Goal: Task Accomplishment & Management: Manage account settings

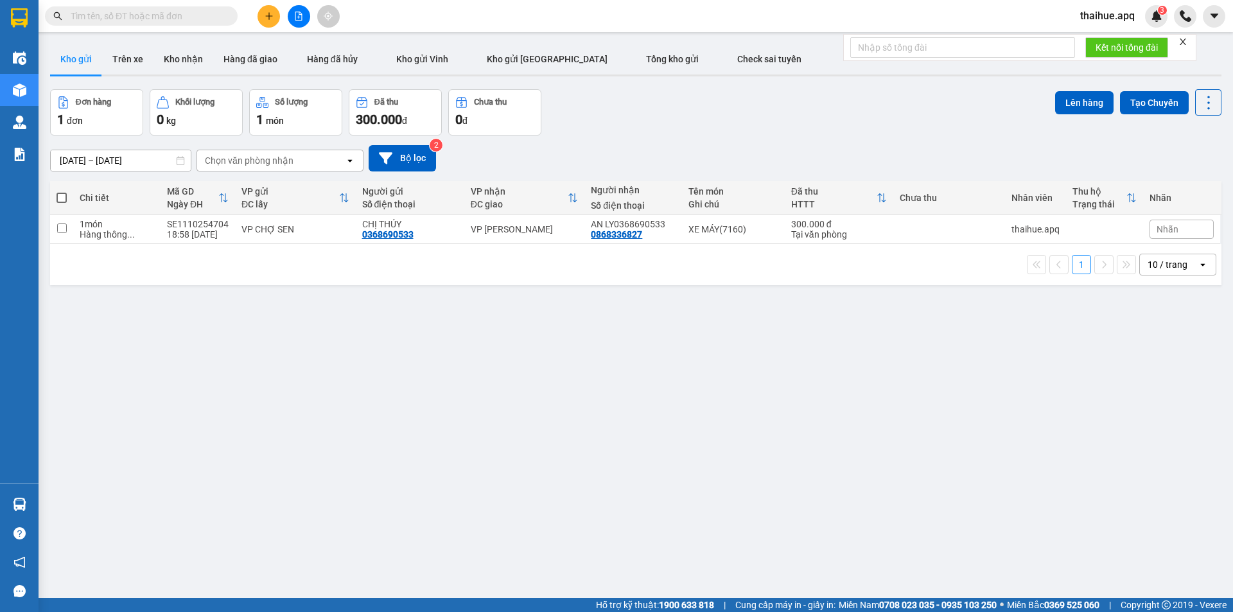
scroll to position [59, 0]
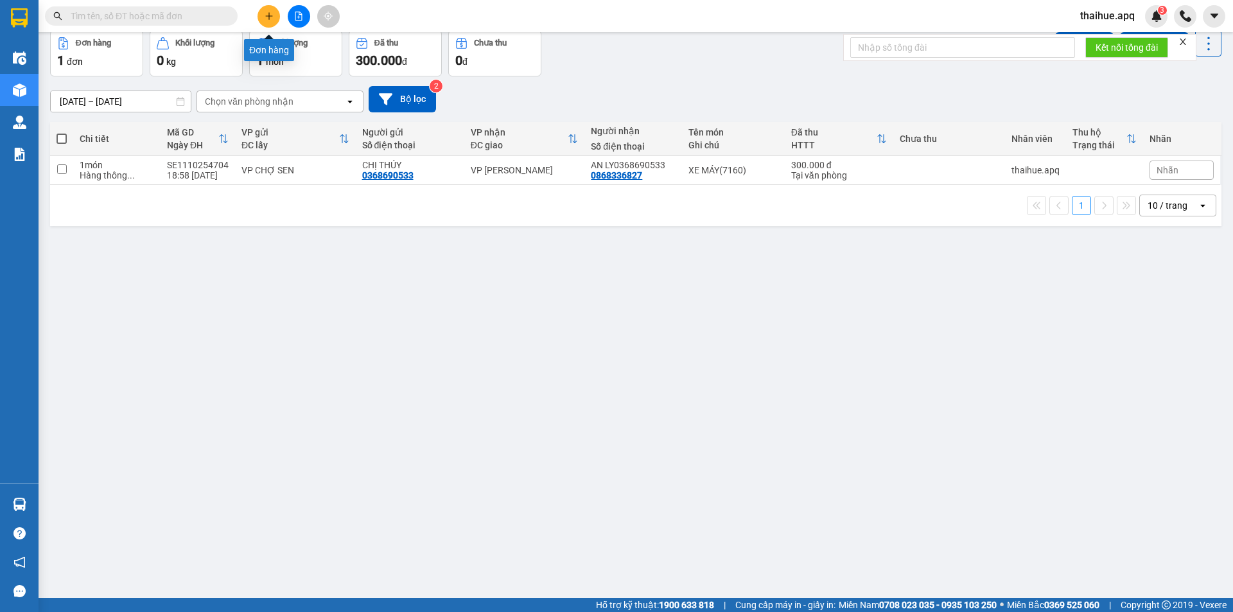
click at [270, 16] on icon "plus" at bounding box center [268, 15] width 7 height 1
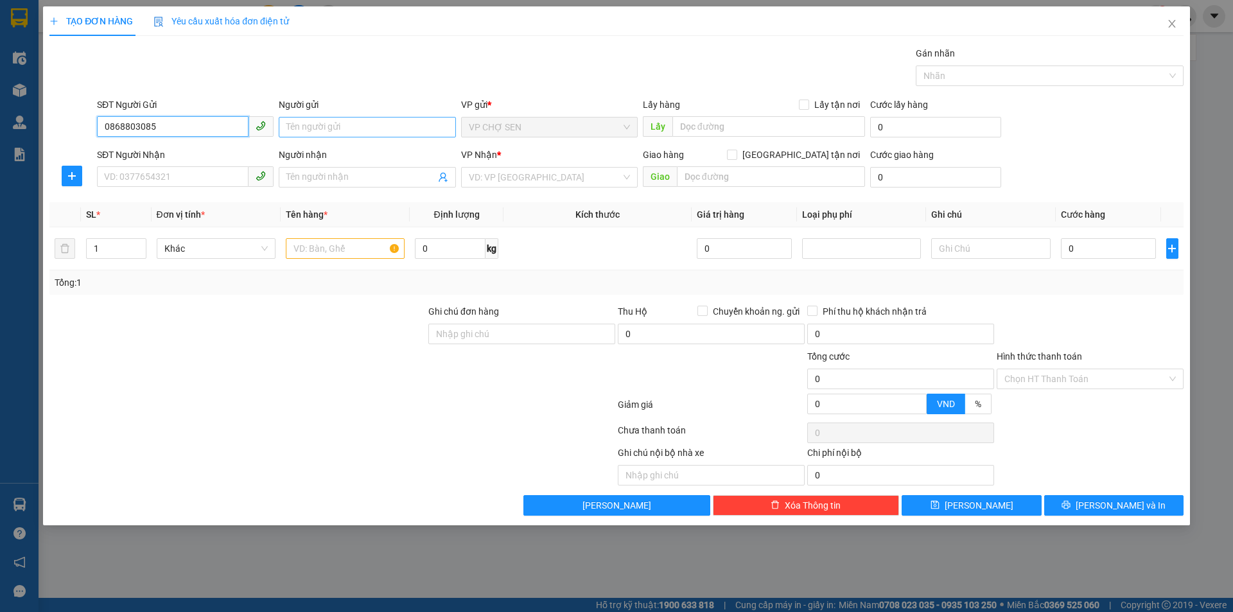
type input "0868803085"
click at [297, 128] on input "Người gửi" at bounding box center [367, 127] width 177 height 21
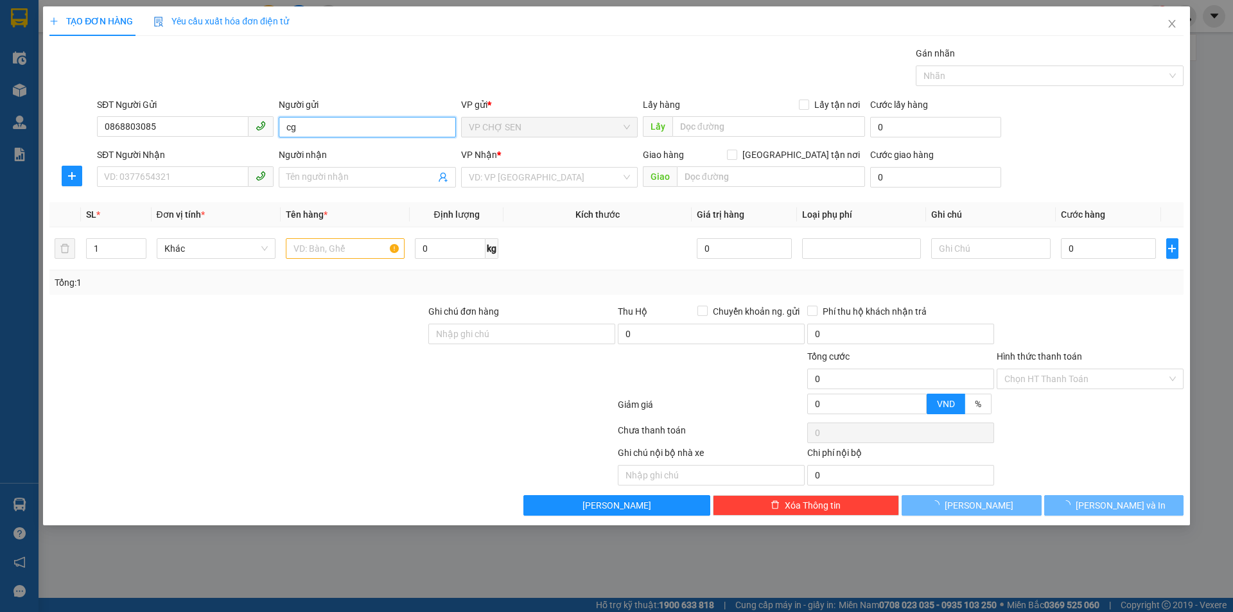
type input "c"
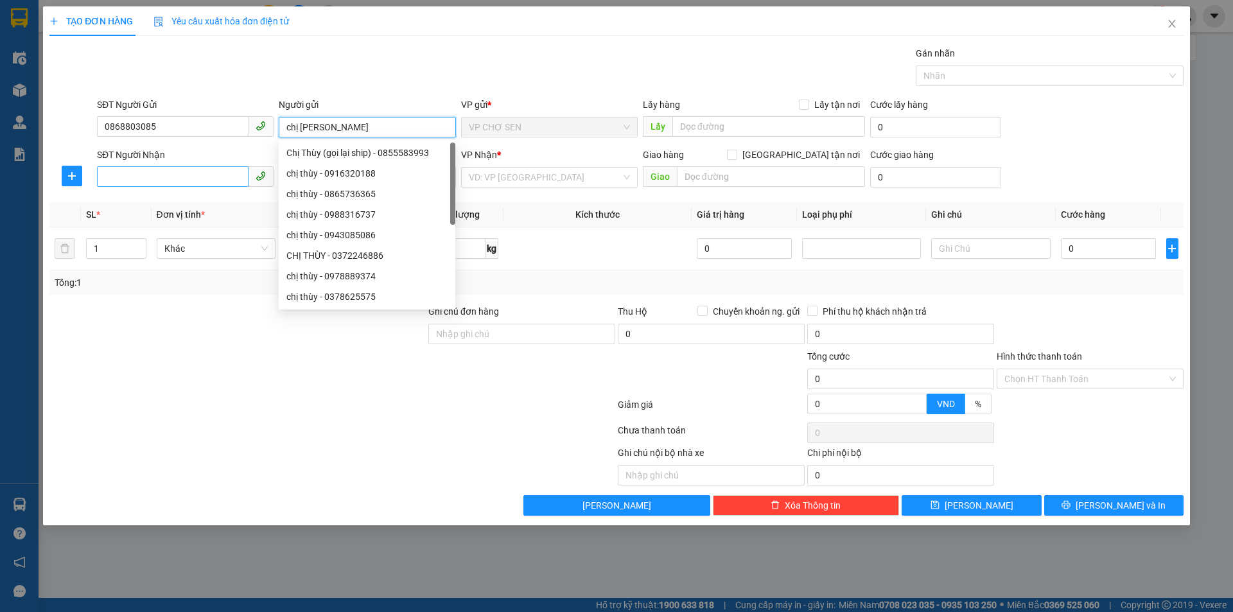
type input "chị [PERSON_NAME]"
click at [107, 177] on input "SĐT Người Nhận" at bounding box center [173, 176] width 152 height 21
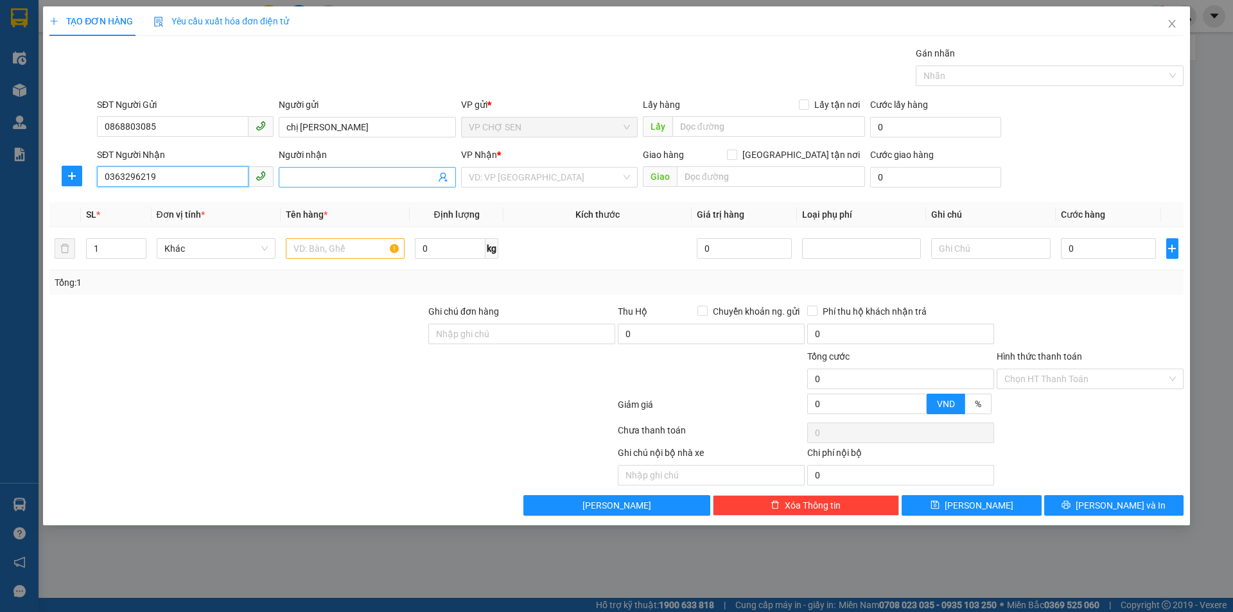
type input "0363296219"
click at [293, 175] on input "Người nhận" at bounding box center [360, 177] width 148 height 14
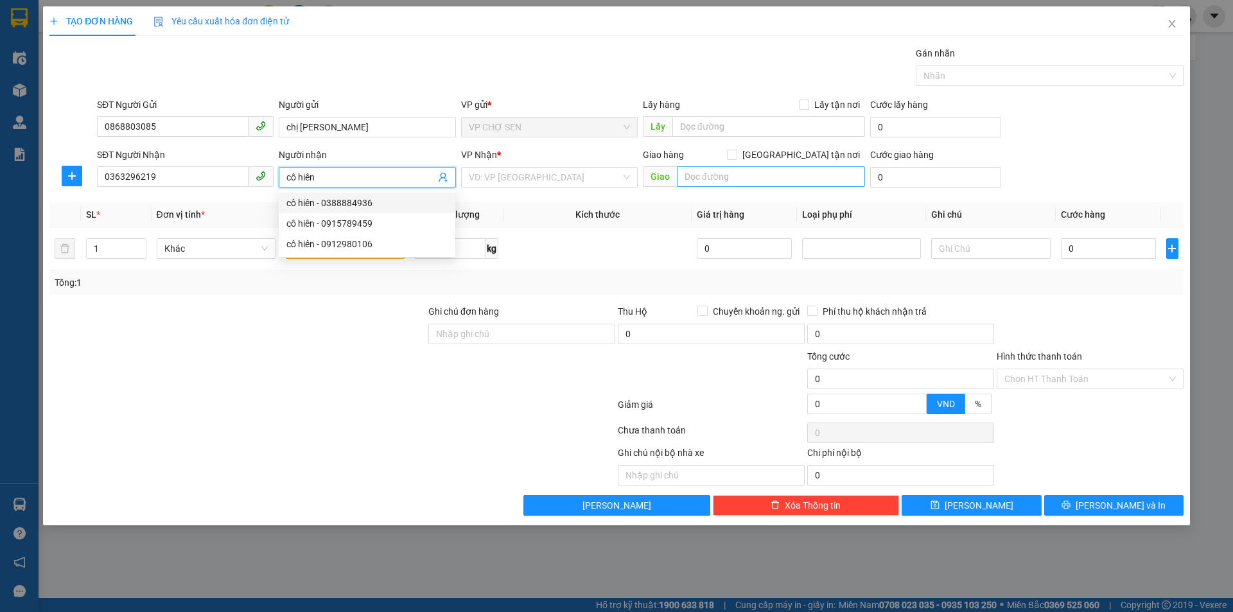
type input "cô hiên"
click at [699, 176] on input "text" at bounding box center [771, 176] width 188 height 21
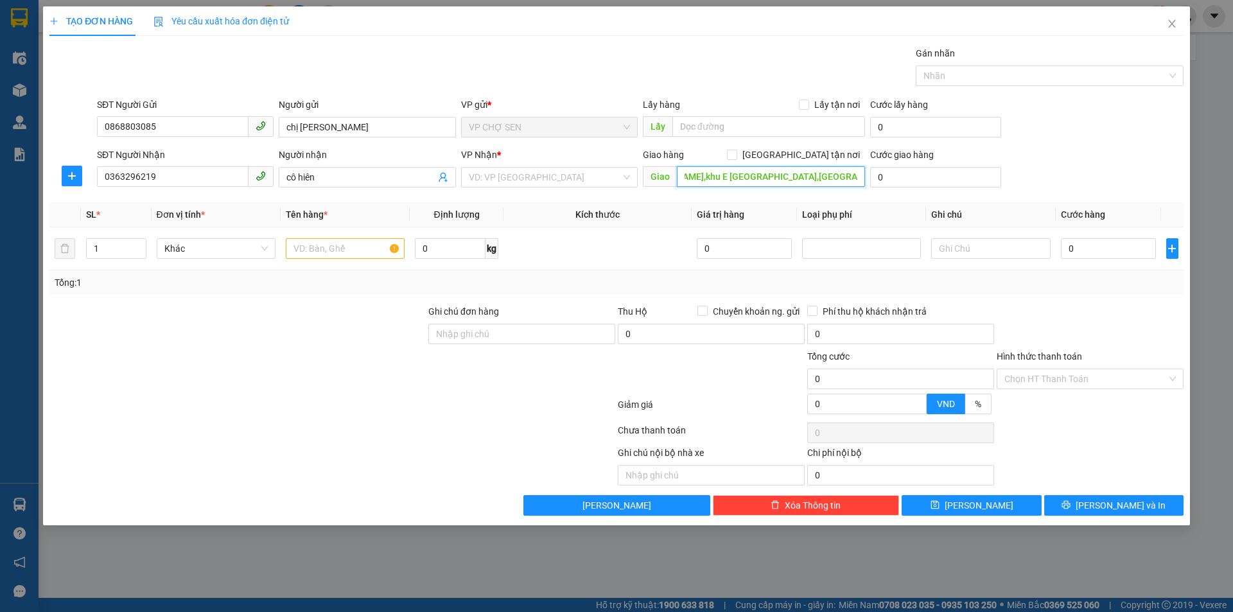
scroll to position [0, 229]
type input "trung tâm chuyển giaop công nghệ ngõ 50,[PERSON_NAME],khu E [GEOGRAPHIC_DATA],[…"
drag, startPoint x: 798, startPoint y: 155, endPoint x: 695, endPoint y: 171, distance: 104.7
click at [795, 155] on div "Giao hàng [GEOGRAPHIC_DATA] tận nơi" at bounding box center [754, 155] width 222 height 14
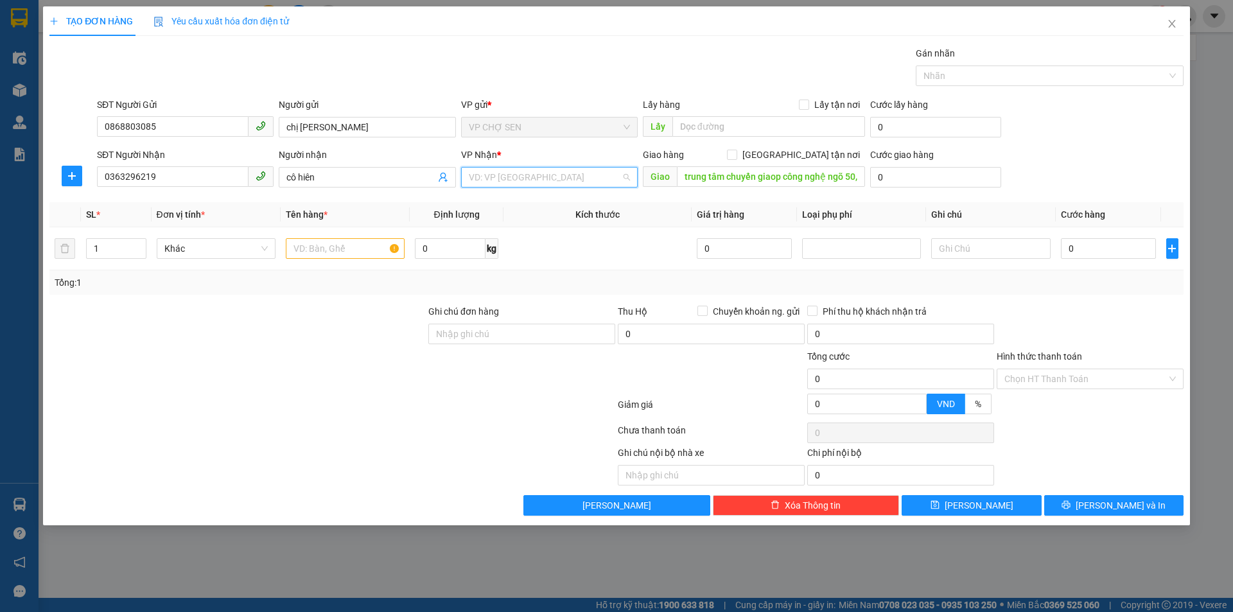
click at [572, 182] on input "search" at bounding box center [545, 177] width 152 height 19
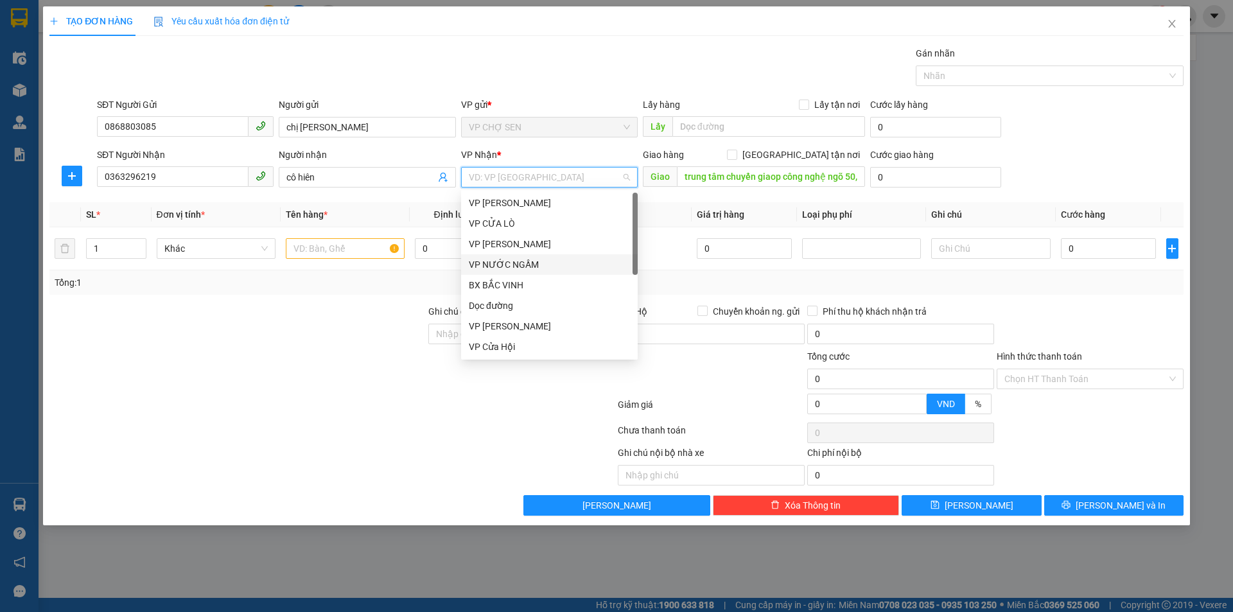
scroll to position [205, 0]
click at [516, 243] on div "VP [PERSON_NAME]" at bounding box center [549, 244] width 161 height 14
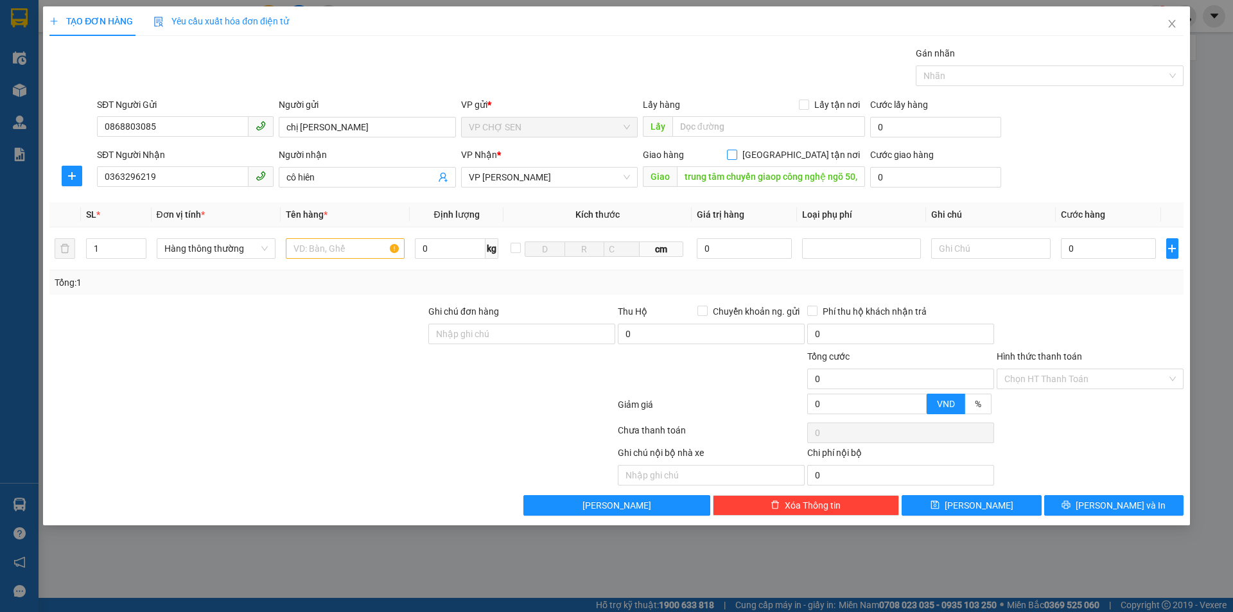
drag, startPoint x: 802, startPoint y: 153, endPoint x: 867, endPoint y: 153, distance: 64.9
click at [737, 153] on span at bounding box center [732, 155] width 10 height 10
click at [736, 153] on input "[GEOGRAPHIC_DATA] tận nơi" at bounding box center [731, 154] width 9 height 9
checkbox input "true"
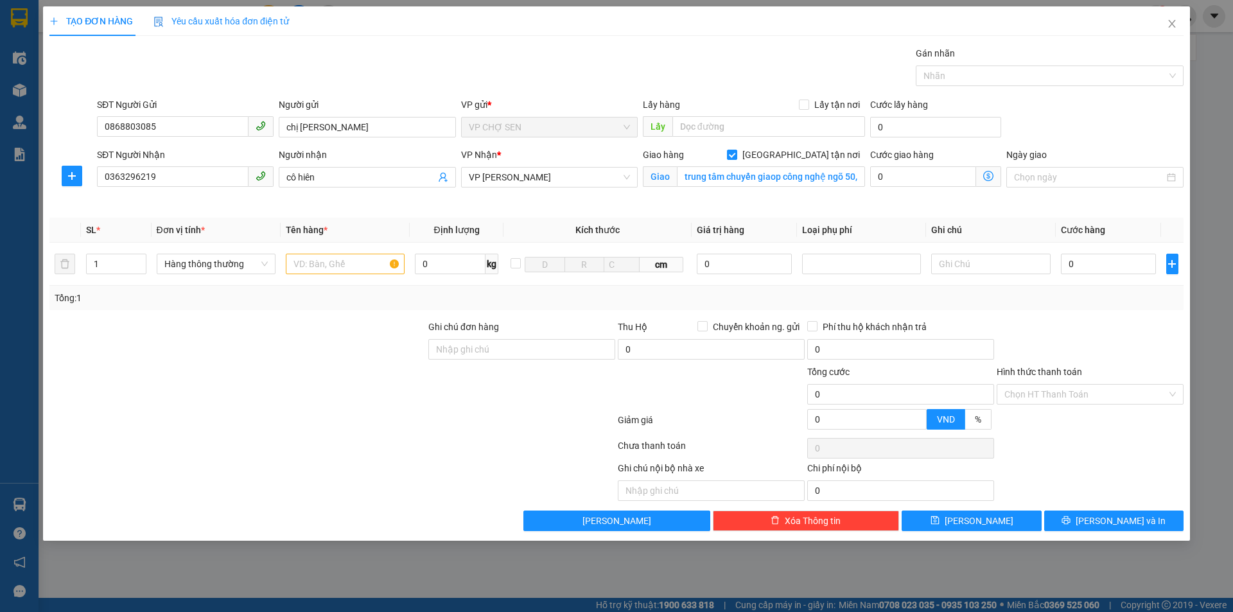
click at [990, 174] on icon "dollar-circle" at bounding box center [988, 176] width 10 height 10
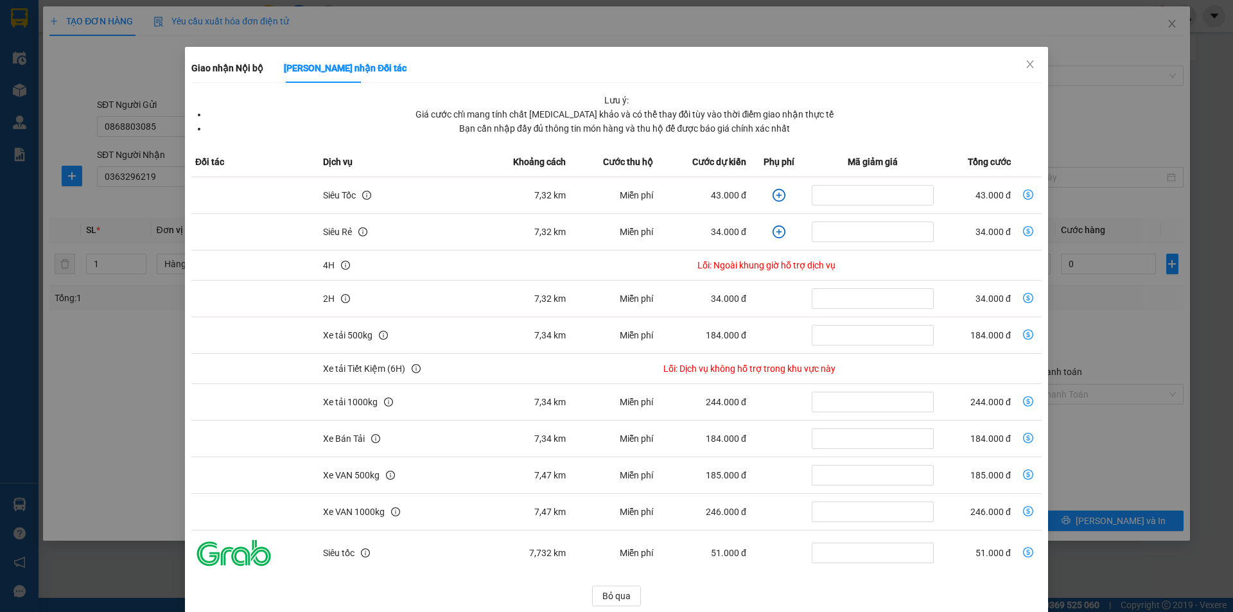
scroll to position [33, 0]
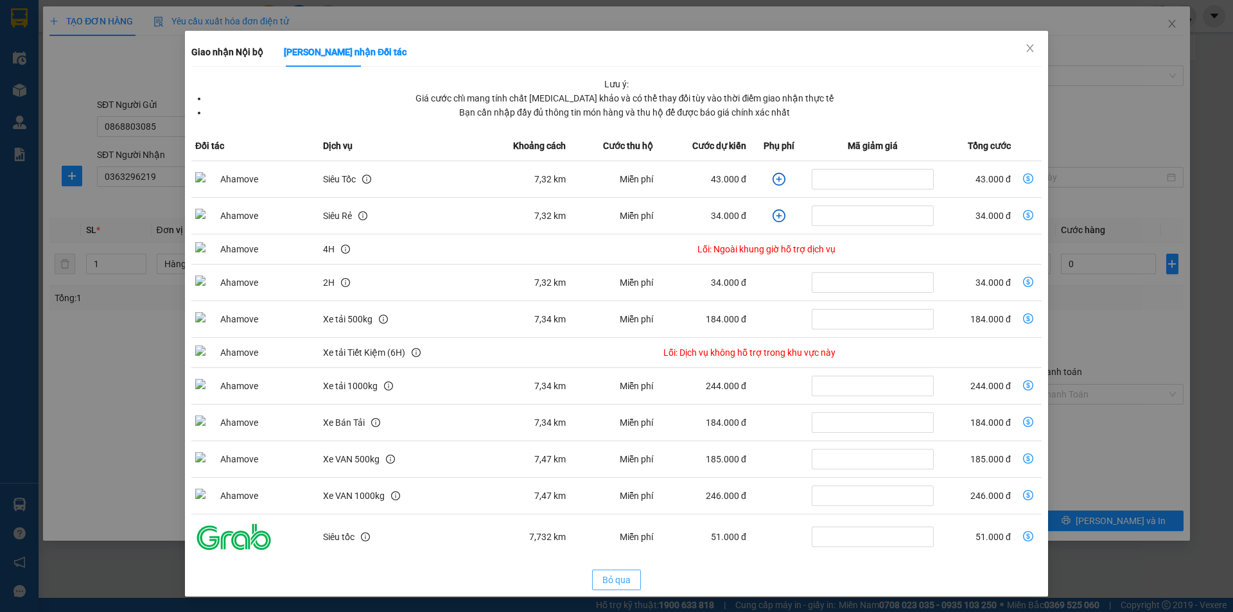
drag, startPoint x: 609, startPoint y: 580, endPoint x: 609, endPoint y: 571, distance: 9.0
click at [609, 580] on span "Bỏ qua" at bounding box center [616, 580] width 28 height 14
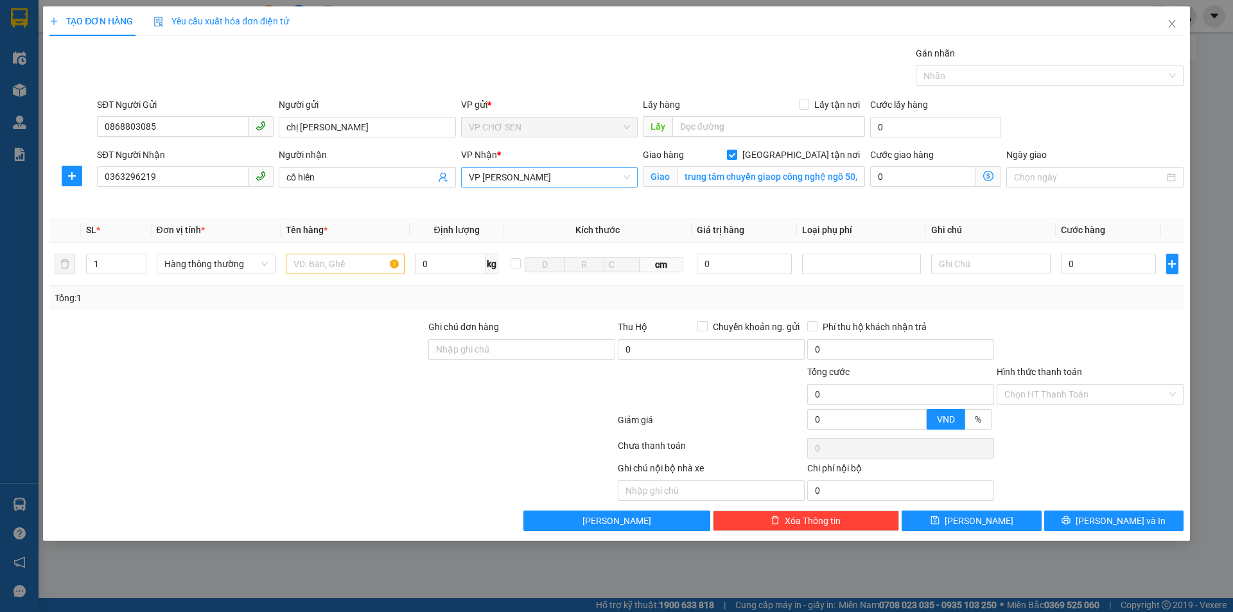
click at [559, 174] on span "VP [PERSON_NAME]" at bounding box center [549, 177] width 161 height 19
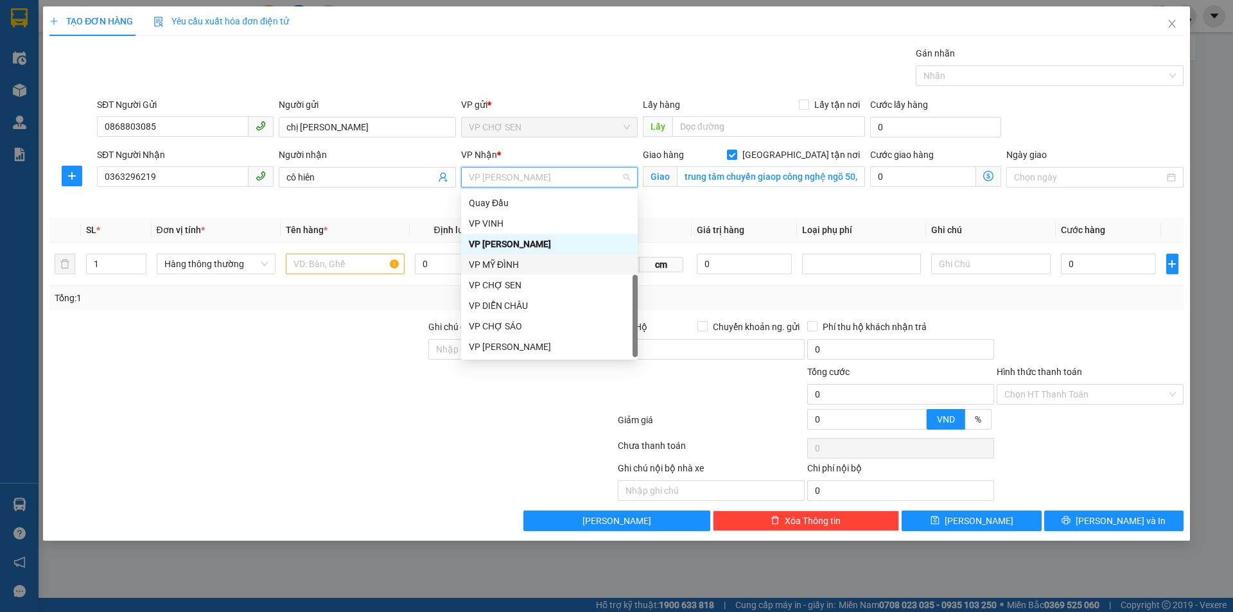
click at [513, 264] on div "VP MỸ ĐÌNH" at bounding box center [549, 264] width 161 height 14
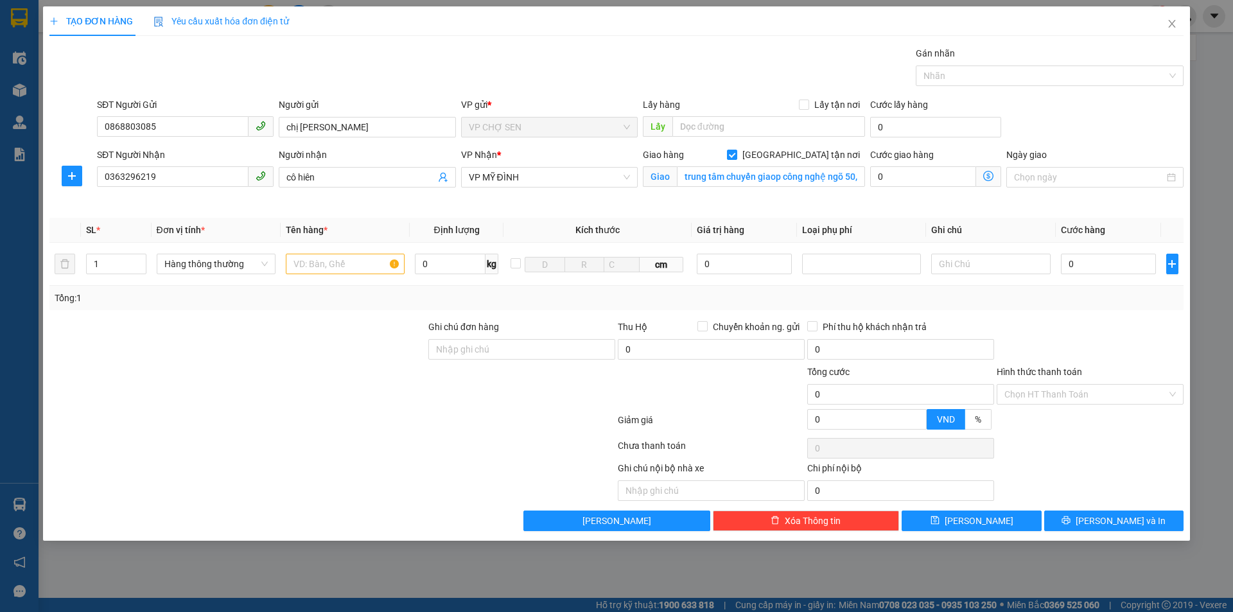
click at [988, 175] on icon "dollar-circle" at bounding box center [988, 176] width 10 height 10
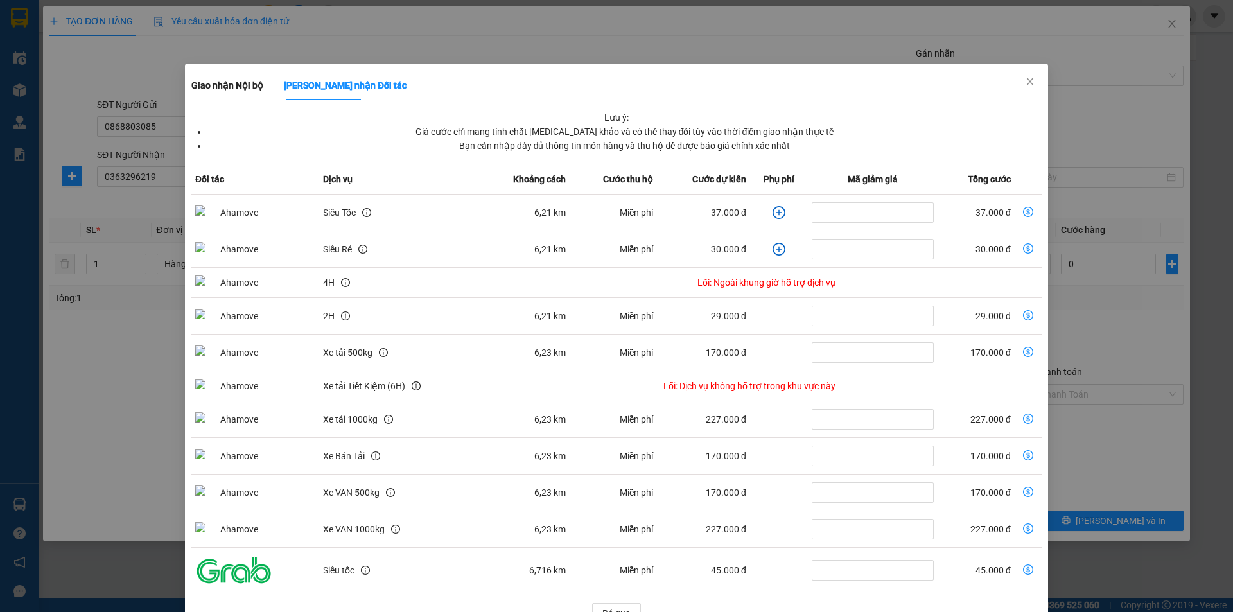
click at [1023, 210] on icon "dollar-circle" at bounding box center [1028, 212] width 10 height 10
type input "37.000"
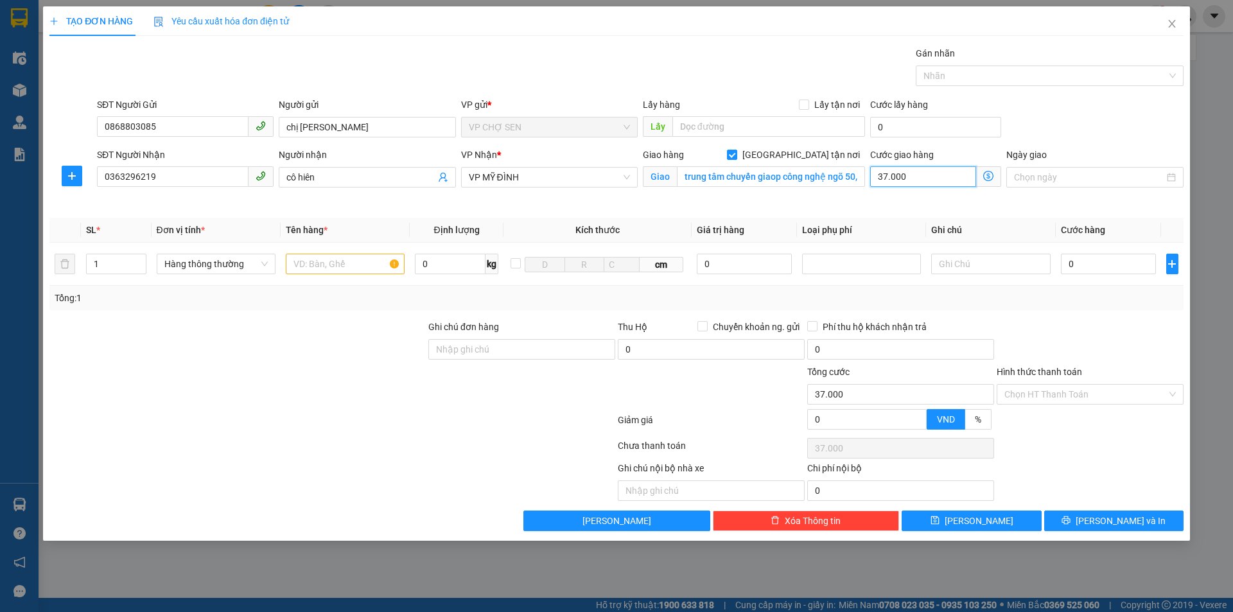
click at [947, 179] on input "37.000" at bounding box center [923, 176] width 106 height 21
type input "0"
type input "5"
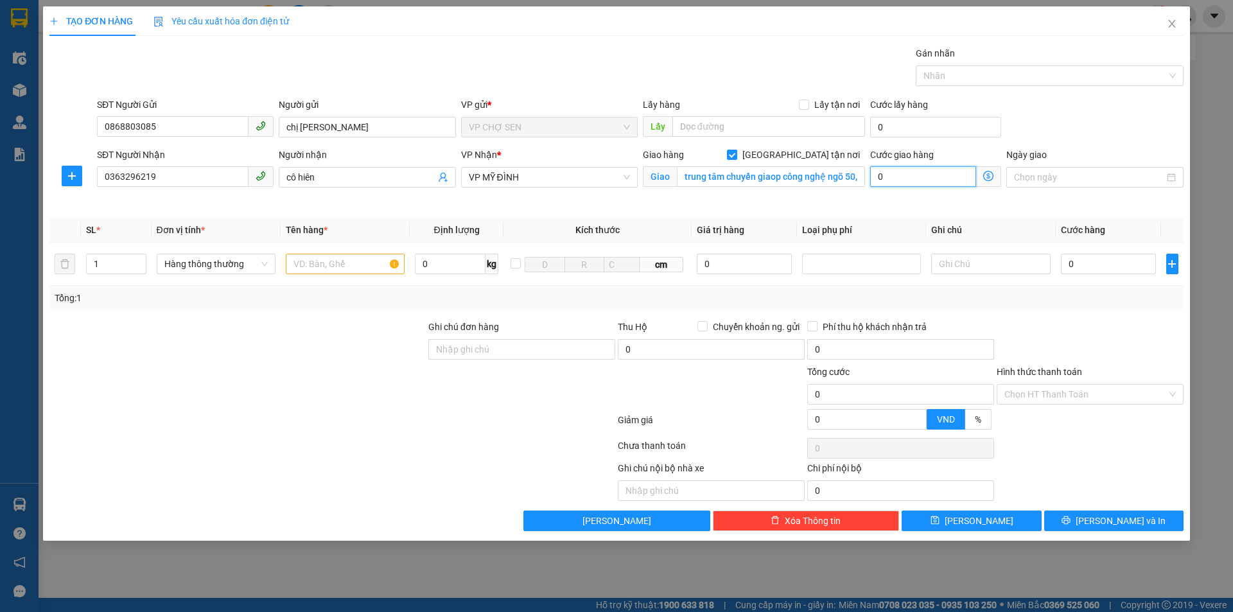
type input "5"
type input "50"
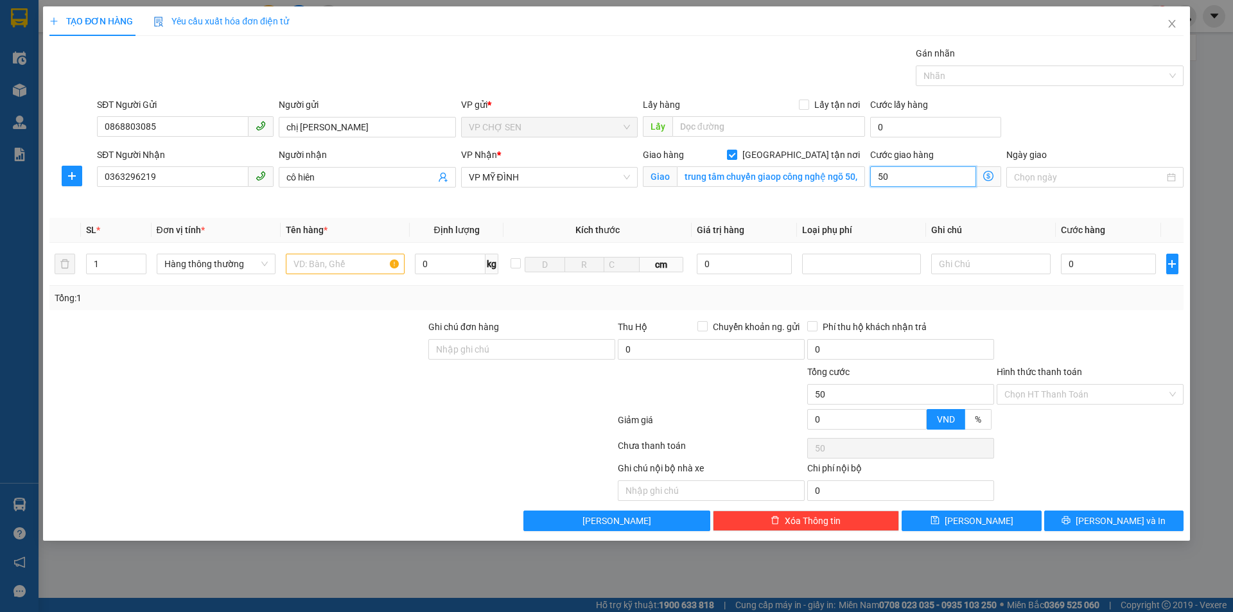
type input "500"
type input "5.000"
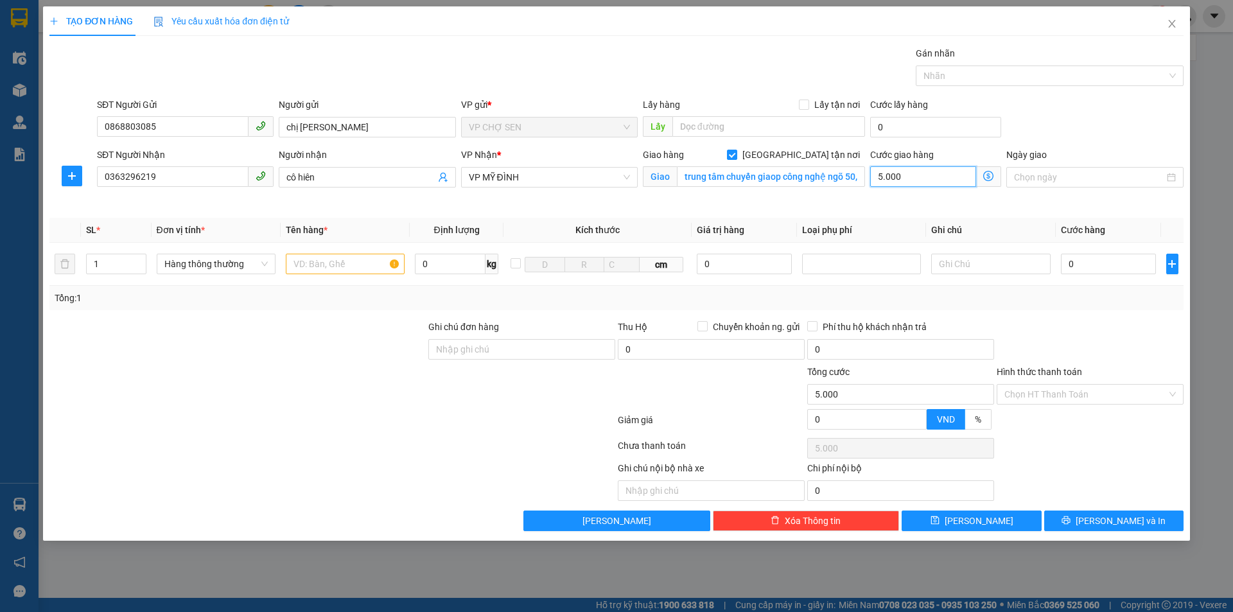
type input "50.000"
click at [297, 263] on input "text" at bounding box center [345, 264] width 119 height 21
type input "HỒ SƠ"
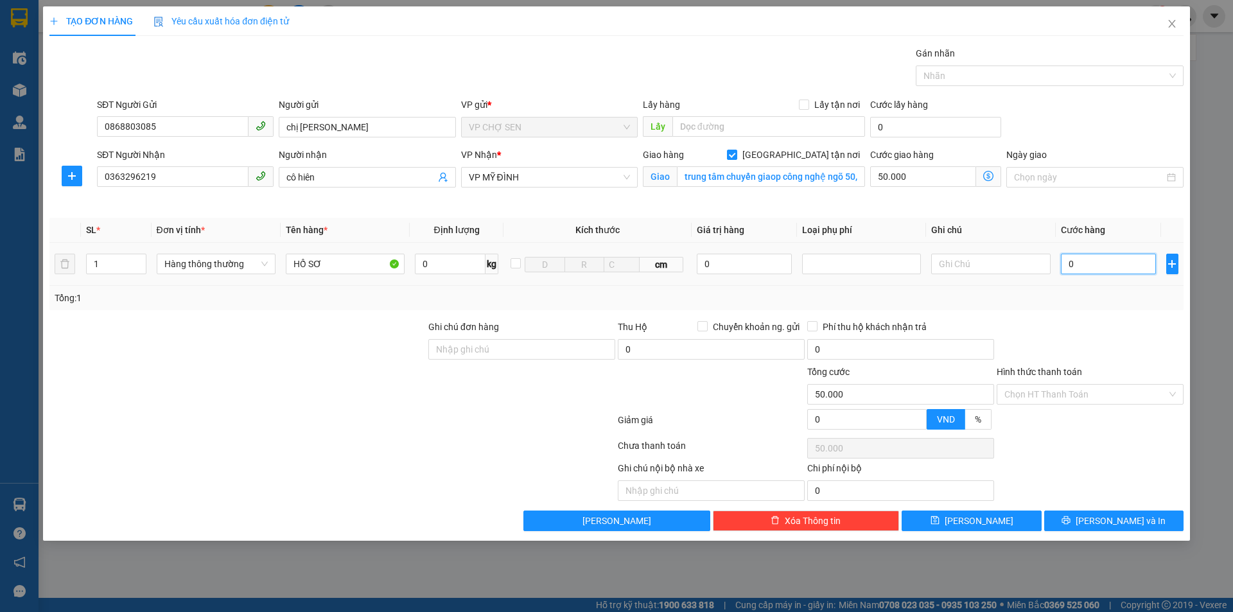
click at [1068, 264] on input "0" at bounding box center [1109, 264] width 96 height 21
type input "3"
type input "50.003"
type input "30"
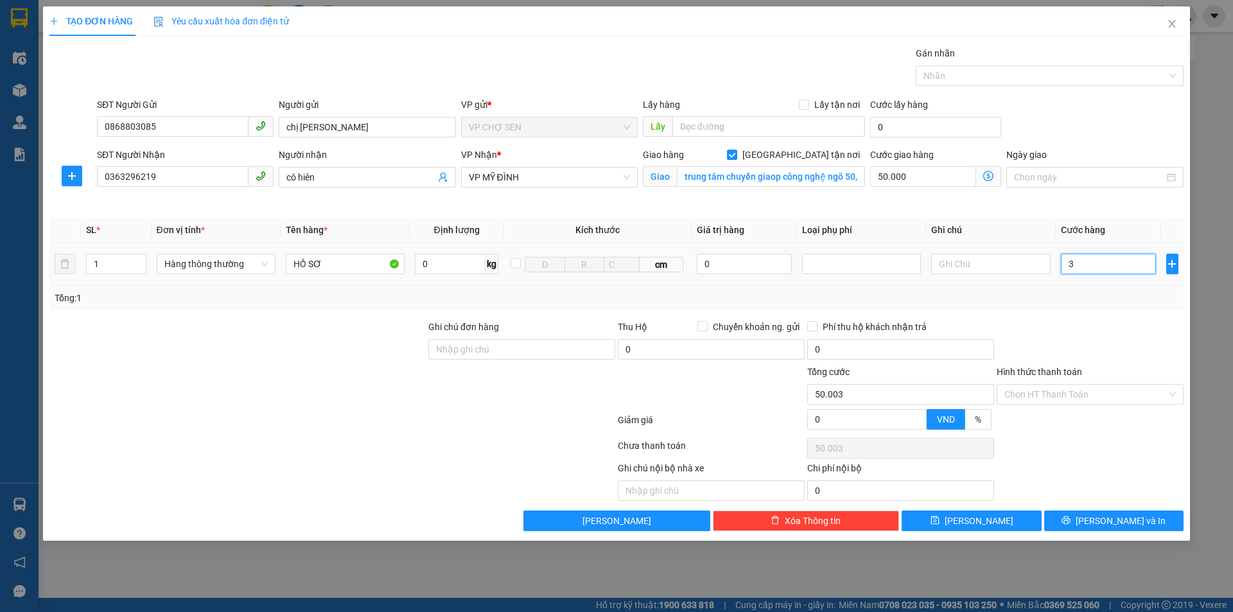
type input "50.030"
type input "300"
type input "50.300"
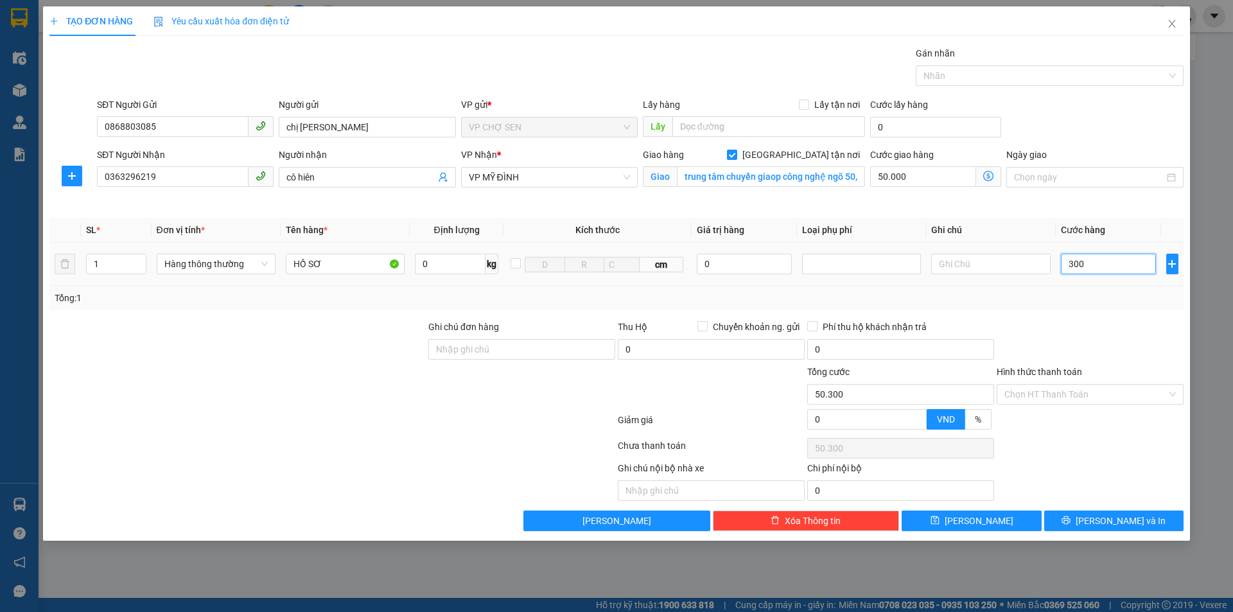
type input "3.000"
type input "53.000"
type input "30.000"
type input "80.000"
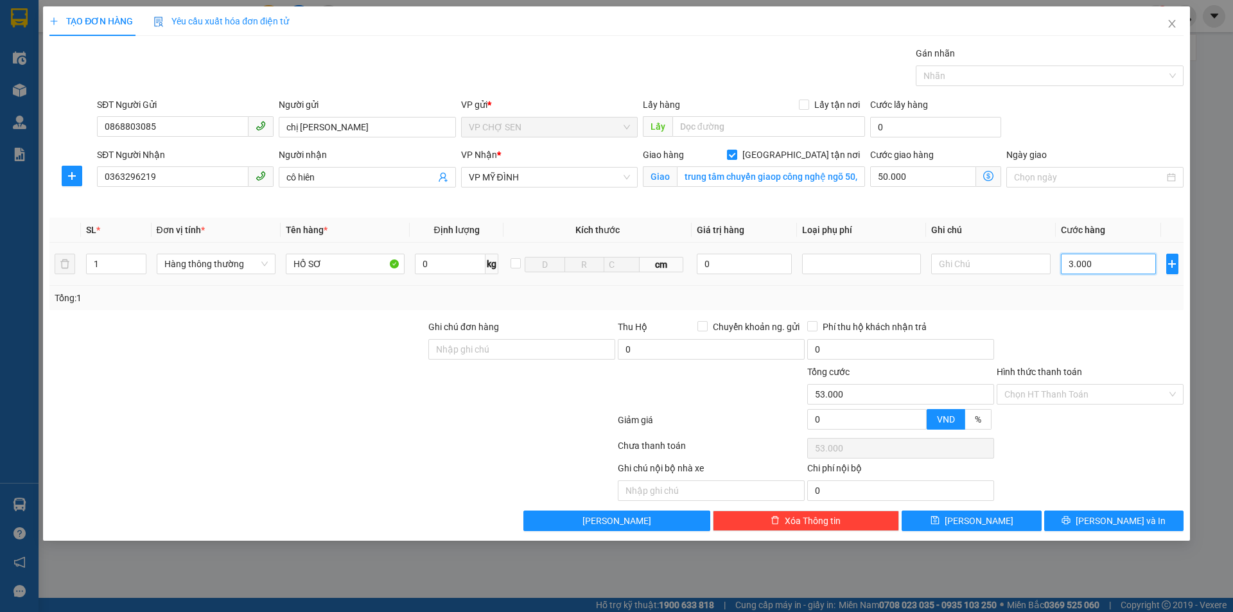
type input "80.000"
type input "30.000"
click at [1076, 392] on input "Hình thức thanh toán" at bounding box center [1085, 394] width 162 height 19
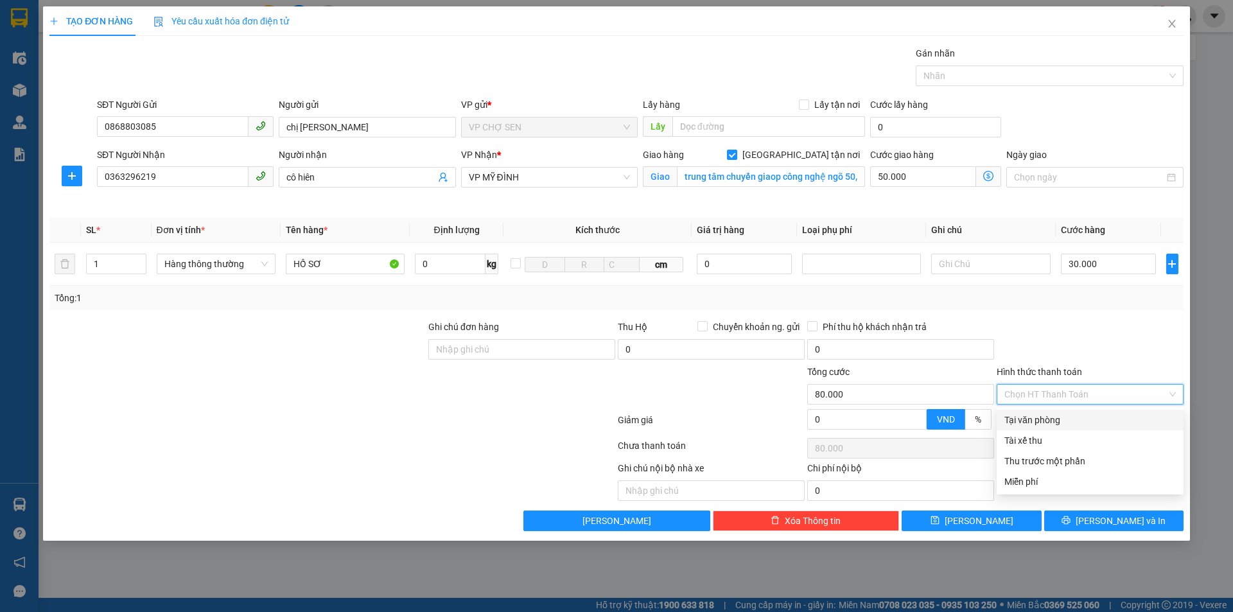
click at [1049, 421] on div "Tại văn phòng" at bounding box center [1089, 420] width 171 height 14
type input "0"
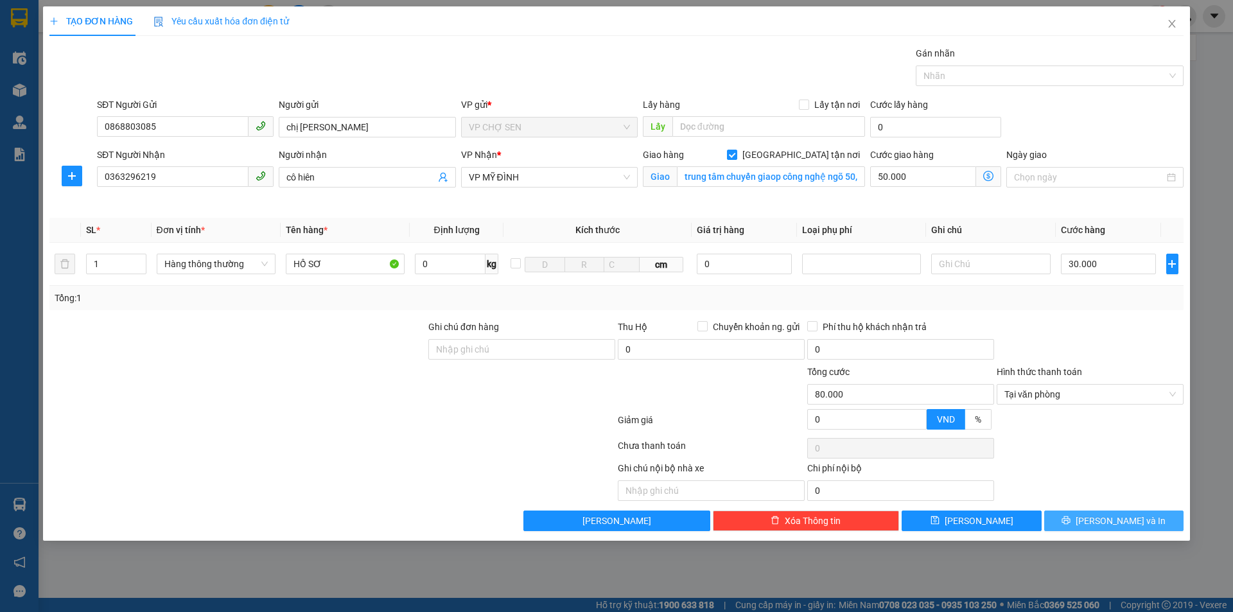
click at [1070, 523] on icon "printer" at bounding box center [1065, 520] width 9 height 9
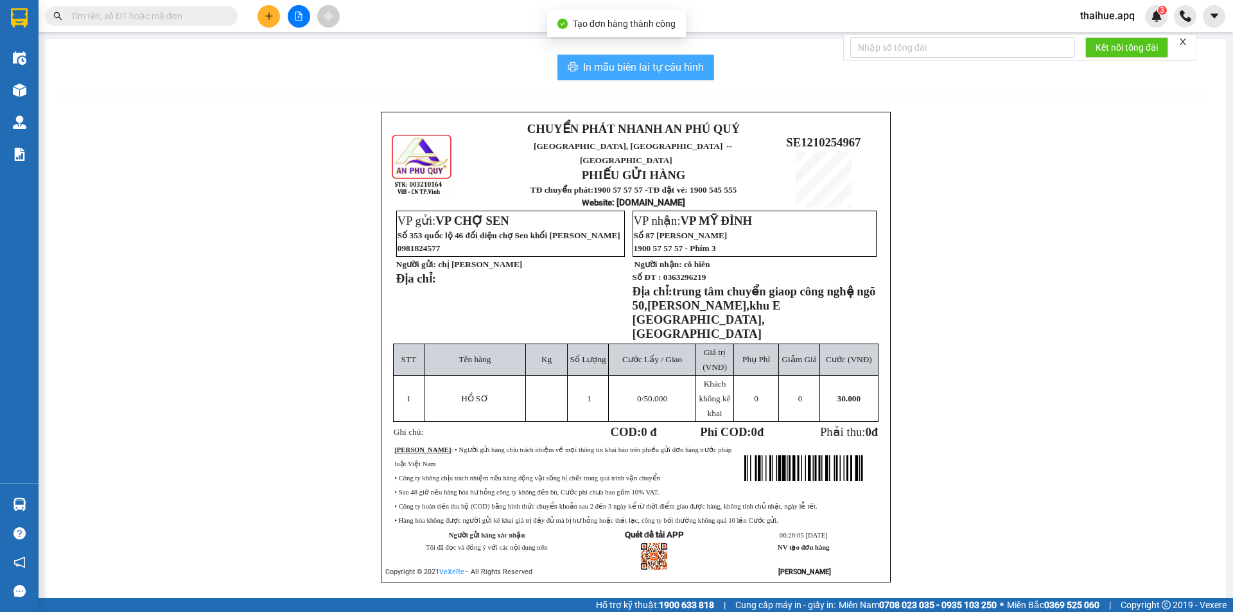
click at [642, 61] on span "In mẫu biên lai tự cấu hình" at bounding box center [643, 67] width 121 height 16
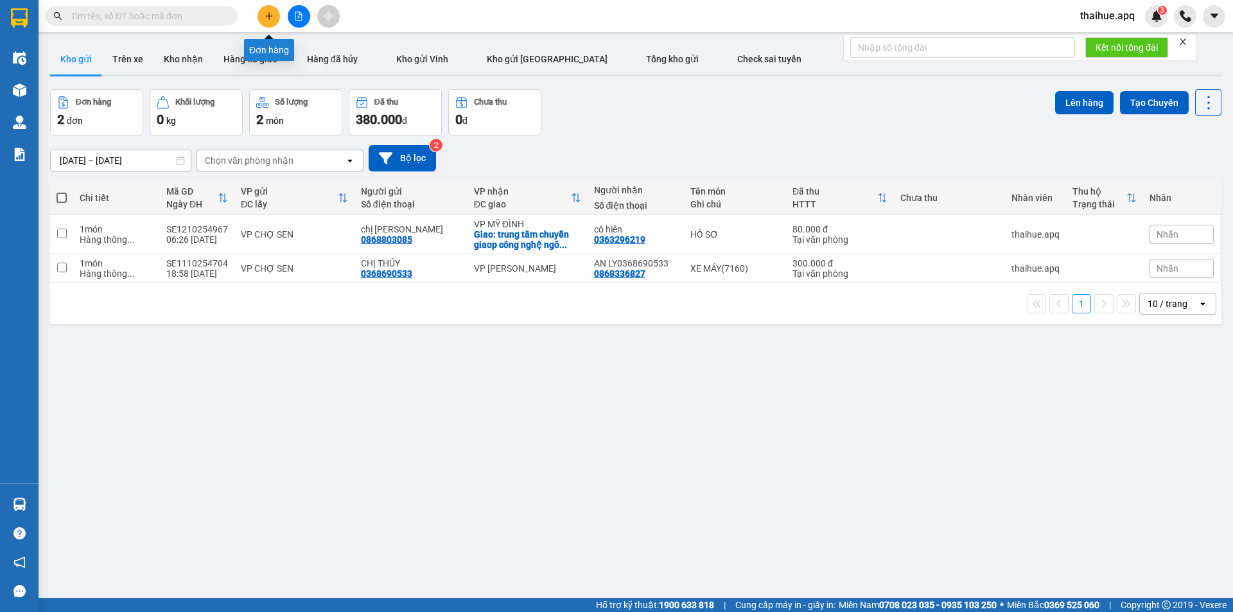
click at [267, 13] on icon "plus" at bounding box center [269, 16] width 9 height 9
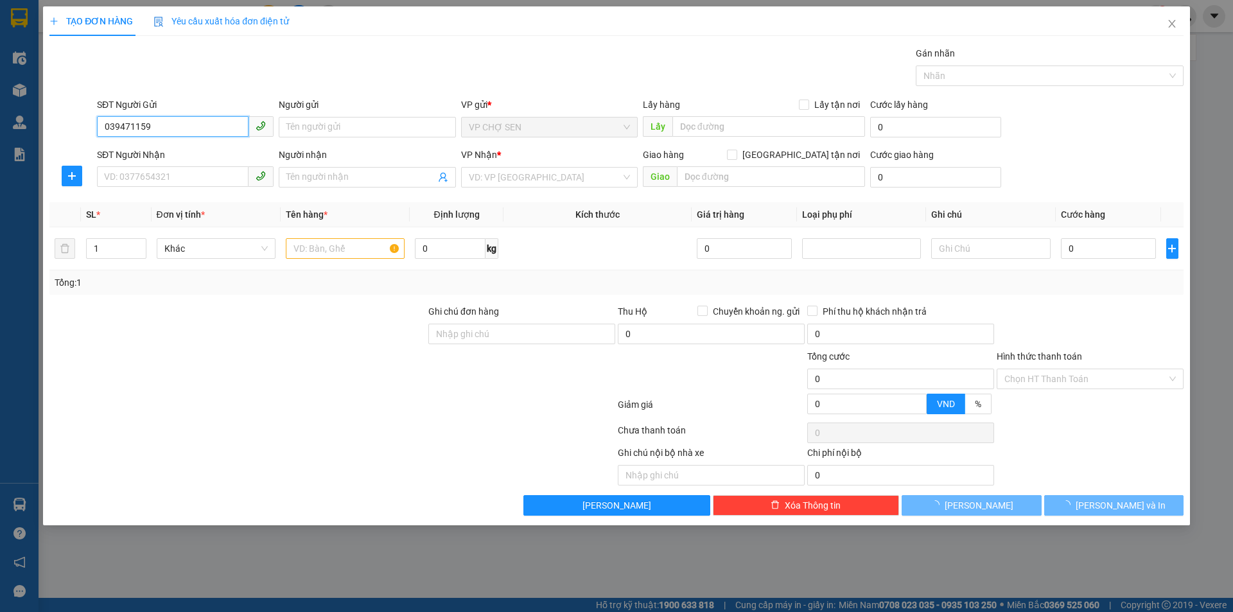
type input "0394711598"
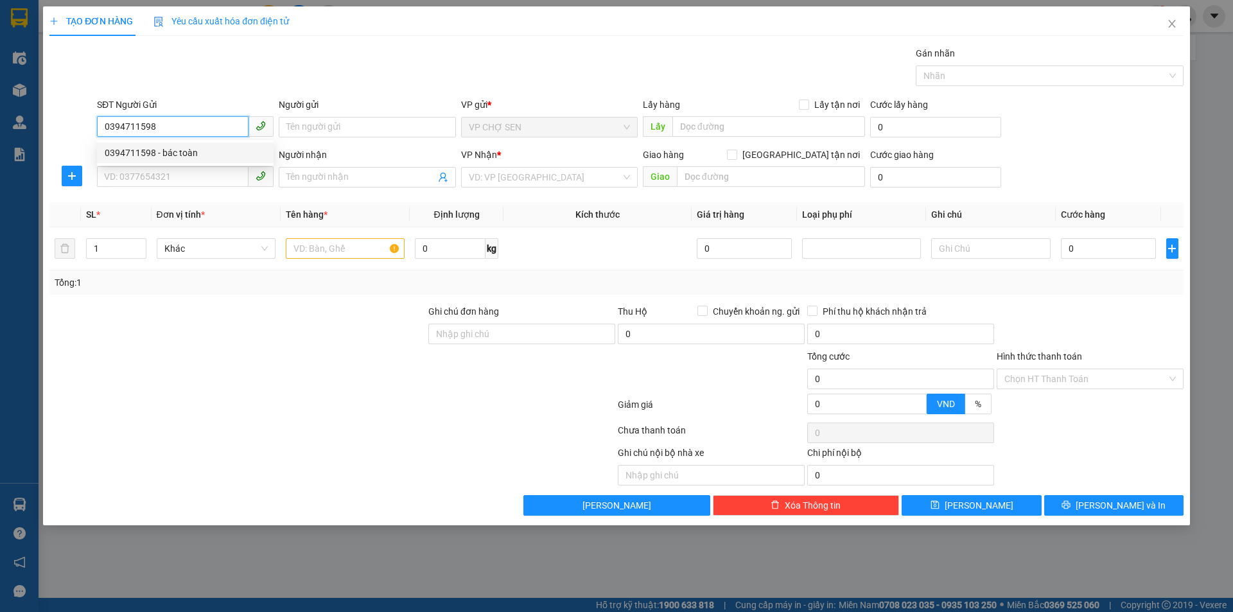
click at [179, 155] on div "0394711598 - bác toàn" at bounding box center [185, 153] width 161 height 14
type input "bác toàn"
checkbox input "true"
type input "nam đàn chợ sen"
type input "0394711598"
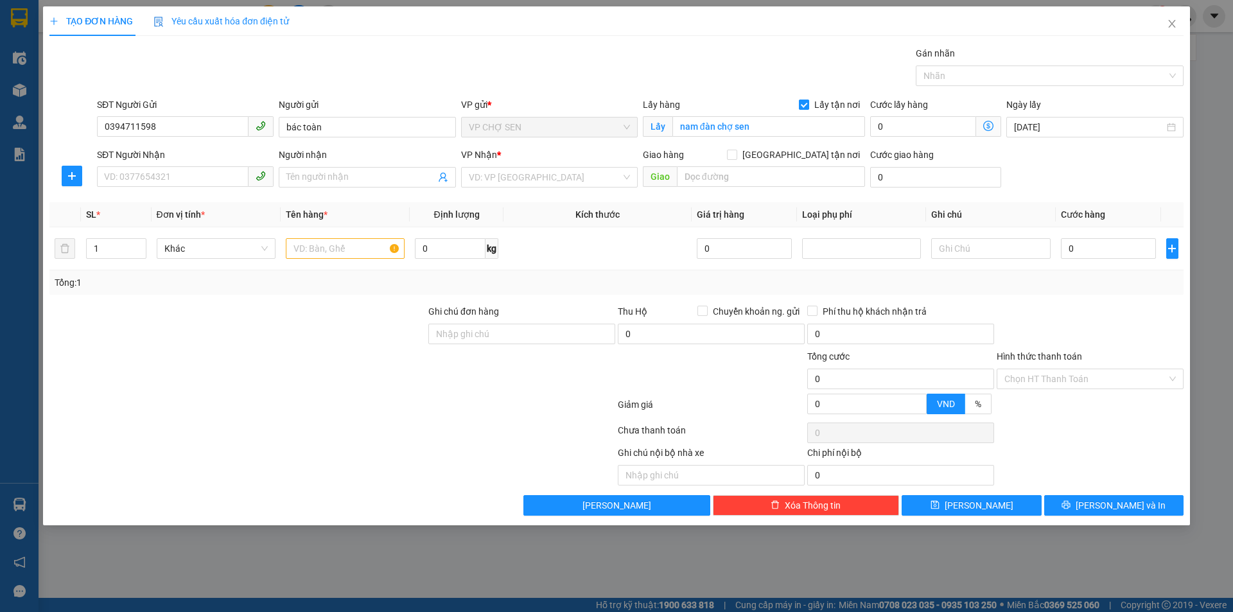
click at [806, 107] on input "Lấy tận nơi" at bounding box center [803, 104] width 9 height 9
checkbox input "false"
click at [762, 129] on input "nam đàn chợ sen" at bounding box center [768, 126] width 193 height 21
click at [163, 172] on input "SĐT Người Nhận" at bounding box center [173, 176] width 152 height 21
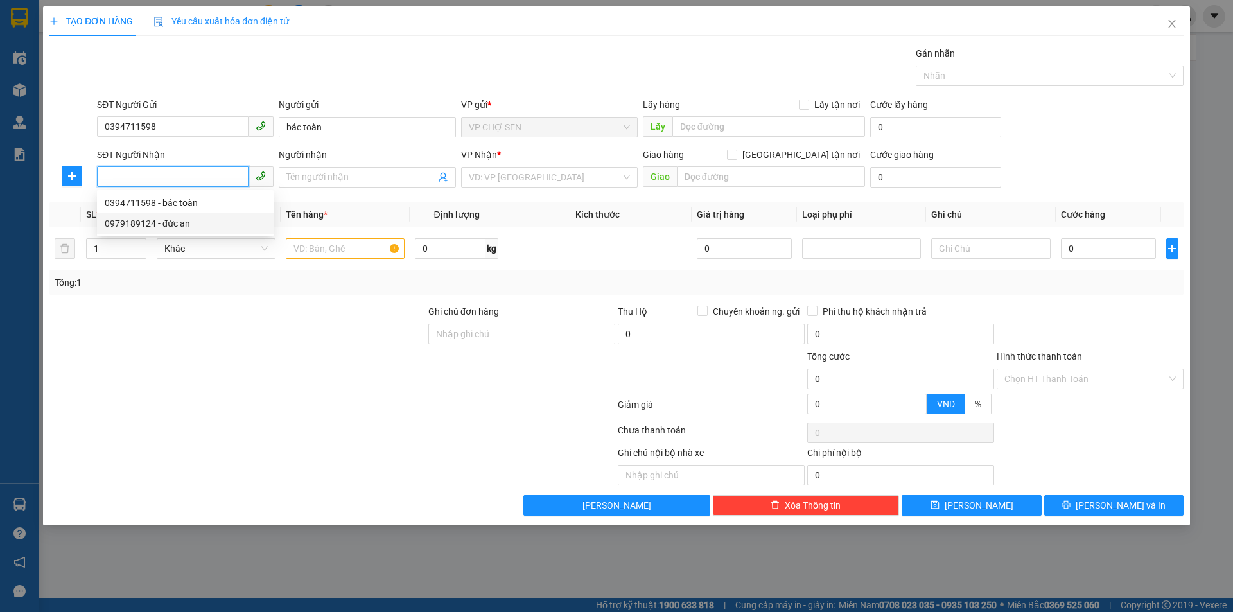
click at [164, 229] on div "0979189124 - đức an" at bounding box center [185, 223] width 161 height 14
type input "0979189124"
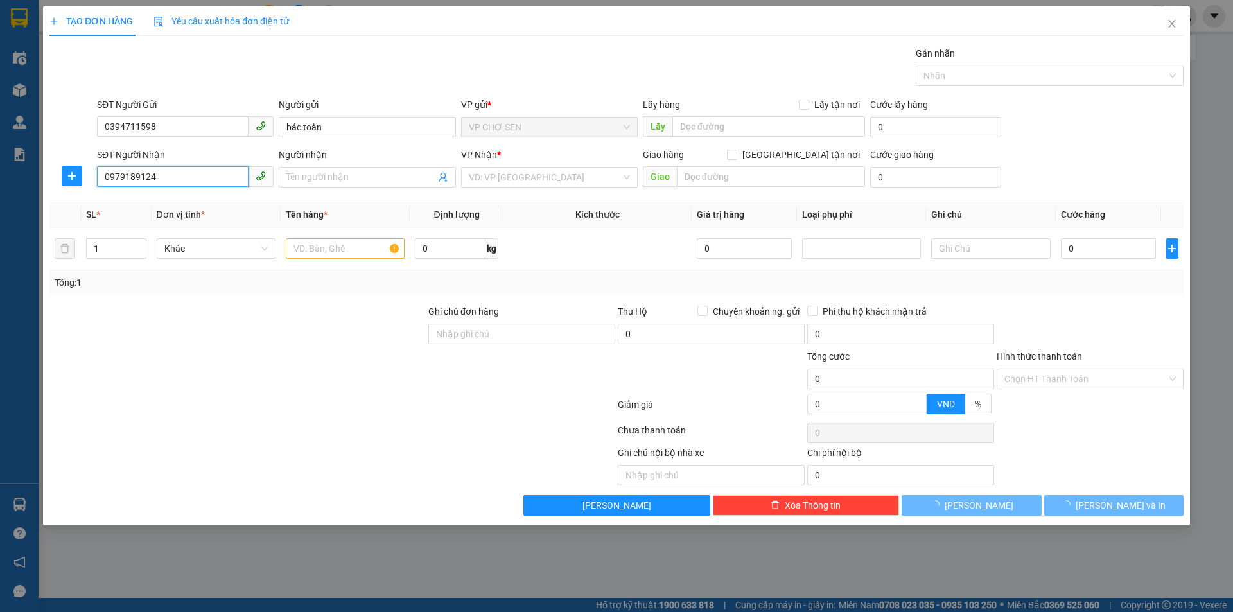
type input "đức an"
type input "VP MĨ ĐÌNH"
click at [175, 175] on input "0979189124" at bounding box center [173, 176] width 152 height 21
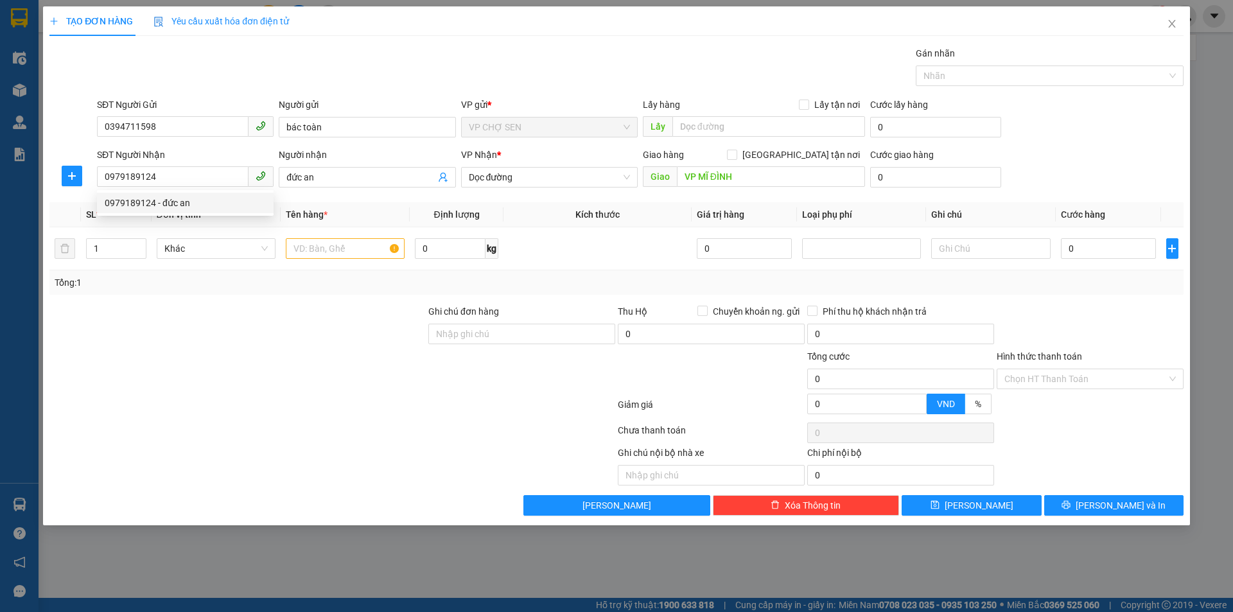
click at [205, 327] on div at bounding box center [237, 326] width 379 height 45
type input "2"
click at [141, 240] on span "Increase Value" at bounding box center [139, 245] width 14 height 12
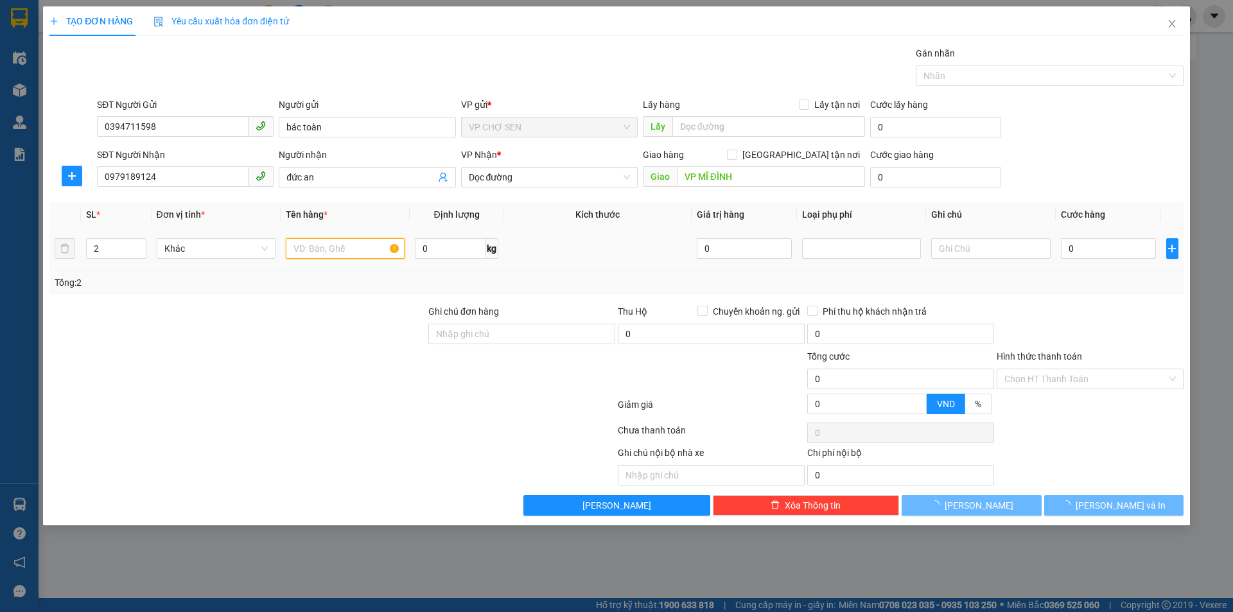
click at [293, 245] on input "text" at bounding box center [345, 248] width 119 height 21
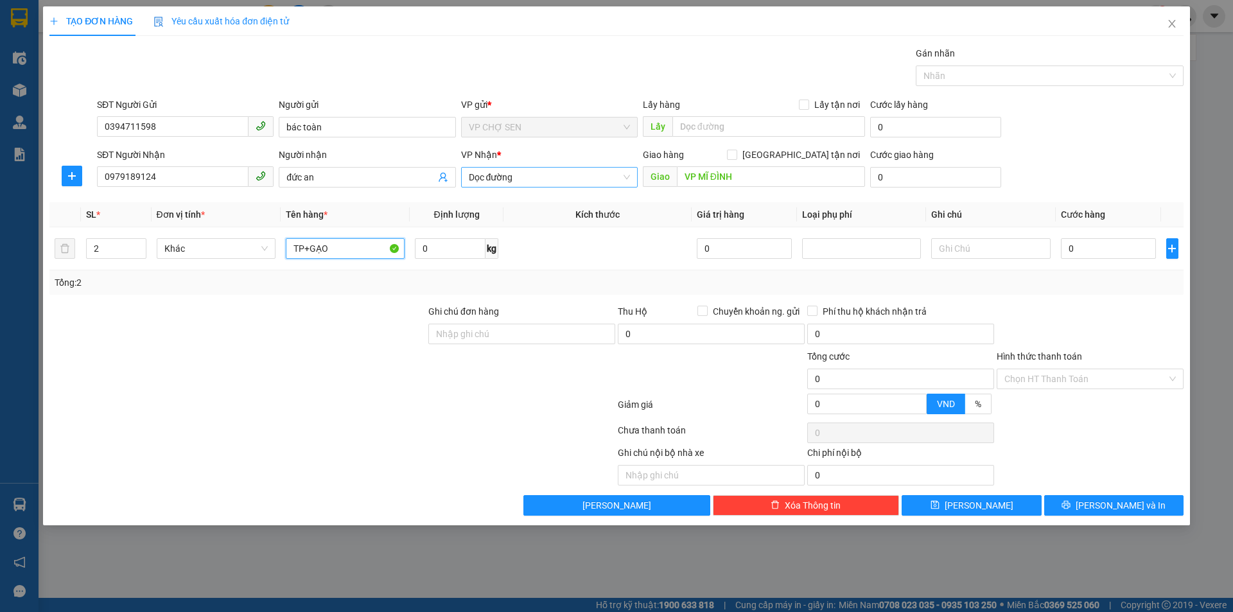
click at [554, 172] on span "Dọc đường" at bounding box center [549, 177] width 161 height 19
type input "TP+GẠO"
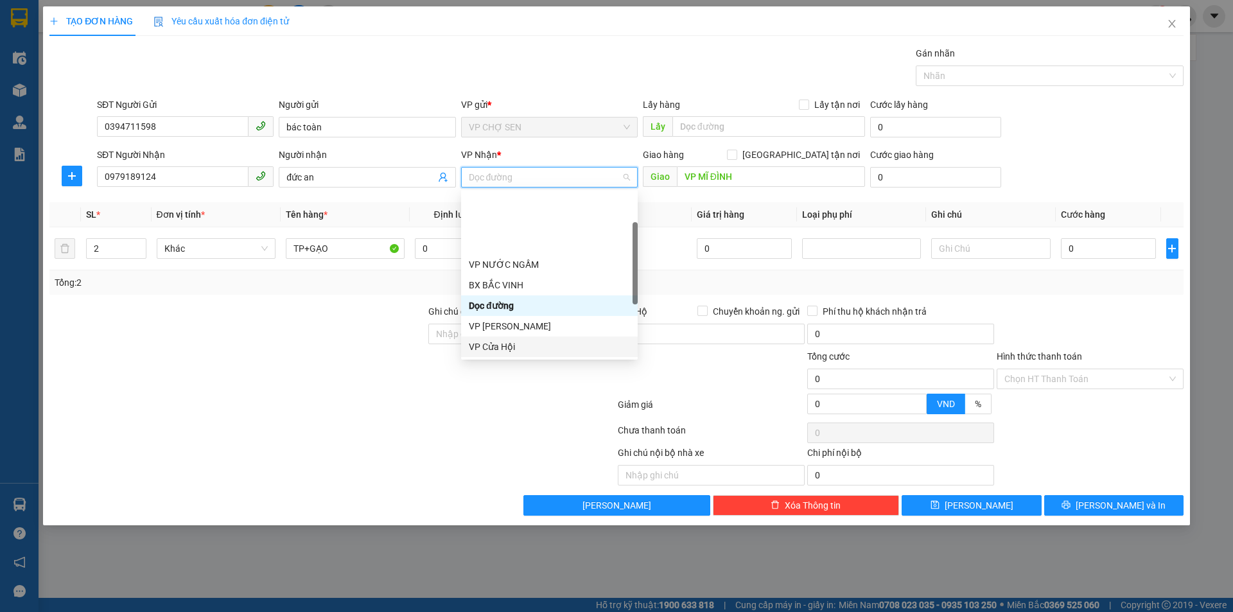
scroll to position [205, 0]
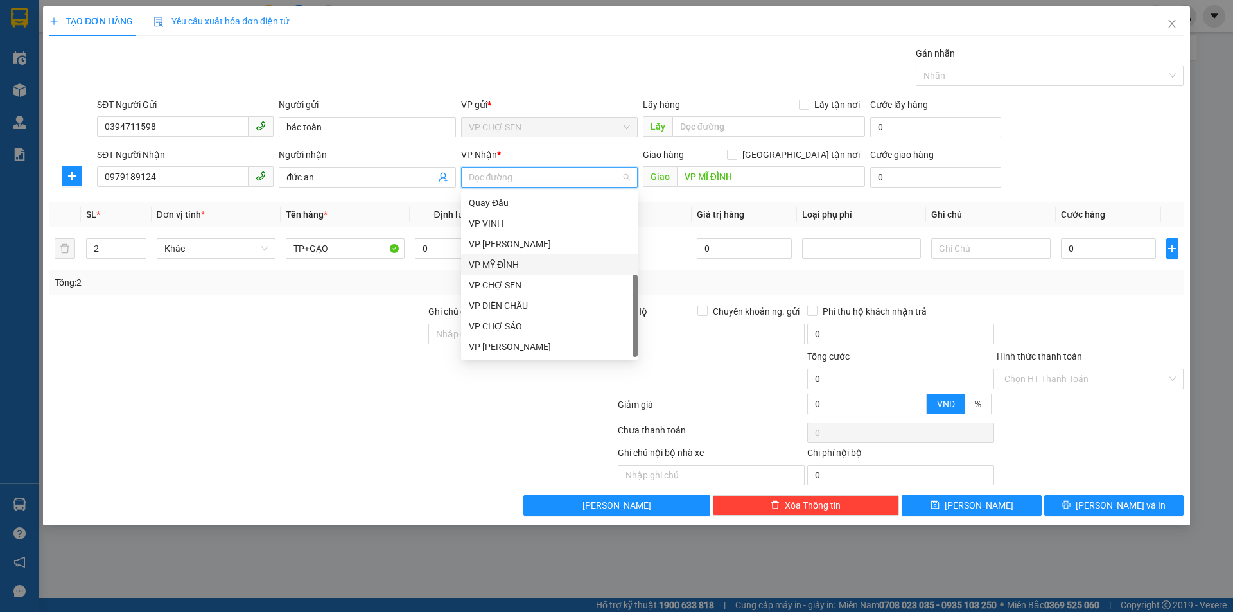
click at [501, 261] on div "VP MỸ ĐÌNH" at bounding box center [549, 264] width 161 height 14
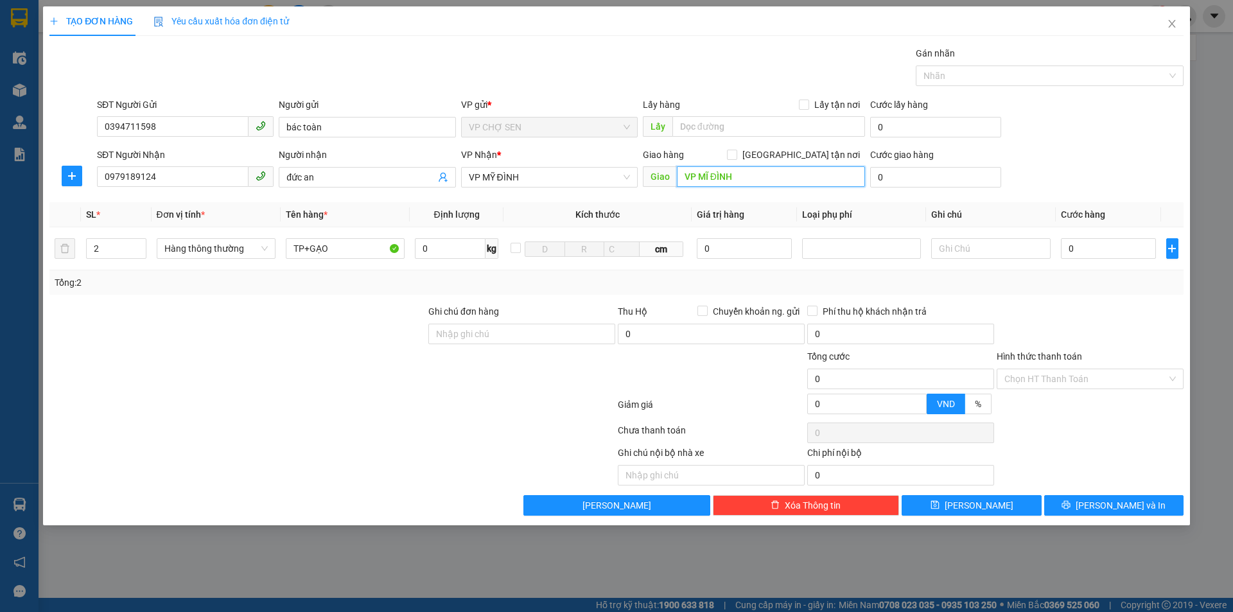
click at [751, 182] on input "VP MĨ ĐÌNH" at bounding box center [771, 176] width 188 height 21
click at [1075, 241] on input "0" at bounding box center [1109, 248] width 96 height 21
type input "8"
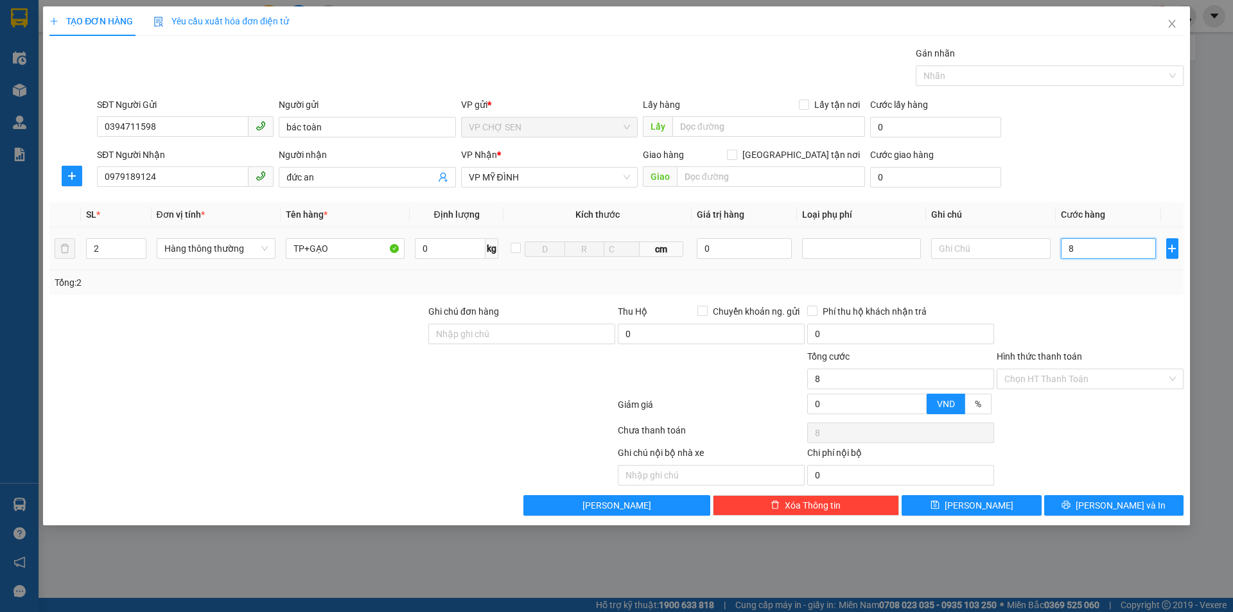
type input "80"
type input "800"
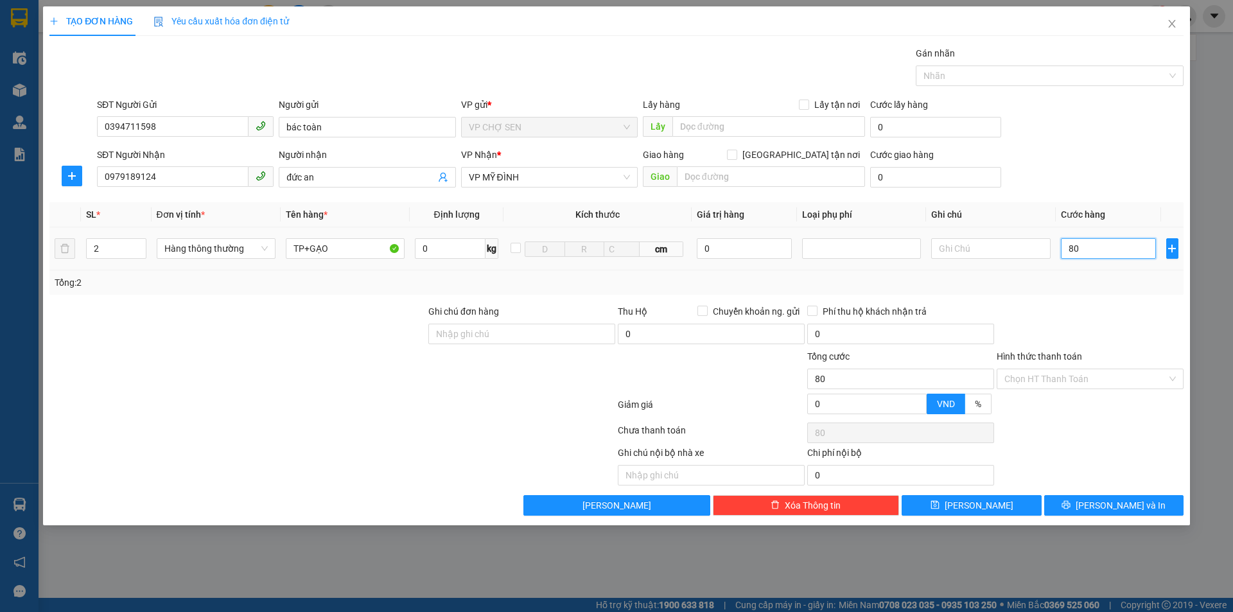
type input "800"
type input "8.000"
type input "80.000"
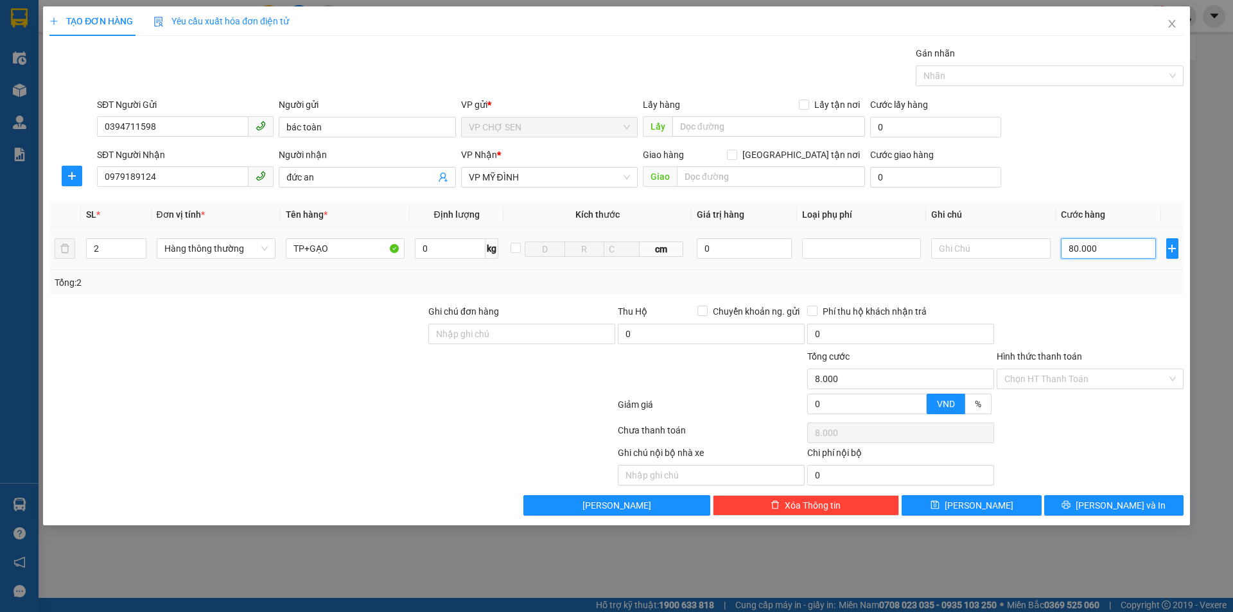
type input "80.000"
click at [1078, 374] on input "Hình thức thanh toán" at bounding box center [1085, 378] width 162 height 19
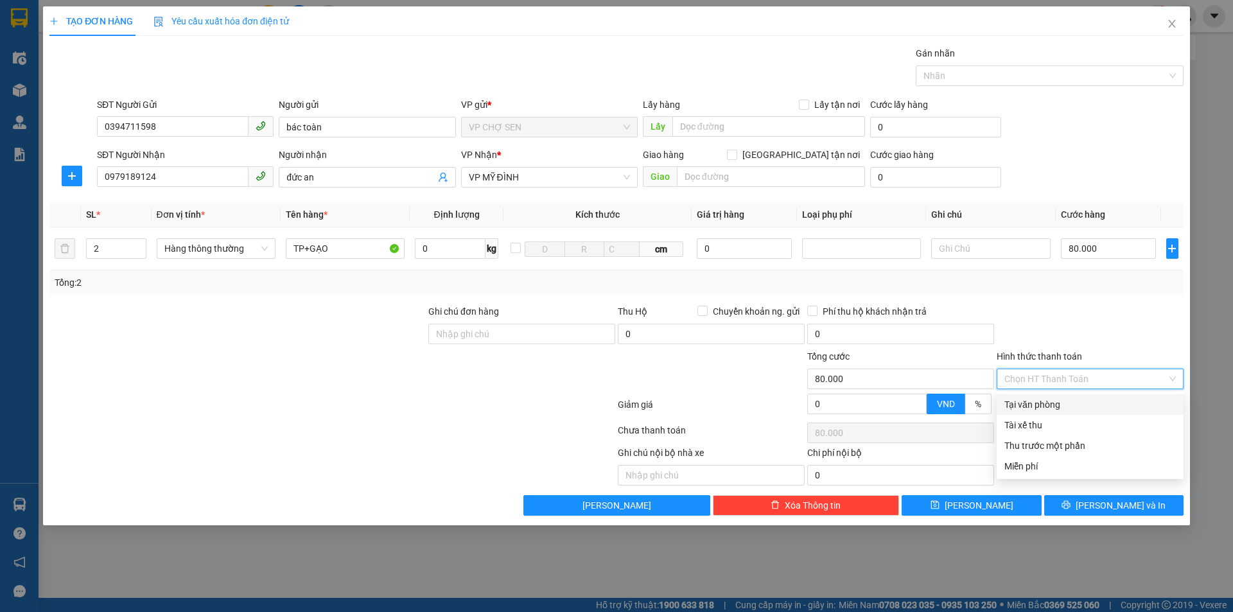
click at [1060, 401] on div "Tại văn phòng" at bounding box center [1089, 404] width 171 height 14
type input "0"
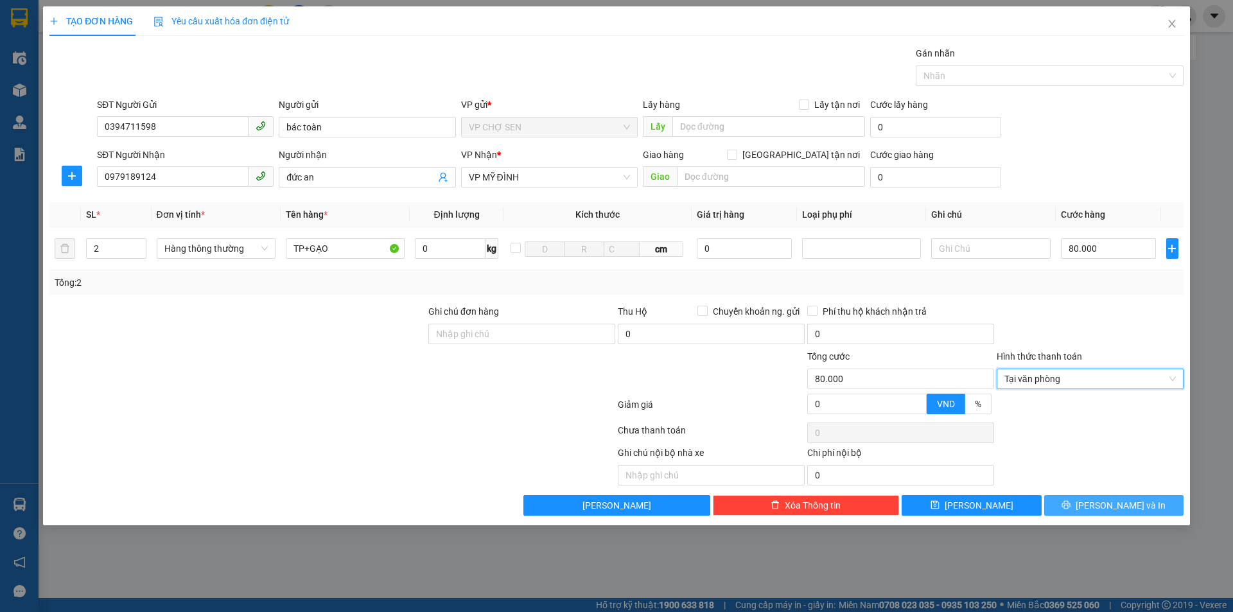
click at [1084, 500] on button "[PERSON_NAME] và In" at bounding box center [1113, 505] width 139 height 21
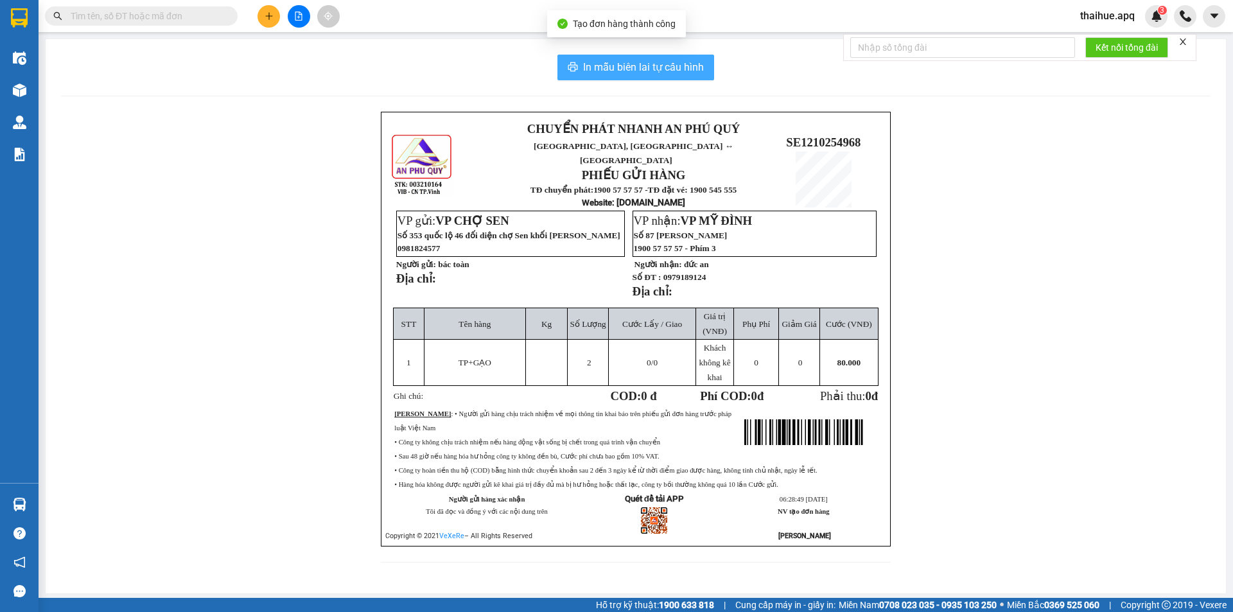
click at [651, 65] on span "In mẫu biên lai tự cấu hình" at bounding box center [643, 67] width 121 height 16
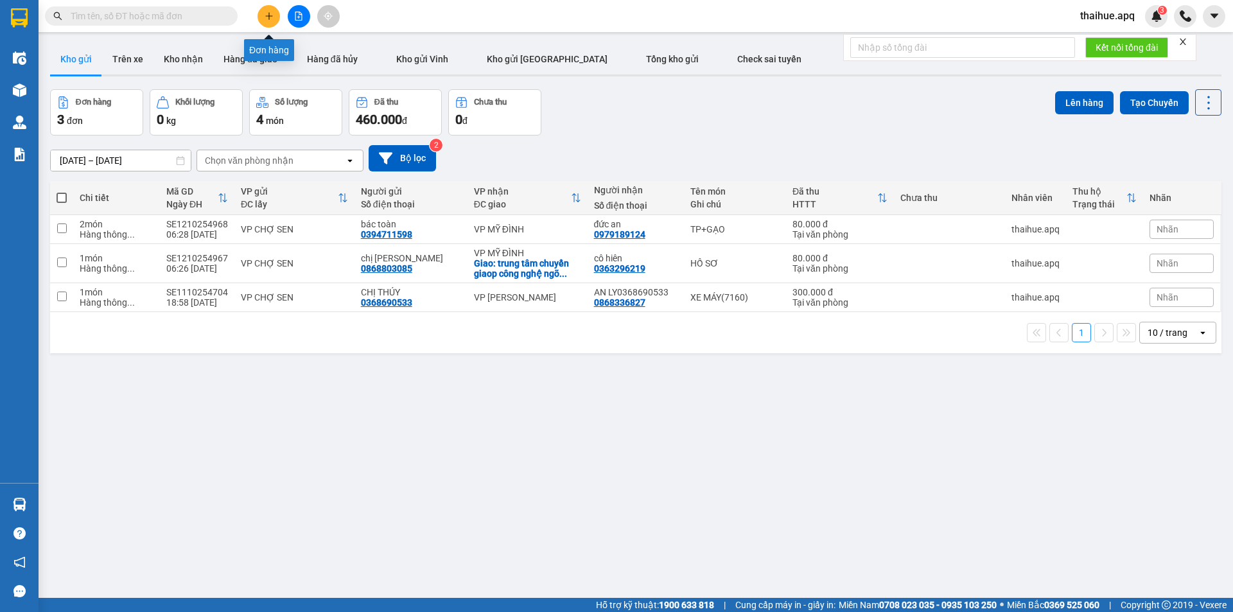
click at [265, 17] on icon "plus" at bounding box center [269, 16] width 9 height 9
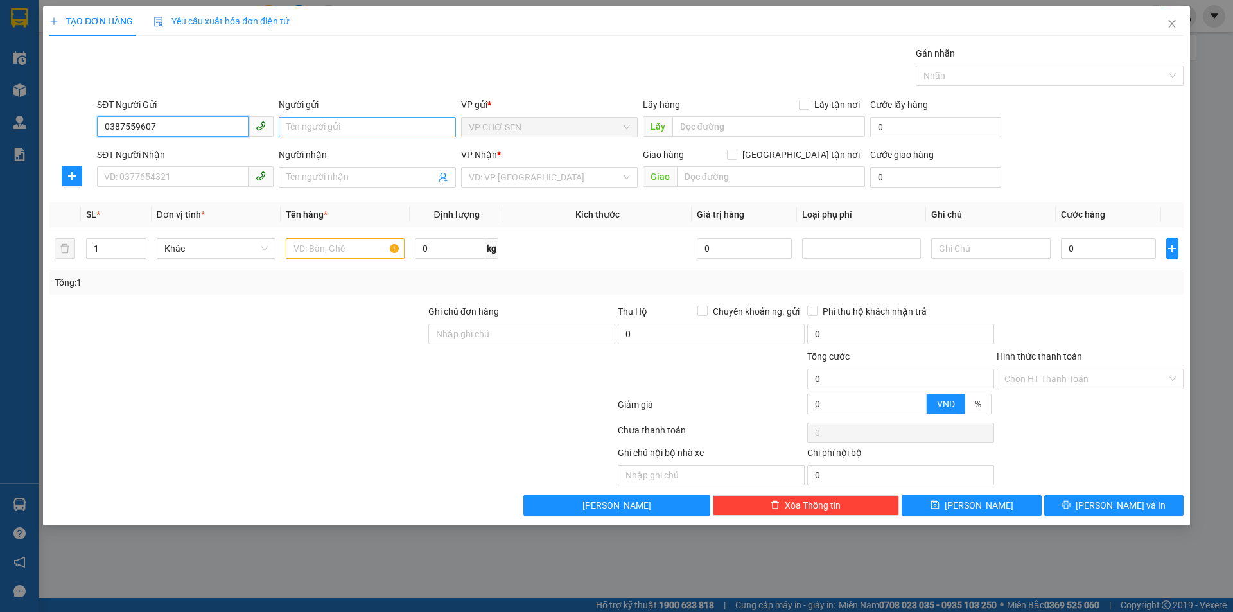
type input "0387559607"
click at [308, 129] on input "Người gửi" at bounding box center [367, 127] width 177 height 21
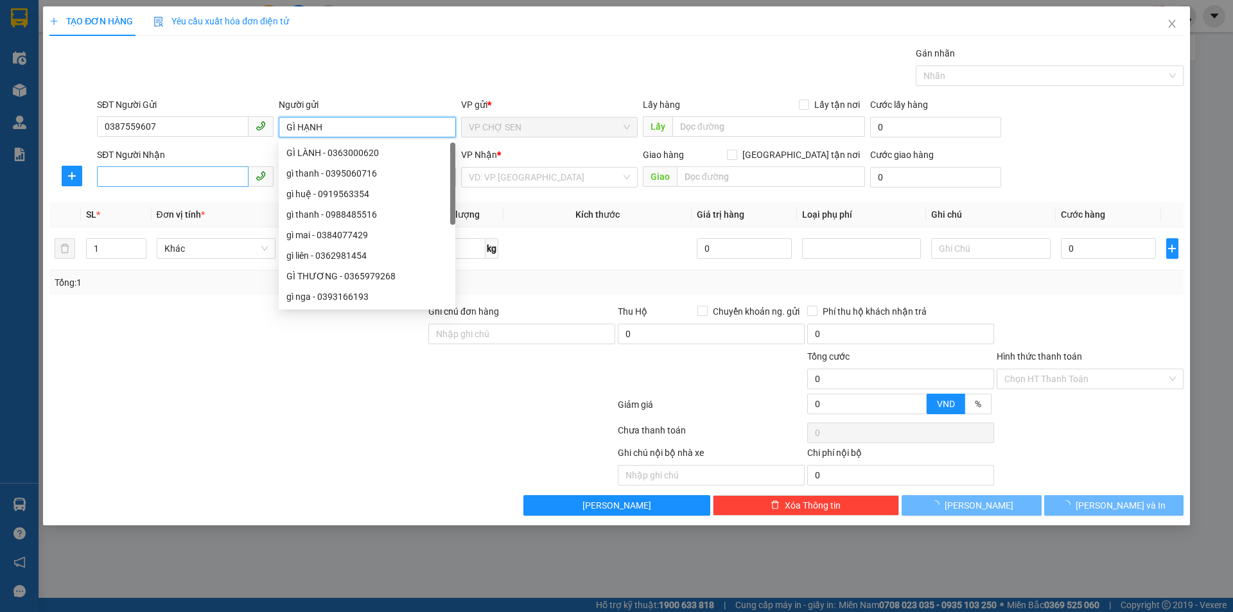
type input "GÌ HẠNH"
click at [157, 179] on input "SĐT Người Nhận" at bounding box center [173, 176] width 152 height 21
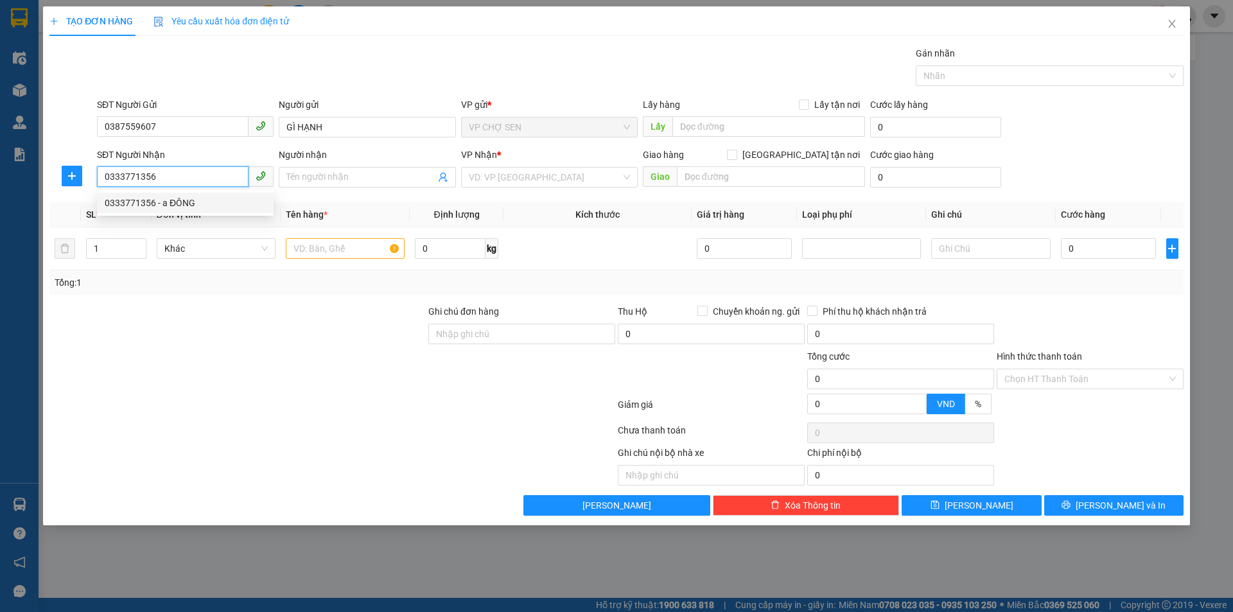
type input "0333771356"
click at [174, 209] on span "Đơn vị tính *" at bounding box center [181, 214] width 48 height 10
click at [172, 178] on input "0333771356" at bounding box center [173, 176] width 152 height 21
click at [175, 209] on div "0333771356 - a ĐÔNG" at bounding box center [185, 203] width 161 height 14
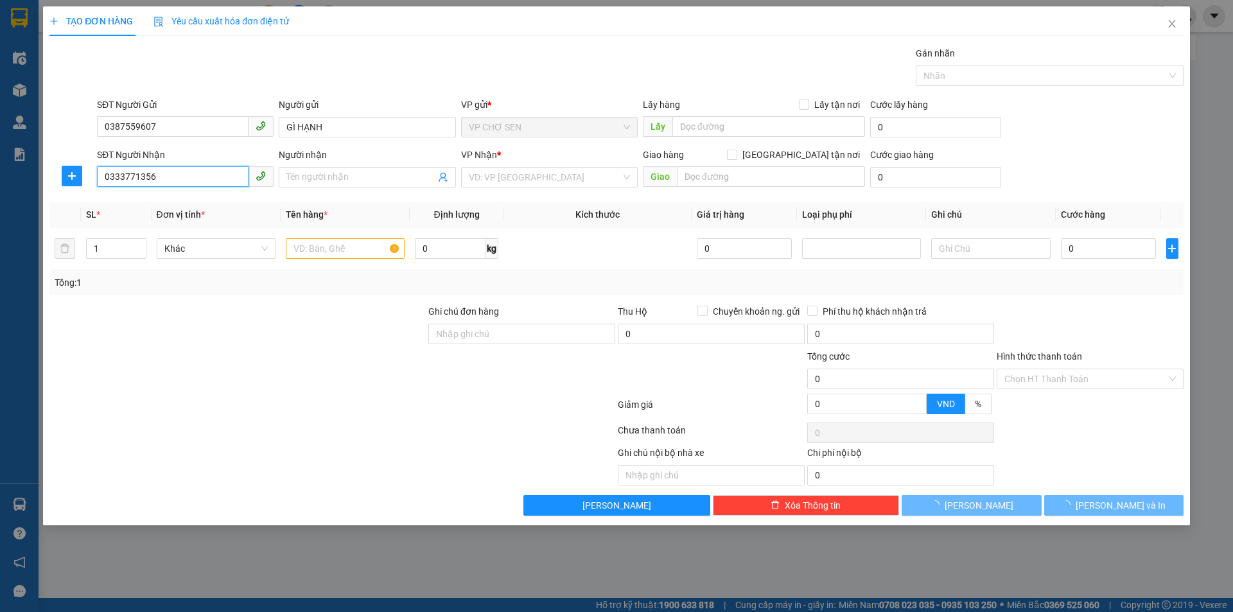
click at [169, 177] on input "0333771356" at bounding box center [173, 176] width 152 height 21
click at [135, 207] on div "0333771356 - a ĐÔNG" at bounding box center [185, 203] width 161 height 14
type input "a ĐÔNG"
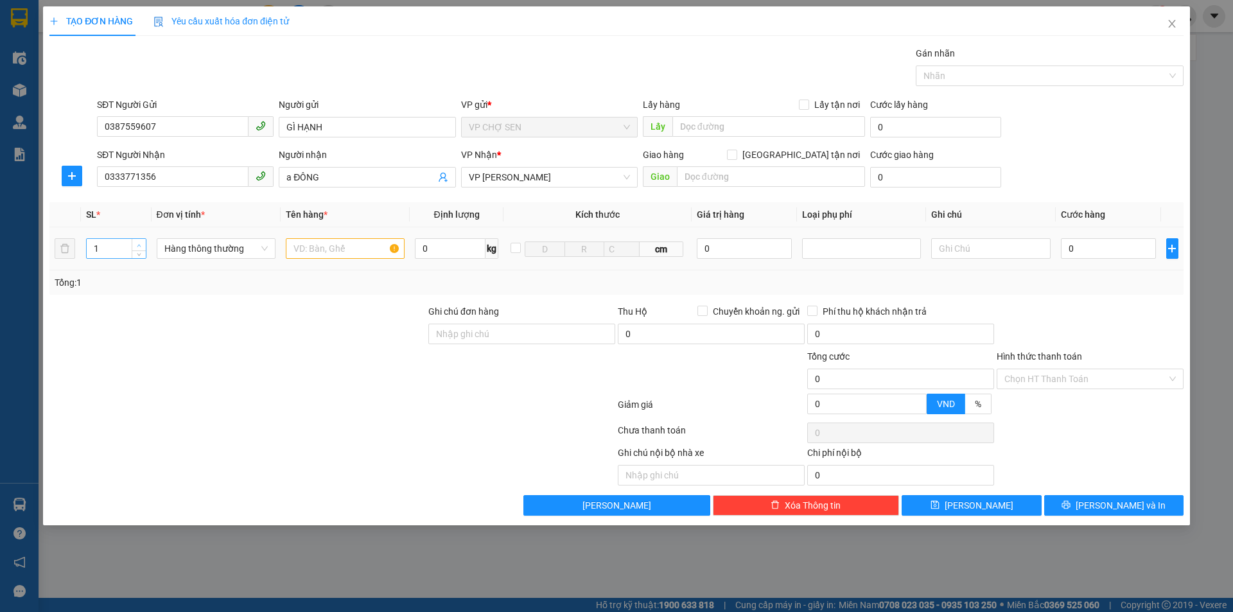
type input "2"
click at [135, 243] on span "up" at bounding box center [139, 245] width 8 height 8
click at [299, 249] on input "text" at bounding box center [345, 248] width 119 height 21
type input "TP"
click at [1070, 247] on input "0" at bounding box center [1109, 248] width 96 height 21
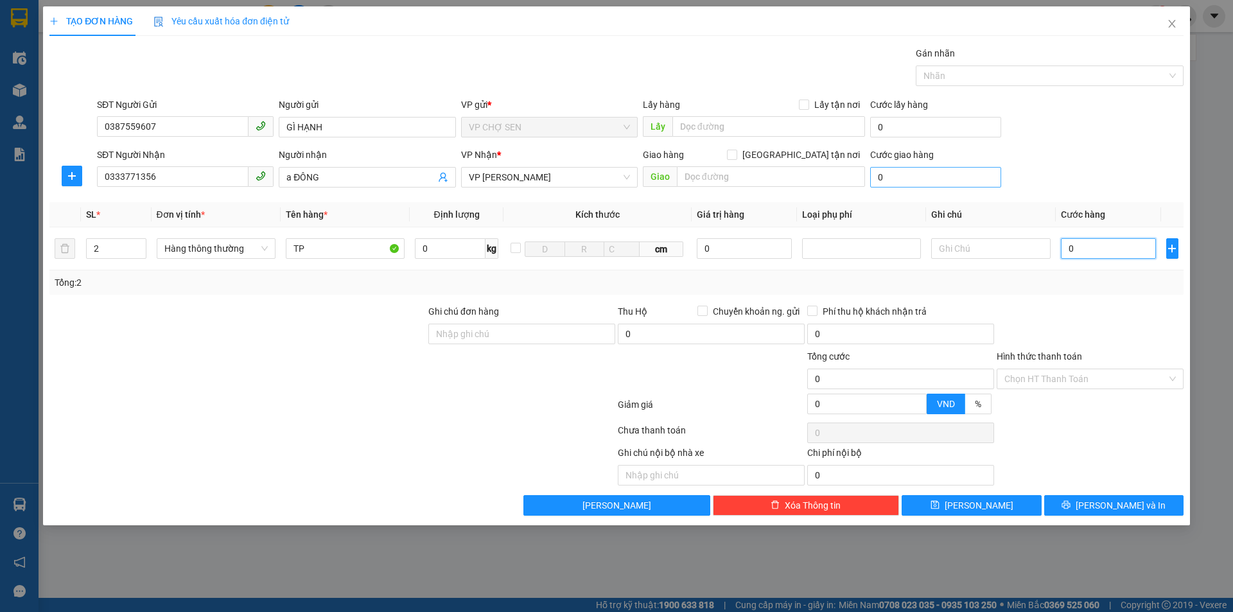
type input "7"
type input "70"
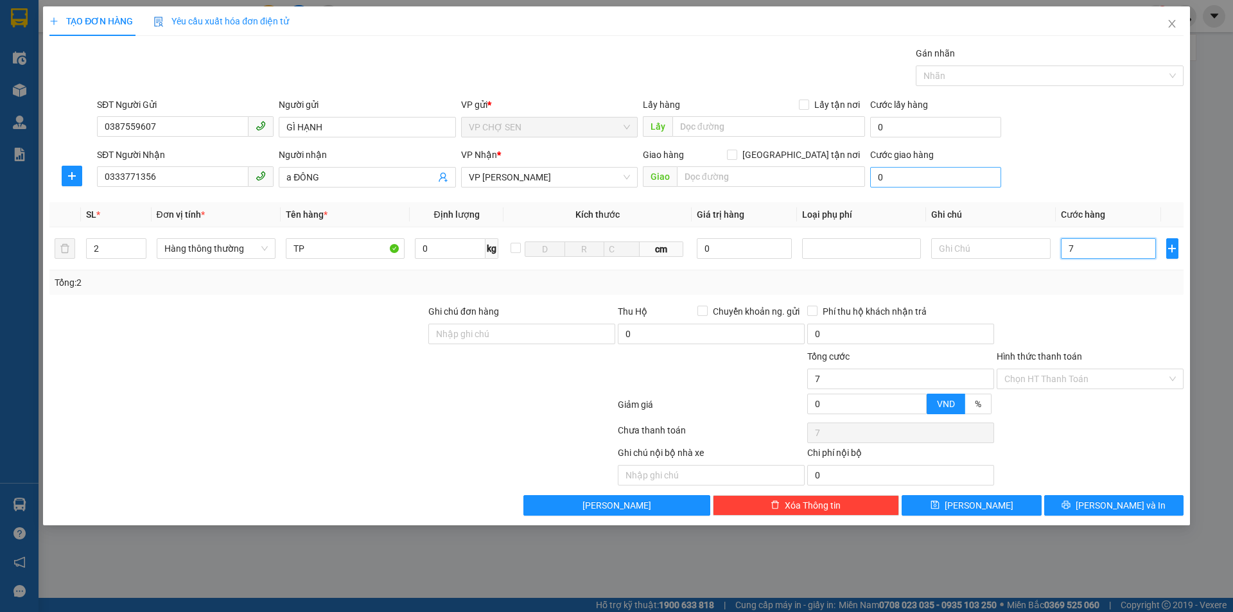
type input "70"
type input "700"
type input "7.000"
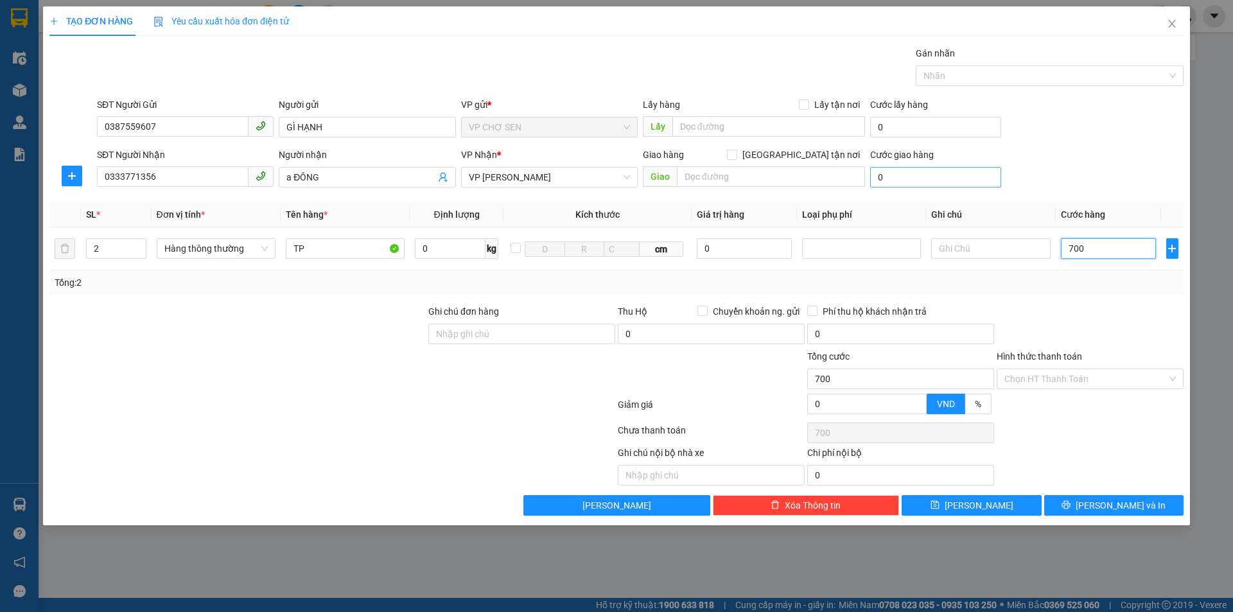
type input "7.000"
type input "70.000"
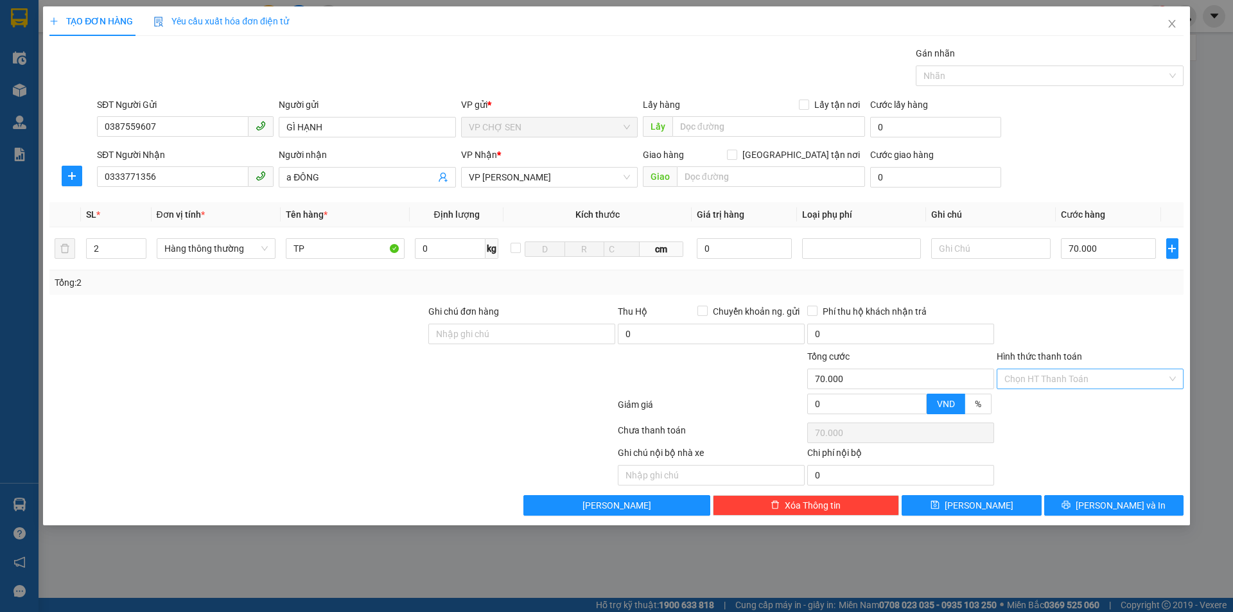
type input "70.000"
click at [1067, 378] on input "Hình thức thanh toán" at bounding box center [1085, 378] width 162 height 19
click at [1057, 408] on div "Tại văn phòng" at bounding box center [1089, 404] width 171 height 14
type input "0"
drag, startPoint x: 1115, startPoint y: 508, endPoint x: 1086, endPoint y: 446, distance: 68.9
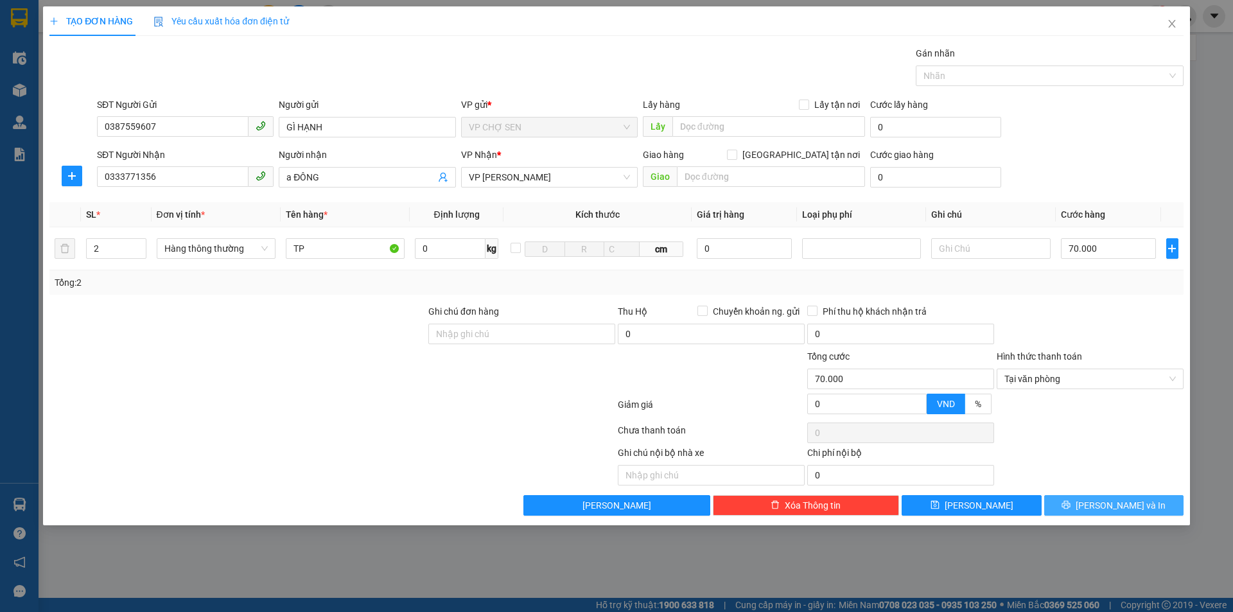
click at [1115, 504] on span "[PERSON_NAME] và In" at bounding box center [1121, 505] width 90 height 14
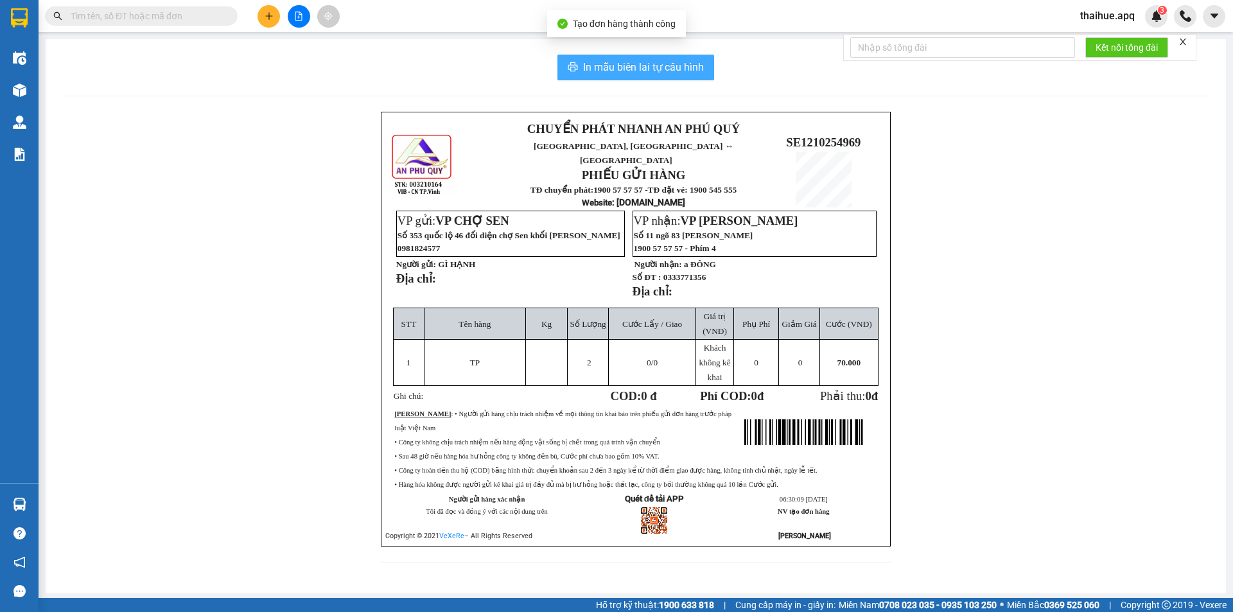
click at [636, 67] on span "In mẫu biên lai tự cấu hình" at bounding box center [643, 67] width 121 height 16
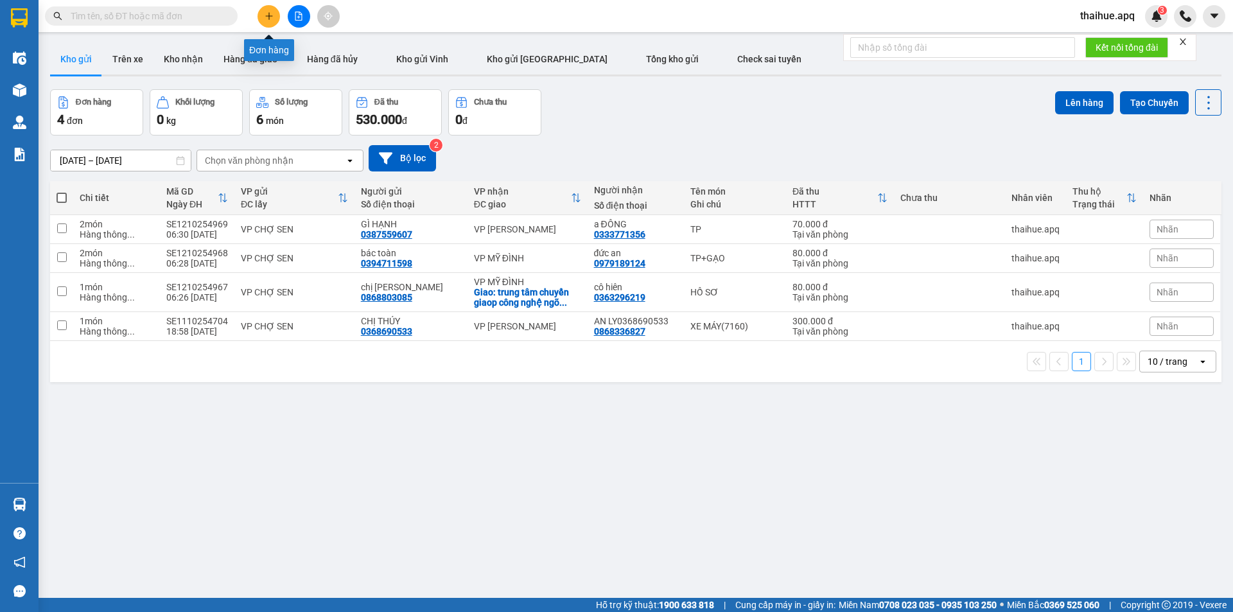
click at [266, 16] on icon "plus" at bounding box center [268, 15] width 7 height 1
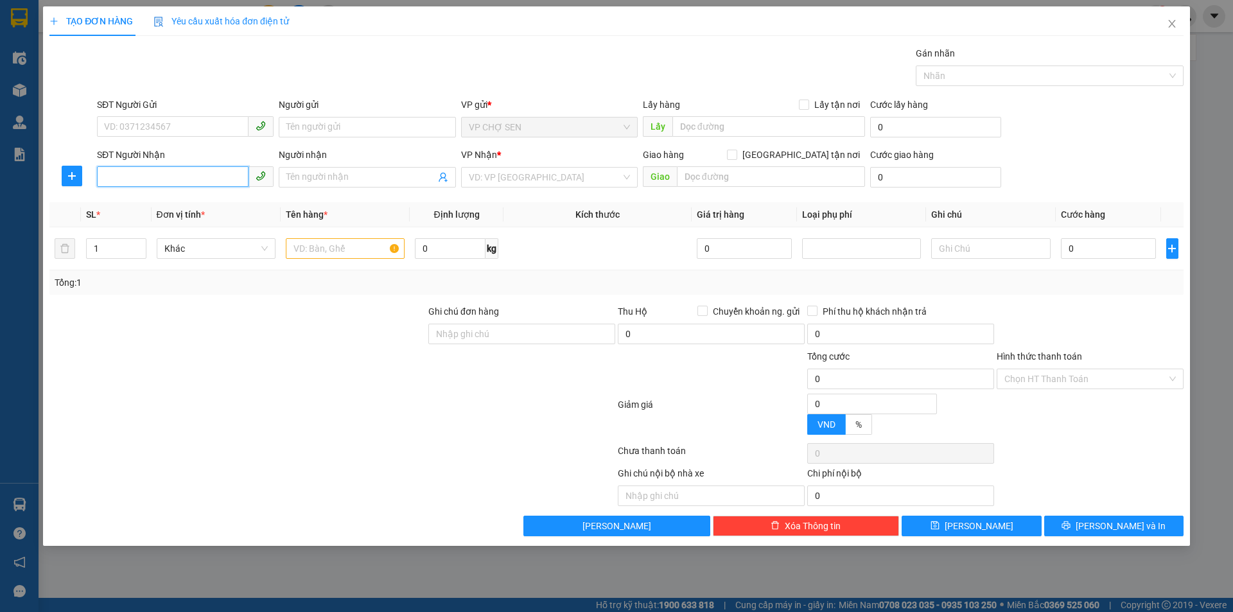
click at [126, 172] on input "SĐT Người Nhận" at bounding box center [173, 176] width 152 height 21
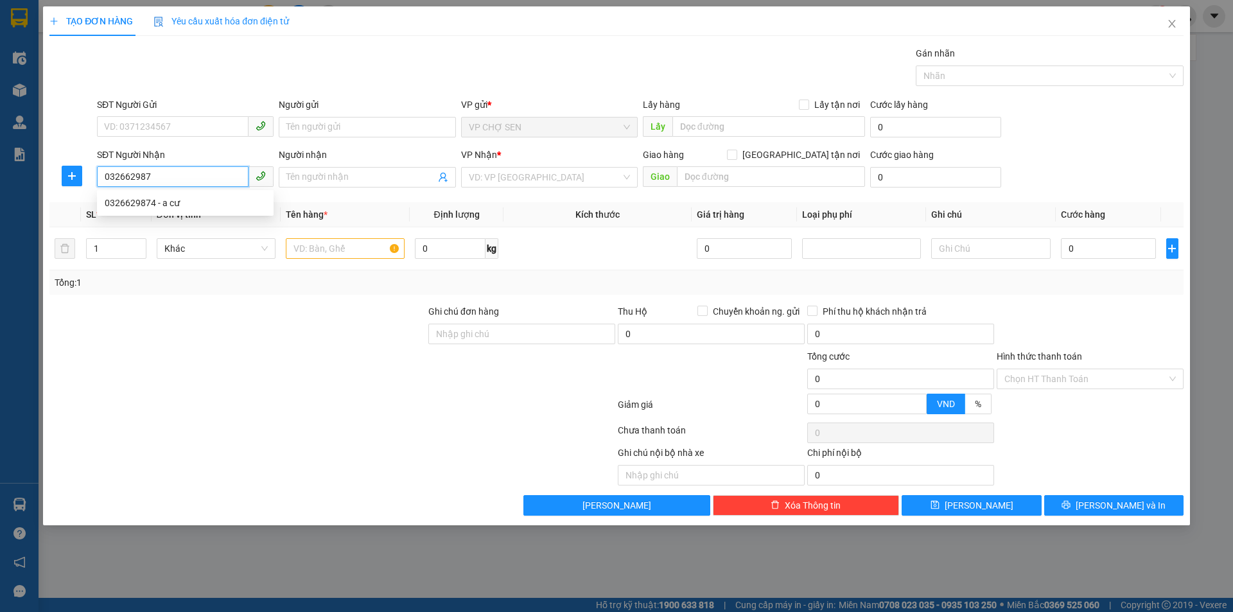
type input "0326629874"
click at [168, 207] on div "0326629874 - a cư" at bounding box center [185, 203] width 161 height 14
type input "a cư"
type input "0326629874"
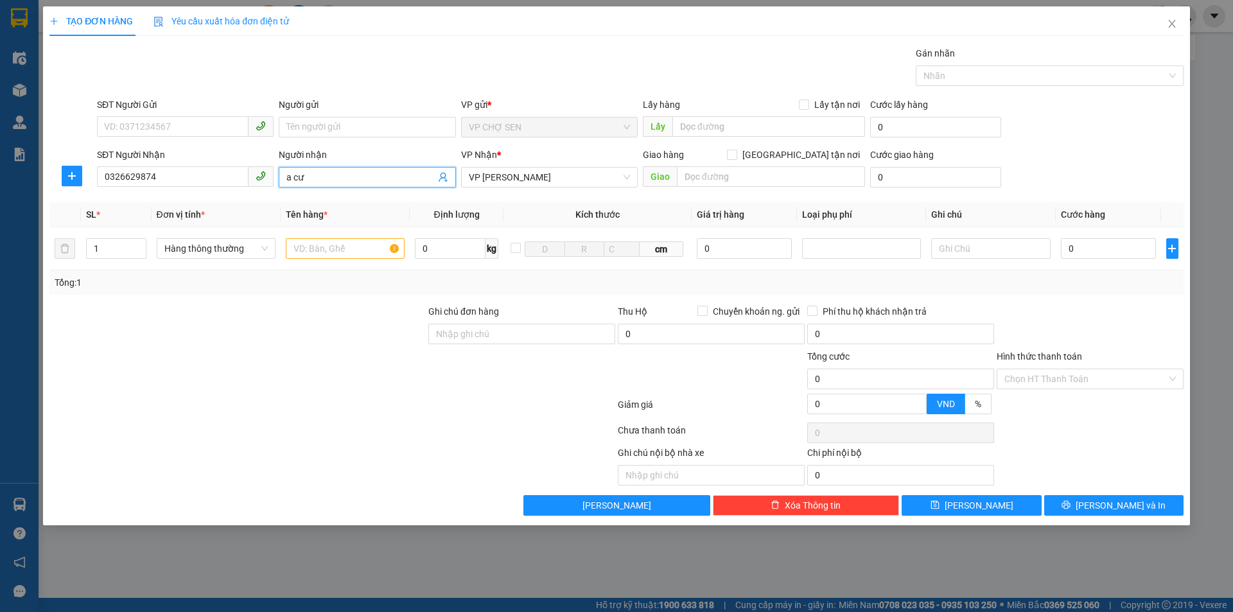
click at [326, 180] on input "a cư" at bounding box center [360, 177] width 148 height 14
type input "a"
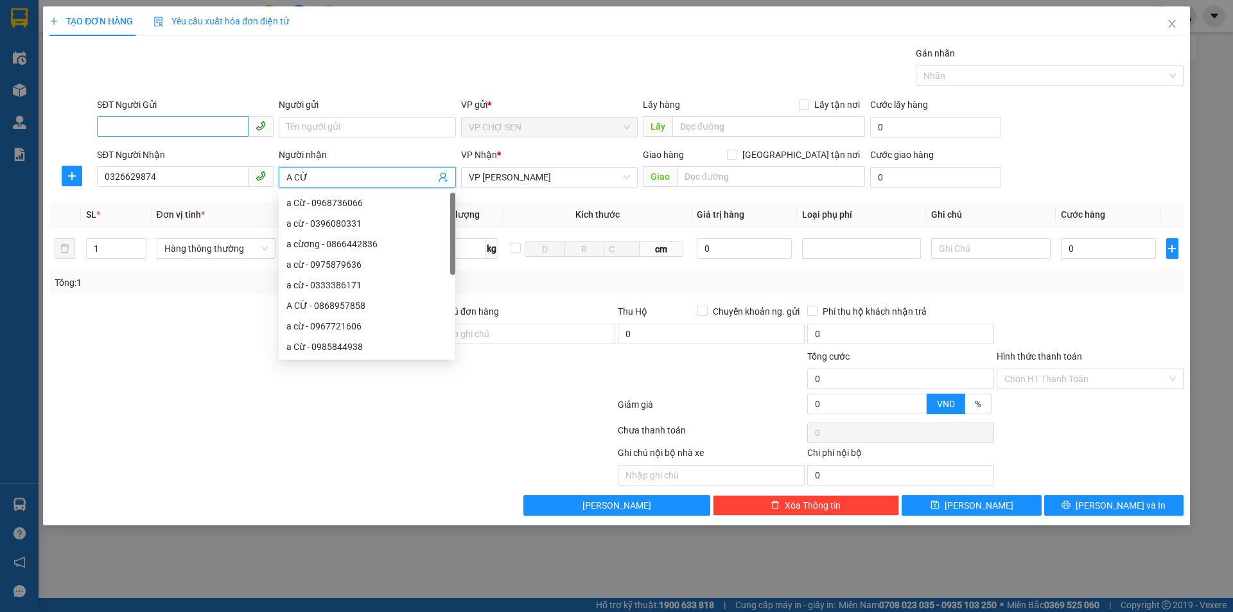
type input "A CỪ"
click at [161, 116] on input "SĐT Người Gửi" at bounding box center [173, 126] width 152 height 21
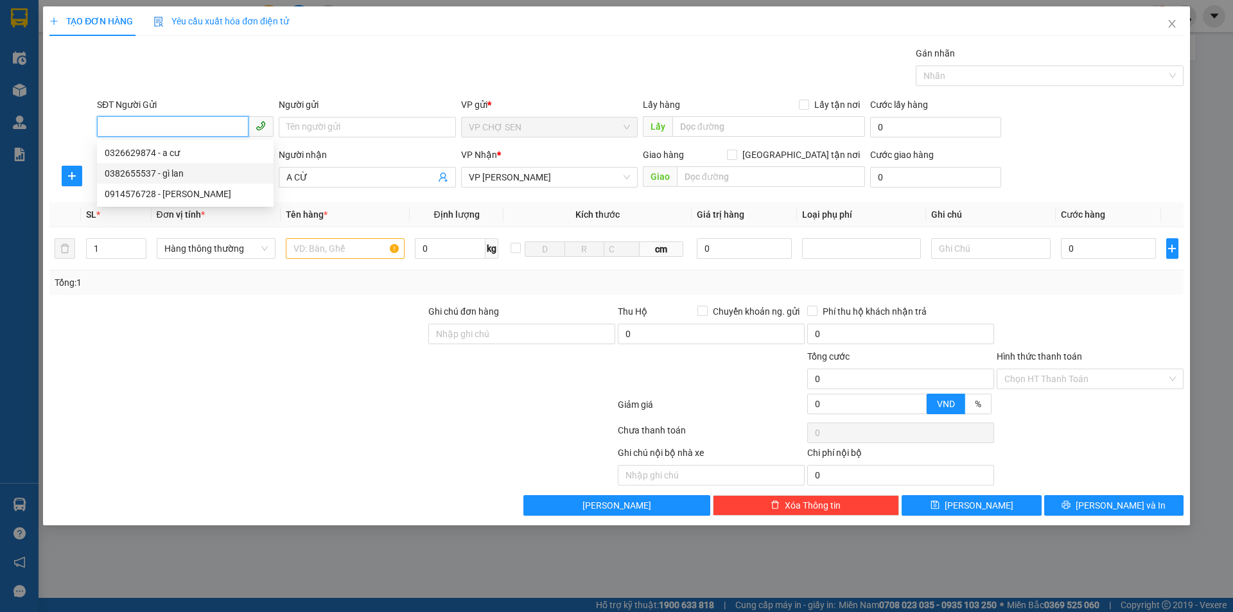
click at [135, 173] on div "0382655537 - gì lan" at bounding box center [185, 173] width 161 height 14
type input "0382655537"
type input "gì lan"
click at [317, 251] on input "text" at bounding box center [345, 248] width 119 height 21
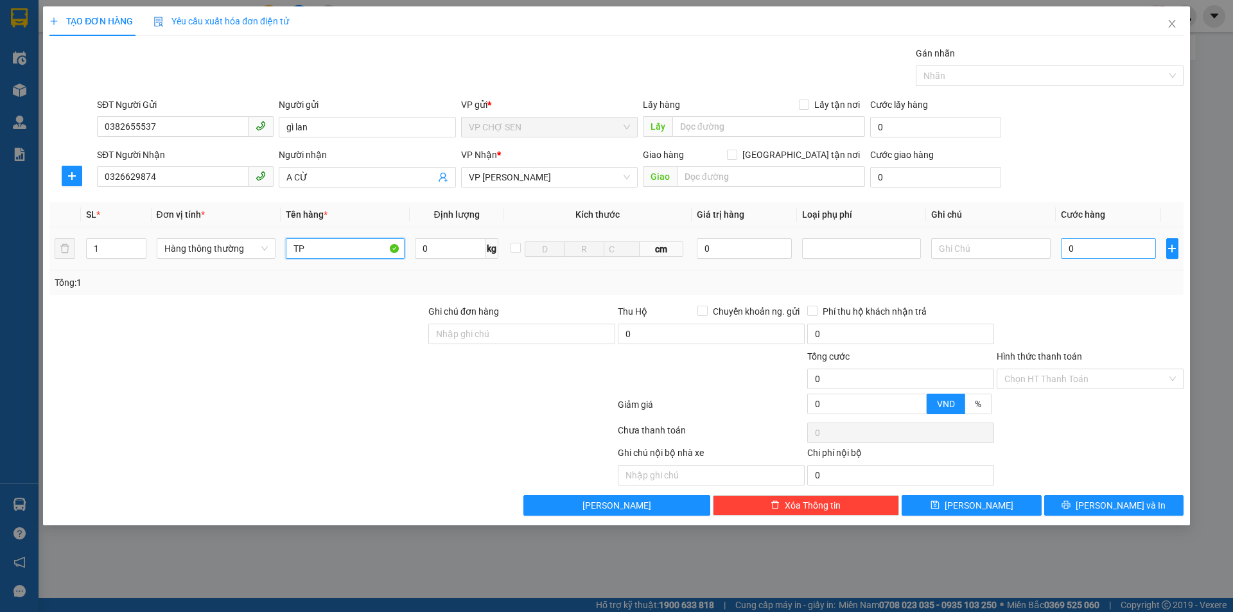
type input "TP"
click at [1070, 247] on input "0" at bounding box center [1109, 248] width 96 height 21
type input "5"
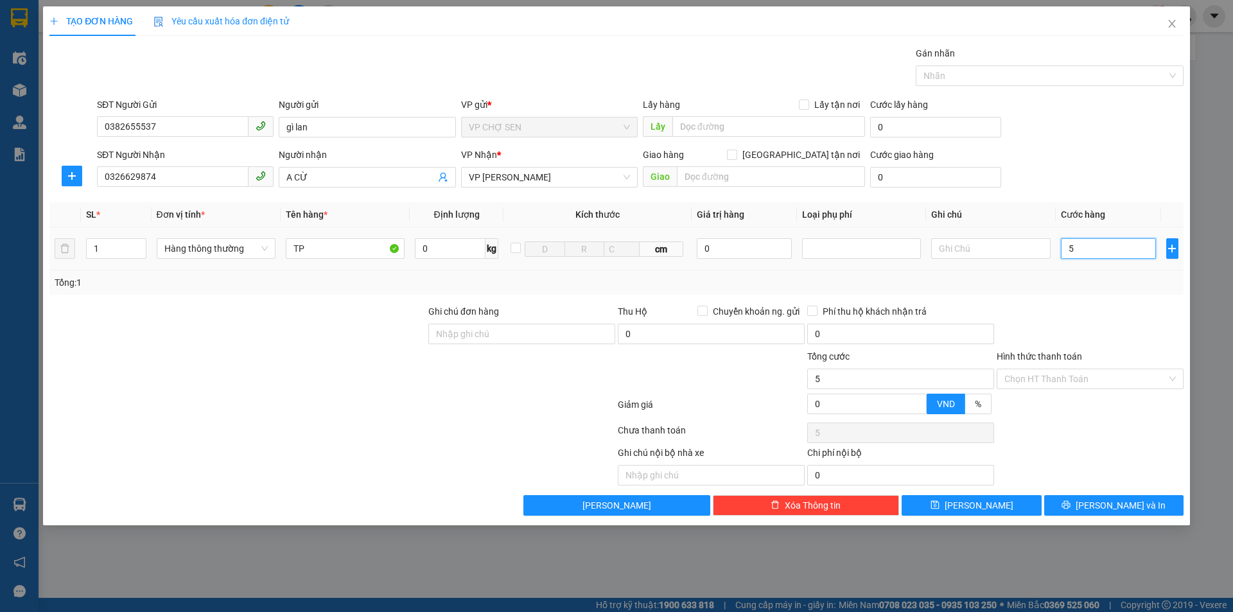
type input "50"
type input "500"
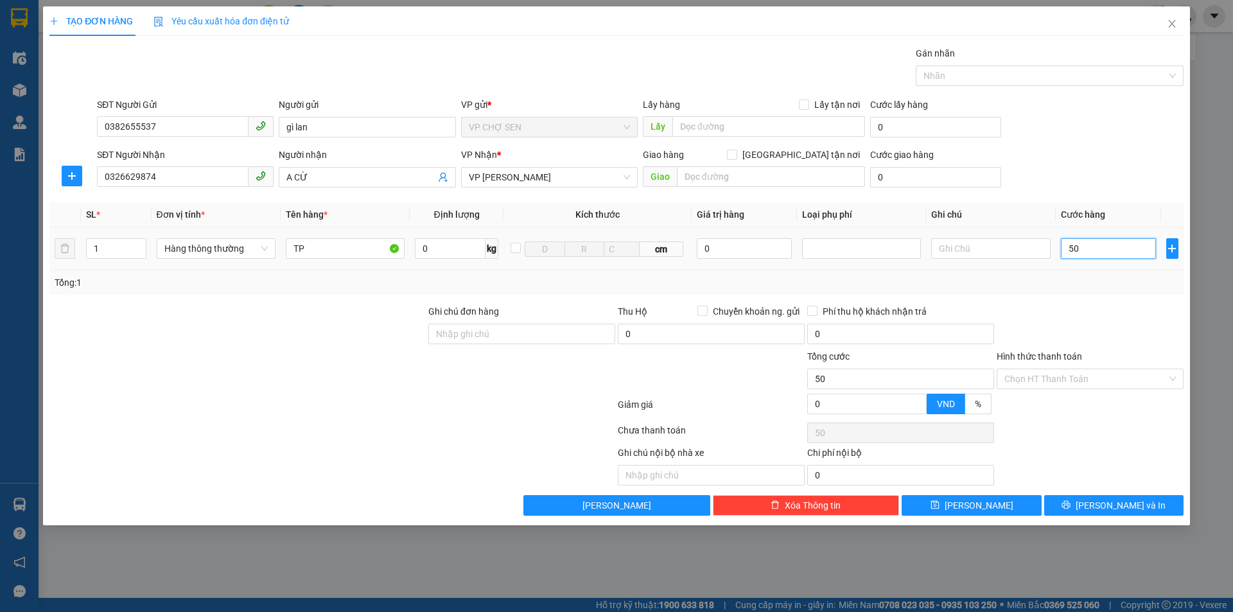
type input "500"
type input "5.000"
type input "50.000"
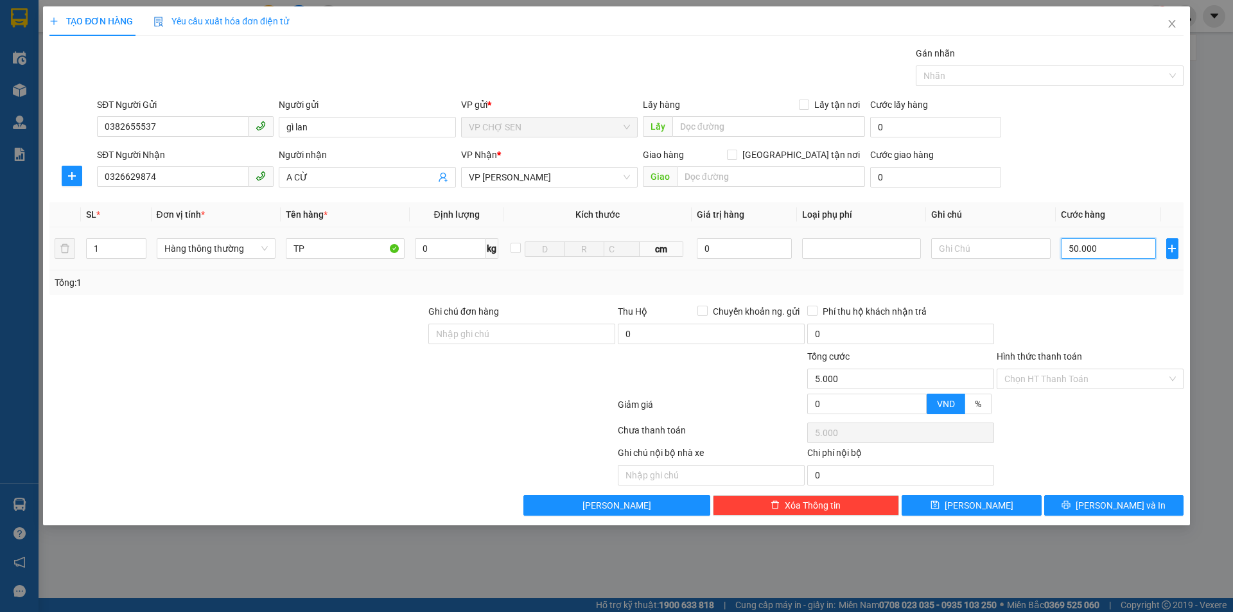
type input "50.000"
click at [1072, 378] on input "Hình thức thanh toán" at bounding box center [1085, 378] width 162 height 19
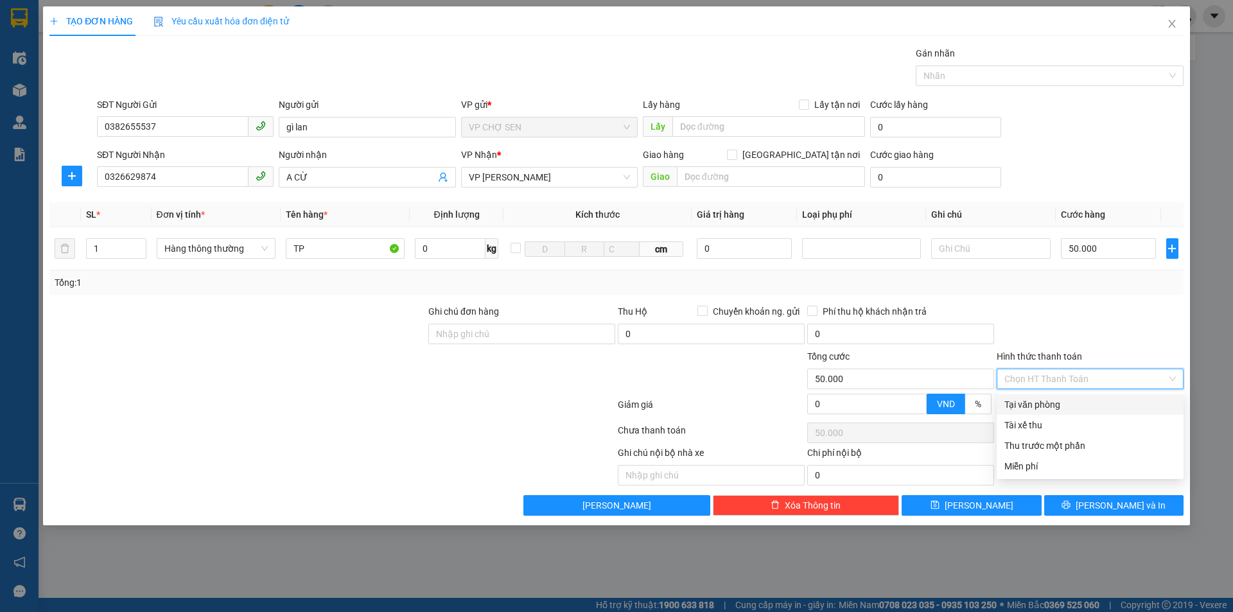
click at [1046, 405] on div "Tại văn phòng" at bounding box center [1089, 404] width 171 height 14
type input "0"
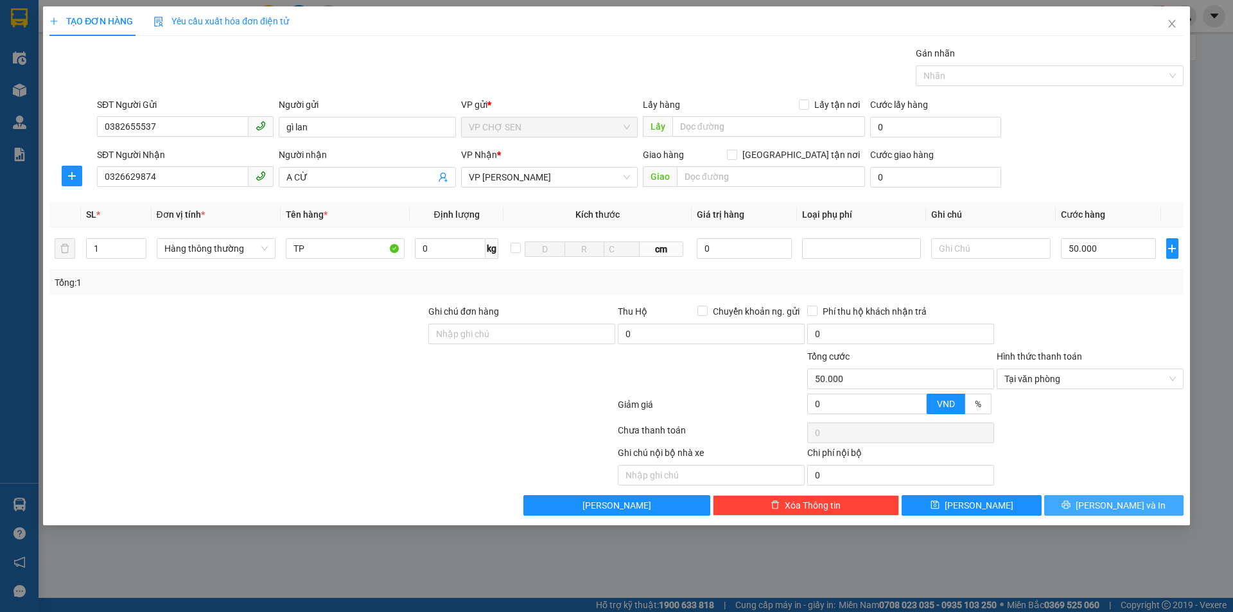
click at [1105, 503] on span "[PERSON_NAME] và In" at bounding box center [1121, 505] width 90 height 14
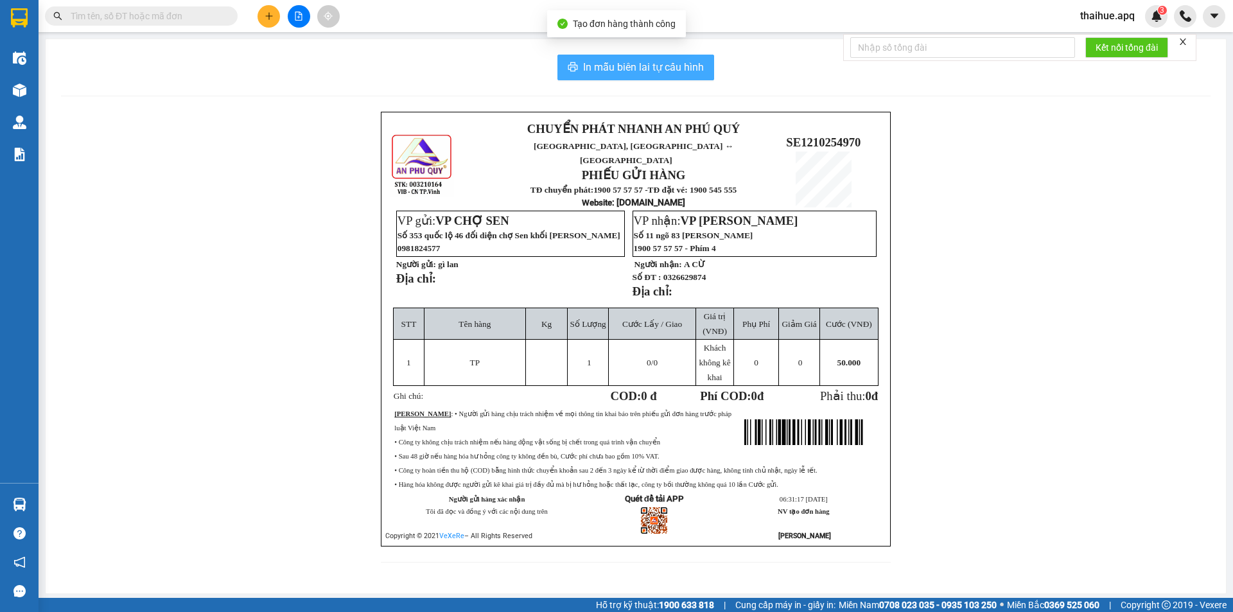
click at [663, 65] on span "In mẫu biên lai tự cấu hình" at bounding box center [643, 67] width 121 height 16
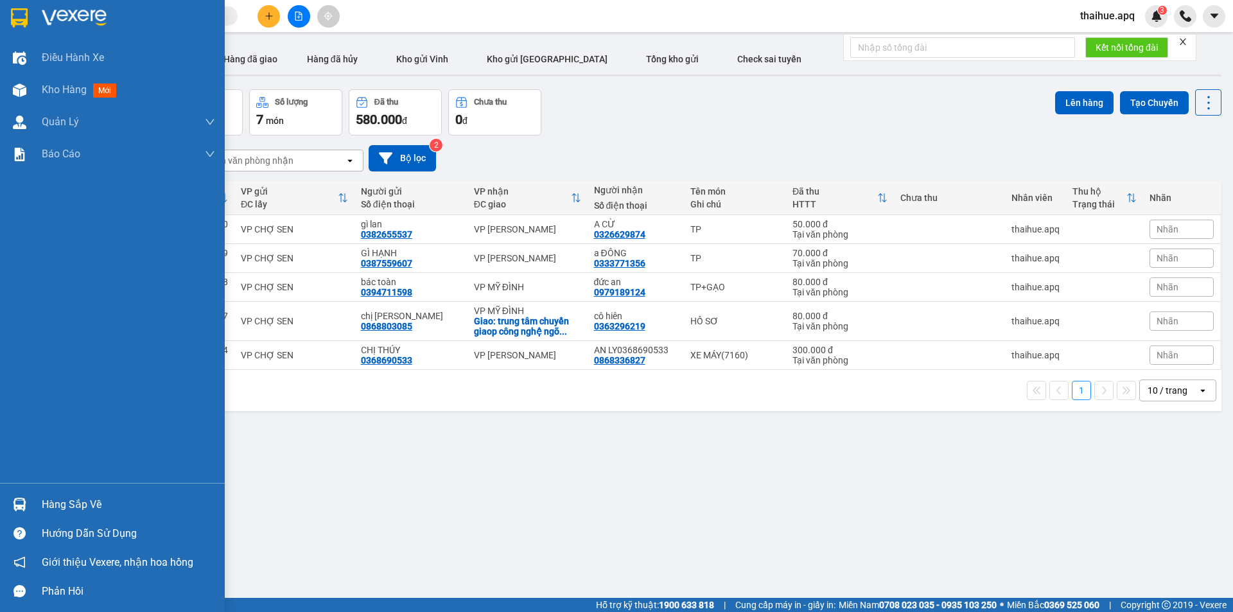
click at [47, 510] on div "Hàng sắp về" at bounding box center [128, 504] width 173 height 19
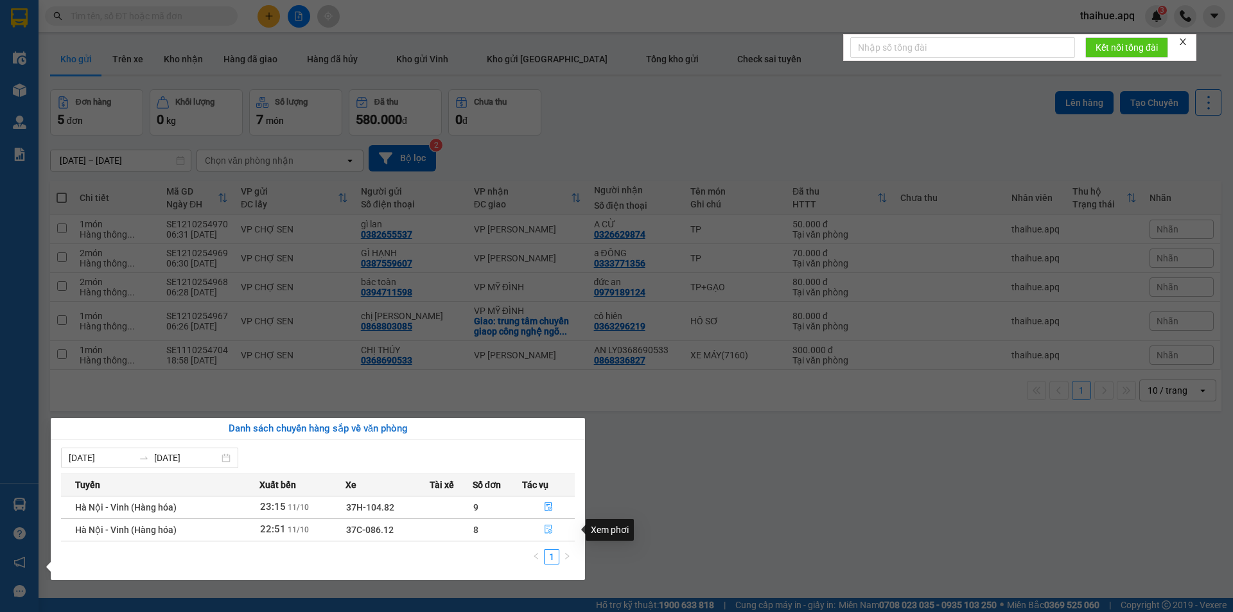
click at [548, 525] on icon "file-done" at bounding box center [548, 529] width 9 height 9
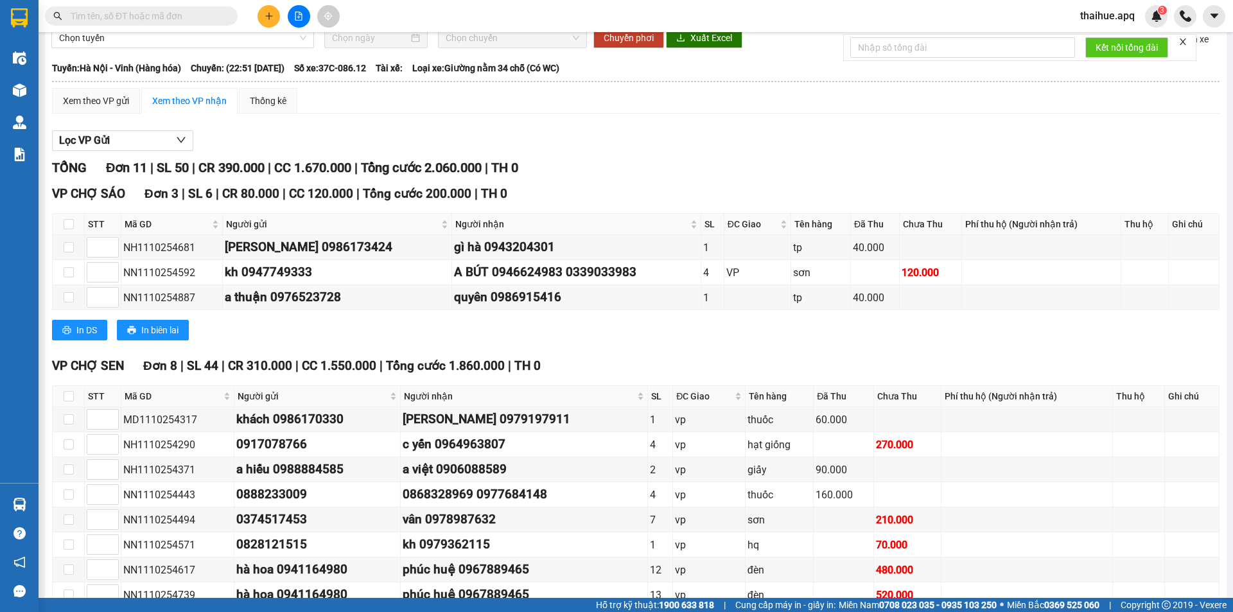
scroll to position [131, 0]
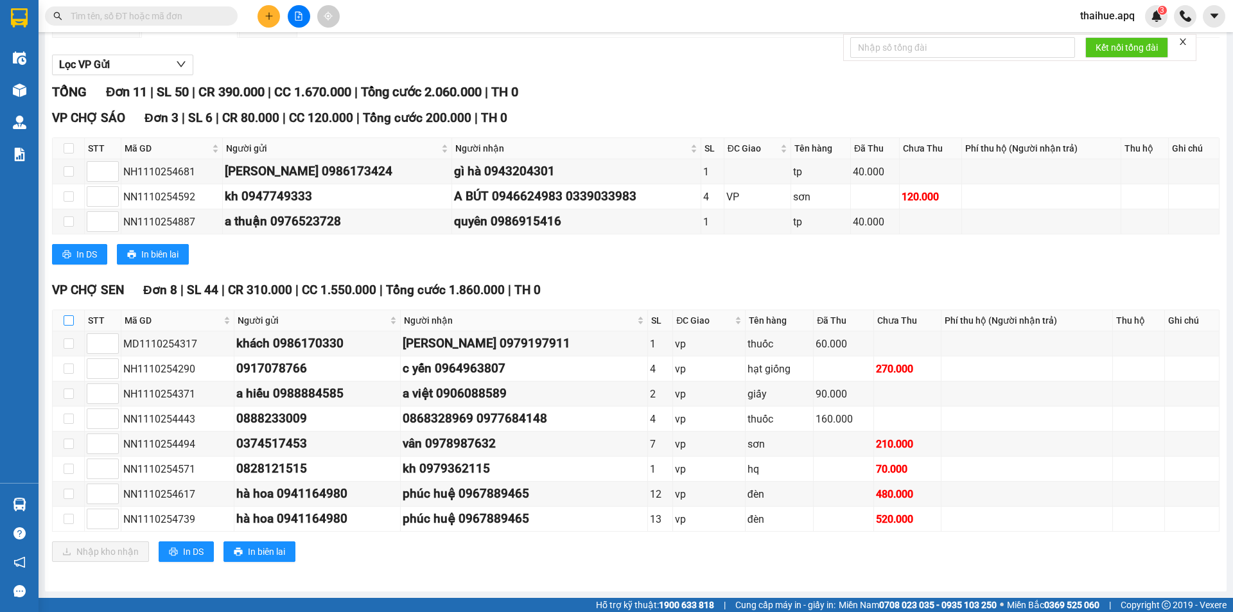
click at [68, 318] on input "checkbox" at bounding box center [69, 320] width 10 height 10
checkbox input "true"
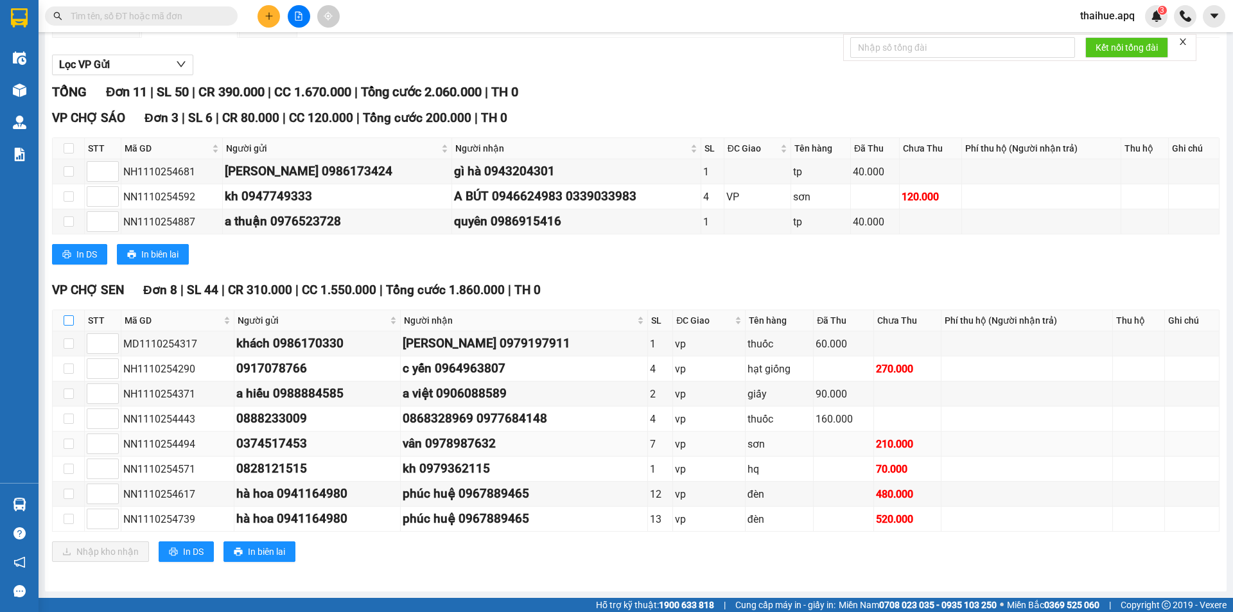
checkbox input "true"
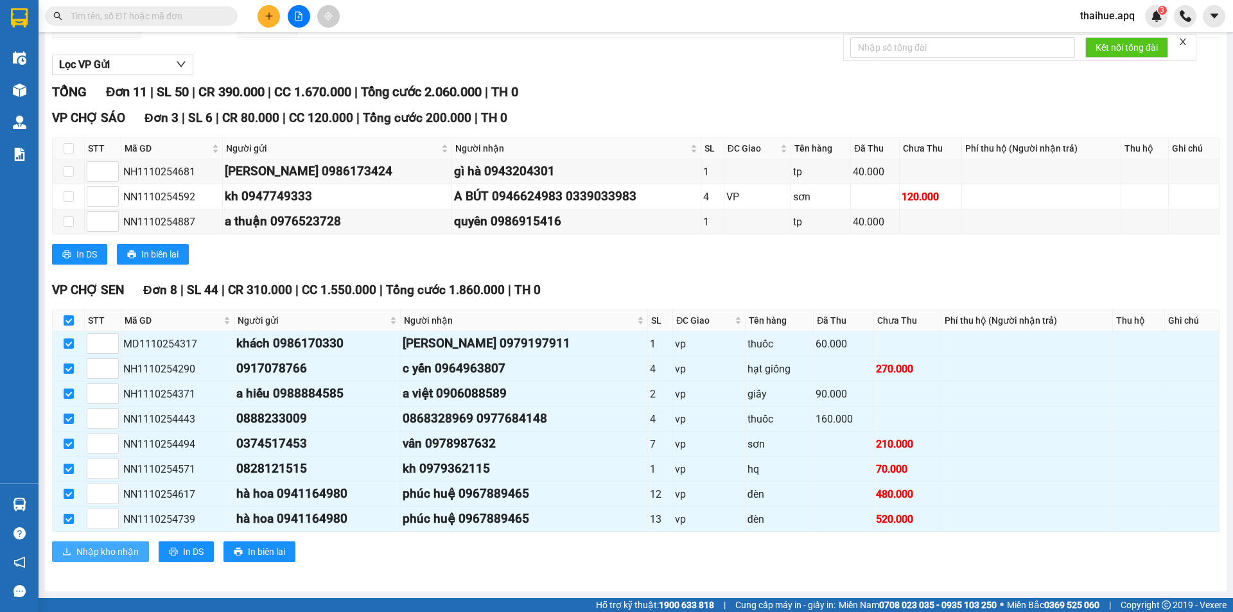
click at [98, 551] on span "Nhập kho nhận" at bounding box center [107, 552] width 62 height 14
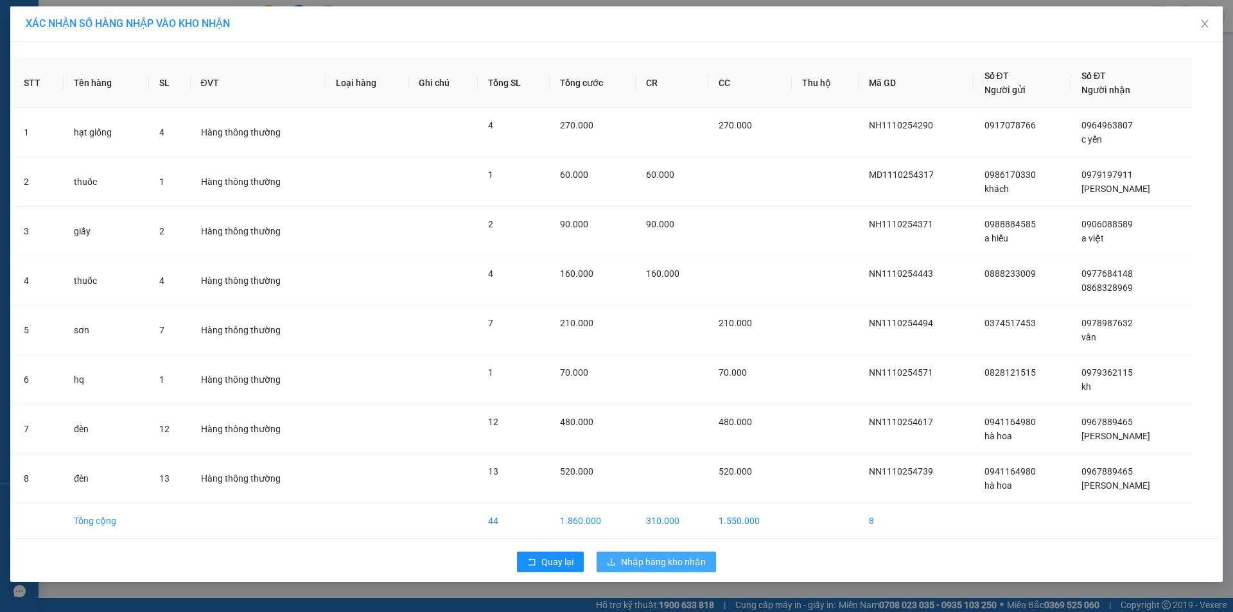
click at [634, 557] on span "Nhập hàng kho nhận" at bounding box center [663, 562] width 85 height 14
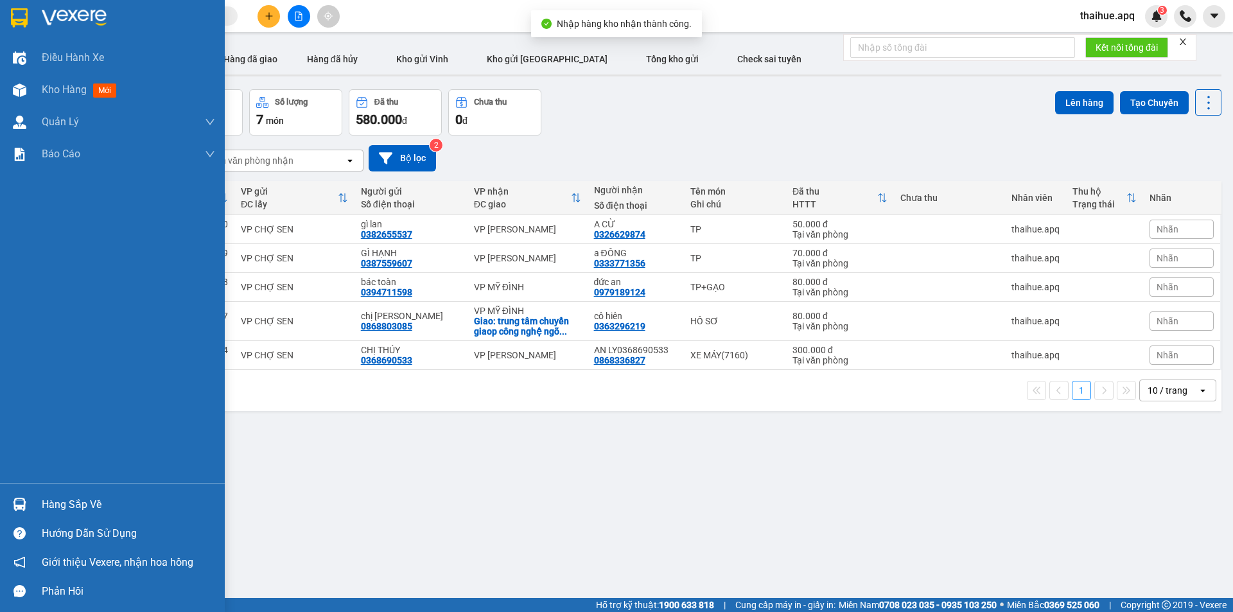
click at [48, 503] on div "Hàng sắp về" at bounding box center [128, 504] width 173 height 19
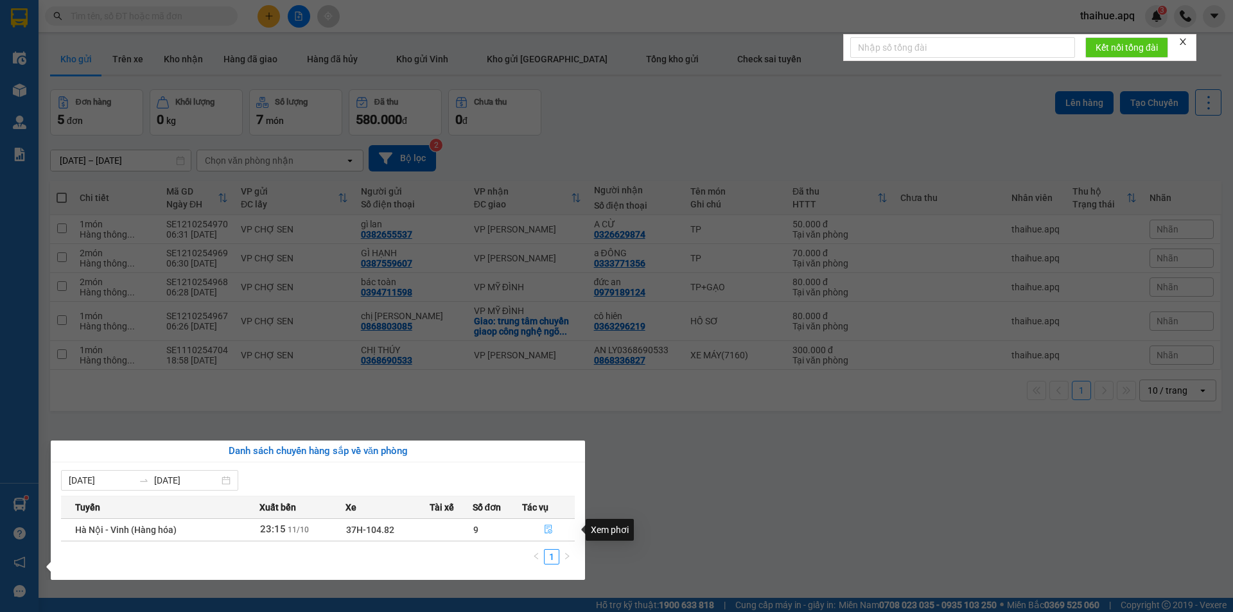
click at [547, 530] on icon "file-done" at bounding box center [548, 529] width 9 height 9
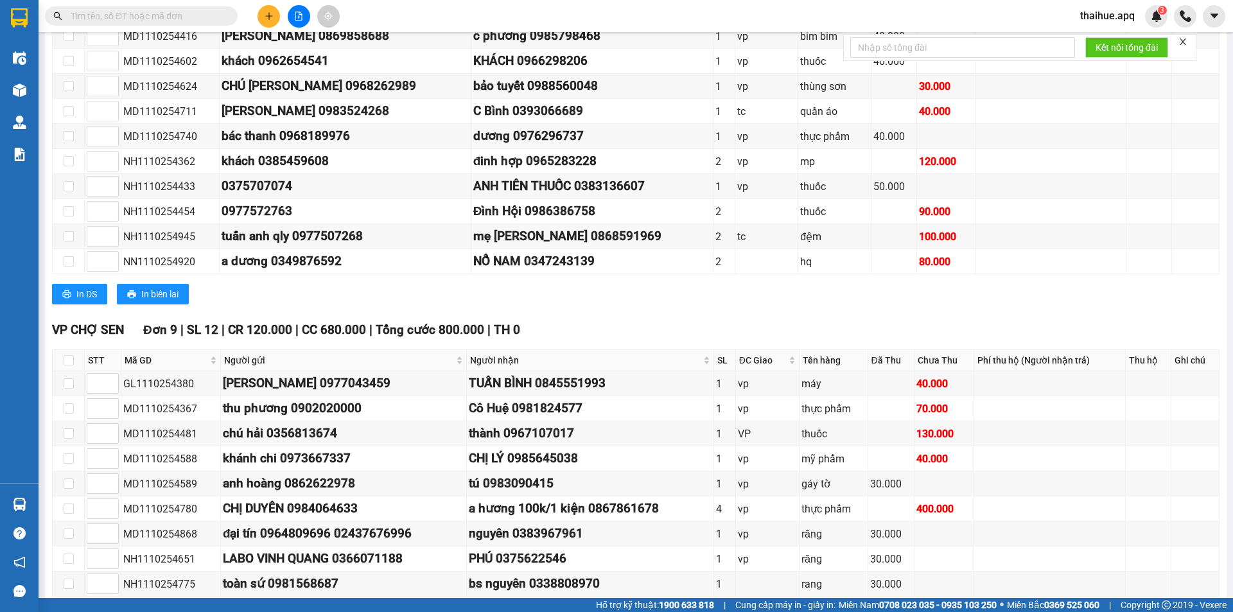
scroll to position [432, 0]
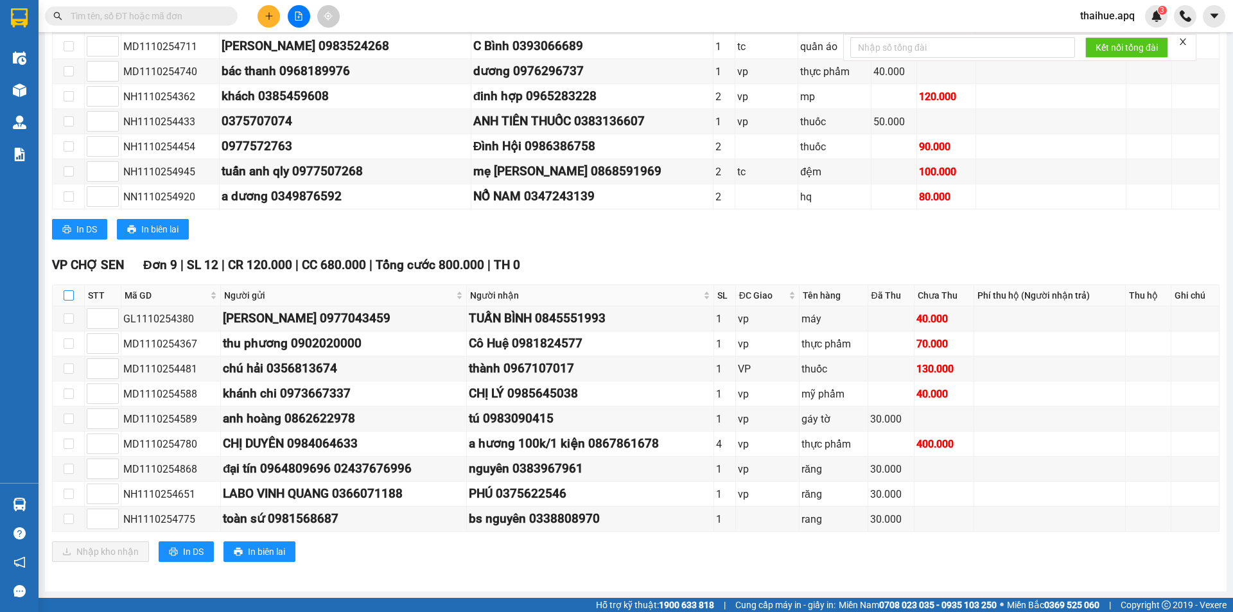
click at [65, 297] on input "checkbox" at bounding box center [69, 295] width 10 height 10
checkbox input "true"
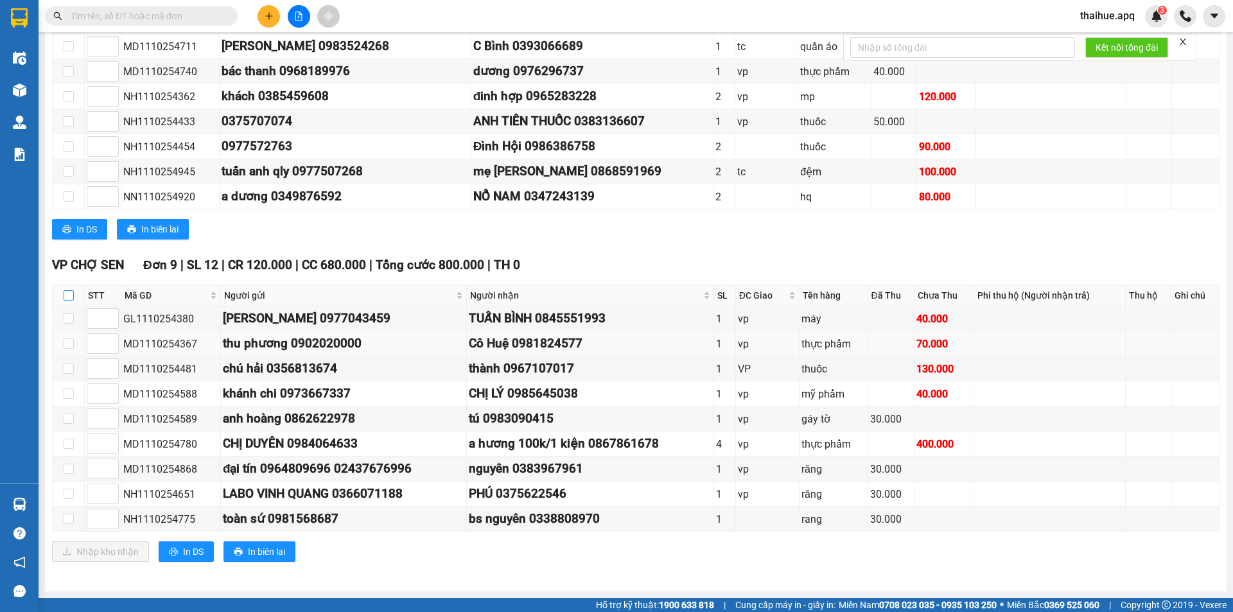
checkbox input "true"
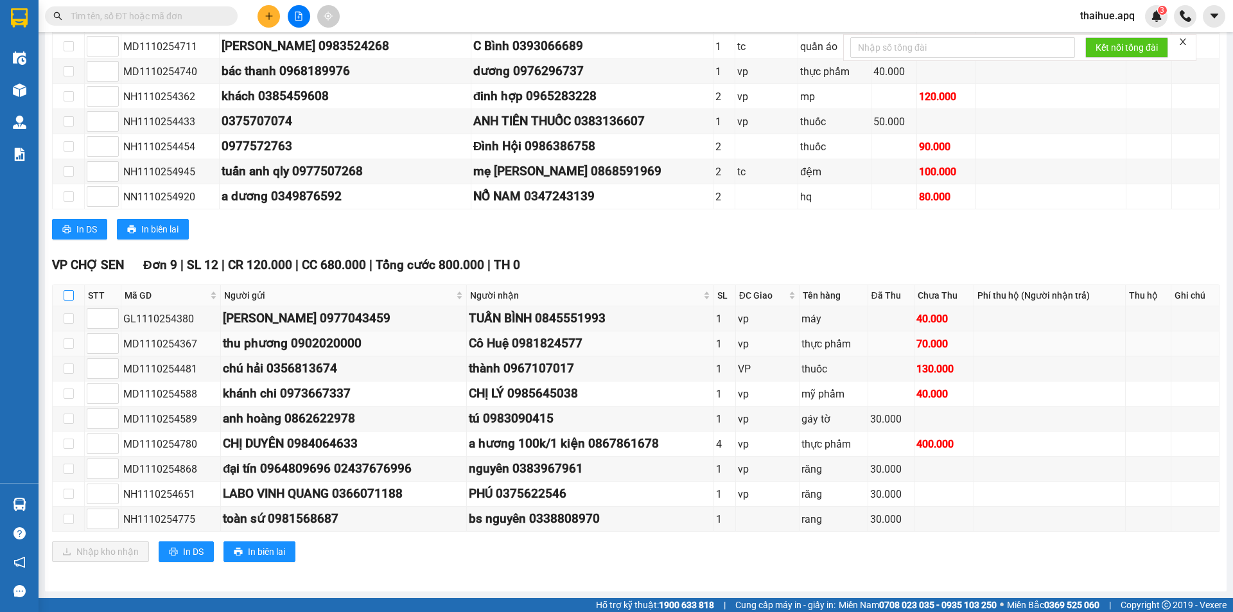
checkbox input "true"
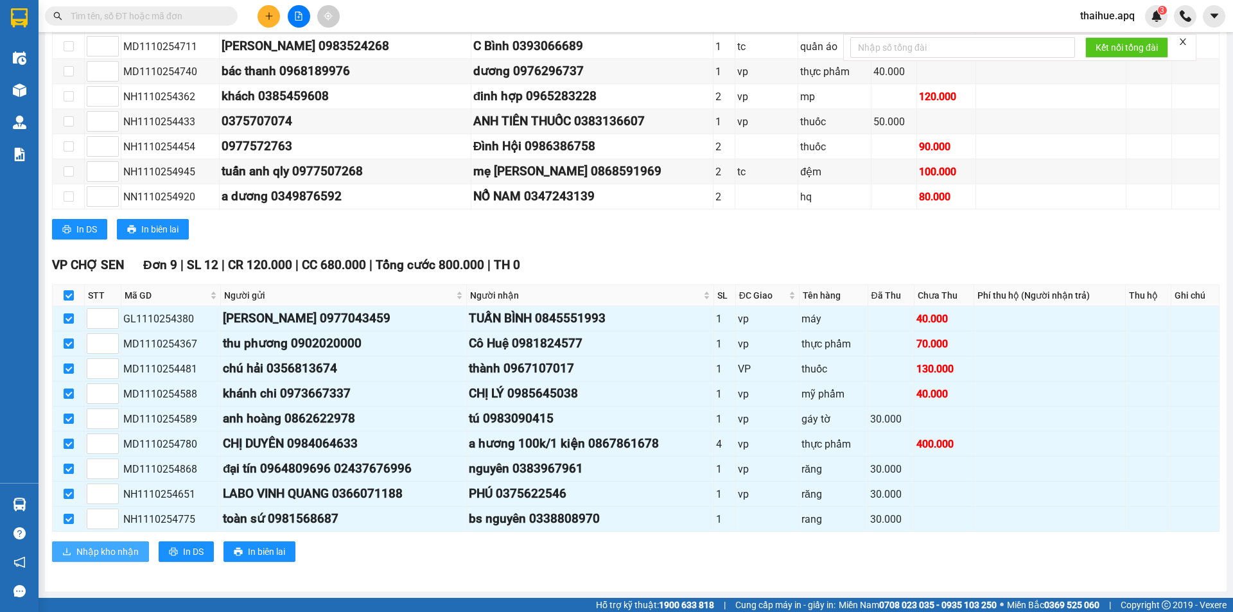
click at [104, 552] on span "Nhập kho nhận" at bounding box center [107, 552] width 62 height 14
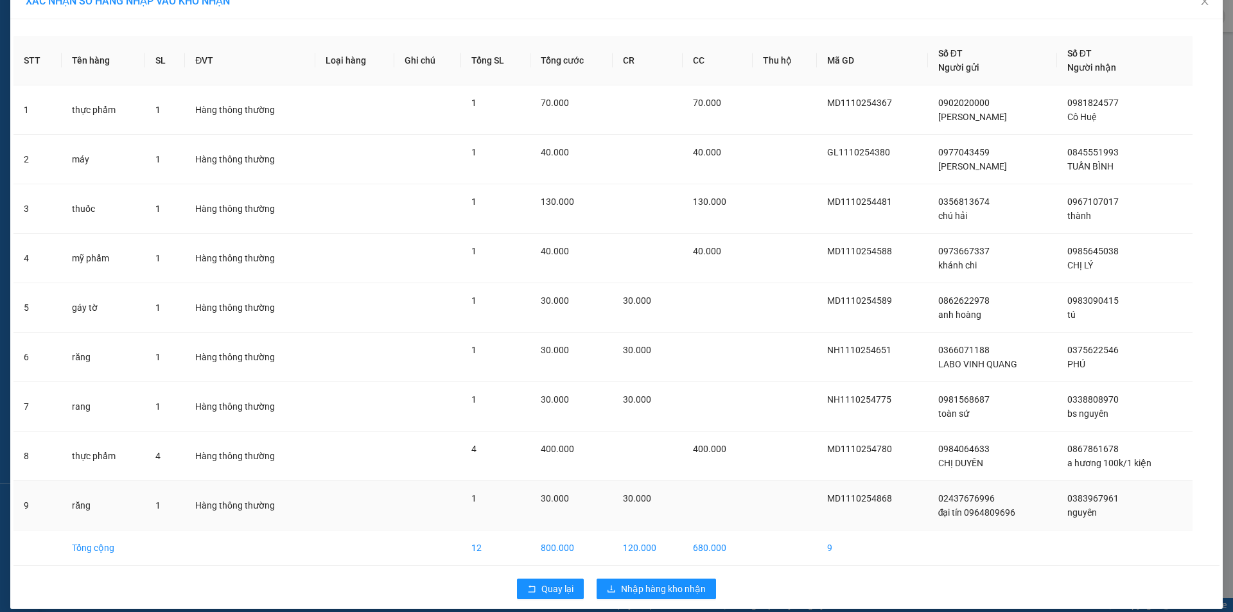
scroll to position [35, 0]
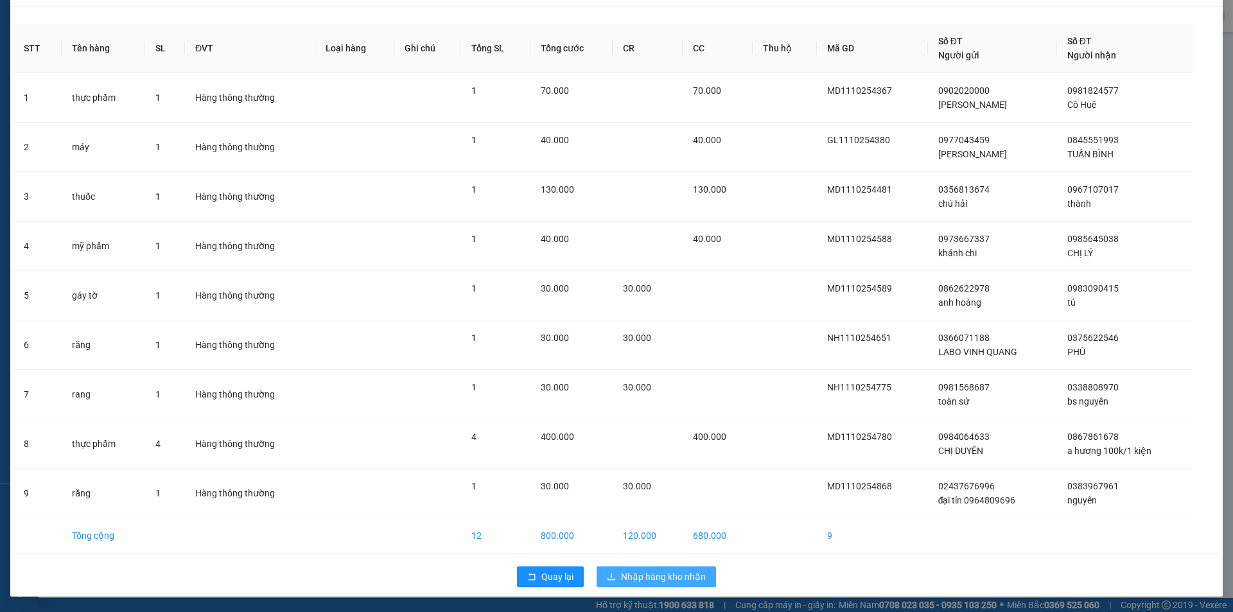
click at [656, 573] on span "Nhập hàng kho nhận" at bounding box center [663, 577] width 85 height 14
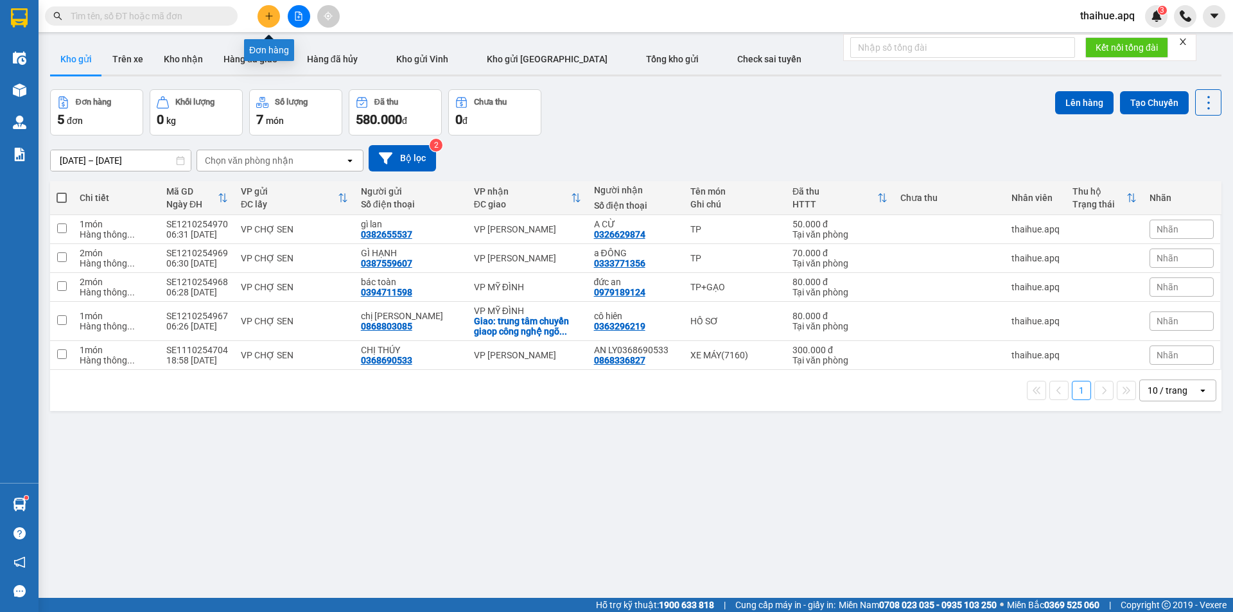
click at [266, 8] on button at bounding box center [268, 16] width 22 height 22
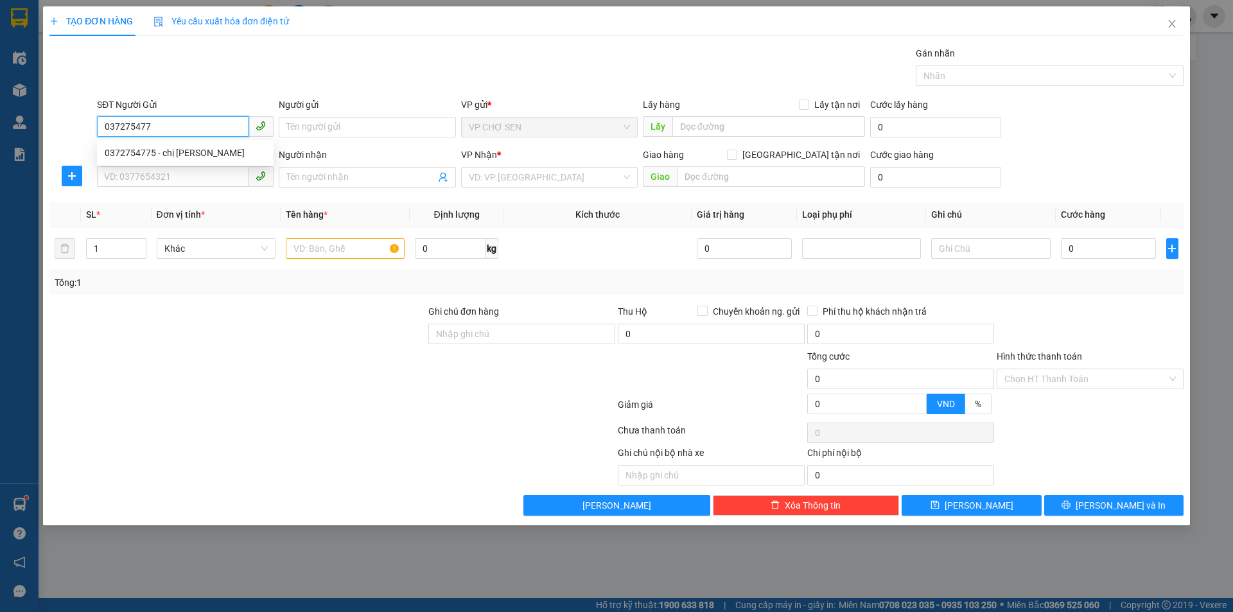
type input "0372754775"
click at [170, 154] on div "0372754775 - chị [PERSON_NAME]" at bounding box center [185, 153] width 161 height 14
type input "chị [PERSON_NAME]"
type input "0372754775"
click at [164, 171] on input "SĐT Người Nhận" at bounding box center [173, 176] width 152 height 21
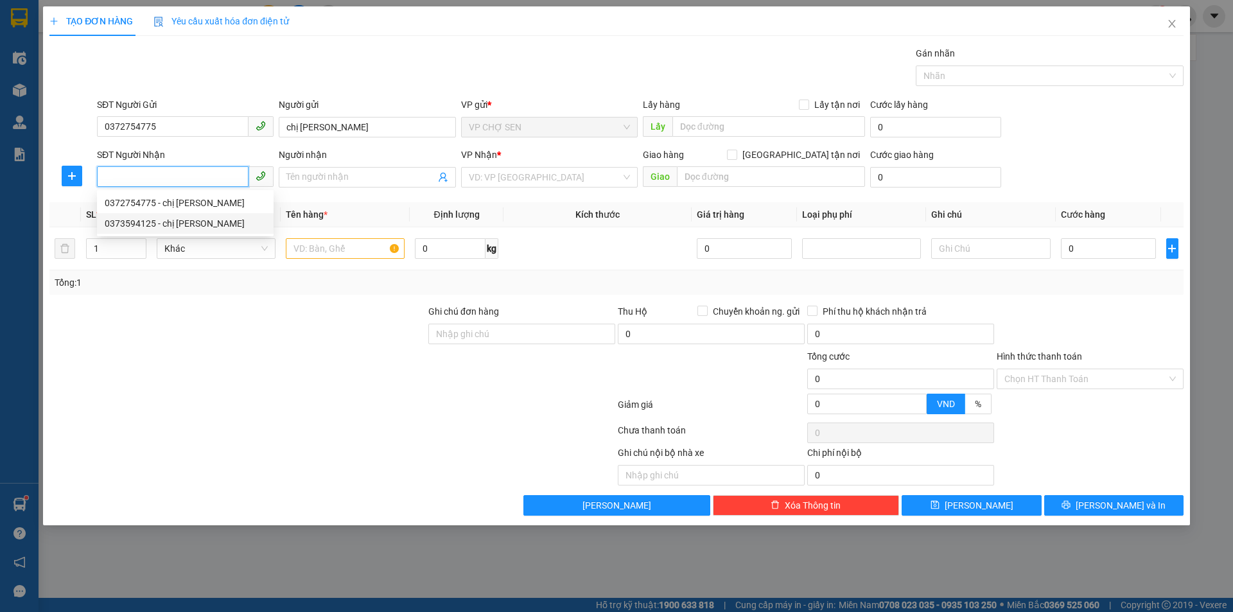
click at [179, 226] on div "0373594125 - chị [PERSON_NAME]" at bounding box center [185, 223] width 161 height 14
type input "0373594125"
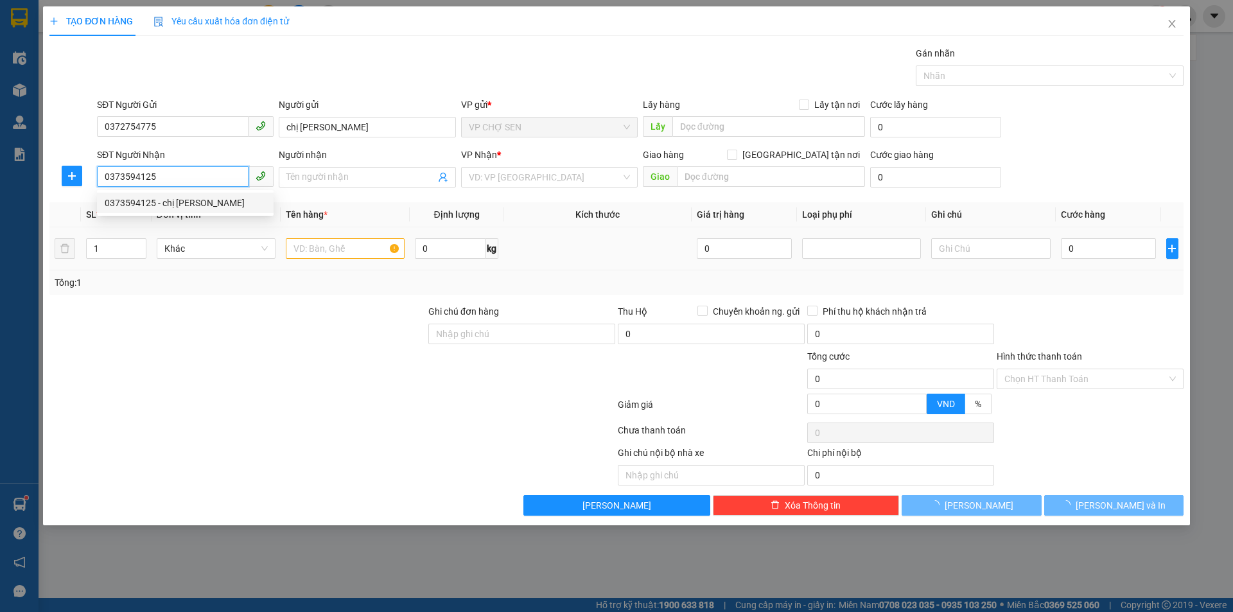
type input "chị [PERSON_NAME]"
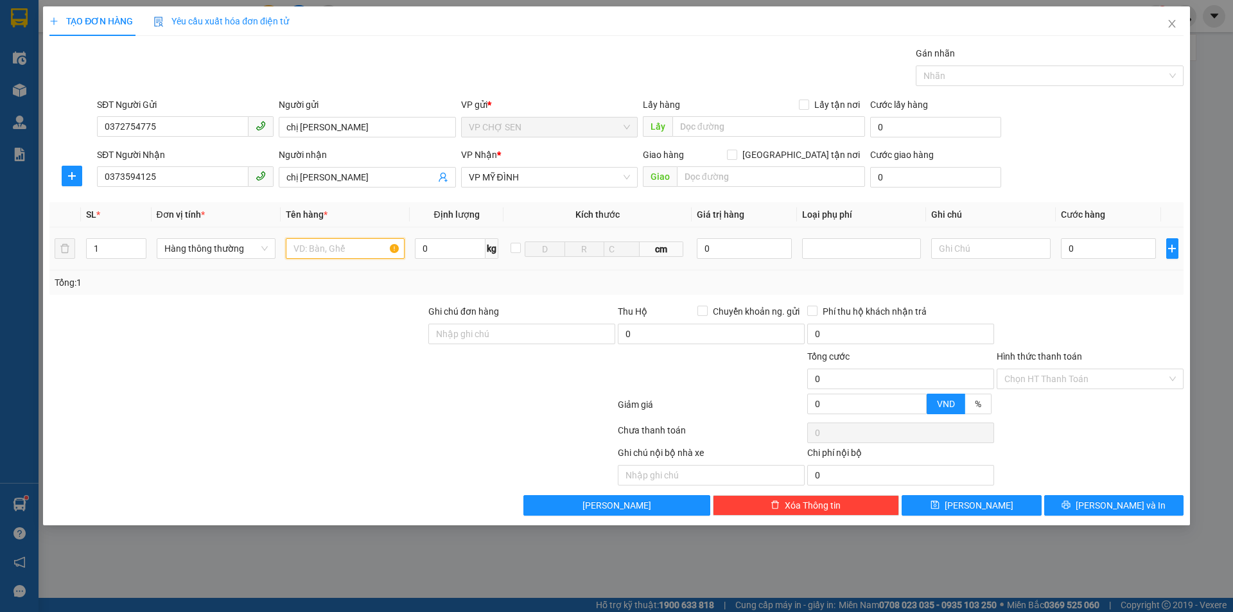
click at [300, 252] on input "text" at bounding box center [345, 248] width 119 height 21
type input "TP"
click at [1072, 253] on input "0" at bounding box center [1109, 248] width 96 height 21
type input "5"
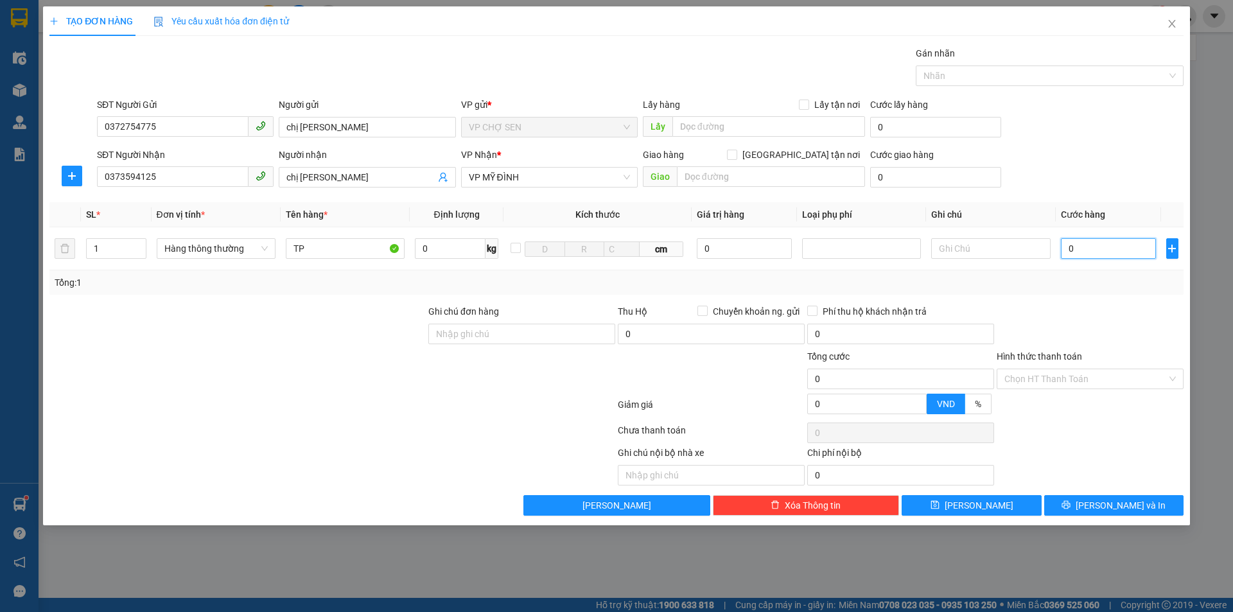
type input "5"
type input "50"
type input "500"
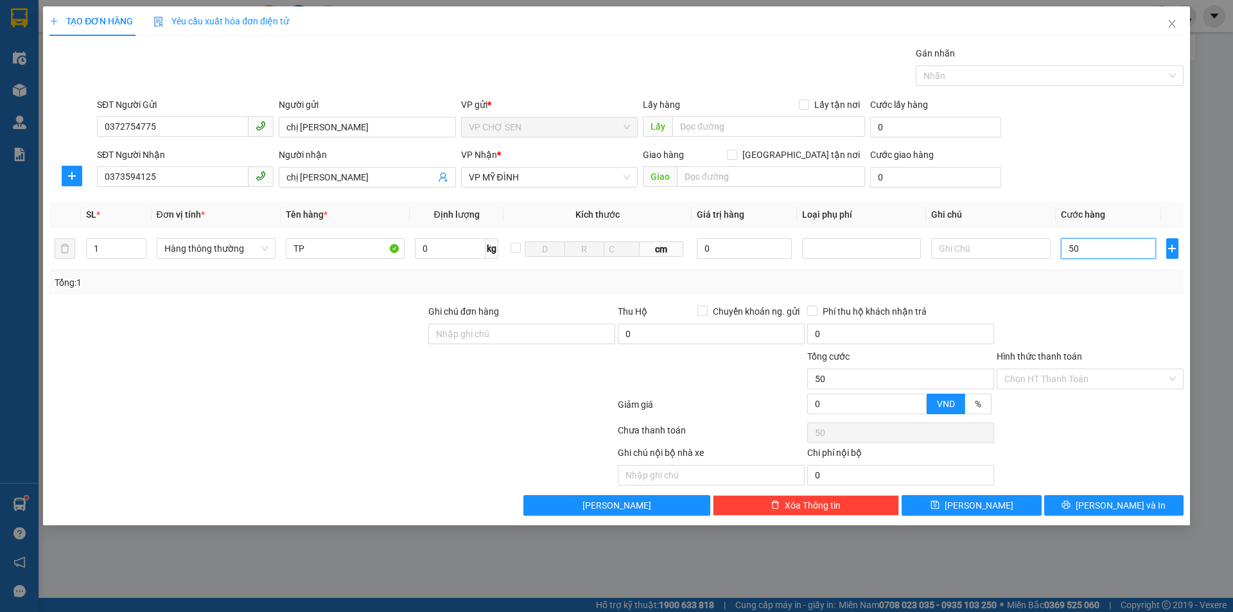
type input "500"
type input "5.000"
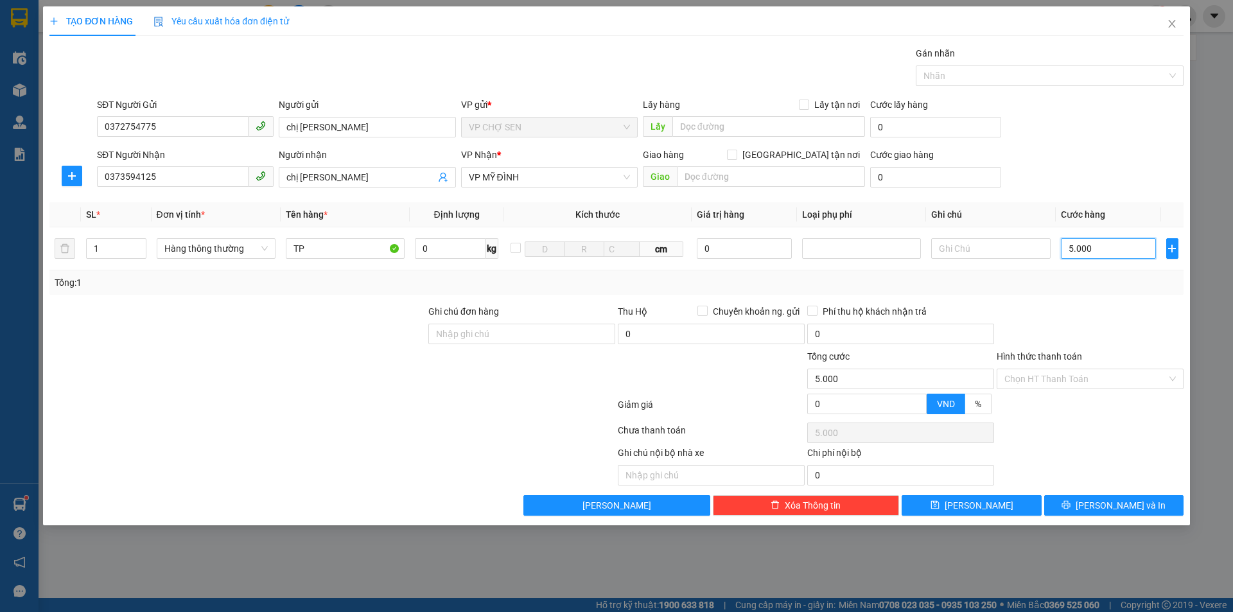
type input "50.000"
click at [1035, 378] on input "Hình thức thanh toán" at bounding box center [1085, 378] width 162 height 19
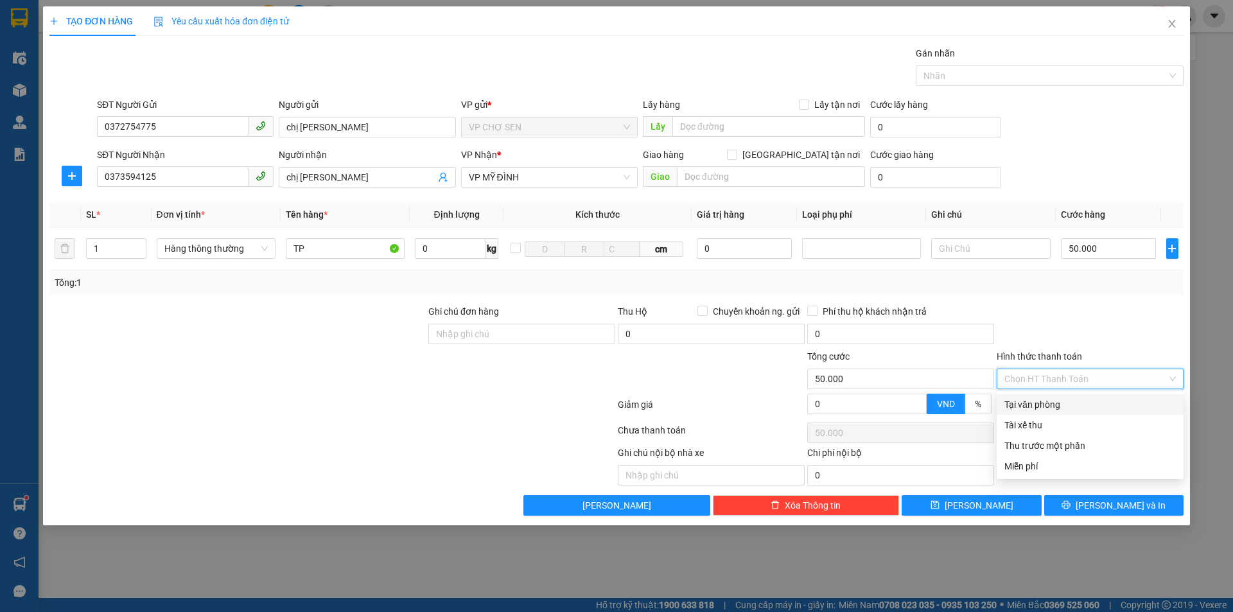
click at [1037, 406] on div "Tại văn phòng" at bounding box center [1089, 404] width 171 height 14
type input "0"
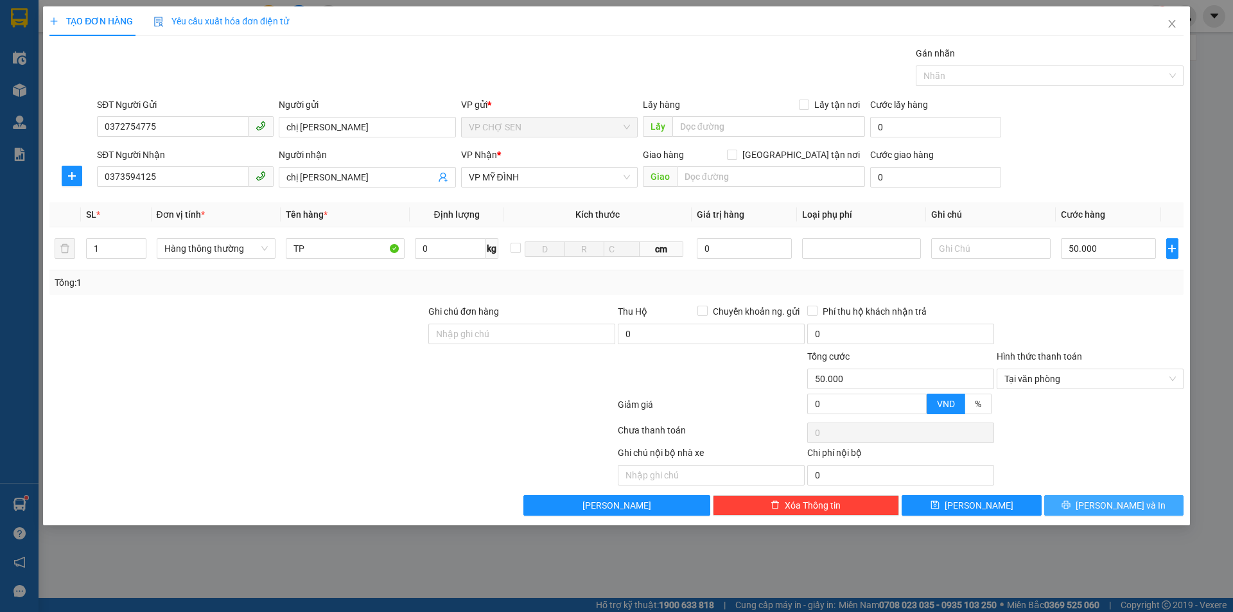
click at [1098, 503] on button "[PERSON_NAME] và In" at bounding box center [1113, 505] width 139 height 21
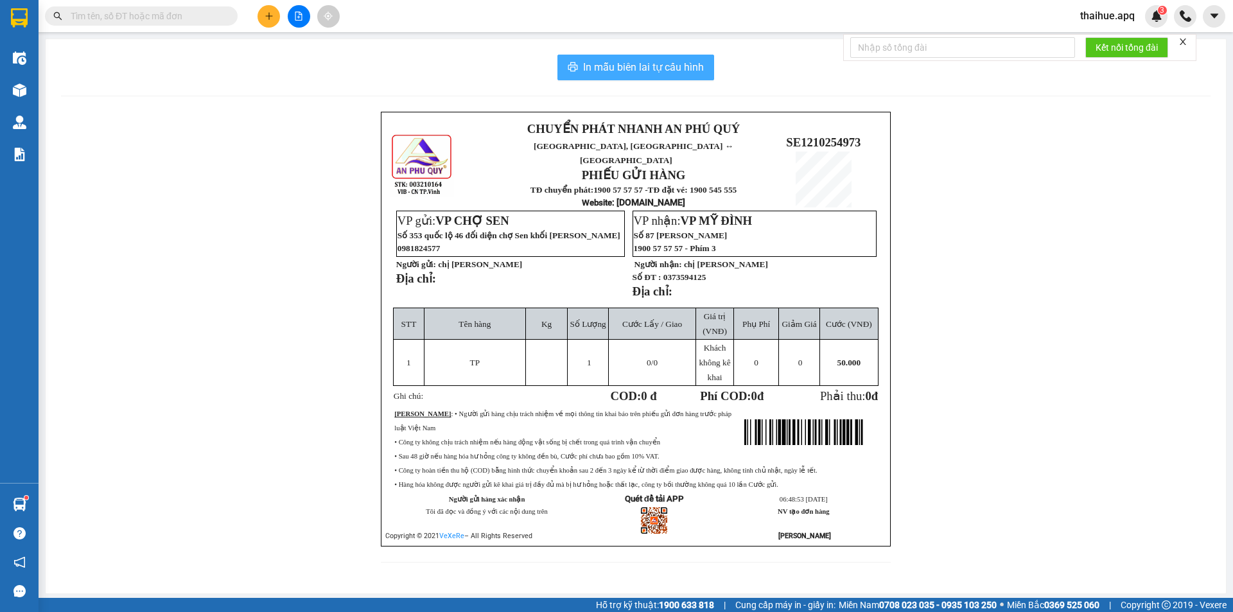
click at [633, 67] on span "In mẫu biên lai tự cấu hình" at bounding box center [643, 67] width 121 height 16
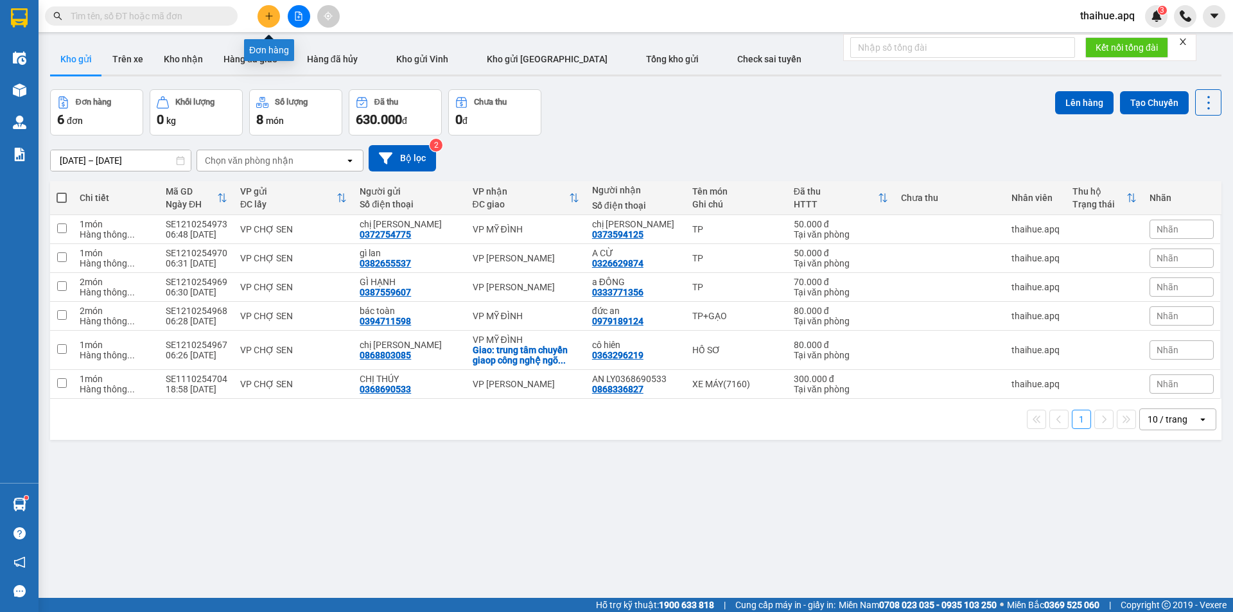
click at [266, 16] on icon "plus" at bounding box center [268, 15] width 7 height 1
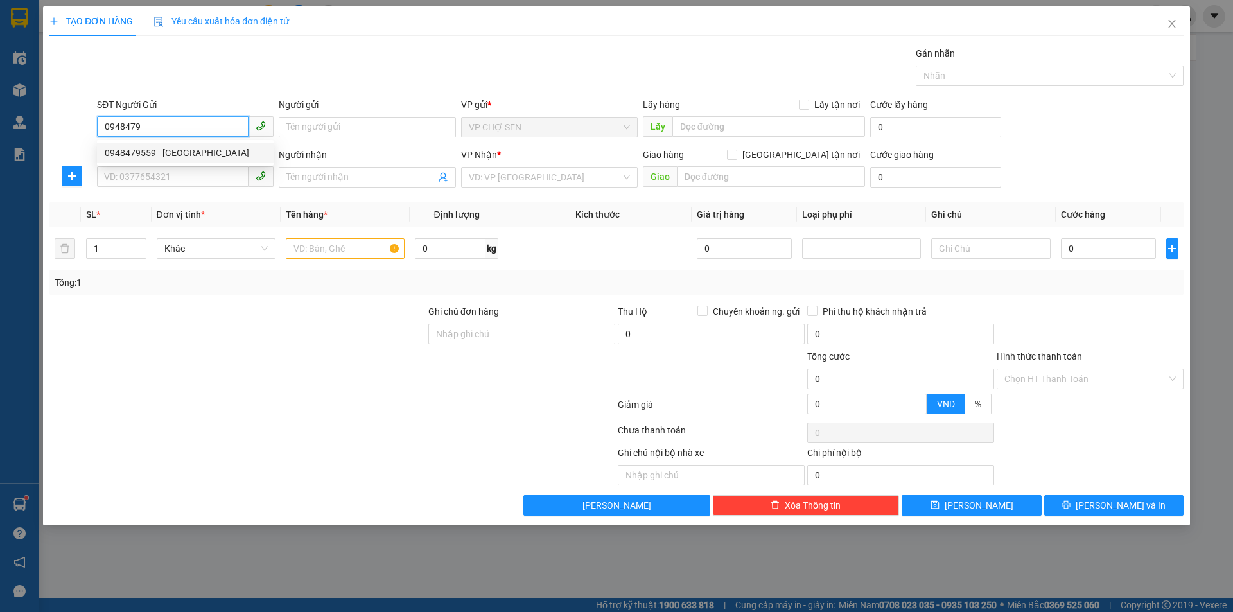
click at [205, 150] on div "0948479559 - [GEOGRAPHIC_DATA]" at bounding box center [185, 153] width 161 height 14
type input "0948479559"
type input "bác hùng"
type input "0948479559"
click at [193, 170] on input "SĐT Người Nhận" at bounding box center [173, 176] width 152 height 21
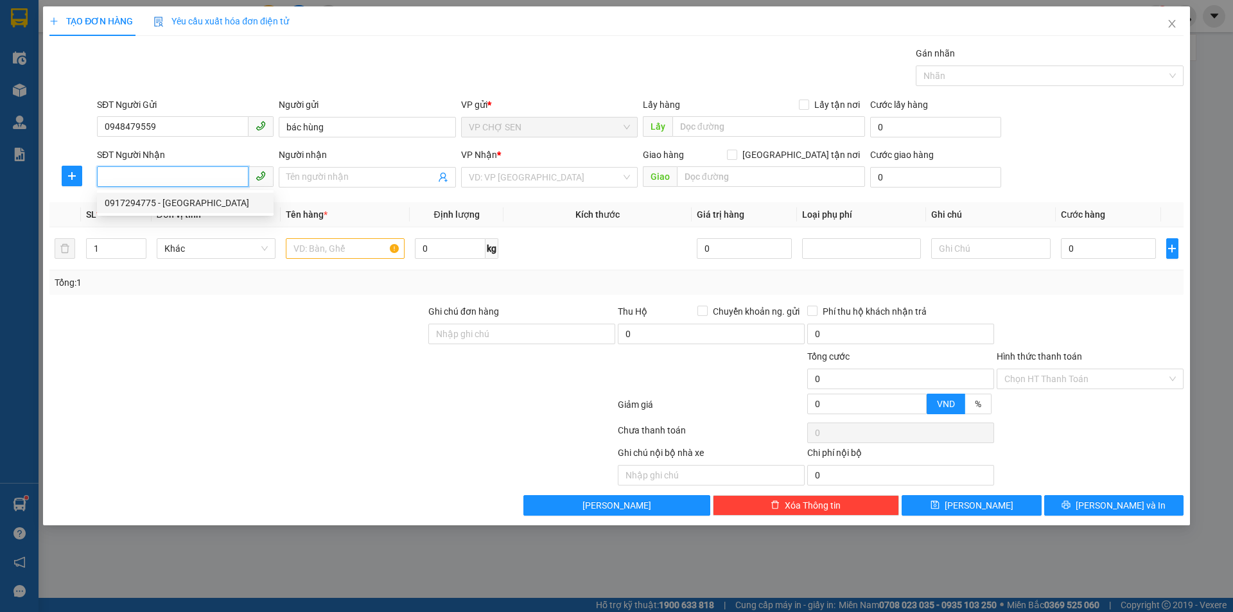
click at [182, 201] on div "0917294775 - [GEOGRAPHIC_DATA]" at bounding box center [185, 203] width 161 height 14
type input "0917294775"
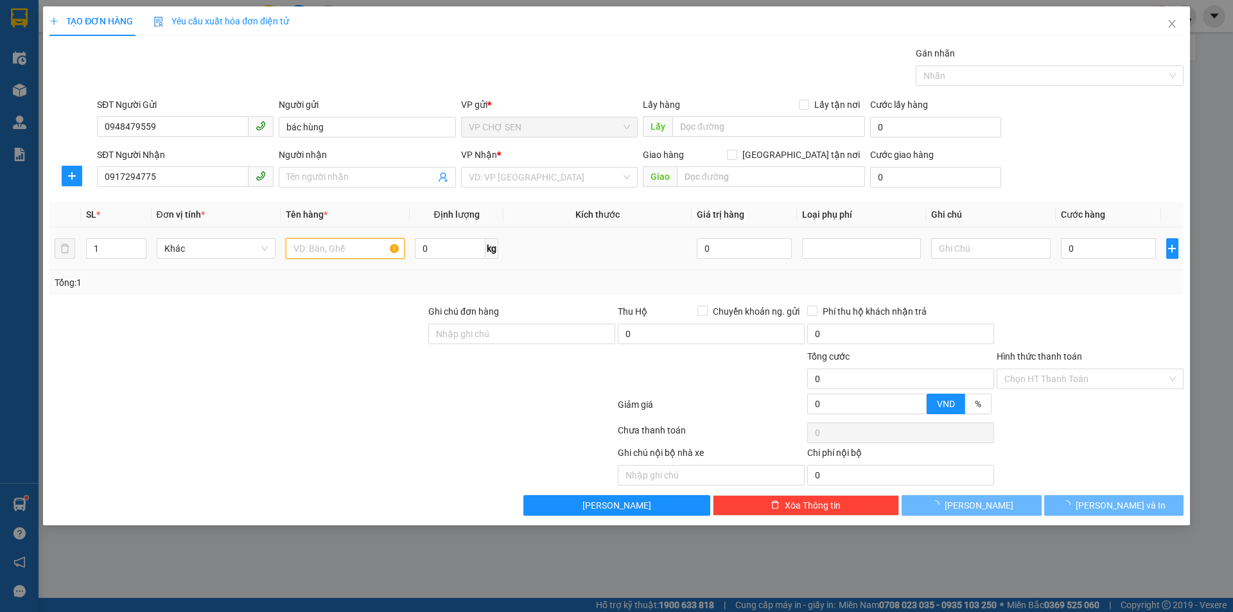
click at [360, 252] on input "text" at bounding box center [345, 248] width 119 height 21
type input "TP"
click at [1070, 249] on input "0" at bounding box center [1109, 248] width 96 height 21
type input "NGÂN HÀ"
checkbox input "true"
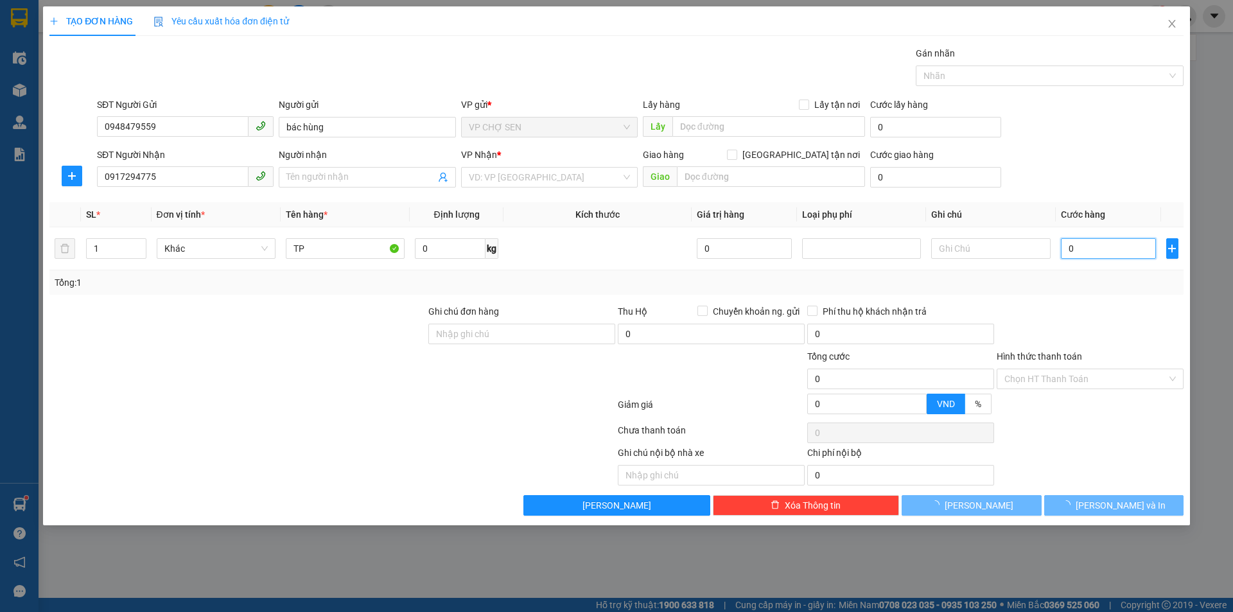
type input "51 ngõ hòa bình 3,[GEOGRAPHIC_DATA] ,[GEOGRAPHIC_DATA]"
type input "50.000"
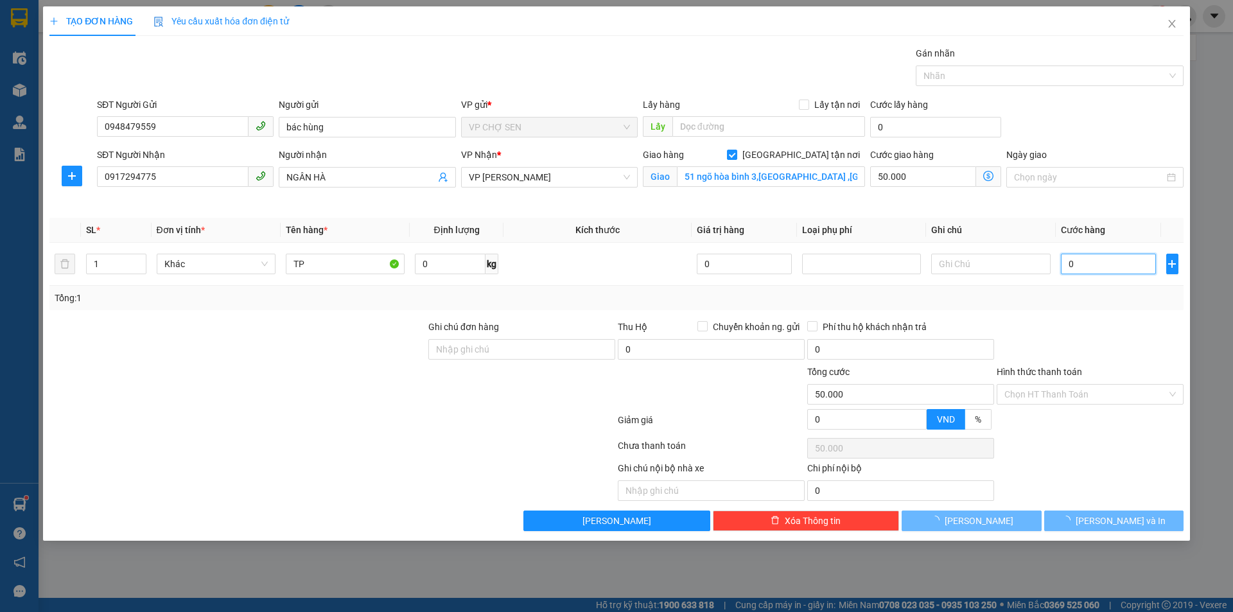
type input "4"
type input "50.004"
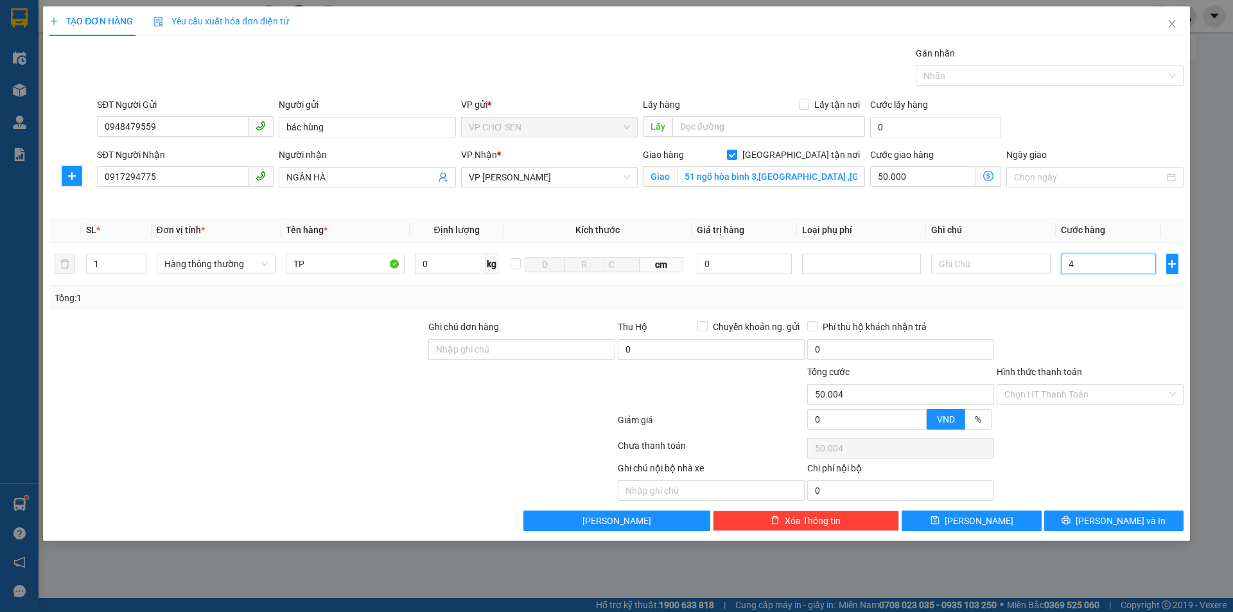
type input "40"
type input "50.040"
type input "400"
type input "50.400"
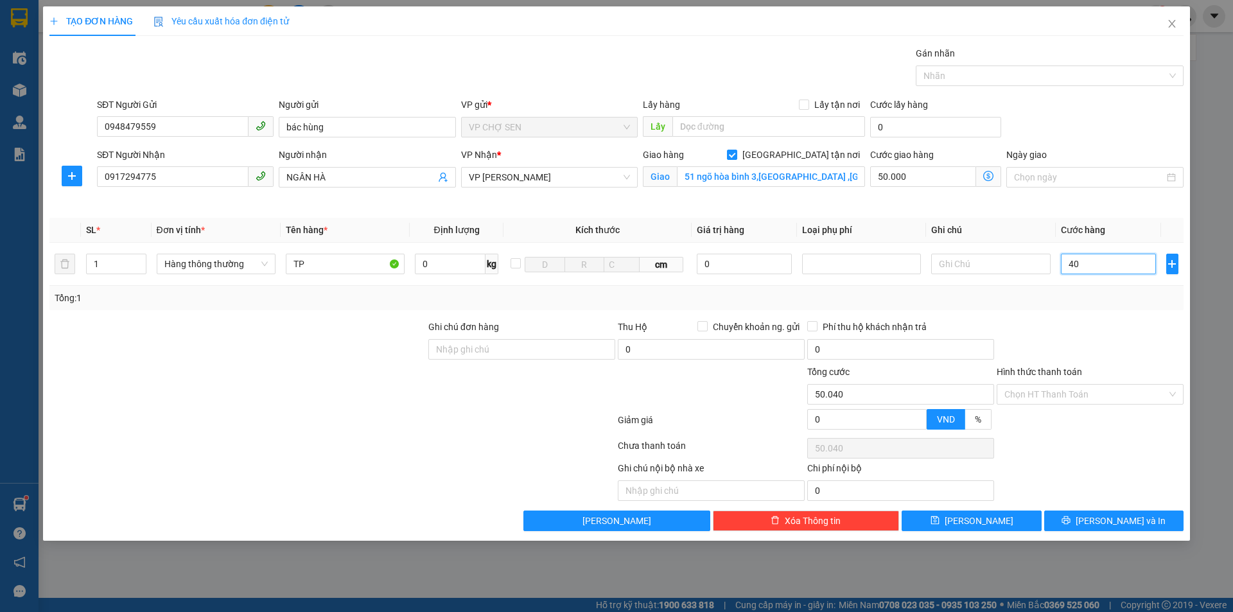
type input "50.400"
type input "4.000"
type input "54.000"
type input "40.000"
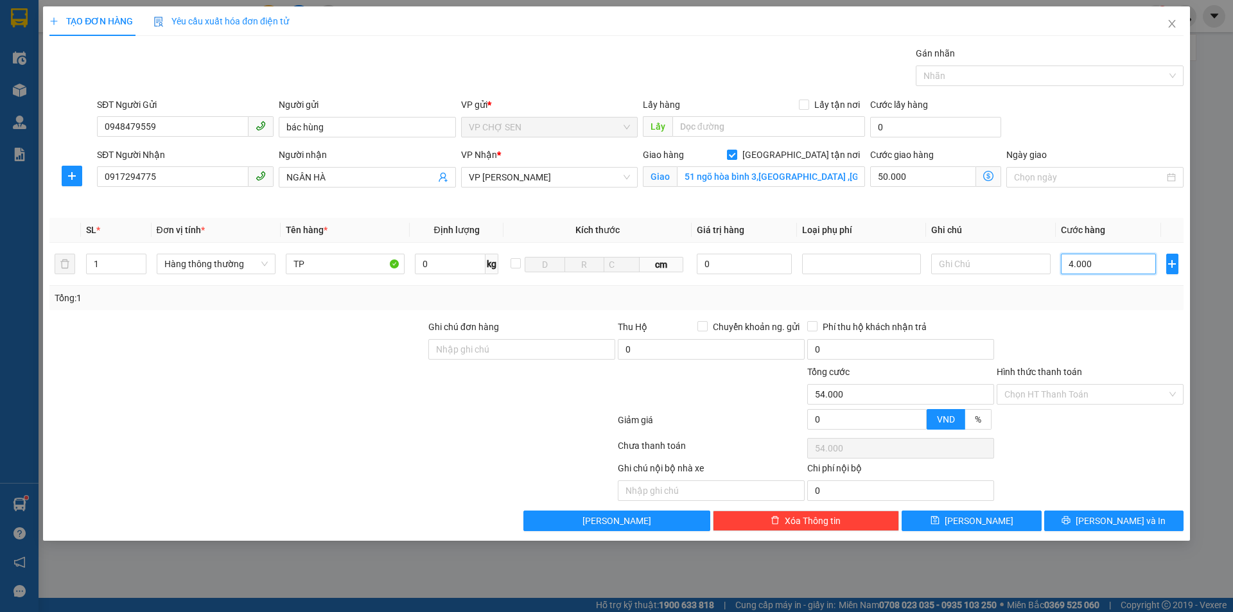
type input "90.000"
type input "40.000"
click at [991, 173] on icon "dollar-circle" at bounding box center [988, 176] width 10 height 10
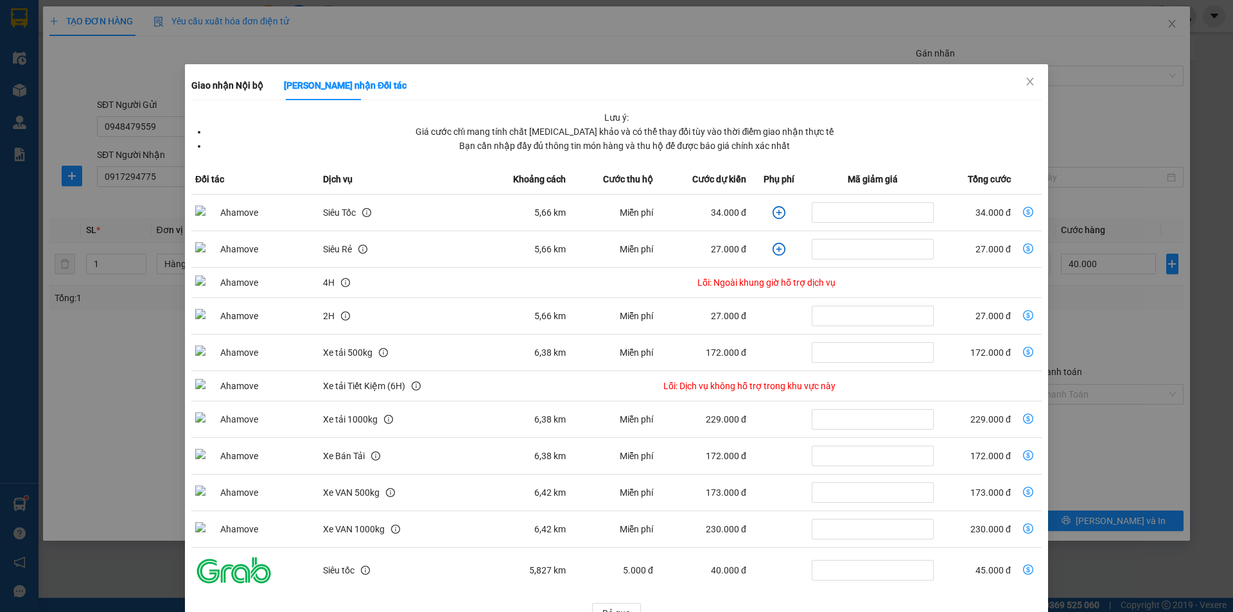
click at [1023, 207] on icon "dollar-circle" at bounding box center [1028, 212] width 10 height 10
type input "74.000"
type input "34.000"
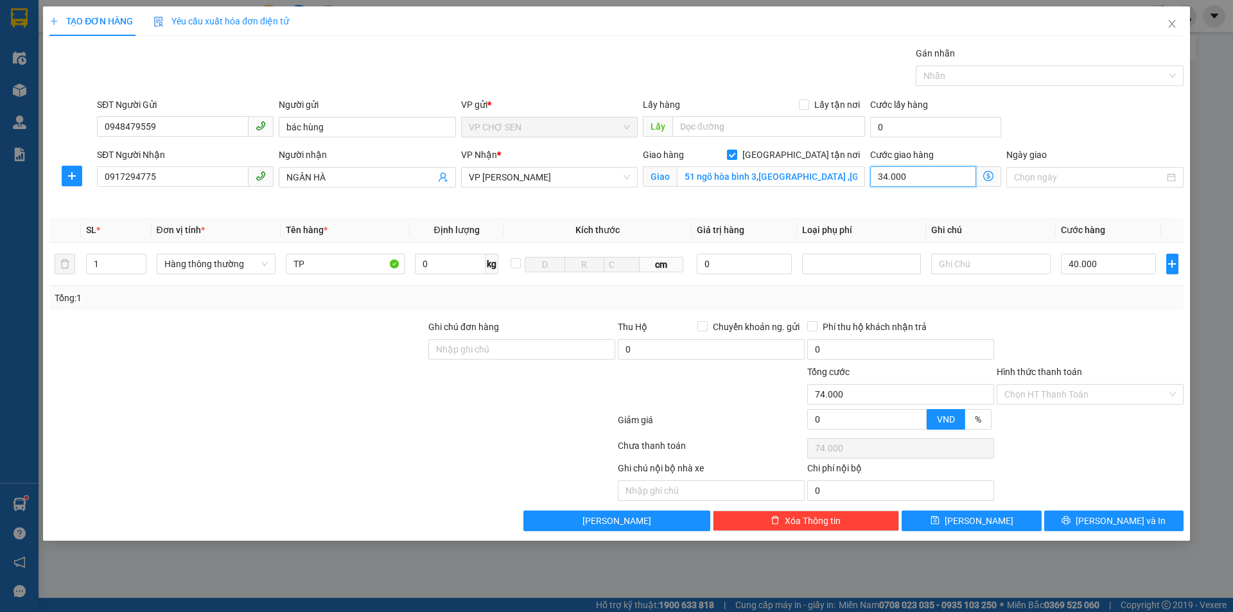
click at [948, 173] on input "34.000" at bounding box center [923, 176] width 106 height 21
type input "40.005"
type input "5"
type input "40.050"
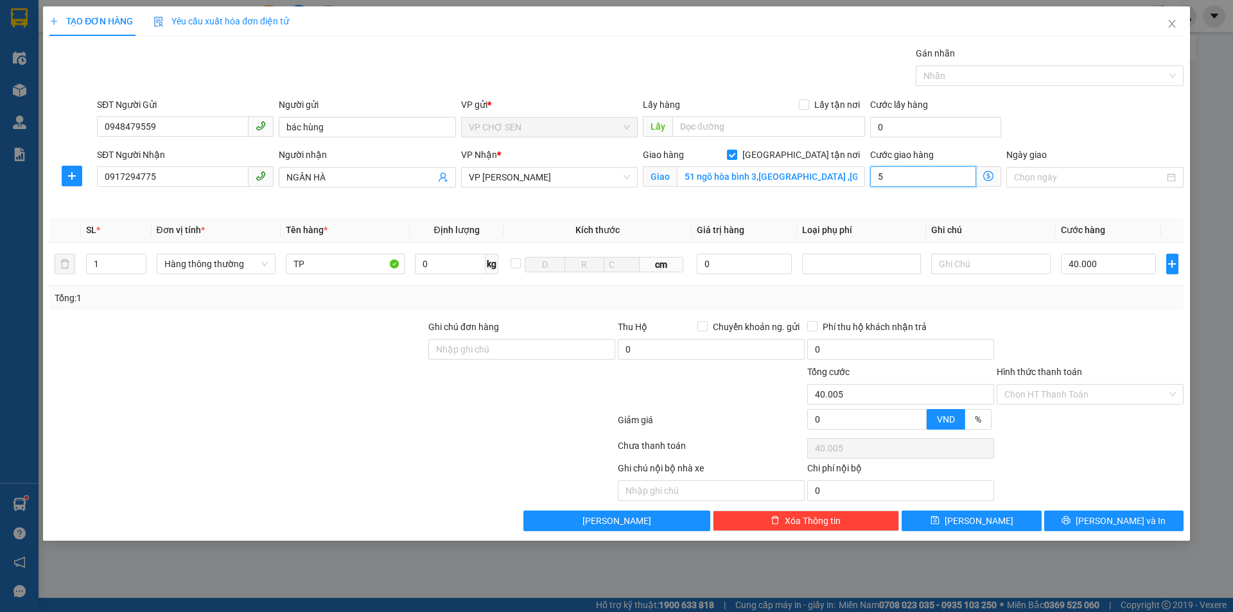
type input "40.050"
type input "50"
click at [1113, 390] on input "Hình thức thanh toán" at bounding box center [1085, 394] width 162 height 19
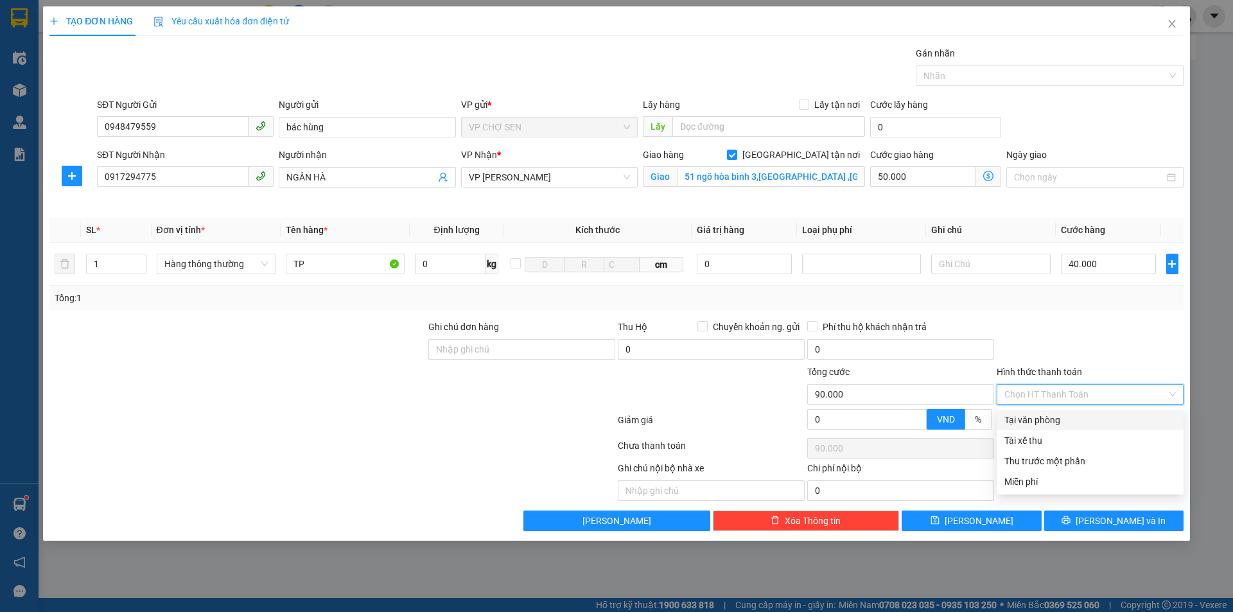
click at [1052, 416] on div "Tại văn phòng" at bounding box center [1089, 420] width 171 height 14
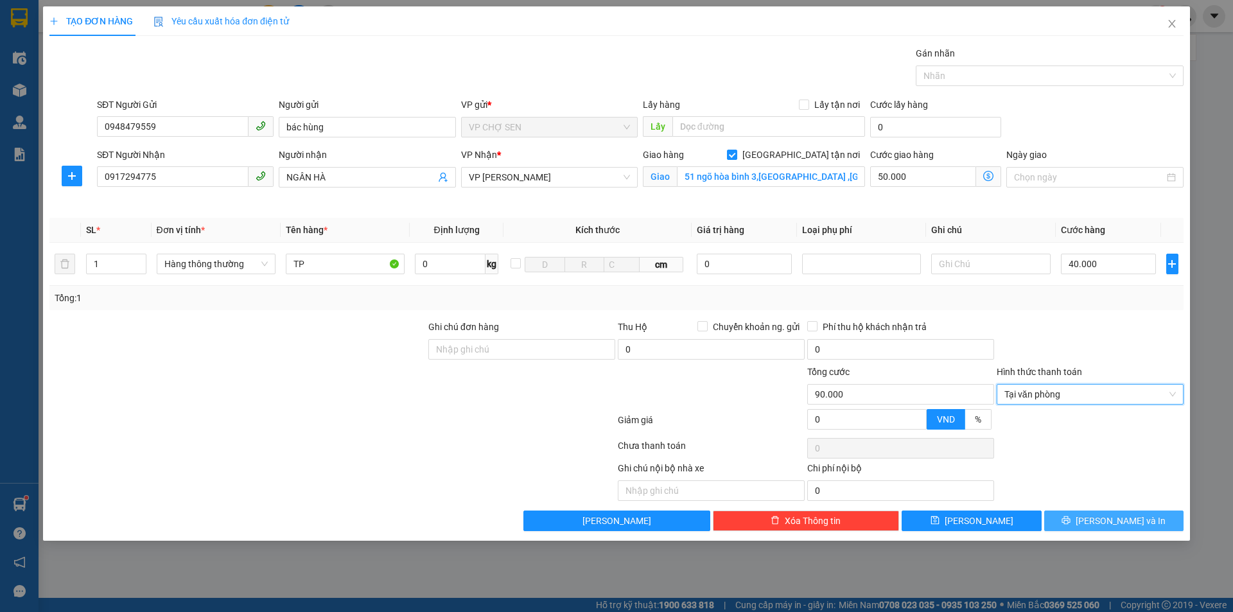
click at [1067, 514] on button "[PERSON_NAME] và In" at bounding box center [1113, 520] width 139 height 21
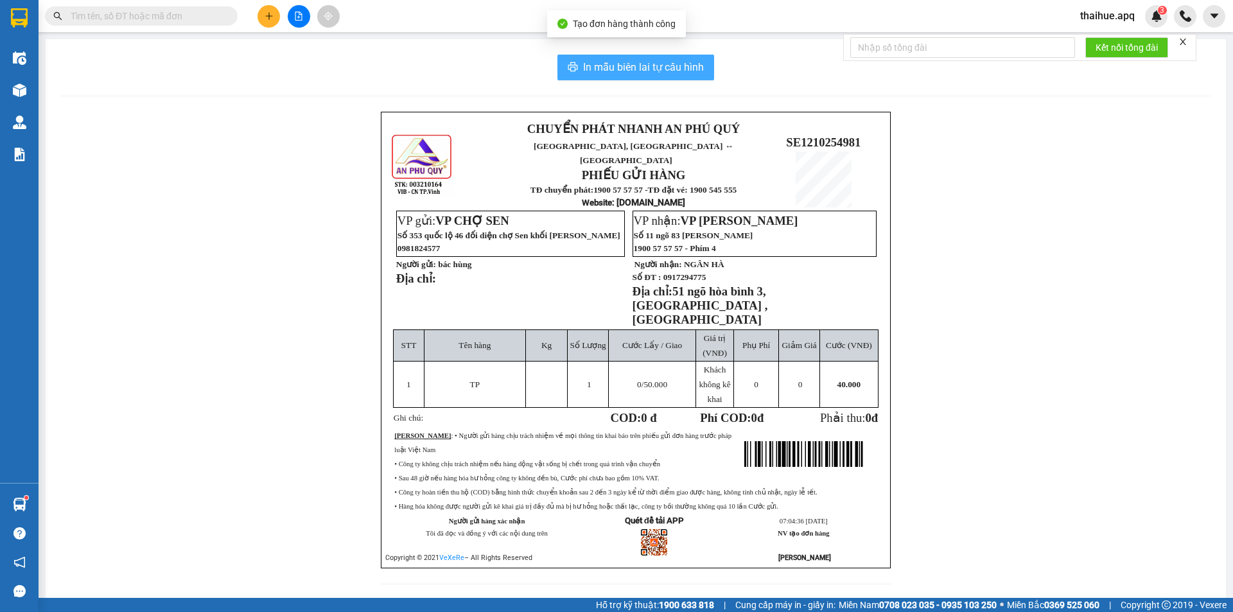
click at [690, 69] on span "In mẫu biên lai tự cấu hình" at bounding box center [643, 67] width 121 height 16
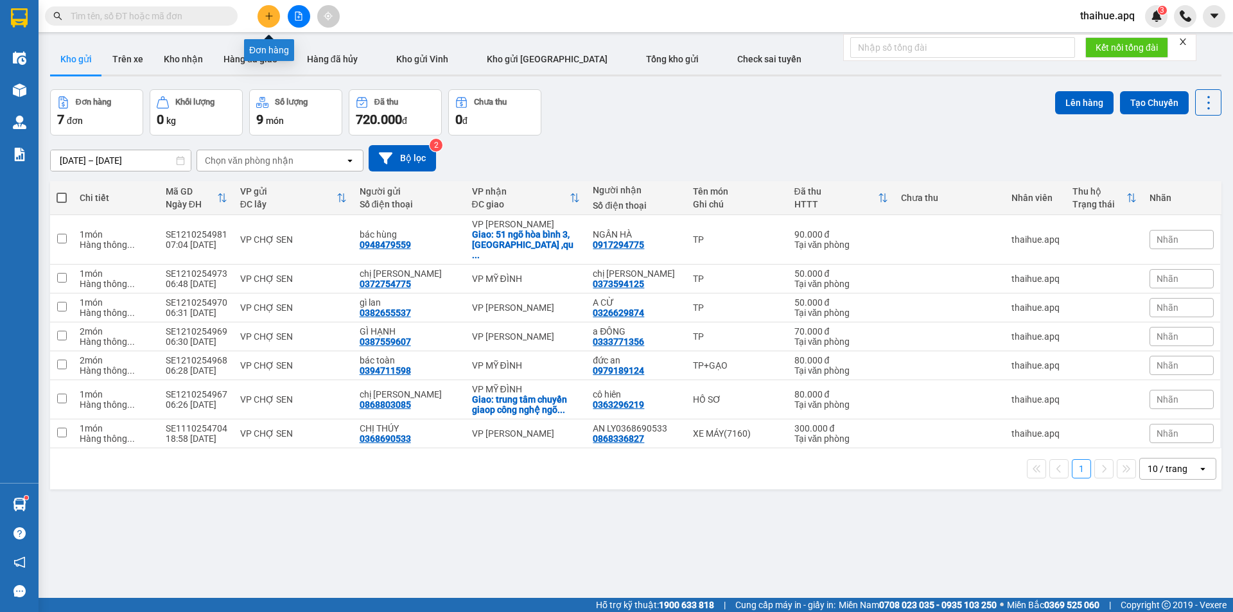
click at [277, 19] on button at bounding box center [268, 16] width 22 height 22
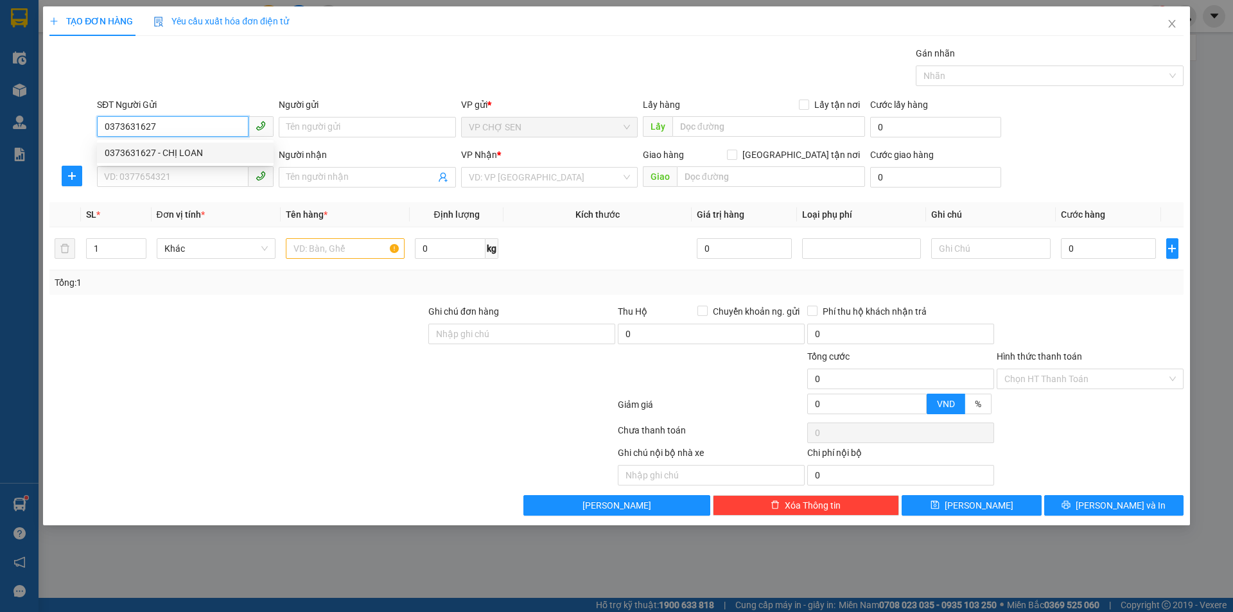
click at [169, 152] on div "0373631627 - CHỊ LOAN" at bounding box center [185, 153] width 161 height 14
click at [170, 177] on input "SĐT Người Nhận" at bounding box center [173, 176] width 152 height 21
click at [373, 178] on input "Người nhận" at bounding box center [360, 177] width 148 height 14
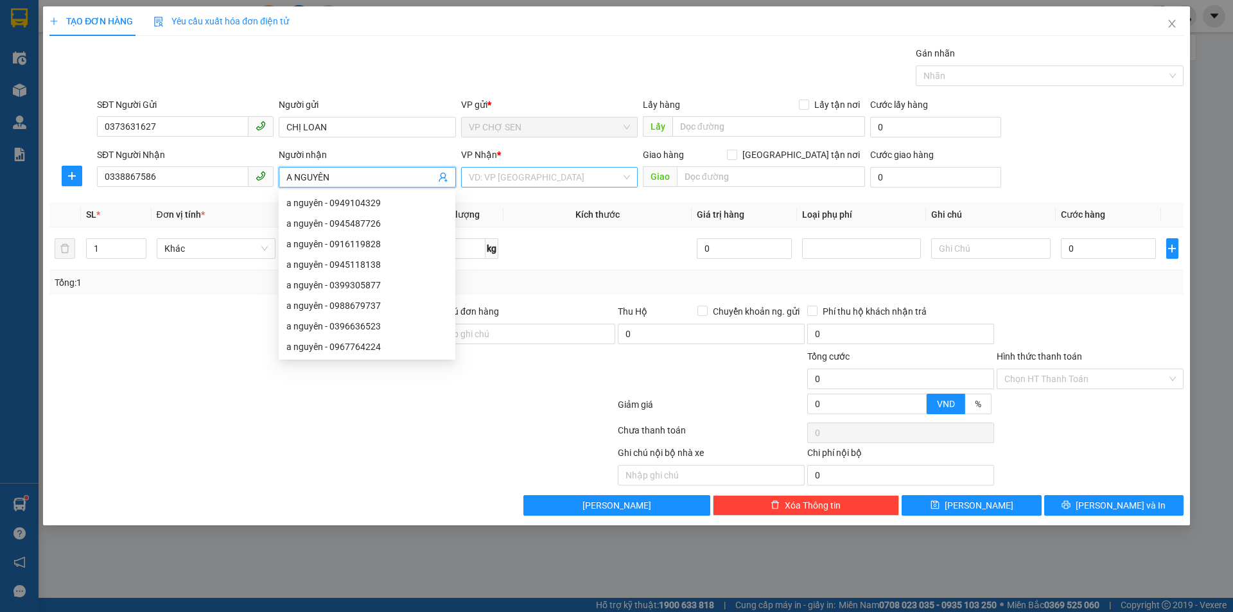
click at [561, 177] on input "search" at bounding box center [545, 177] width 152 height 19
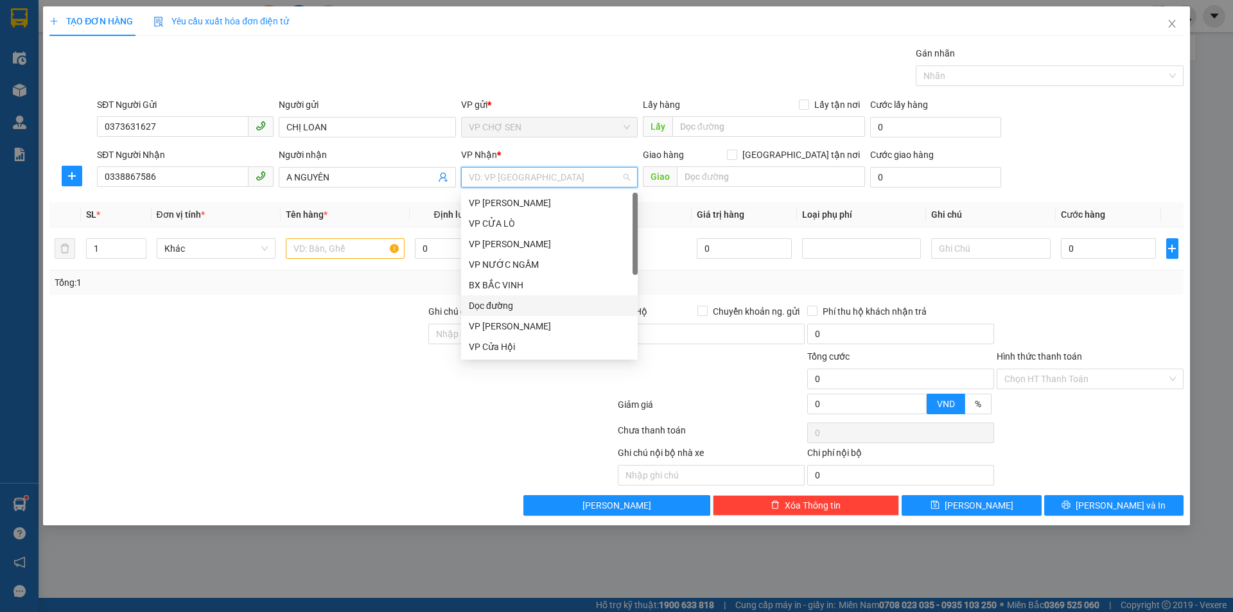
scroll to position [205, 0]
click at [518, 239] on div "VP [PERSON_NAME]" at bounding box center [549, 244] width 161 height 14
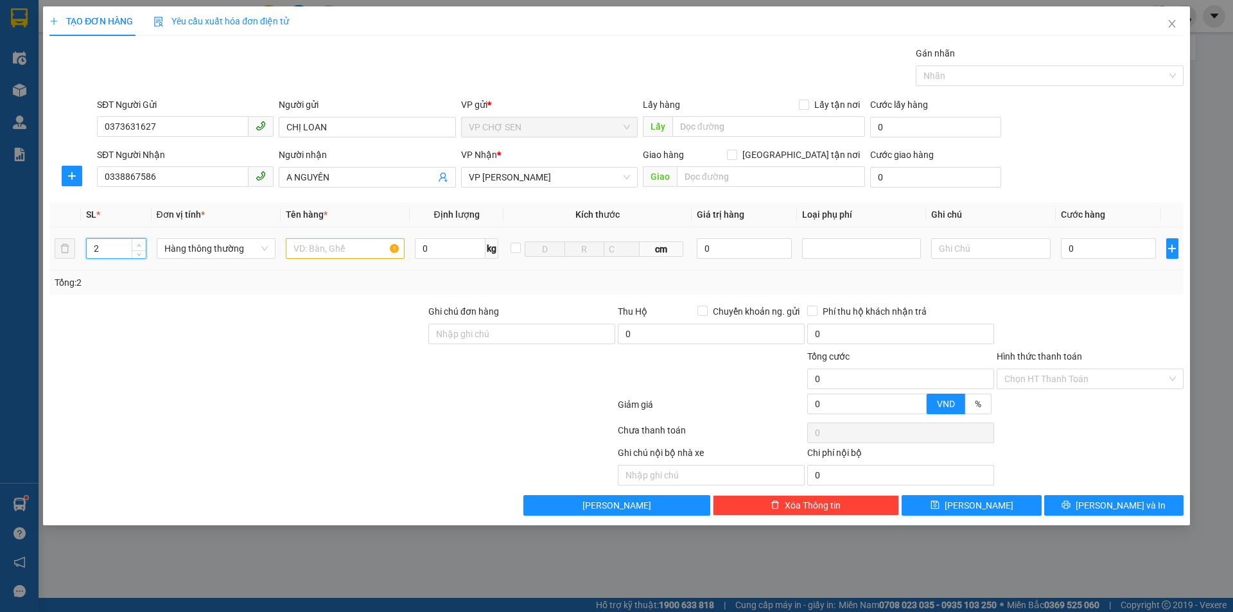
click at [137, 241] on span "up" at bounding box center [139, 245] width 8 height 8
click at [367, 253] on input "text" at bounding box center [345, 248] width 119 height 21
drag, startPoint x: 1102, startPoint y: 248, endPoint x: 1019, endPoint y: 268, distance: 85.3
click at [1100, 248] on input "0" at bounding box center [1109, 248] width 96 height 21
click at [1021, 375] on input "Hình thức thanh toán" at bounding box center [1085, 378] width 162 height 19
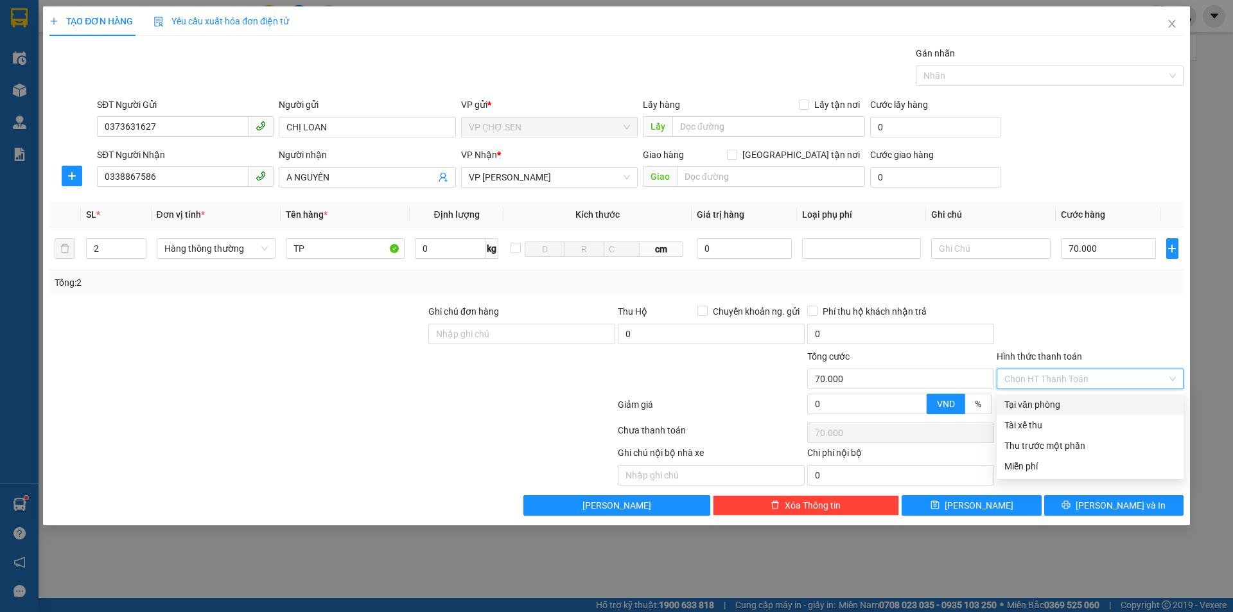
click at [1027, 397] on div "Tại văn phòng" at bounding box center [1089, 404] width 171 height 14
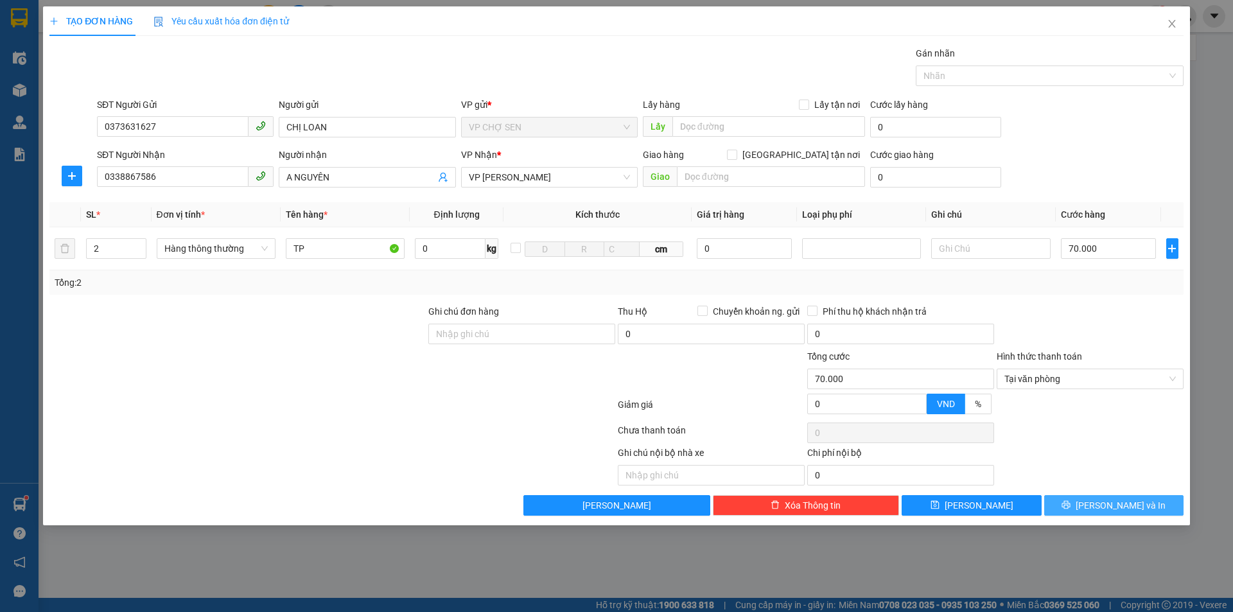
click at [1081, 500] on button "[PERSON_NAME] và In" at bounding box center [1113, 505] width 139 height 21
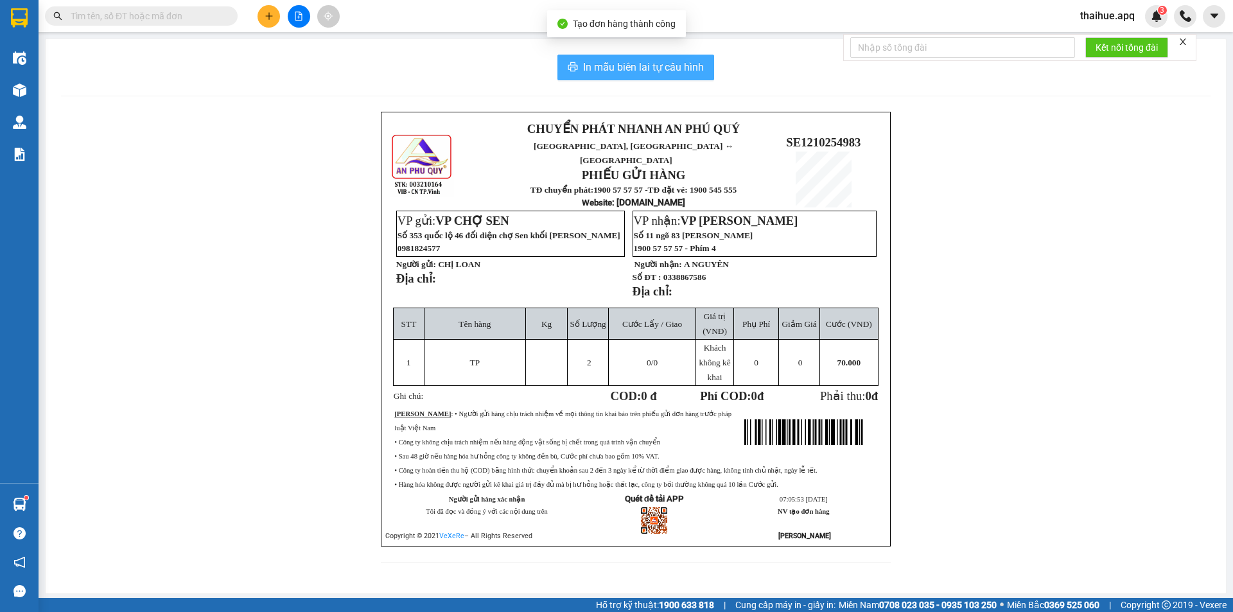
click at [674, 69] on span "In mẫu biên lai tự cấu hình" at bounding box center [643, 67] width 121 height 16
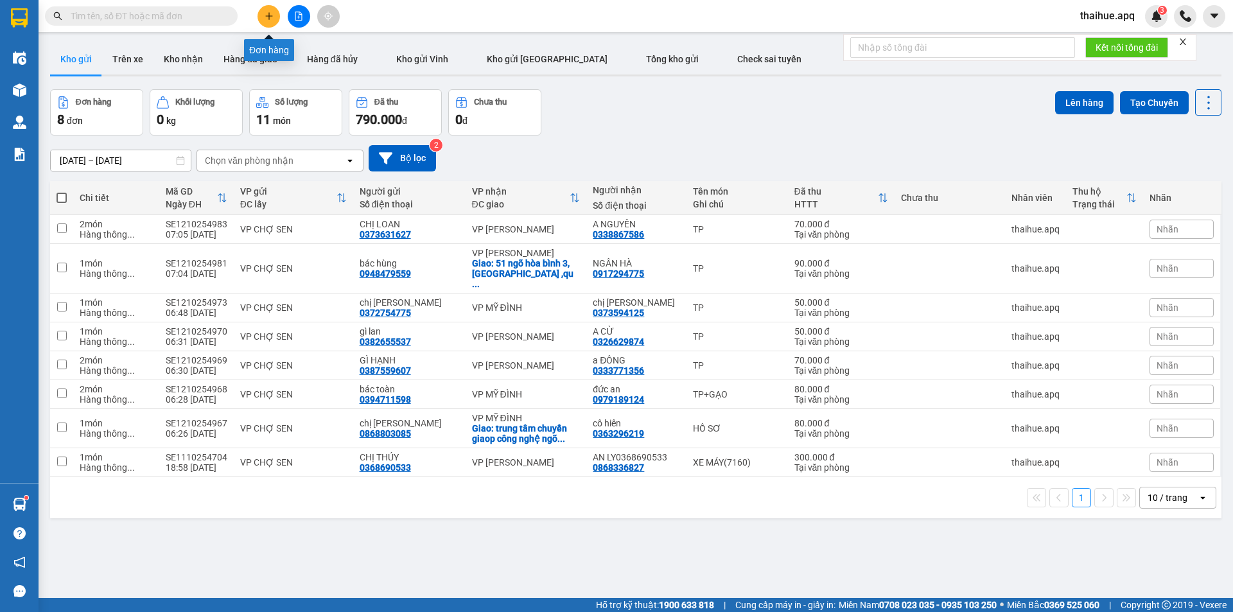
click at [274, 19] on button at bounding box center [268, 16] width 22 height 22
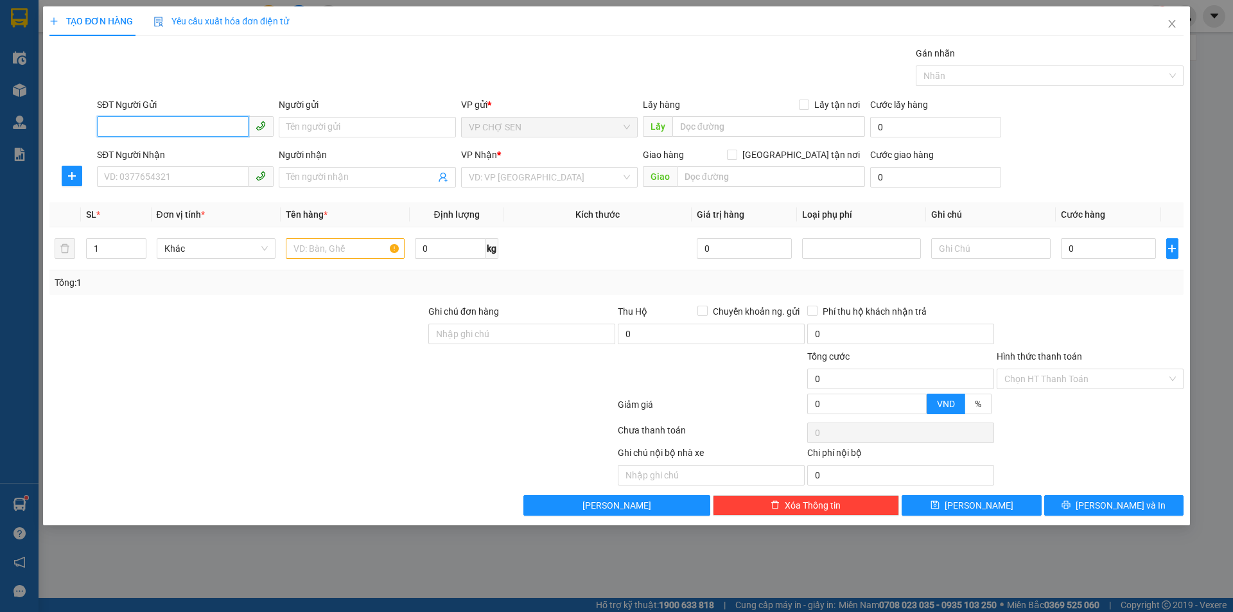
click at [167, 131] on input "SĐT Người Gửi" at bounding box center [173, 126] width 152 height 21
click at [176, 125] on input "0372530480" at bounding box center [173, 126] width 152 height 21
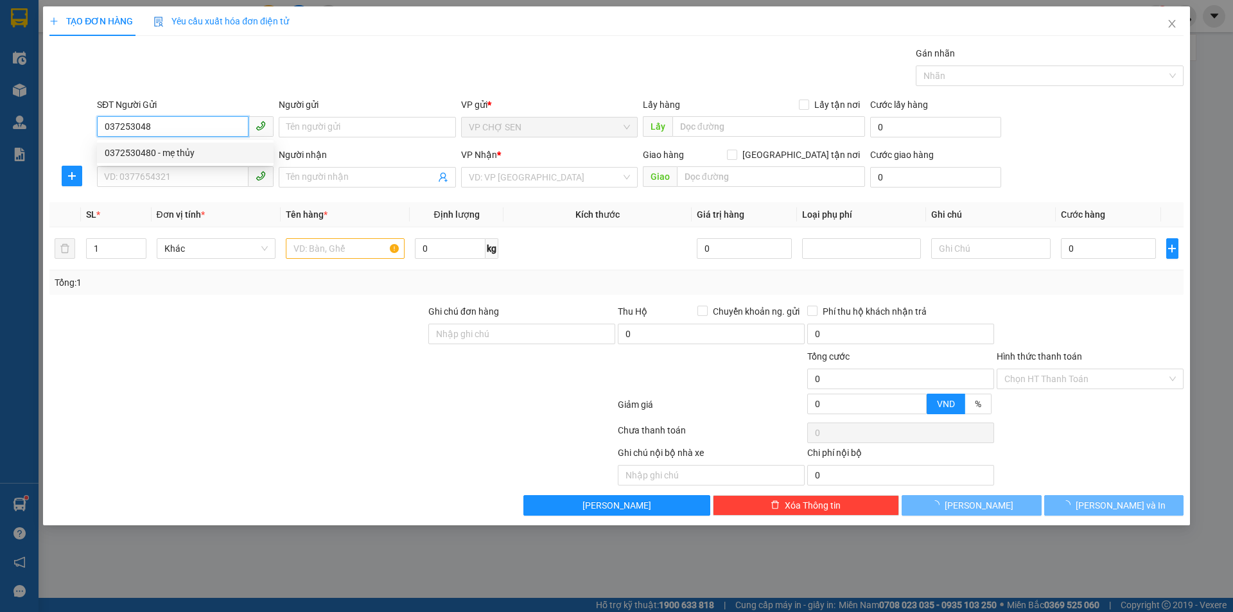
click at [174, 152] on div "0372530480 - mẹ thủy" at bounding box center [185, 153] width 161 height 14
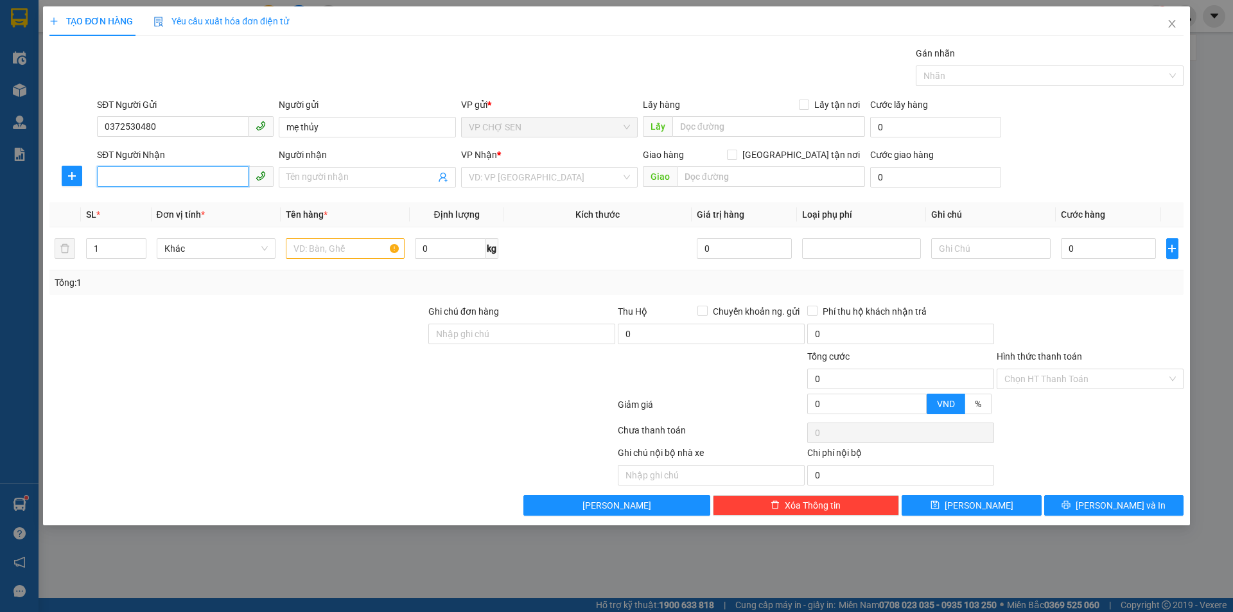
click at [173, 186] on input "SĐT Người Nhận" at bounding box center [173, 176] width 152 height 21
click at [175, 199] on div "0386870233 - [PERSON_NAME]" at bounding box center [185, 203] width 161 height 14
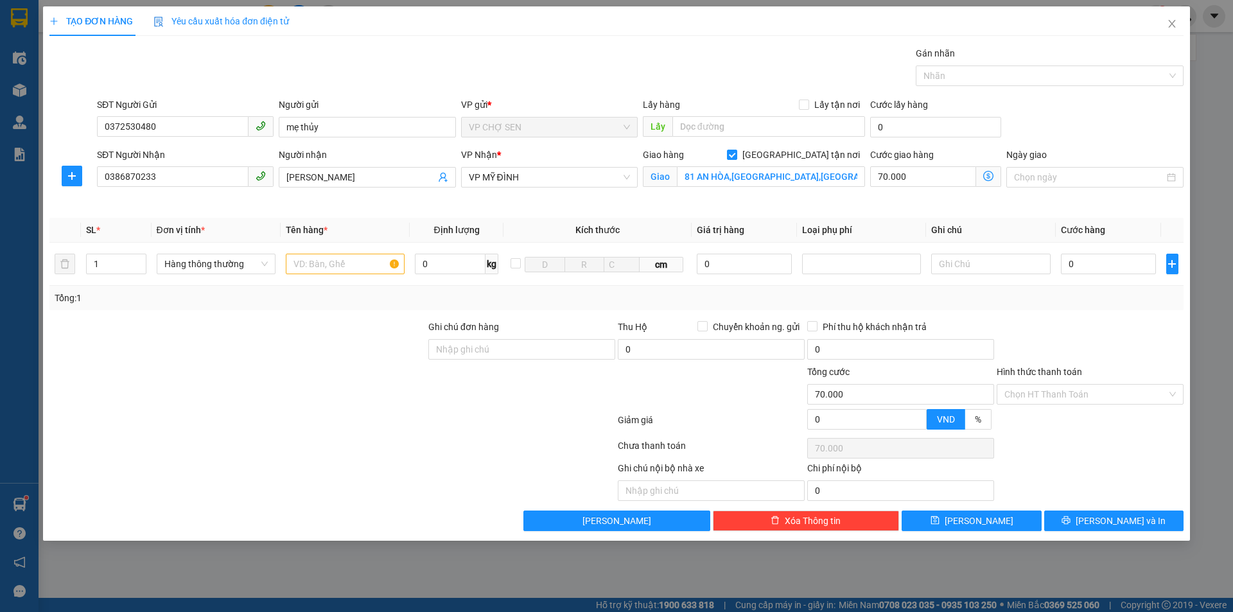
click at [990, 173] on icon "dollar-circle" at bounding box center [988, 176] width 10 height 10
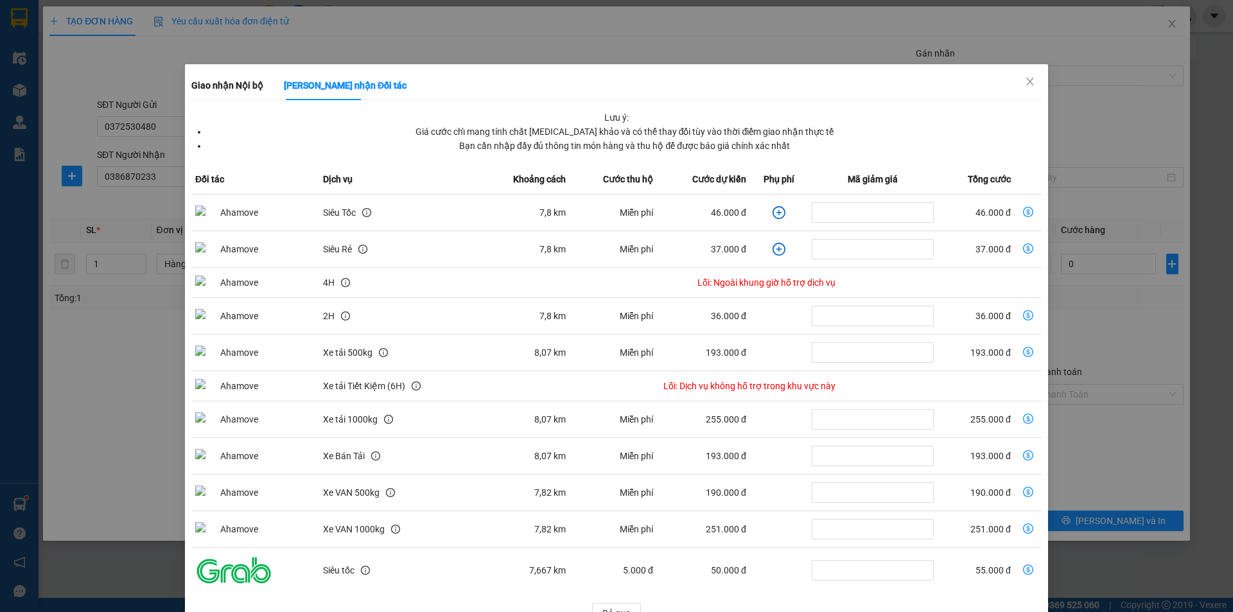
click at [1023, 207] on icon "dollar-circle" at bounding box center [1028, 212] width 10 height 10
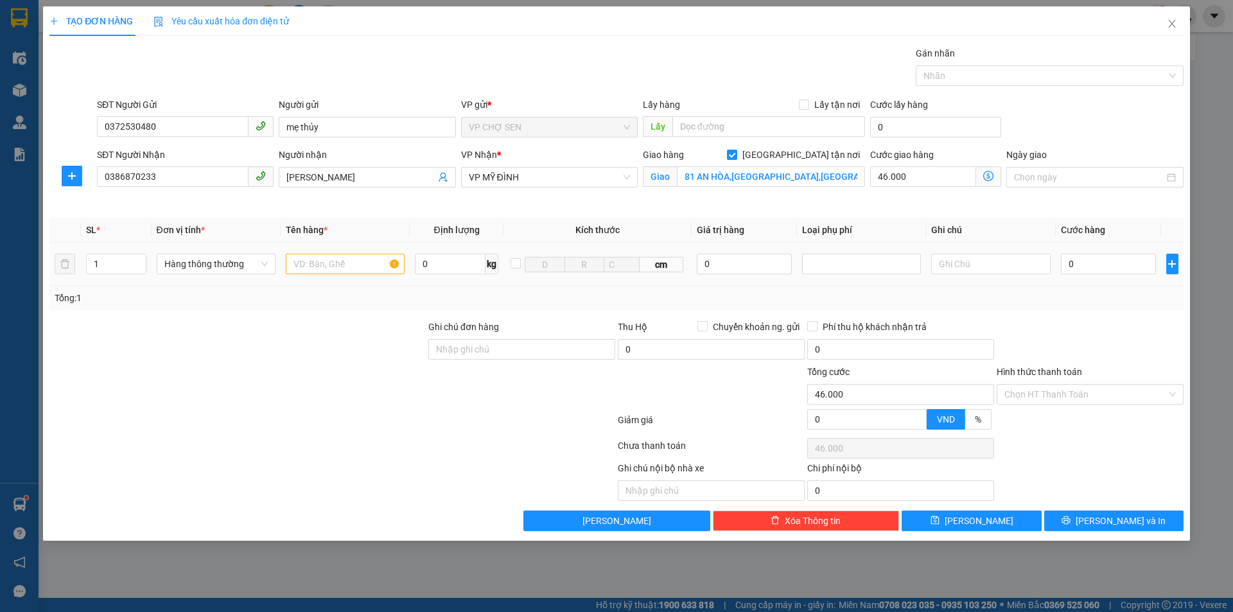
drag, startPoint x: 322, startPoint y: 275, endPoint x: 325, endPoint y: 263, distance: 12.5
click at [322, 274] on div at bounding box center [345, 264] width 119 height 26
click at [325, 263] on input "text" at bounding box center [345, 264] width 119 height 21
click at [946, 178] on input "46.000" at bounding box center [923, 176] width 106 height 21
click at [1107, 261] on input "0" at bounding box center [1109, 264] width 96 height 21
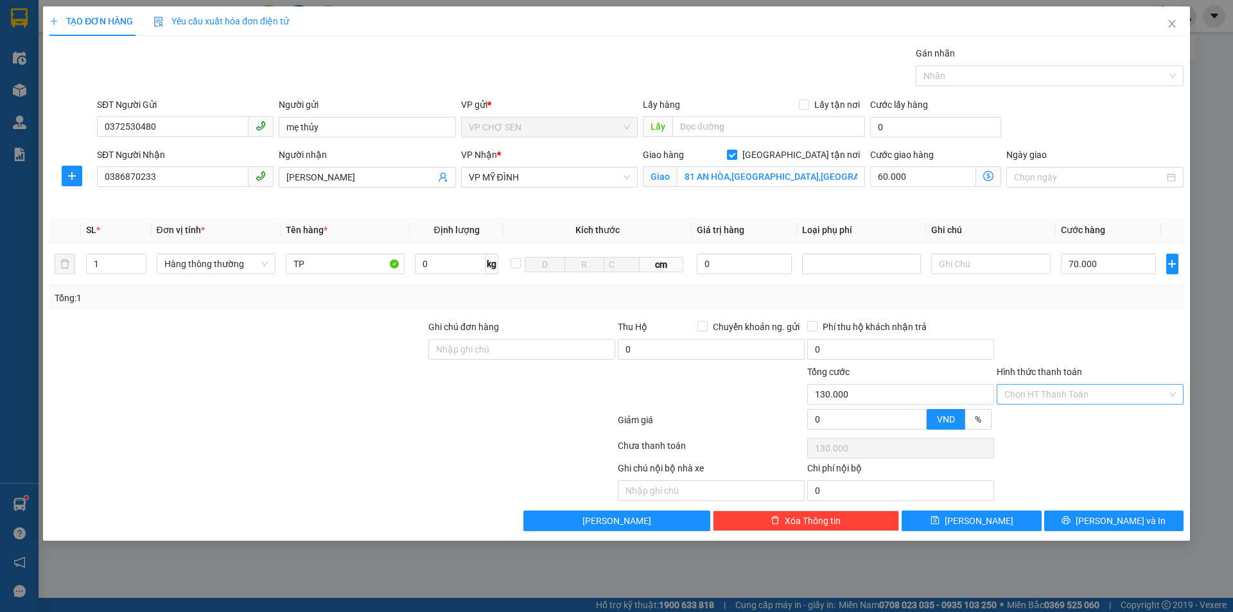
click at [1090, 389] on input "Hình thức thanh toán" at bounding box center [1085, 394] width 162 height 19
click at [1068, 417] on div "Tại văn phòng" at bounding box center [1089, 420] width 171 height 14
click at [1074, 523] on button "[PERSON_NAME] và In" at bounding box center [1113, 520] width 139 height 21
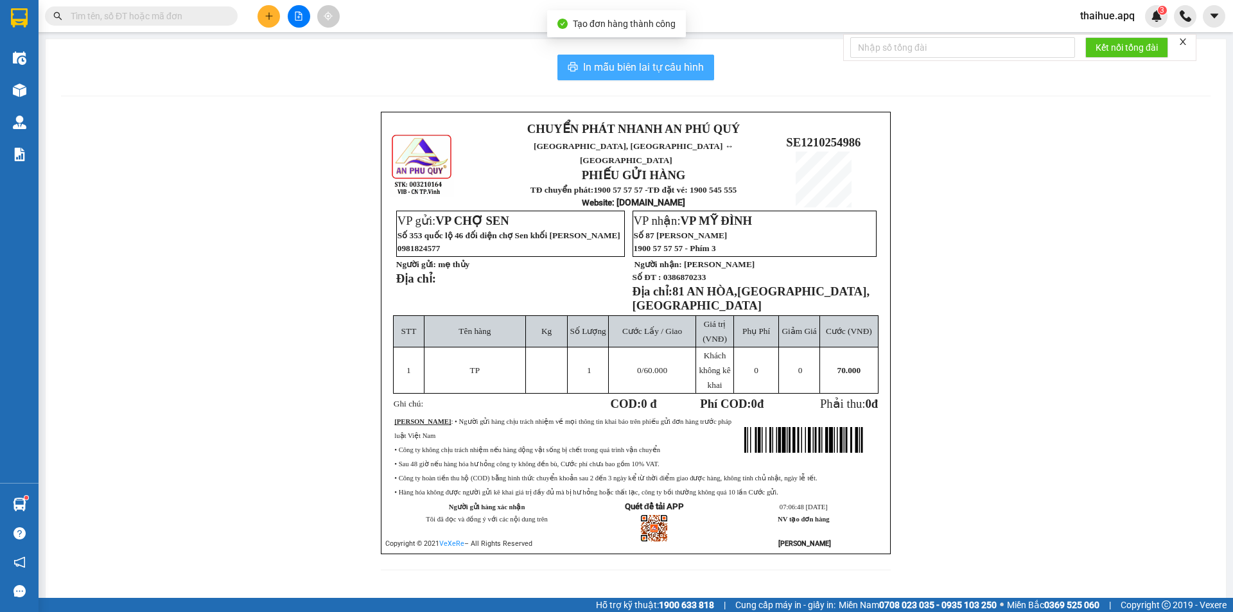
click at [640, 68] on span "In mẫu biên lai tự cấu hình" at bounding box center [643, 67] width 121 height 16
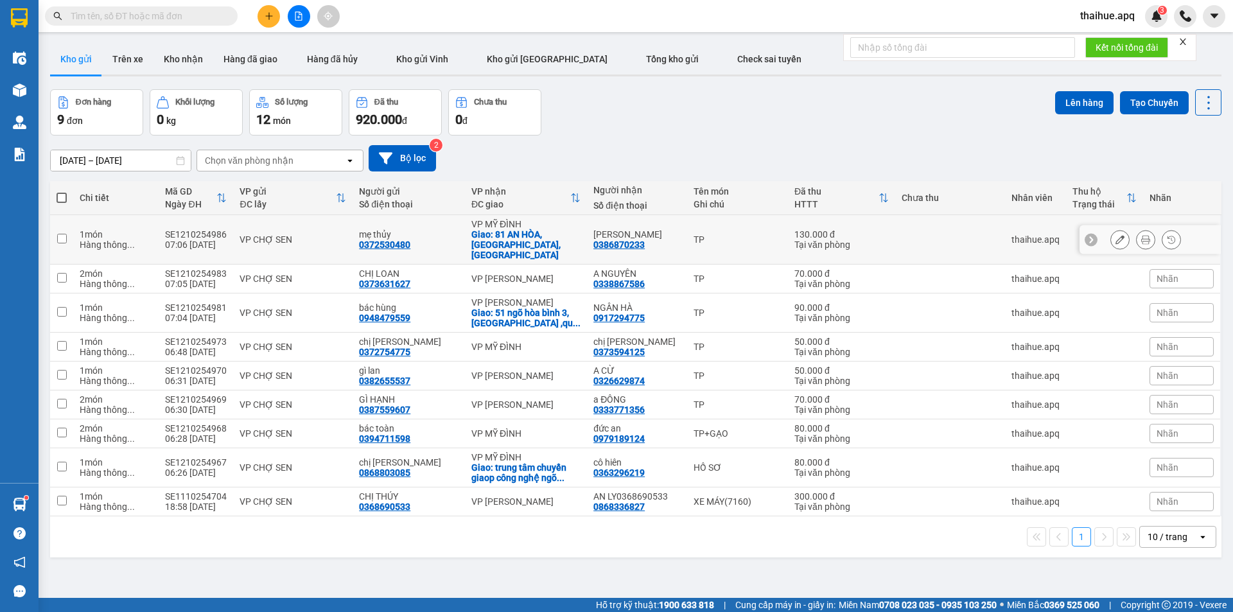
click at [331, 234] on div "VP CHỢ SEN" at bounding box center [293, 239] width 107 height 10
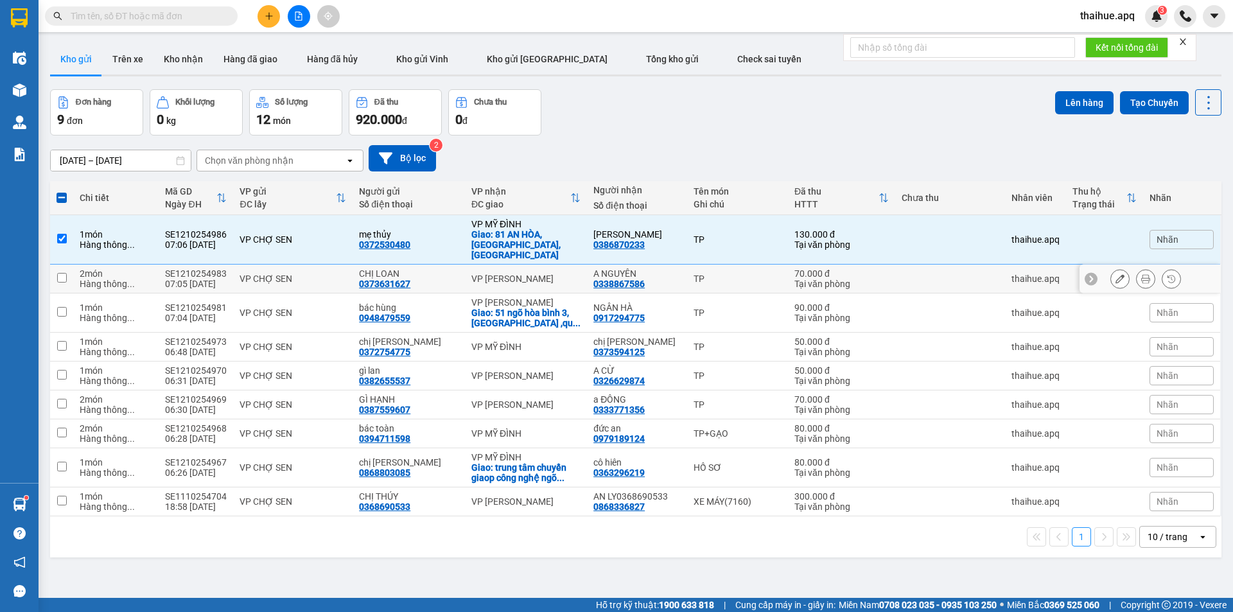
click at [329, 274] on div "VP CHỢ SEN" at bounding box center [293, 279] width 107 height 10
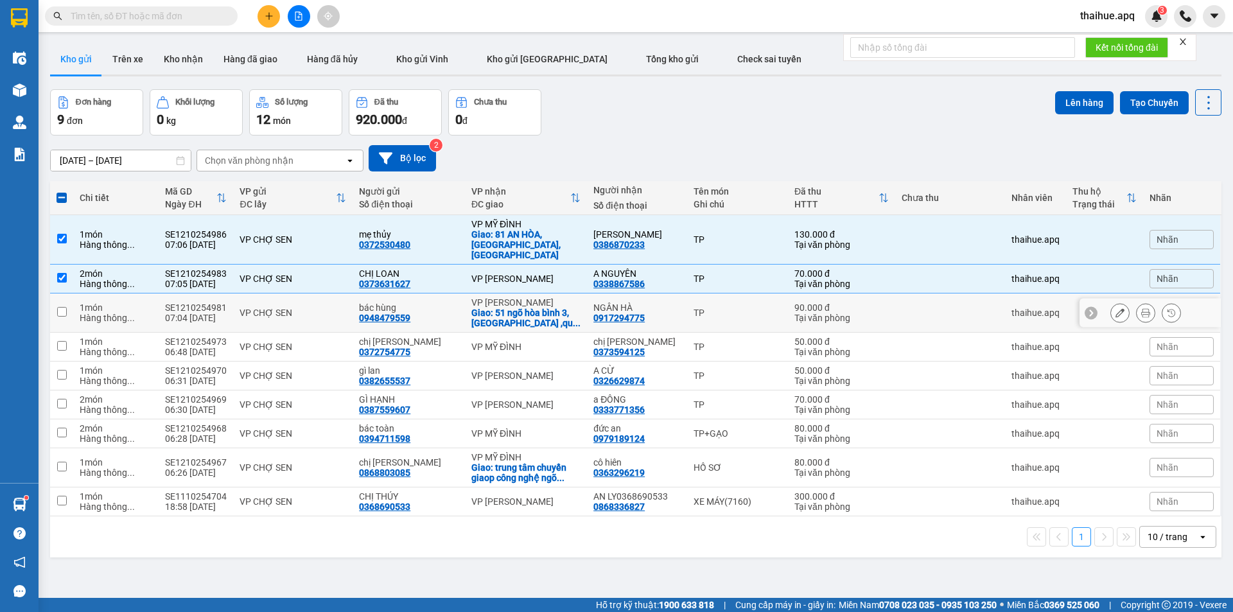
click at [333, 308] on div "VP CHỢ SEN" at bounding box center [293, 313] width 107 height 10
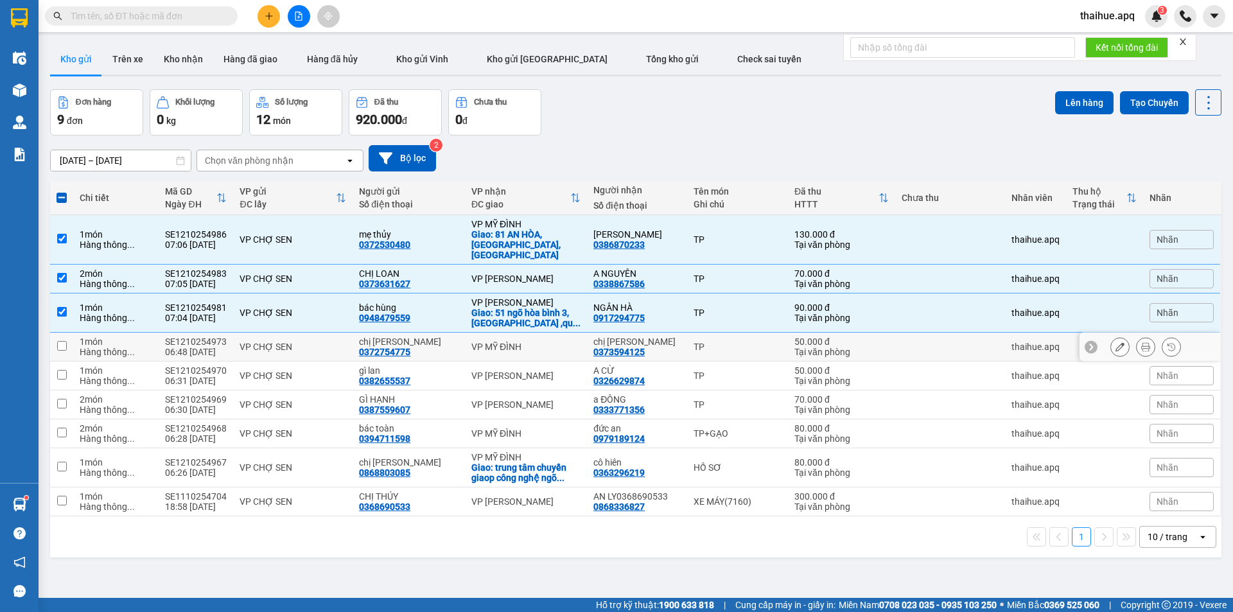
click at [329, 342] on div "VP CHỢ SEN" at bounding box center [293, 347] width 107 height 10
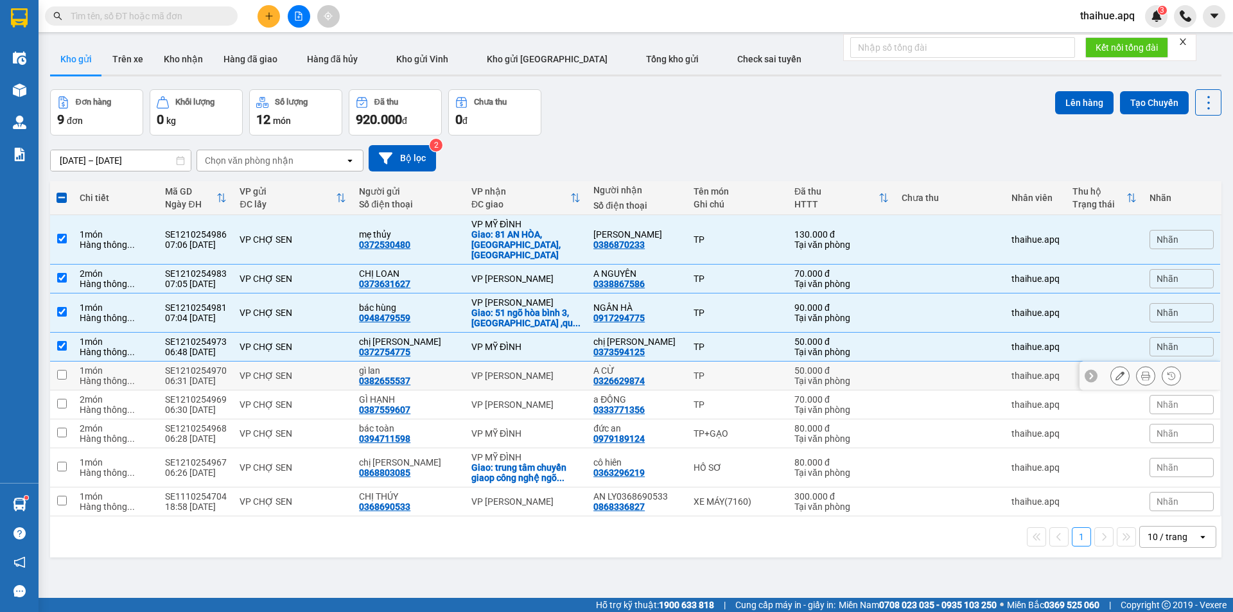
click at [341, 371] on div "VP CHỢ SEN" at bounding box center [293, 376] width 107 height 10
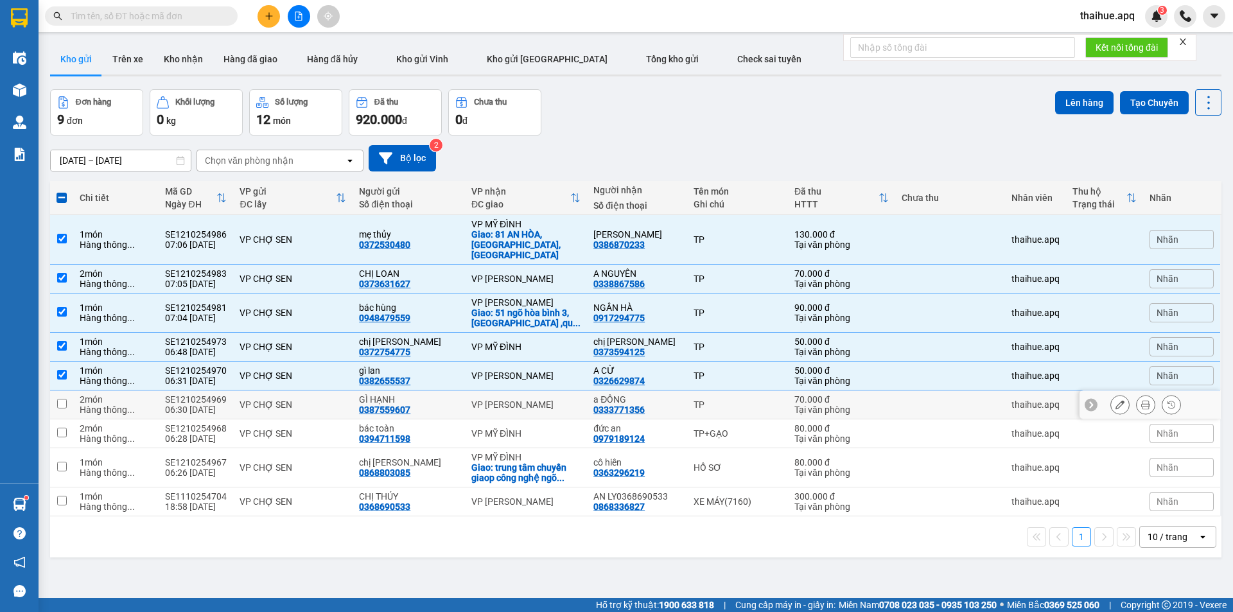
click at [329, 399] on div "VP CHỢ SEN" at bounding box center [293, 404] width 107 height 10
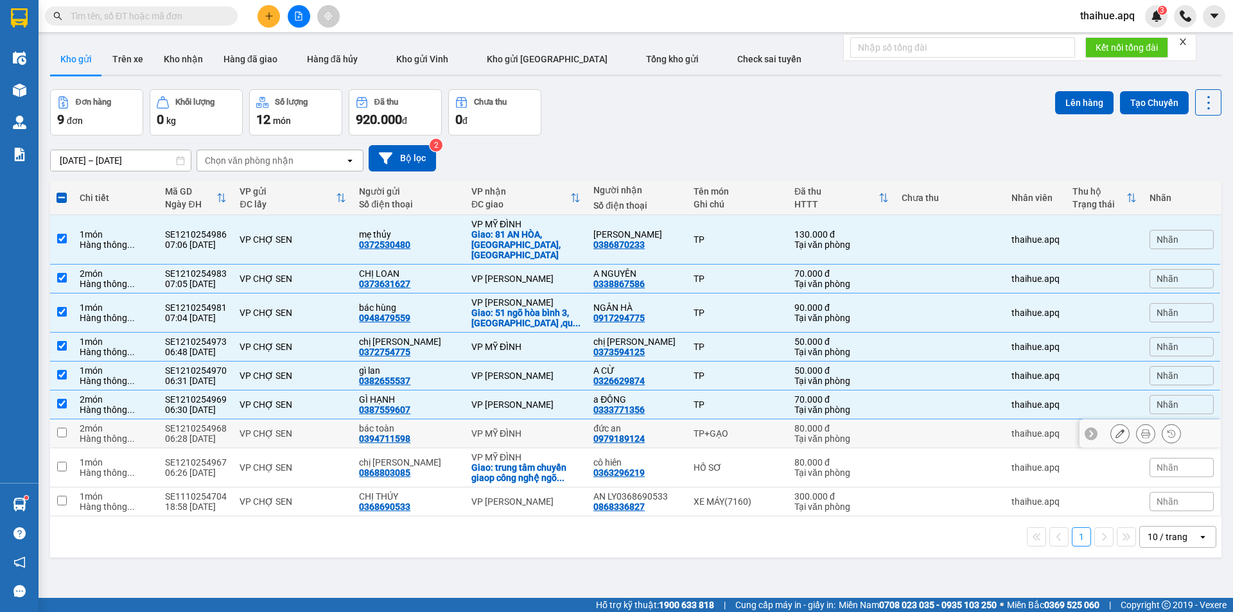
click at [340, 428] on div "VP CHỢ SEN" at bounding box center [293, 433] width 107 height 10
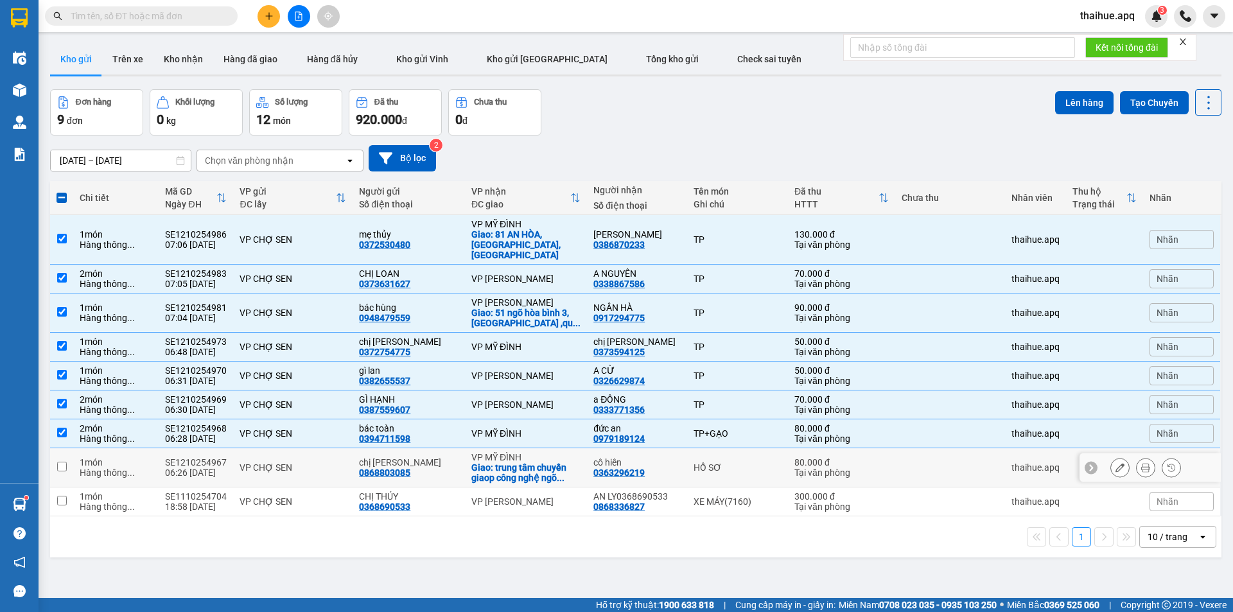
click at [336, 462] on div "VP CHỢ SEN" at bounding box center [293, 467] width 107 height 10
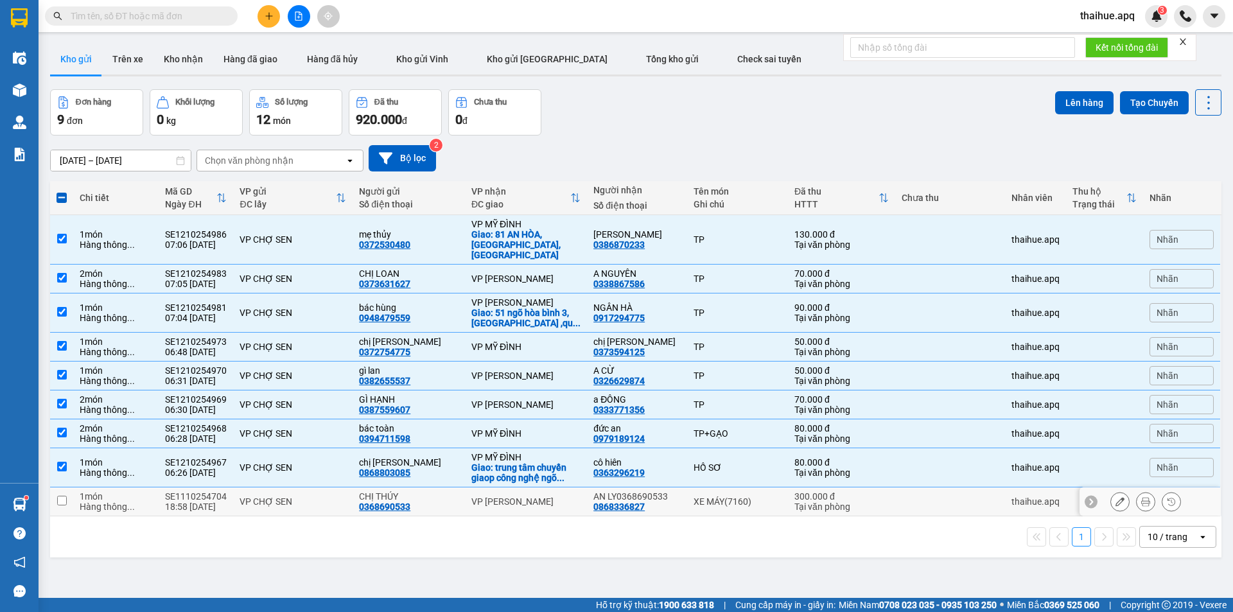
click at [329, 496] on div "VP CHỢ SEN" at bounding box center [293, 501] width 107 height 10
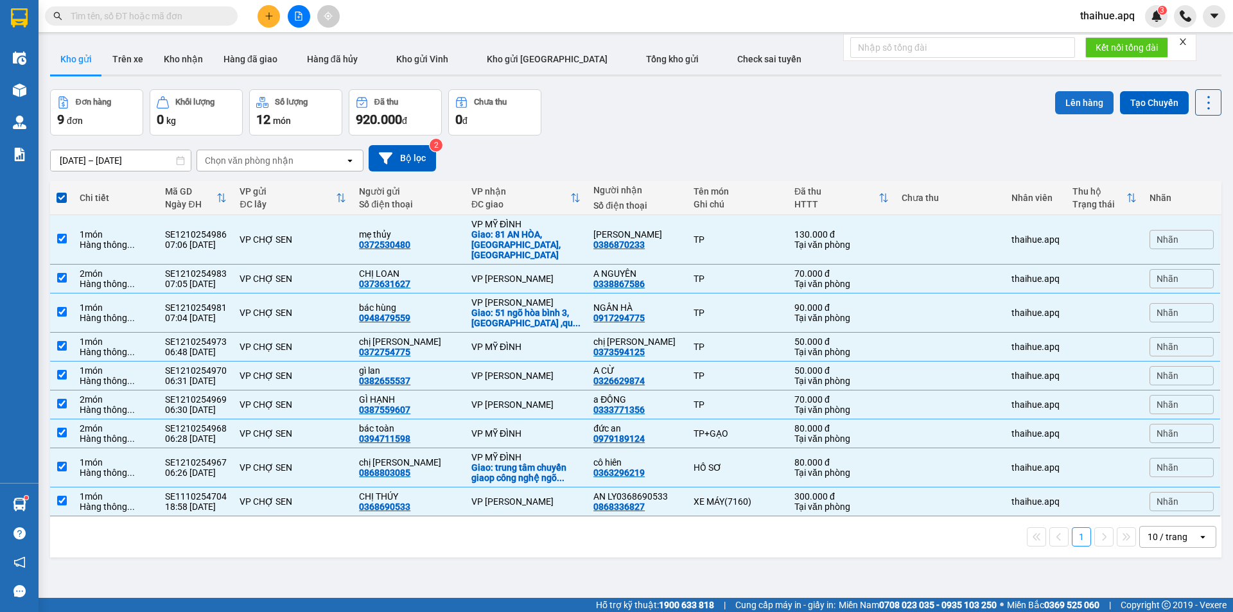
click at [1080, 103] on button "Lên hàng" at bounding box center [1084, 102] width 58 height 23
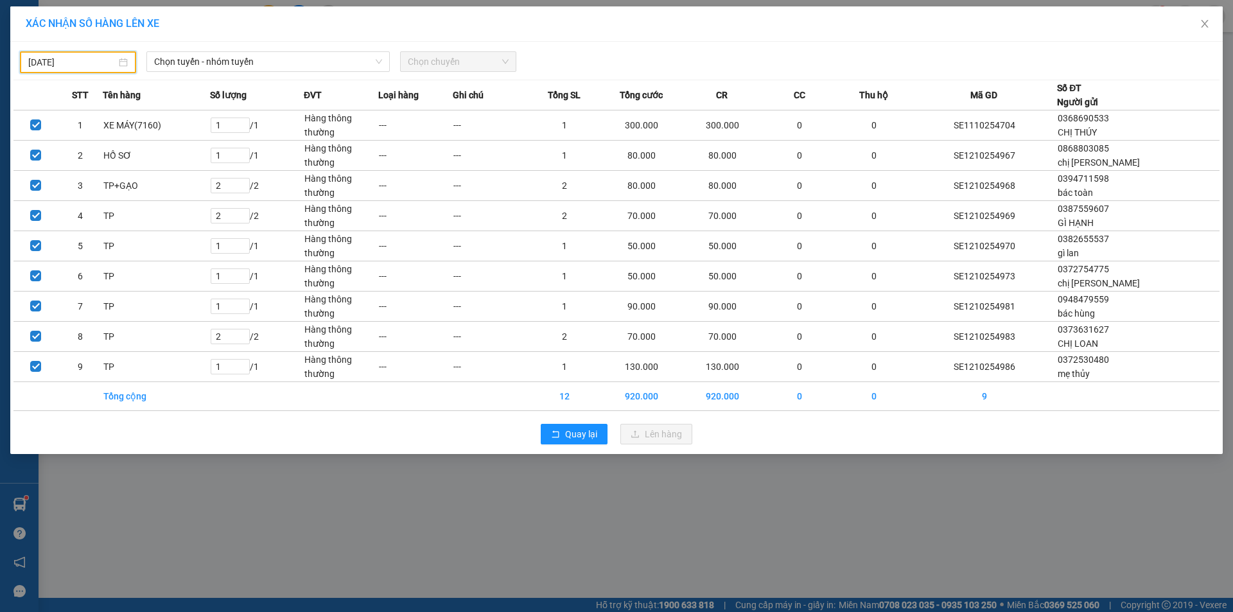
click at [109, 58] on input "[DATE]" at bounding box center [72, 62] width 88 height 14
click at [38, 176] on div "12" at bounding box center [38, 175] width 15 height 15
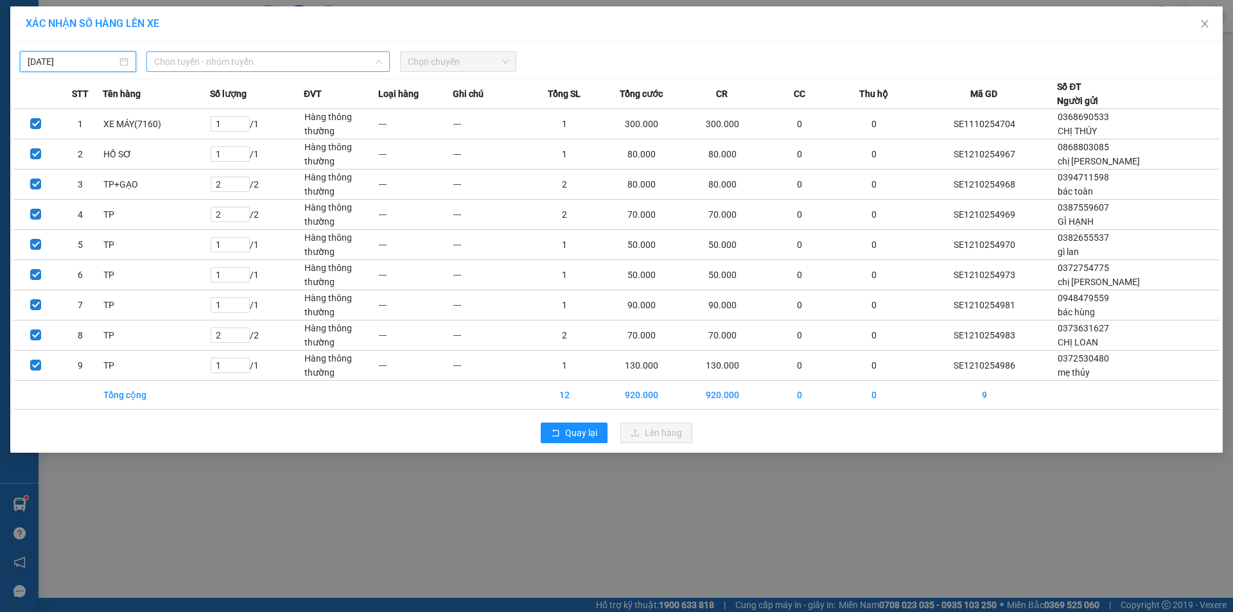
click at [280, 62] on span "Chọn tuyến - nhóm tuyến" at bounding box center [268, 61] width 228 height 19
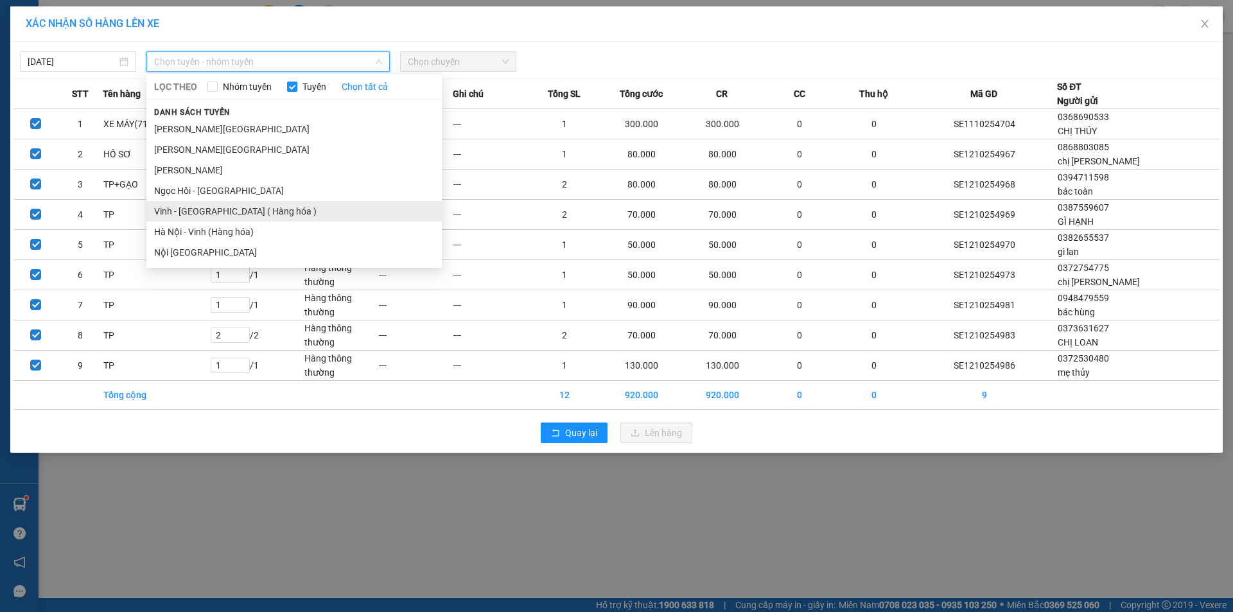
click at [199, 209] on li "Vinh - [GEOGRAPHIC_DATA] ( Hàng hóa )" at bounding box center [293, 211] width 295 height 21
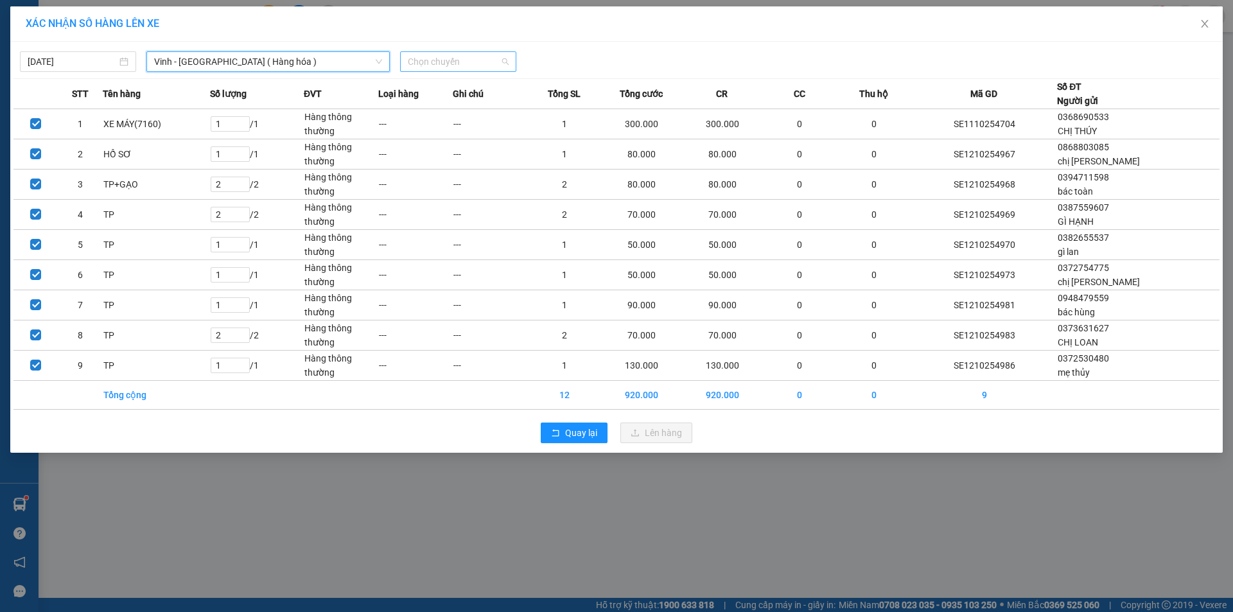
click at [481, 55] on span "Chọn chuyến" at bounding box center [458, 61] width 101 height 19
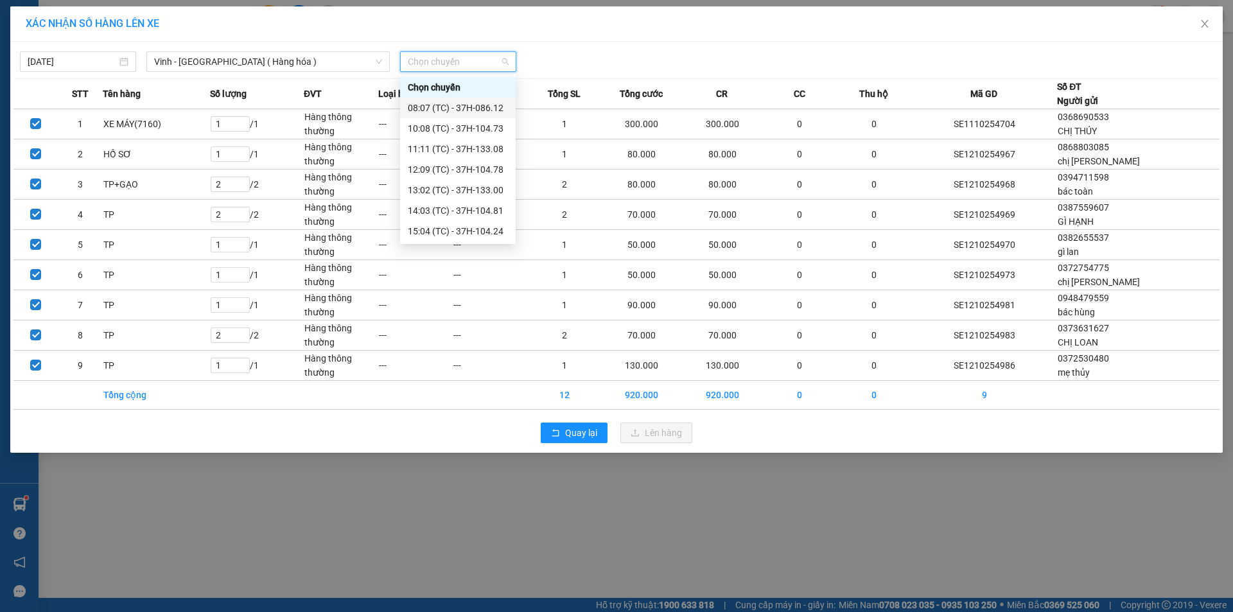
click at [482, 109] on div "08:07 (TC) - 37H-086.12" at bounding box center [458, 108] width 100 height 14
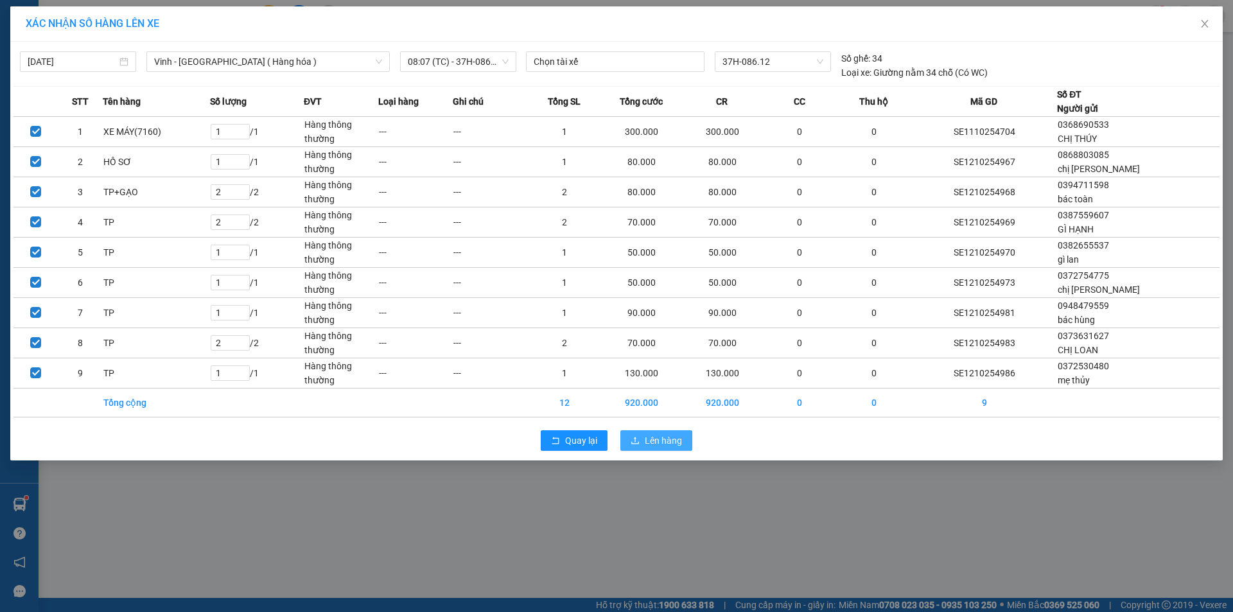
click at [656, 439] on span "Lên hàng" at bounding box center [663, 440] width 37 height 14
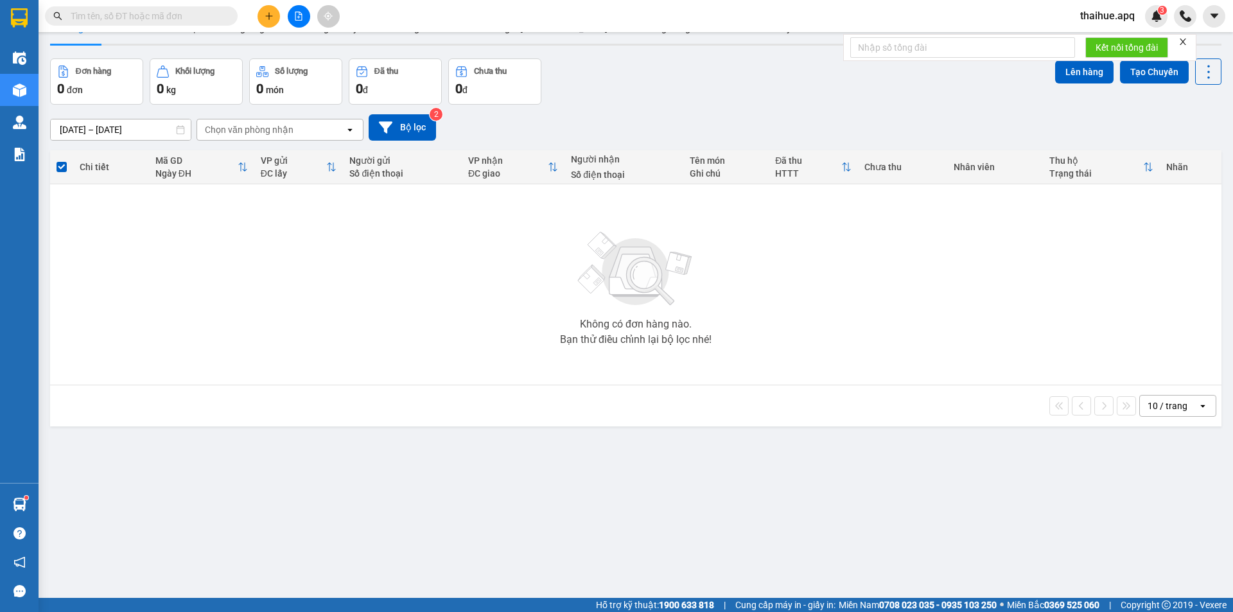
scroll to position [59, 0]
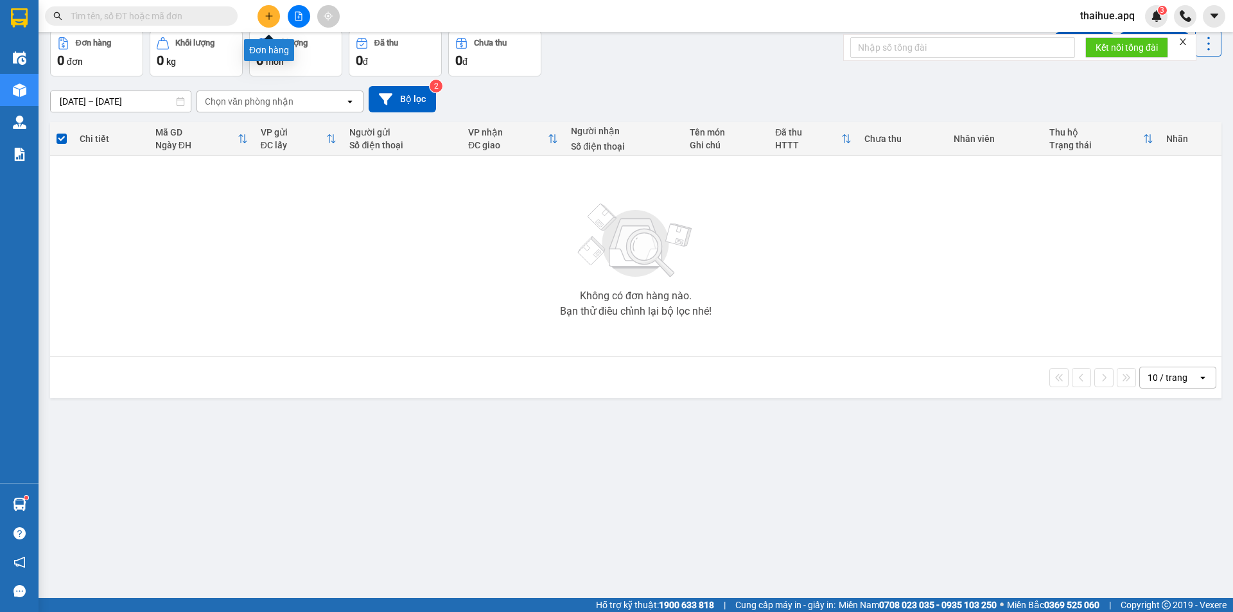
click at [274, 15] on button at bounding box center [268, 16] width 22 height 22
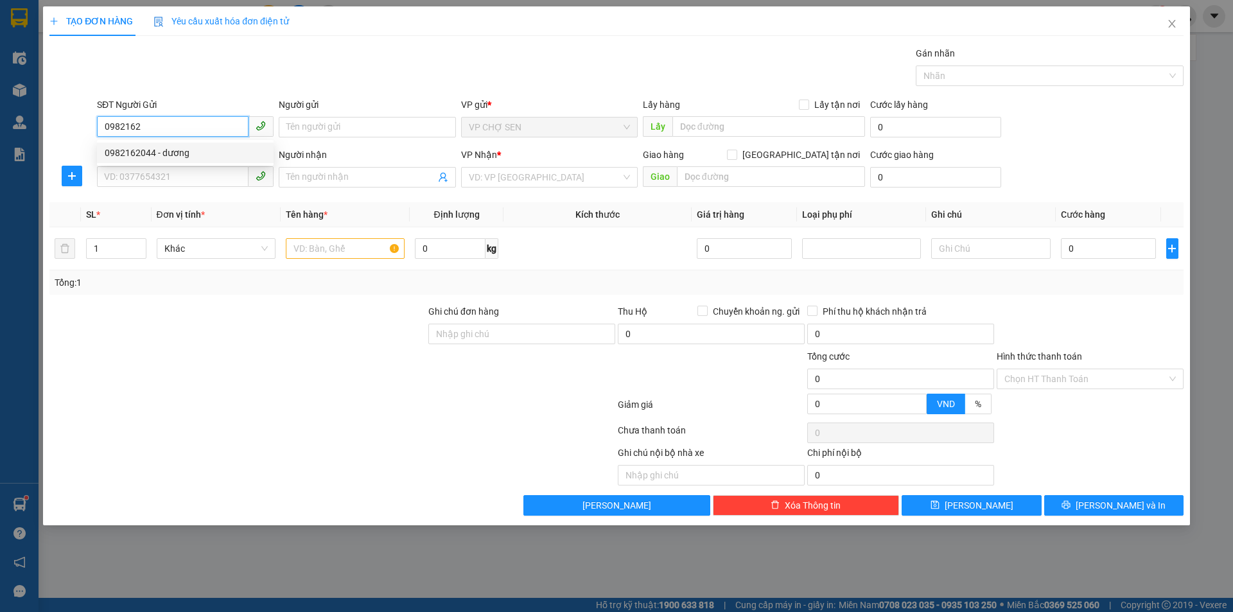
click at [155, 155] on div "0982162044 - dương" at bounding box center [185, 153] width 161 height 14
click at [155, 175] on input "SĐT Người Nhận" at bounding box center [173, 176] width 152 height 21
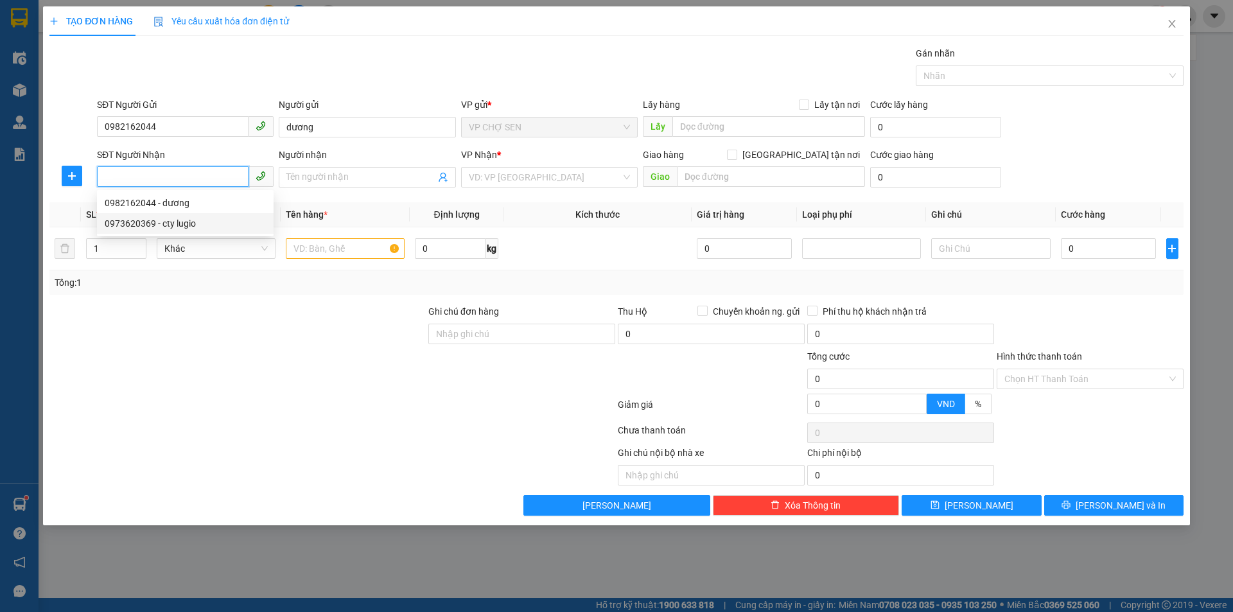
click at [200, 225] on div "0973620369 - cty lugio" at bounding box center [185, 223] width 161 height 14
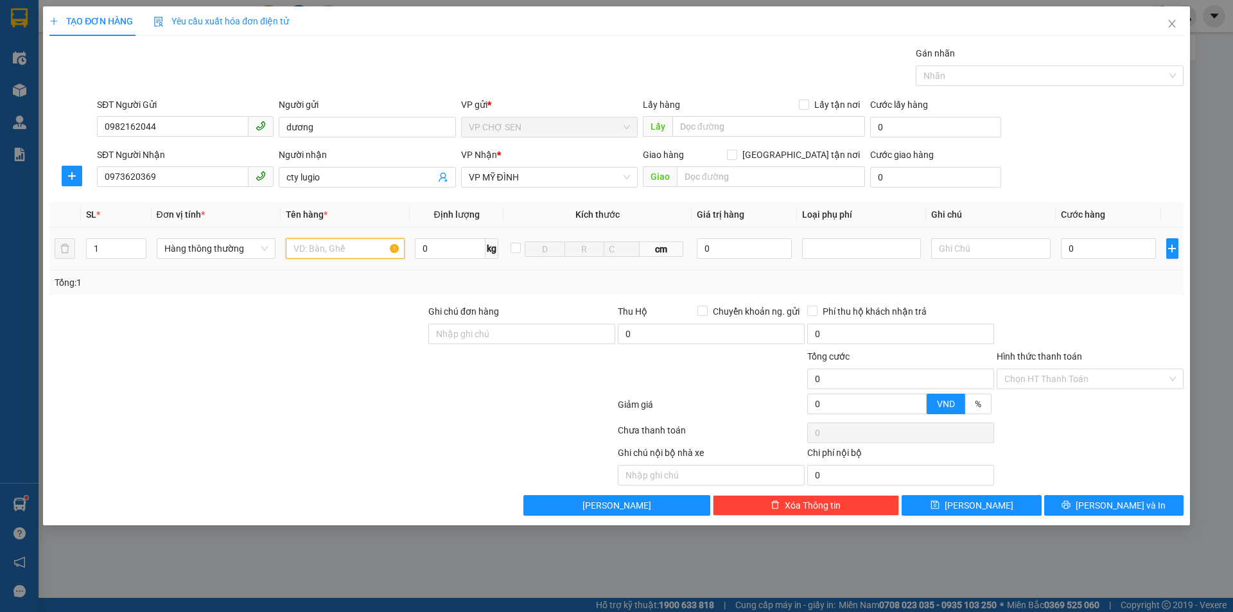
click at [327, 243] on input "text" at bounding box center [345, 248] width 119 height 21
click at [1102, 248] on input "0" at bounding box center [1109, 248] width 96 height 21
drag, startPoint x: 344, startPoint y: 249, endPoint x: 207, endPoint y: 258, distance: 137.1
click at [207, 258] on tr "1 Hàng thông thường TP 0 kg cm 0 0" at bounding box center [616, 248] width 1134 height 43
click at [1128, 251] on input "0" at bounding box center [1109, 248] width 96 height 21
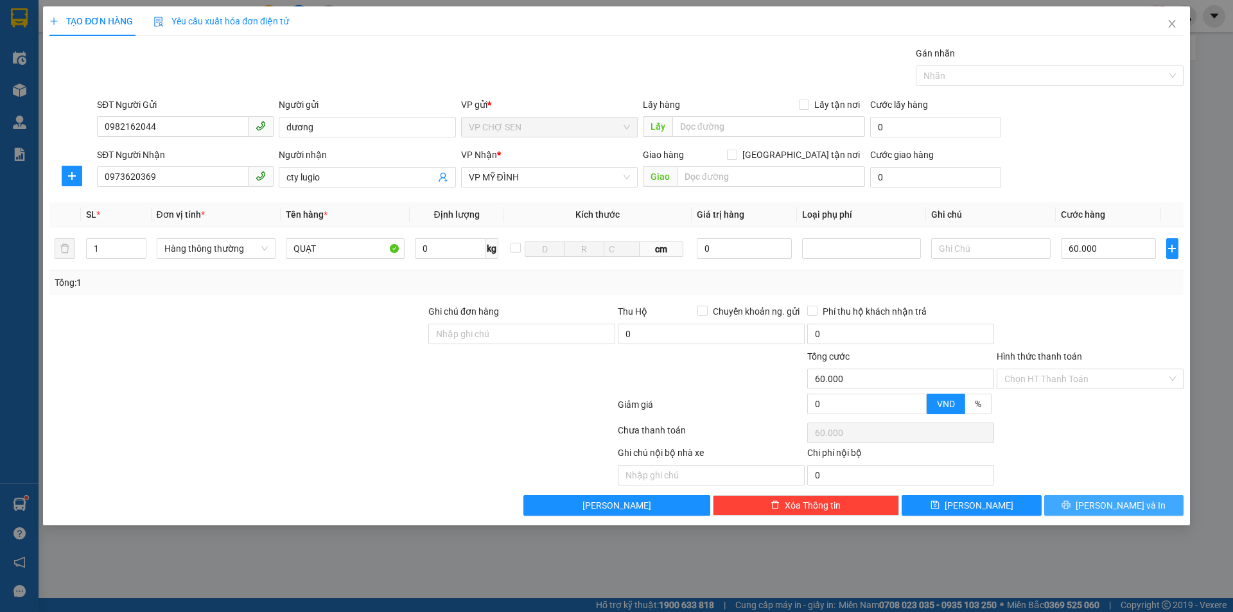
click at [1088, 502] on button "[PERSON_NAME] và In" at bounding box center [1113, 505] width 139 height 21
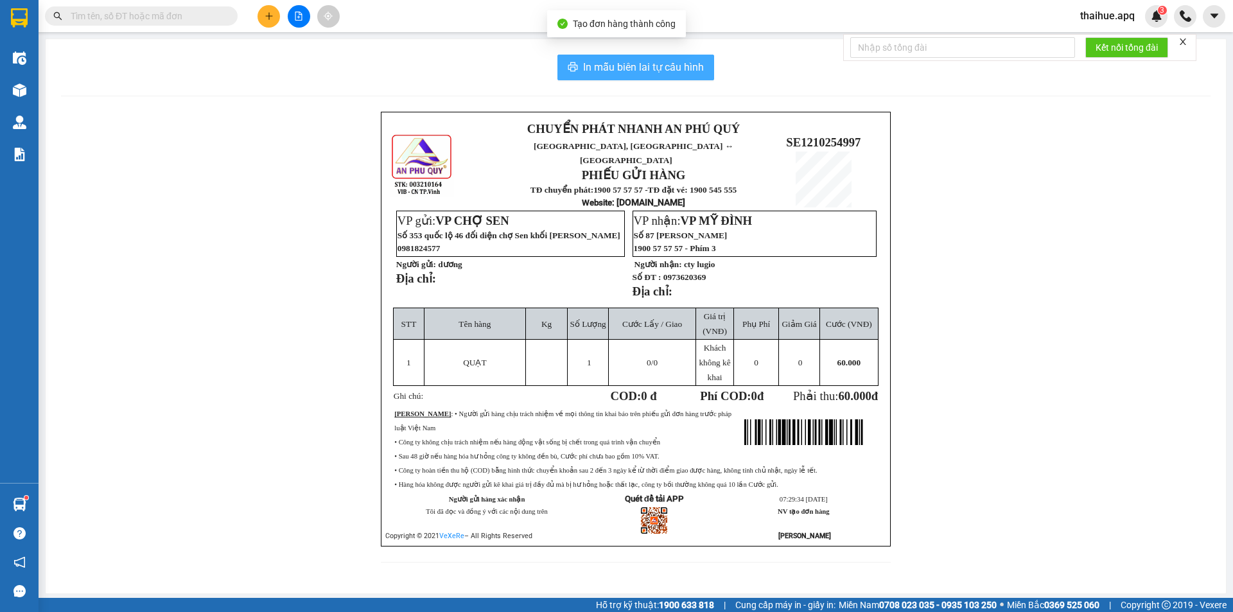
click at [631, 71] on span "In mẫu biên lai tự cấu hình" at bounding box center [643, 67] width 121 height 16
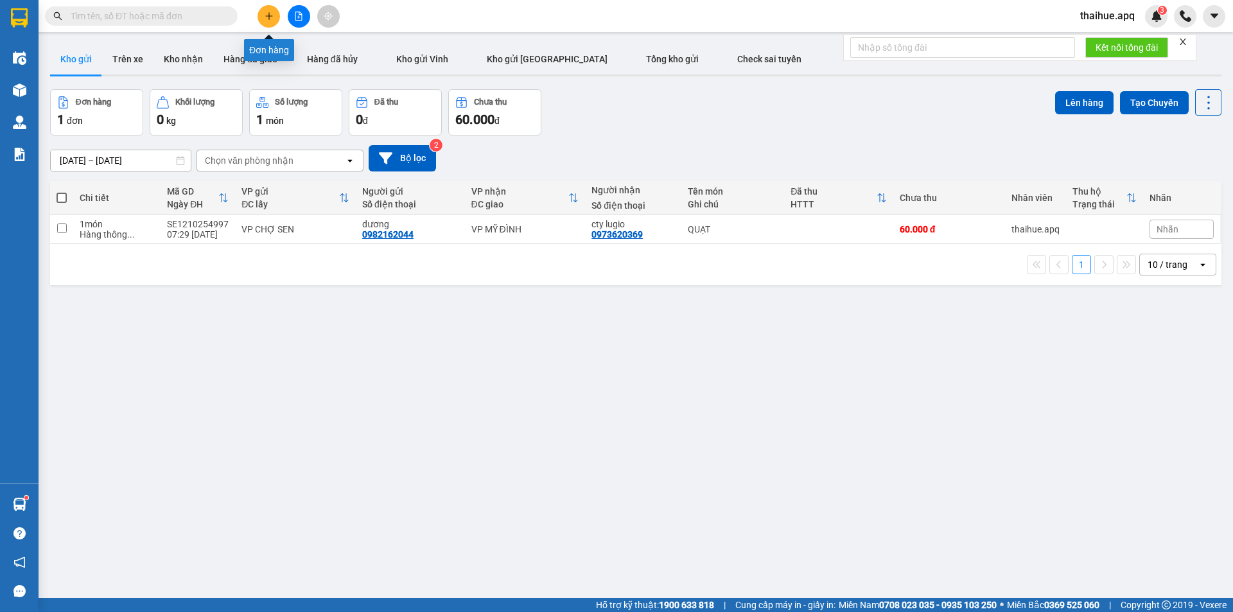
click at [277, 18] on button at bounding box center [268, 16] width 22 height 22
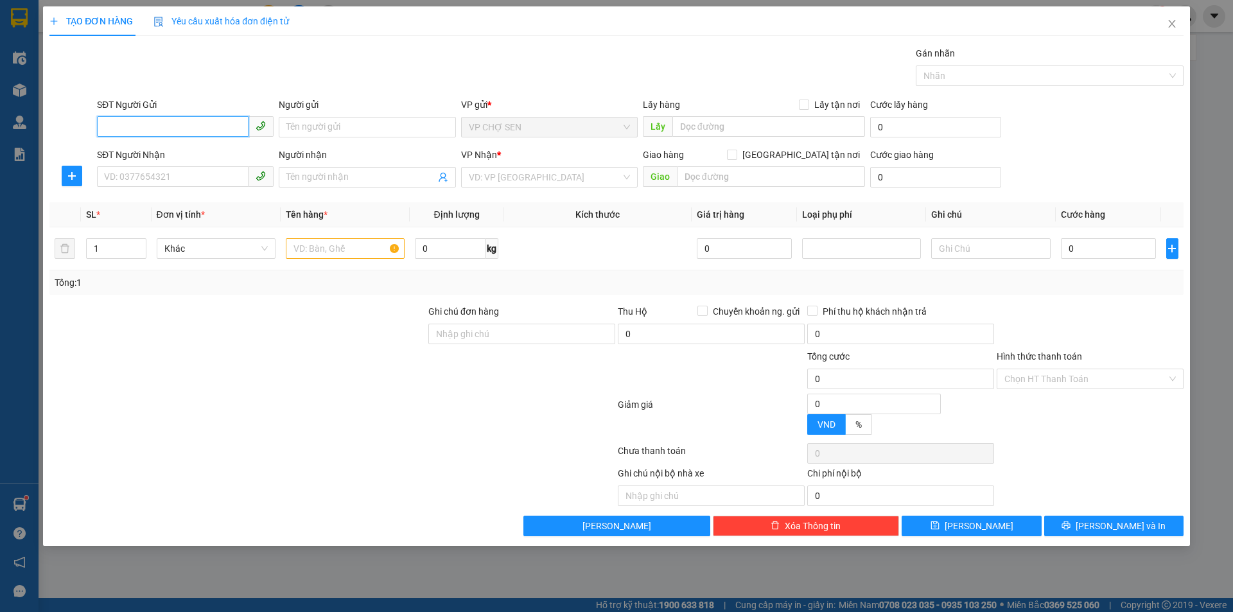
click at [195, 122] on input "SĐT Người Gửi" at bounding box center [173, 126] width 152 height 21
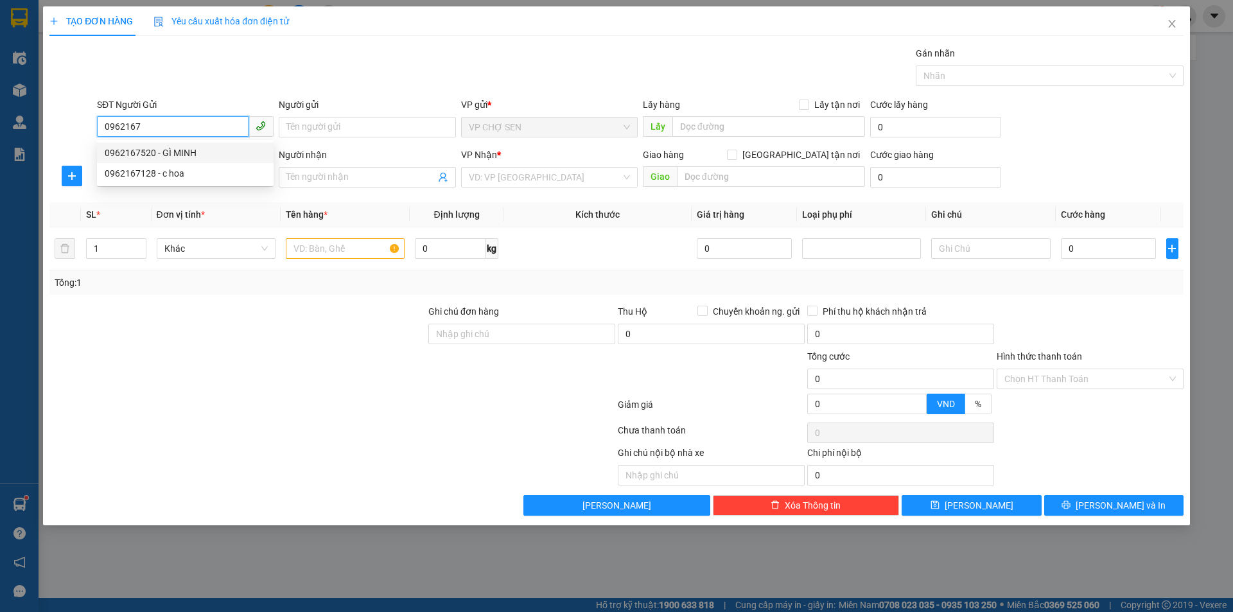
click at [193, 154] on div "0962167520 - GÌ MINH" at bounding box center [185, 153] width 161 height 14
click at [193, 172] on input "SĐT Người Nhận" at bounding box center [173, 176] width 152 height 21
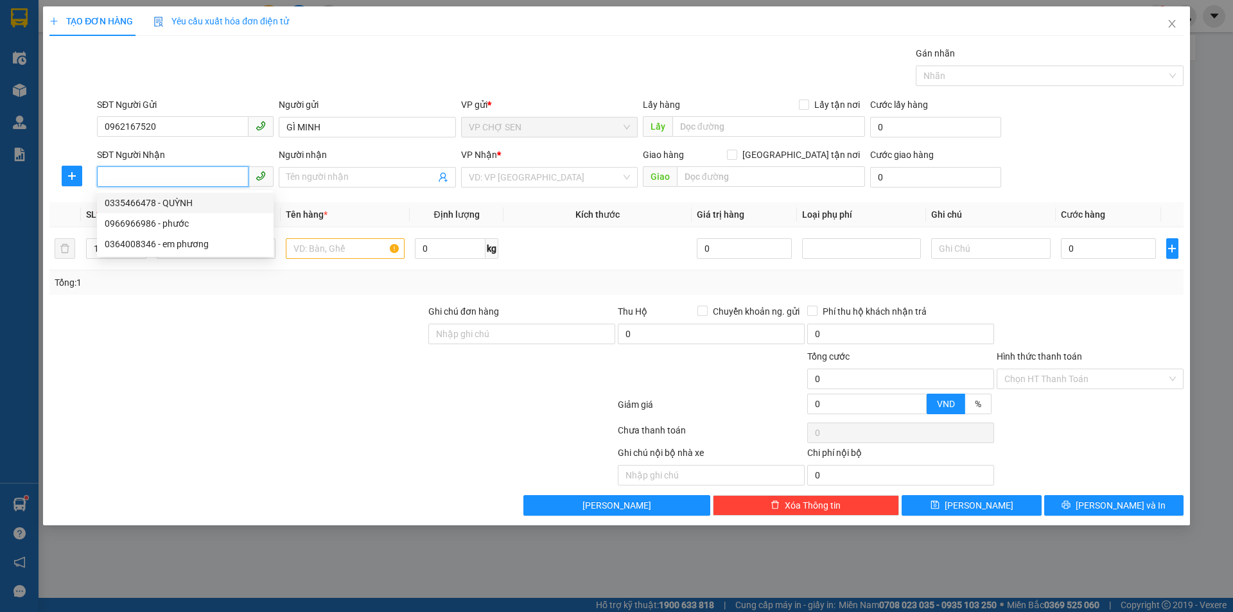
click at [186, 204] on div "0335466478 - QUỲNH" at bounding box center [185, 203] width 161 height 14
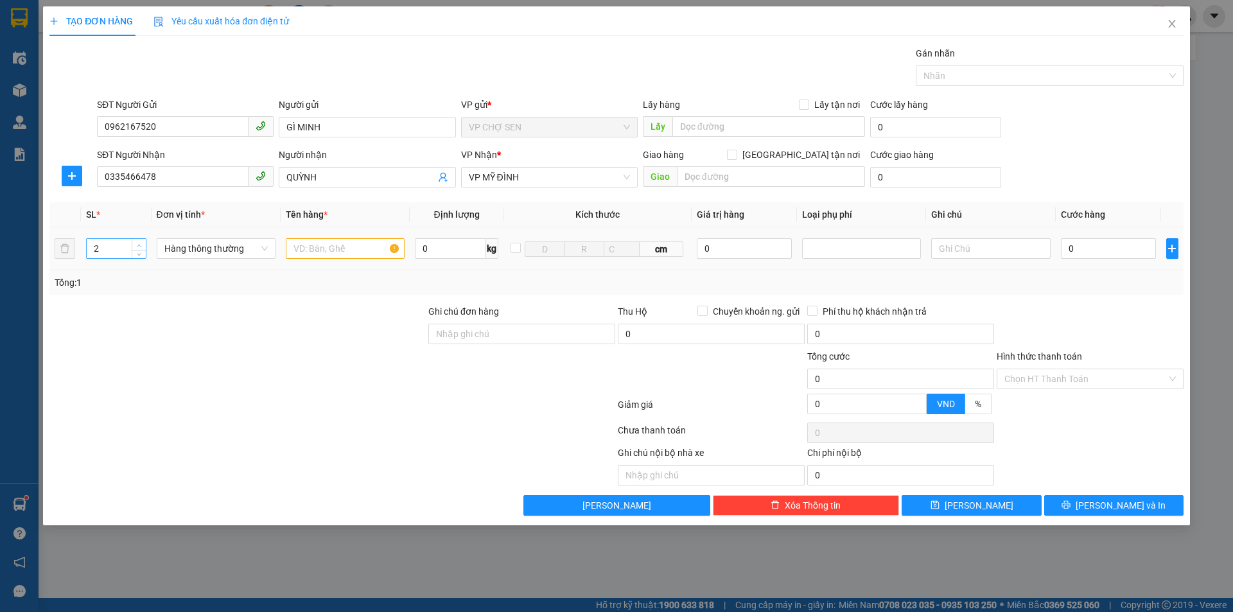
click at [143, 245] on span "up" at bounding box center [139, 245] width 8 height 8
click at [322, 244] on input "text" at bounding box center [345, 248] width 119 height 21
click at [1103, 247] on input "0" at bounding box center [1109, 248] width 96 height 21
click at [1097, 385] on input "Hình thức thanh toán" at bounding box center [1085, 378] width 162 height 19
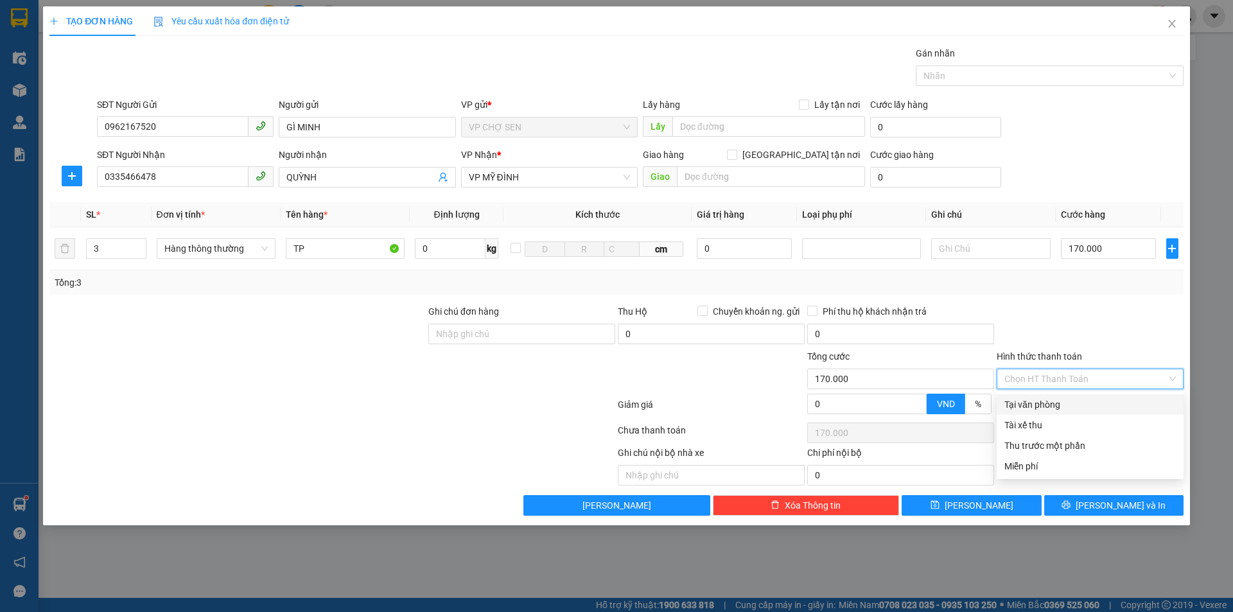
click at [1086, 396] on div "Tại văn phòng" at bounding box center [1090, 404] width 187 height 21
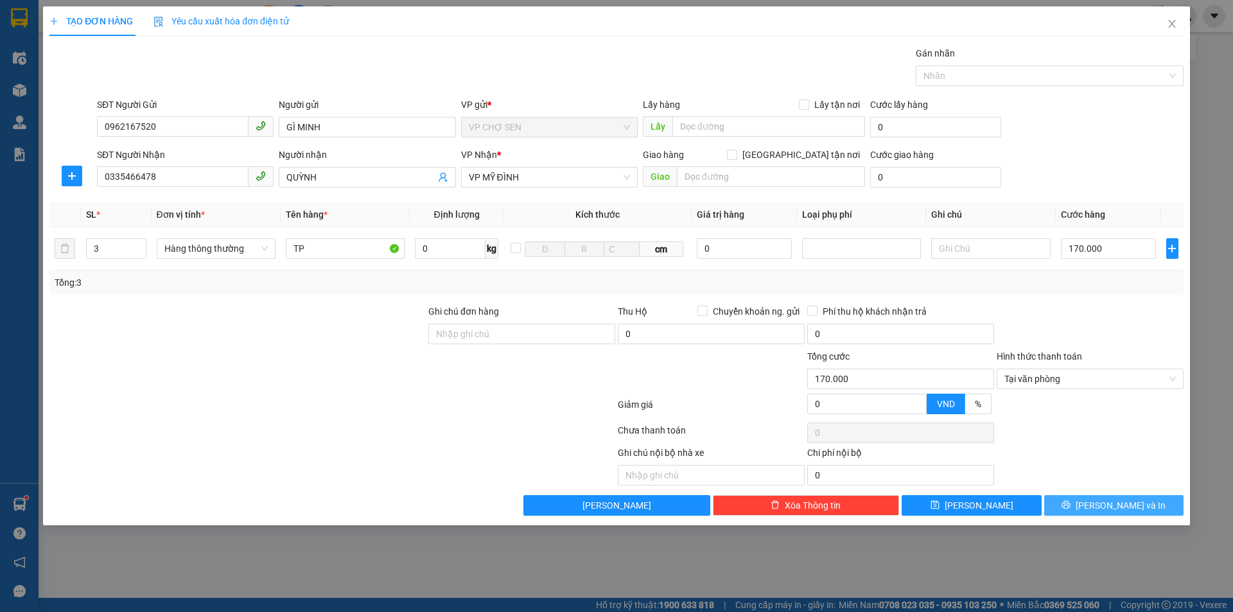
click at [1076, 501] on button "[PERSON_NAME] và In" at bounding box center [1113, 505] width 139 height 21
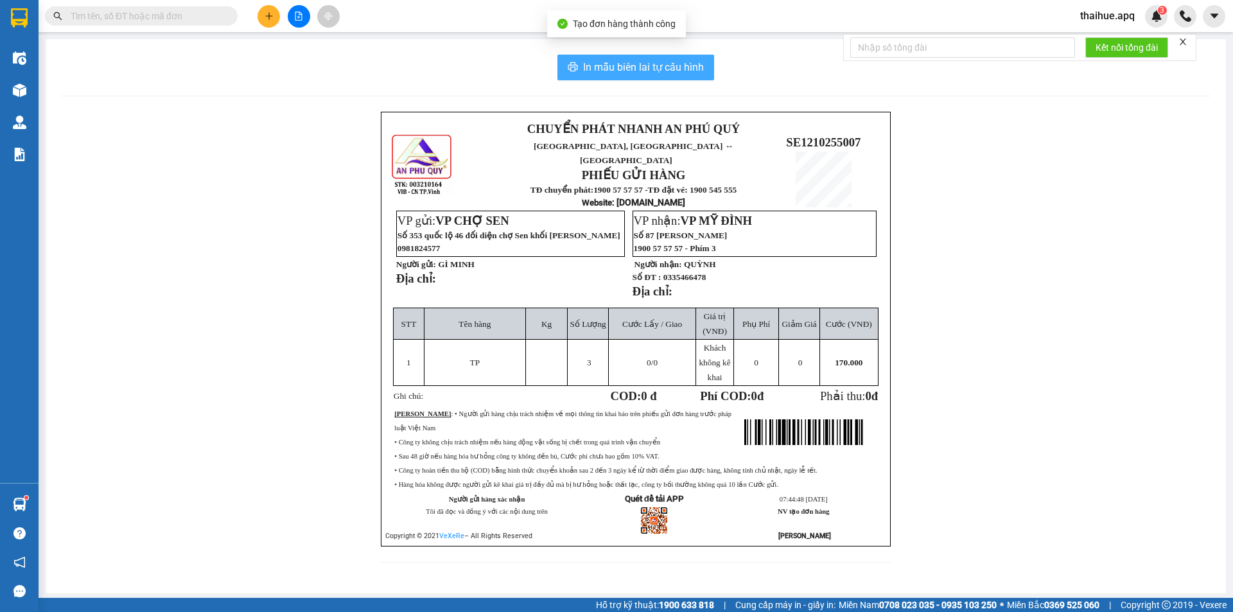
click at [654, 64] on span "In mẫu biên lai tự cấu hình" at bounding box center [643, 67] width 121 height 16
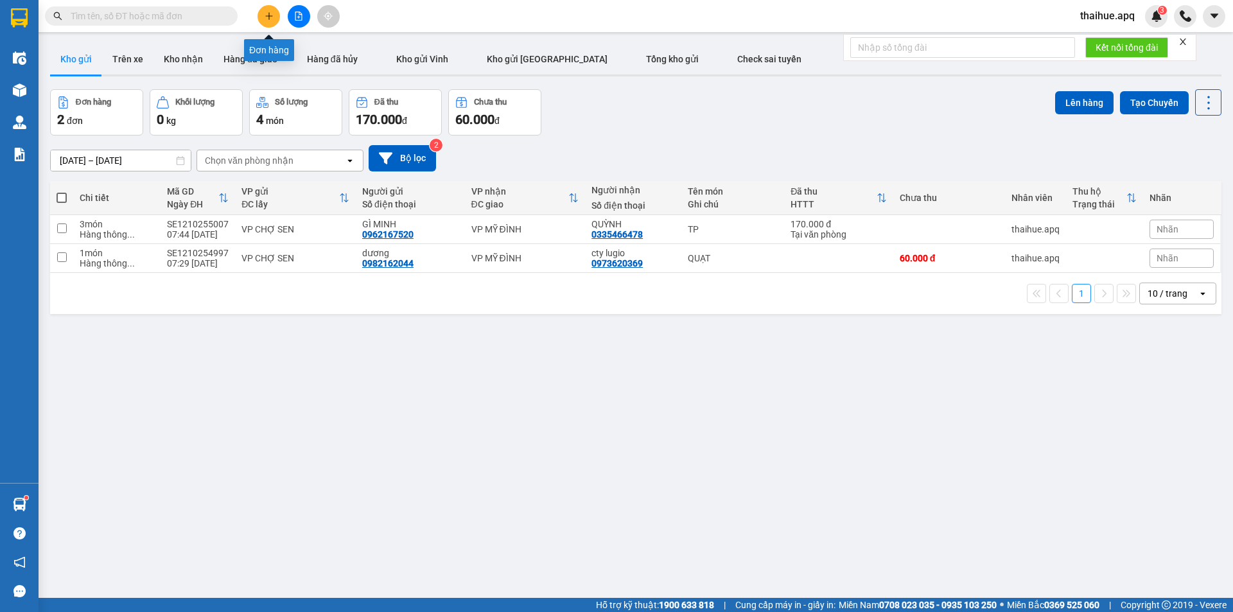
click at [273, 20] on icon "plus" at bounding box center [269, 16] width 9 height 9
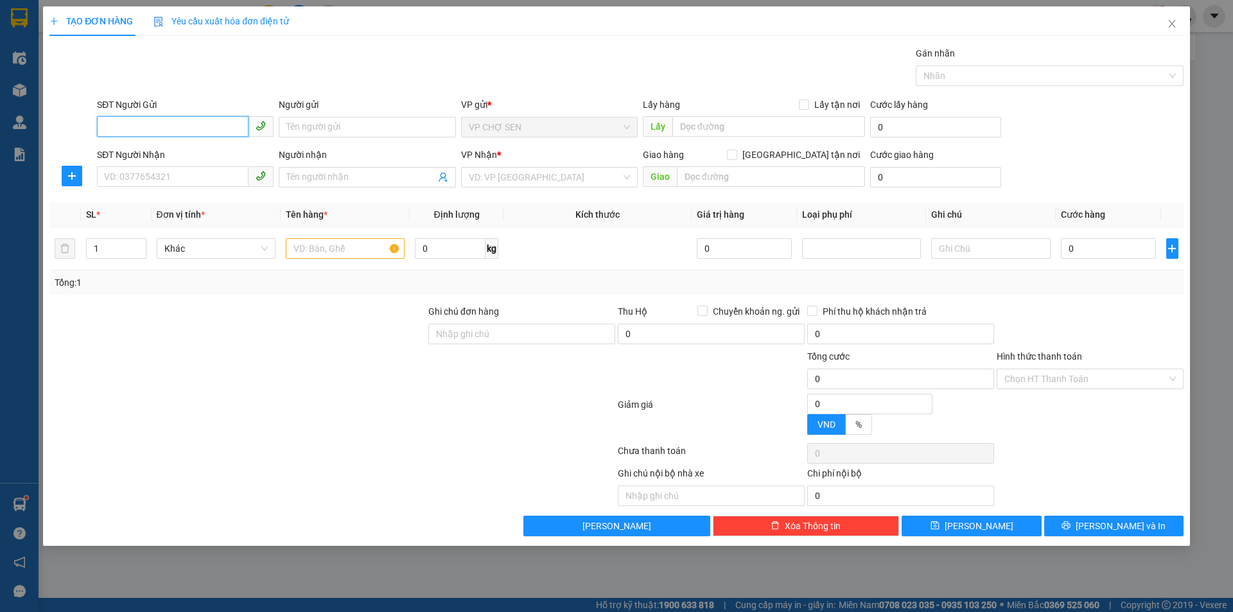
click at [237, 131] on input "SĐT Người Gửi" at bounding box center [173, 126] width 152 height 21
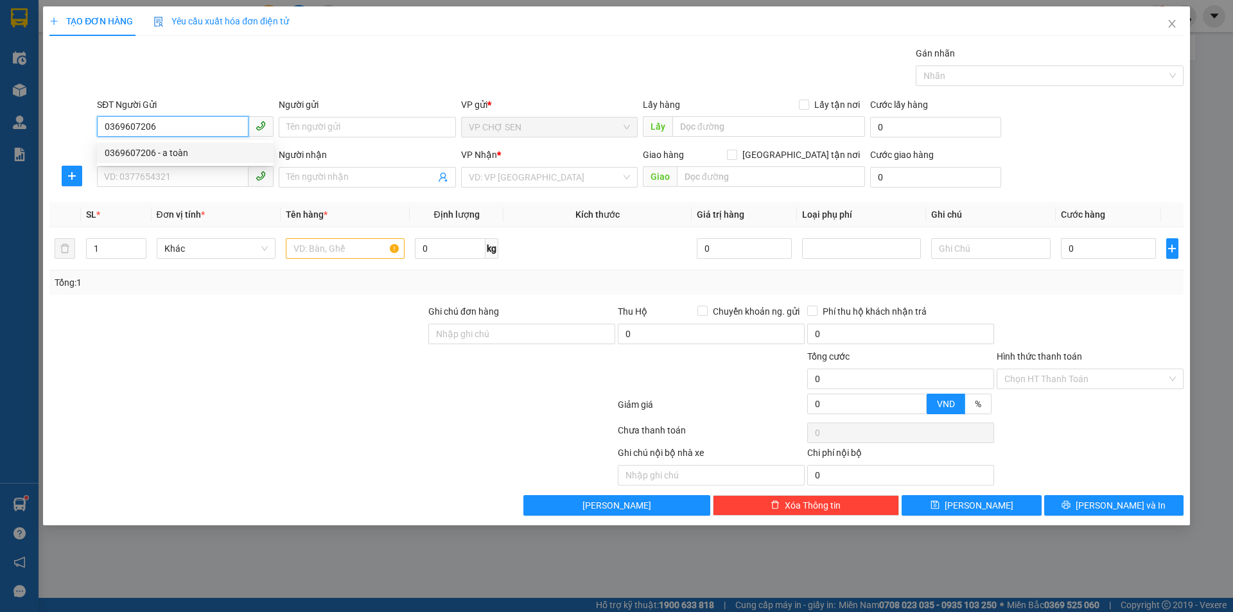
click at [177, 156] on div "0369607206 - a toàn" at bounding box center [185, 153] width 161 height 14
click at [176, 178] on input "SĐT Người Nhận" at bounding box center [173, 176] width 152 height 21
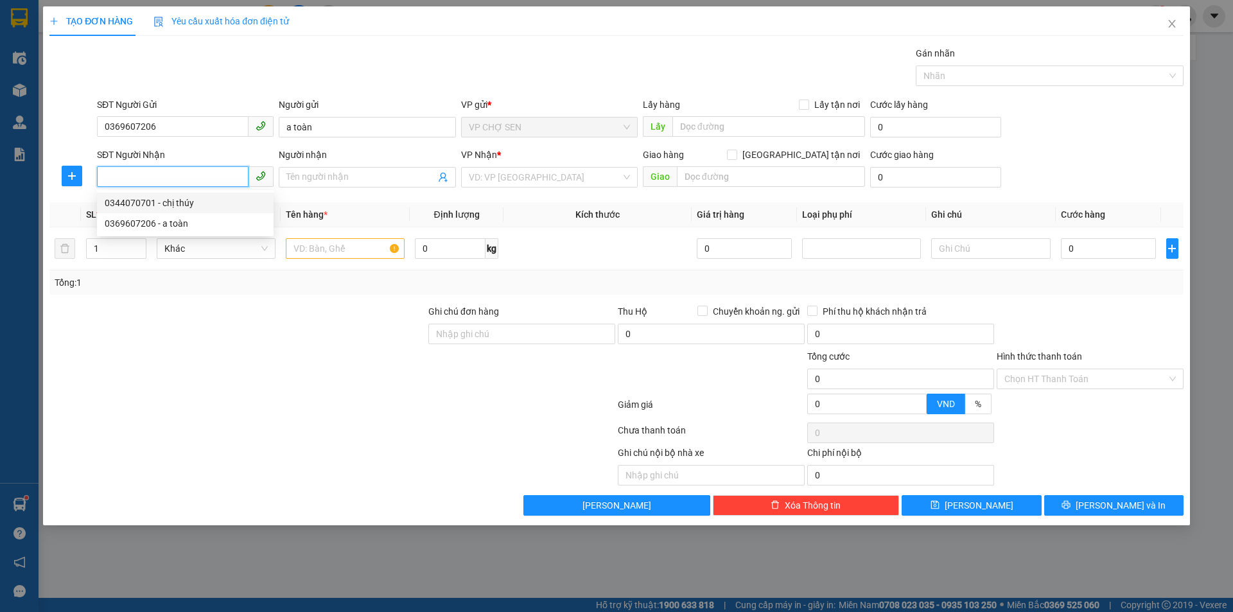
click at [177, 200] on div "0344070701 - chị thúy" at bounding box center [185, 203] width 161 height 14
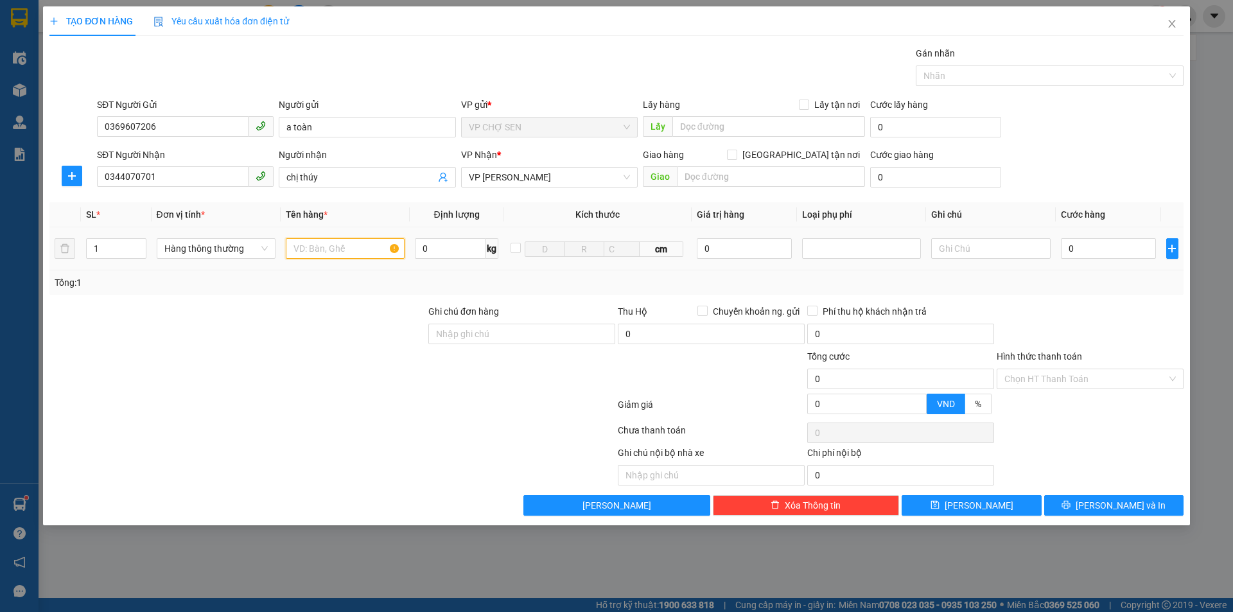
click at [315, 247] on input "text" at bounding box center [345, 248] width 119 height 21
click at [1131, 253] on input "0" at bounding box center [1109, 248] width 96 height 21
click at [1119, 376] on input "Hình thức thanh toán" at bounding box center [1085, 378] width 162 height 19
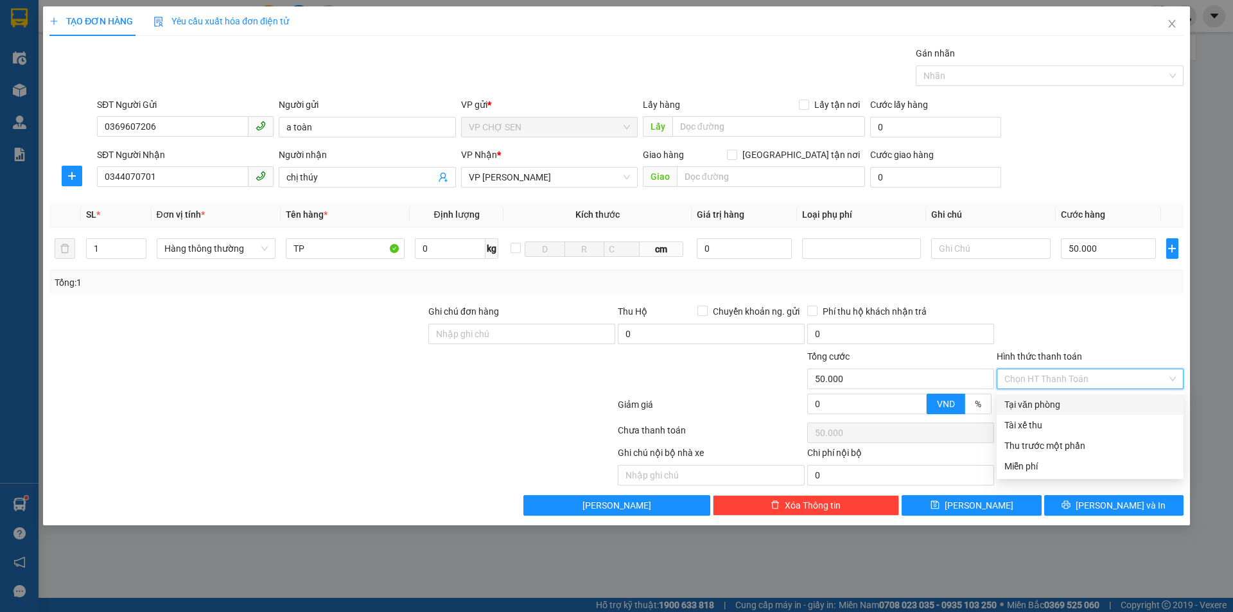
click at [1044, 403] on div "Tại văn phòng" at bounding box center [1089, 404] width 171 height 14
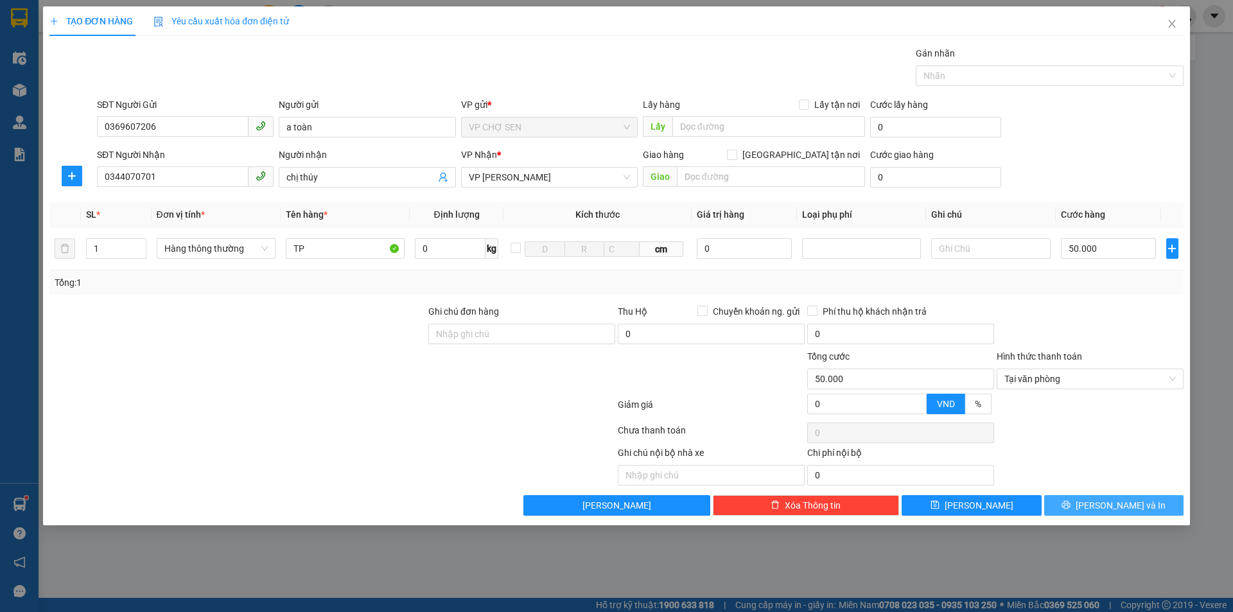
click at [1074, 499] on button "[PERSON_NAME] và In" at bounding box center [1113, 505] width 139 height 21
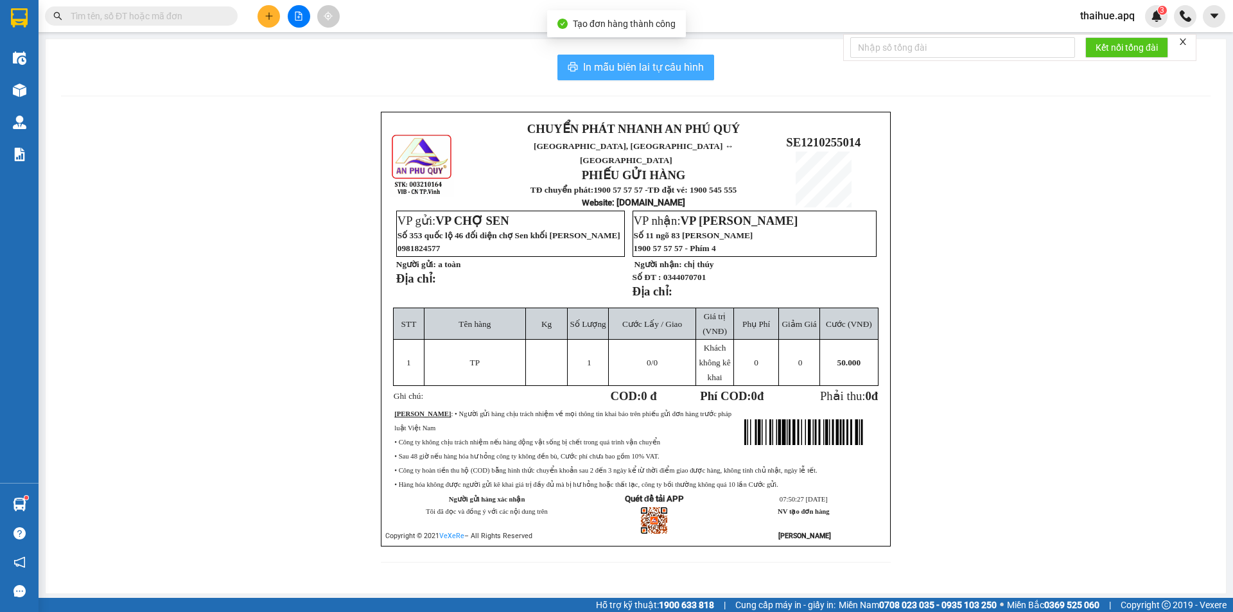
click at [635, 67] on span "In mẫu biên lai tự cấu hình" at bounding box center [643, 67] width 121 height 16
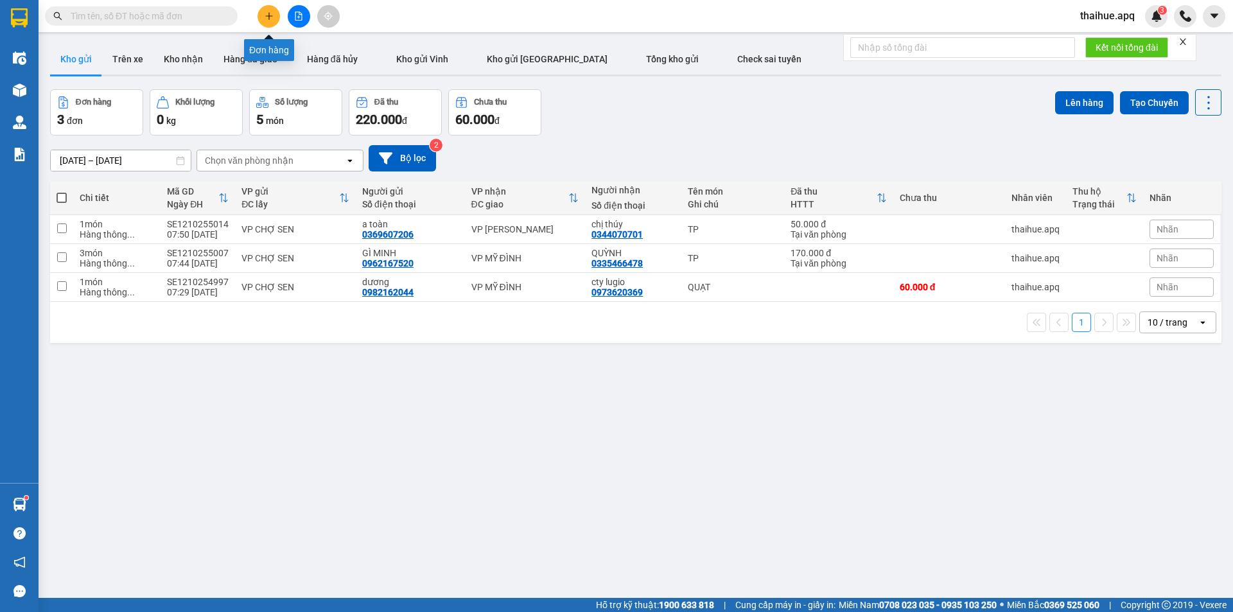
click at [270, 22] on button at bounding box center [268, 16] width 22 height 22
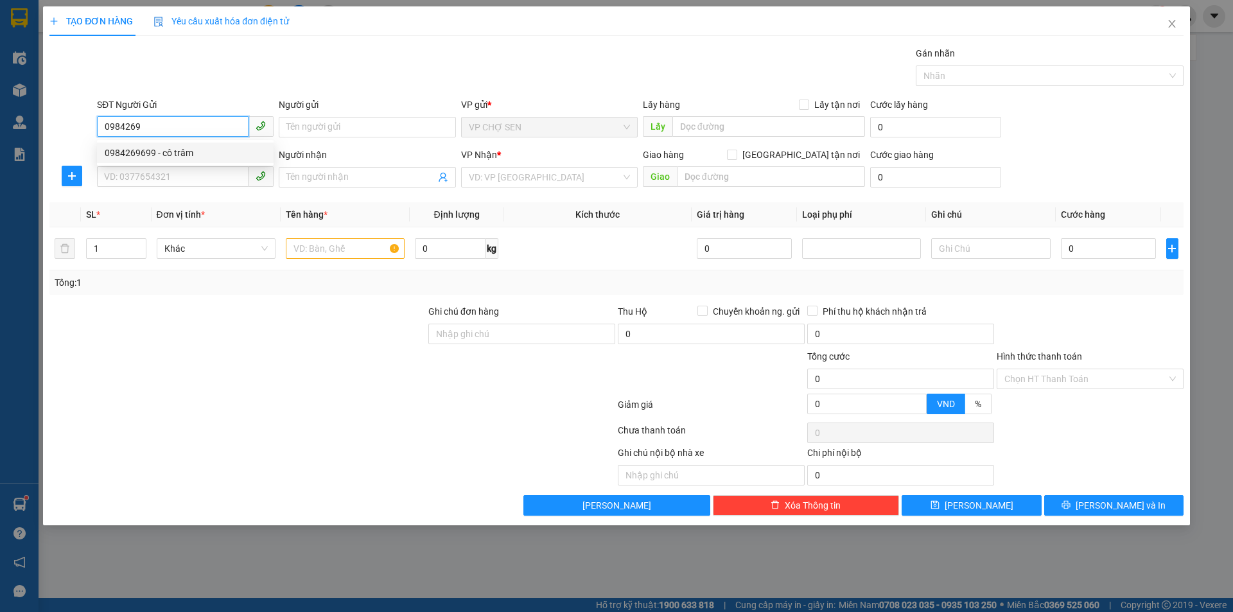
click at [181, 155] on div "0984269699 - cô trâm" at bounding box center [185, 153] width 161 height 14
click at [173, 177] on input "SĐT Người Nhận" at bounding box center [173, 176] width 152 height 21
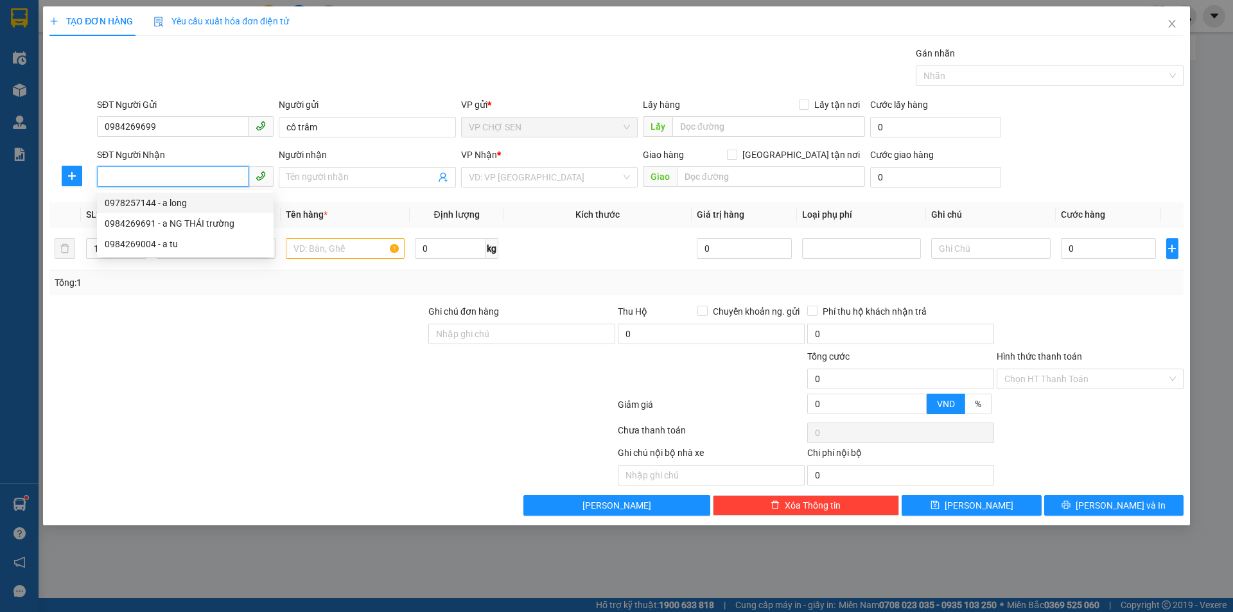
click at [222, 202] on div "0978257144 - a long" at bounding box center [185, 203] width 161 height 14
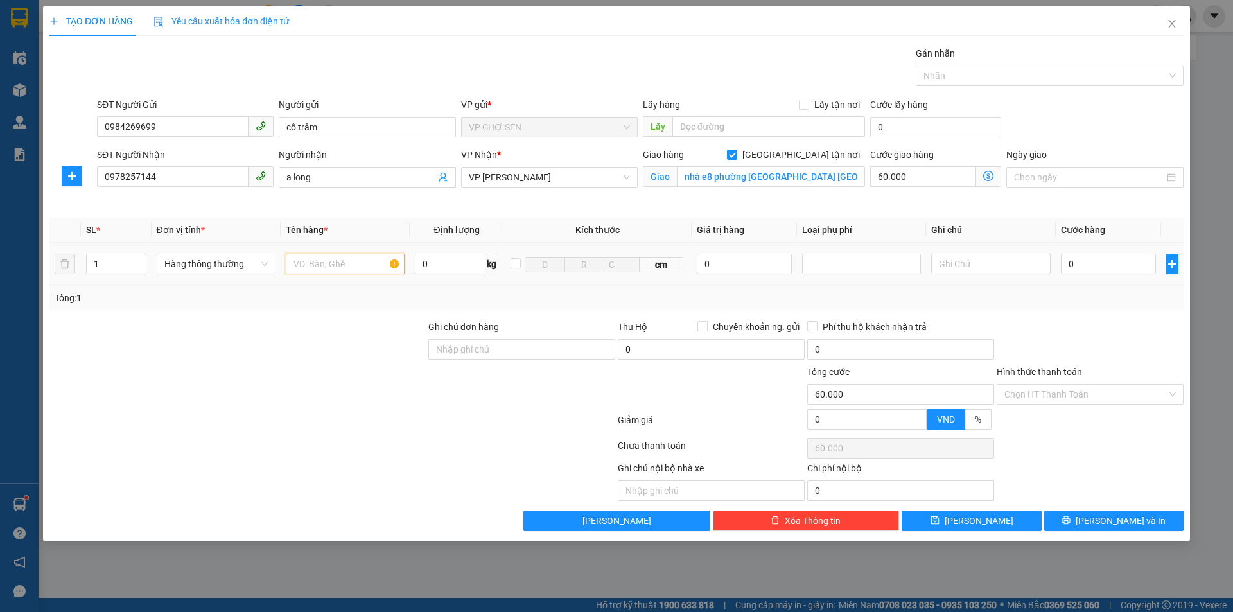
click at [311, 270] on input "text" at bounding box center [345, 264] width 119 height 21
click at [990, 170] on span at bounding box center [988, 176] width 25 height 21
click at [989, 170] on span at bounding box center [988, 176] width 25 height 21
click at [985, 176] on icon "dollar-circle" at bounding box center [988, 176] width 10 height 10
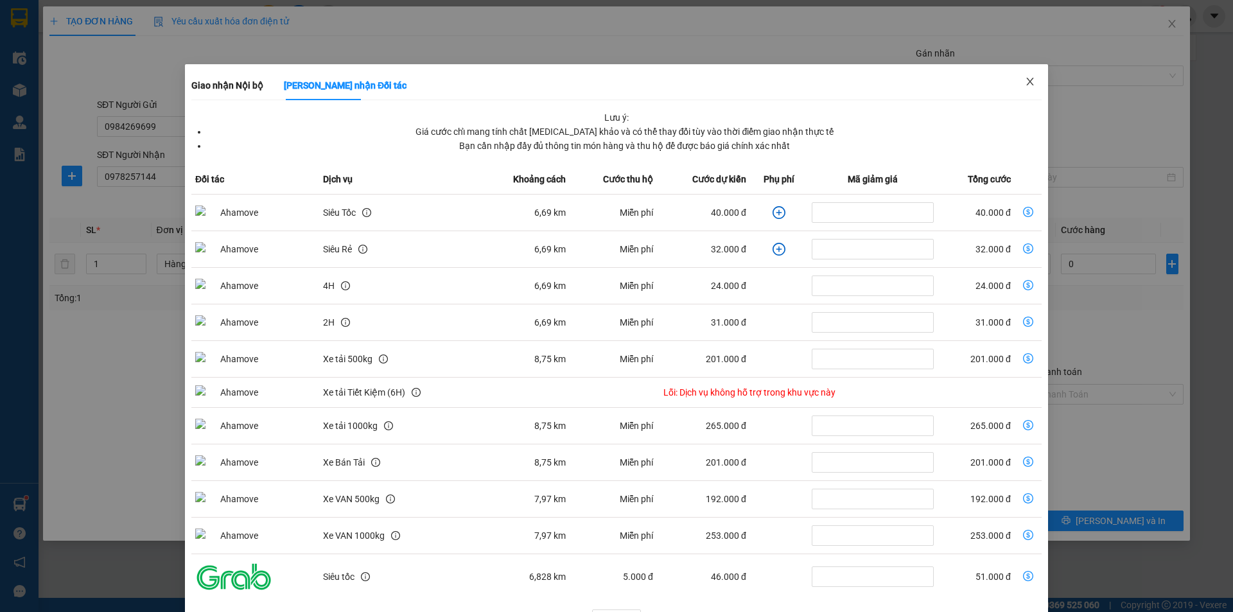
click at [1025, 78] on icon "close" at bounding box center [1030, 81] width 10 height 10
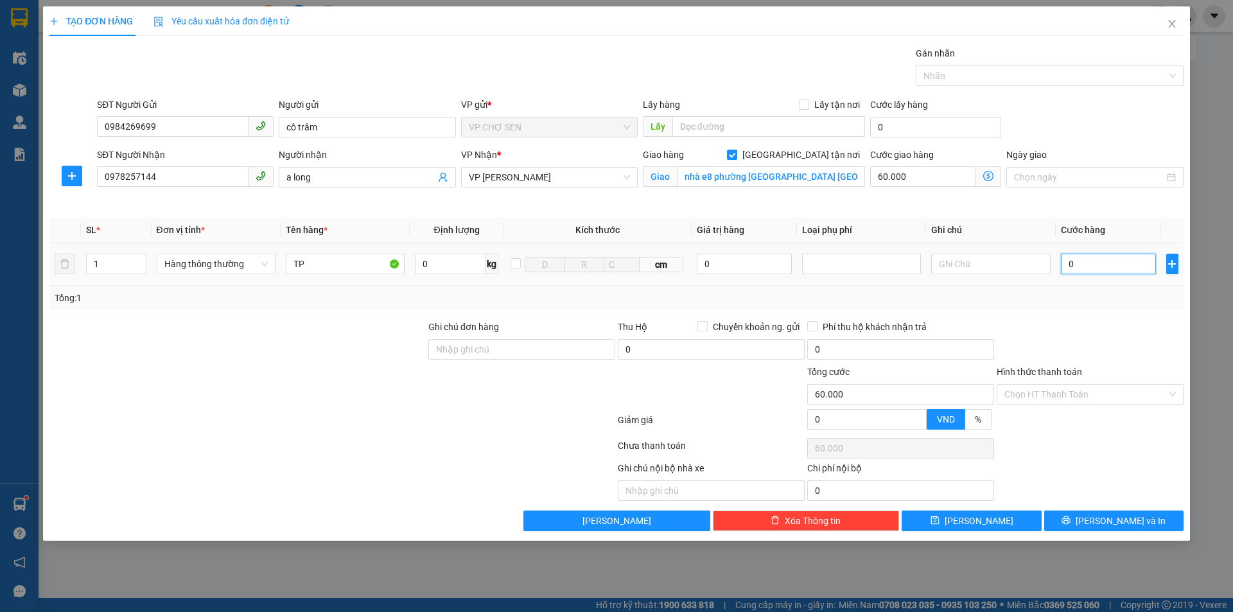
click at [1103, 256] on input "0" at bounding box center [1109, 264] width 96 height 21
click at [1070, 397] on input "Hình thức thanh toán" at bounding box center [1085, 394] width 162 height 19
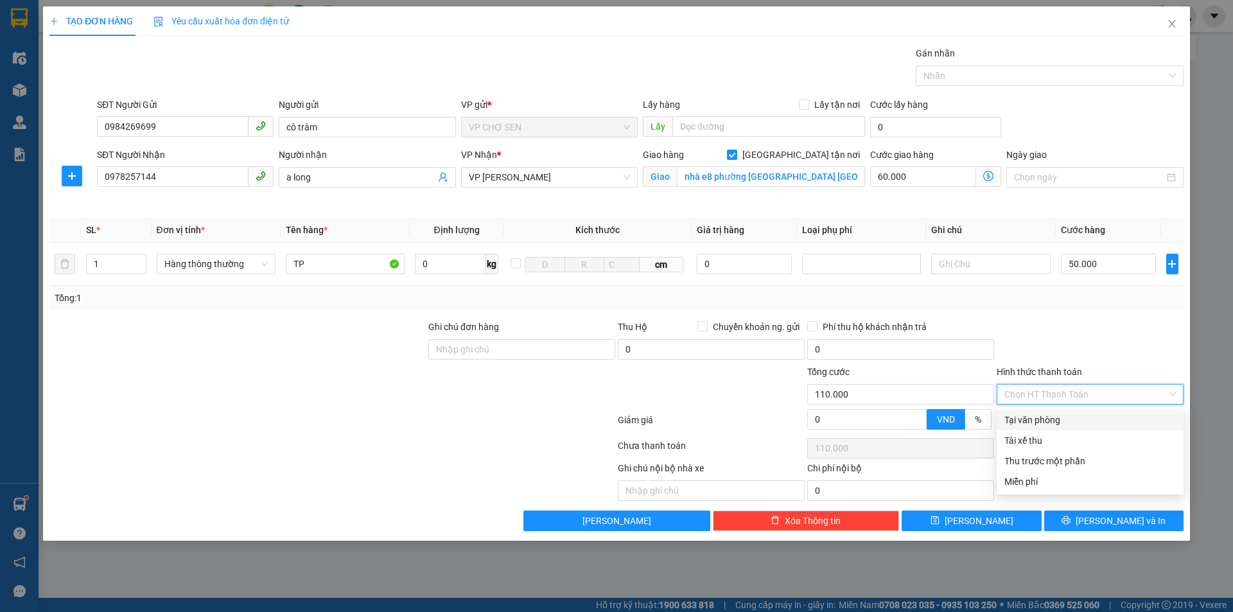
click at [1067, 419] on div "Tại văn phòng" at bounding box center [1089, 420] width 171 height 14
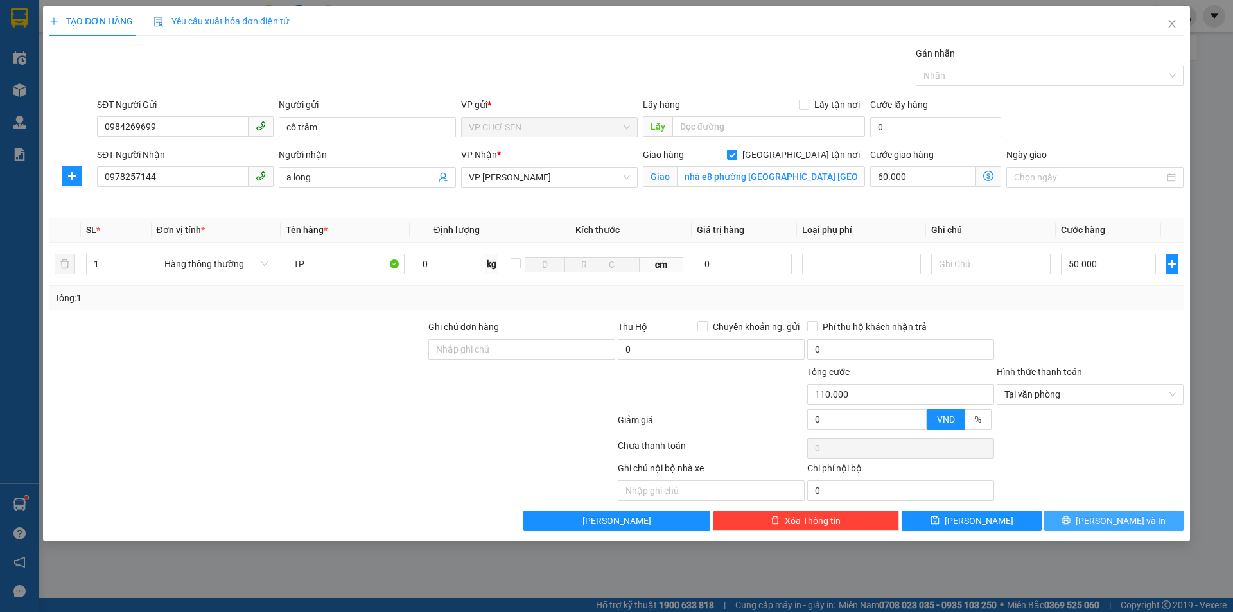
click at [1083, 514] on button "[PERSON_NAME] và In" at bounding box center [1113, 520] width 139 height 21
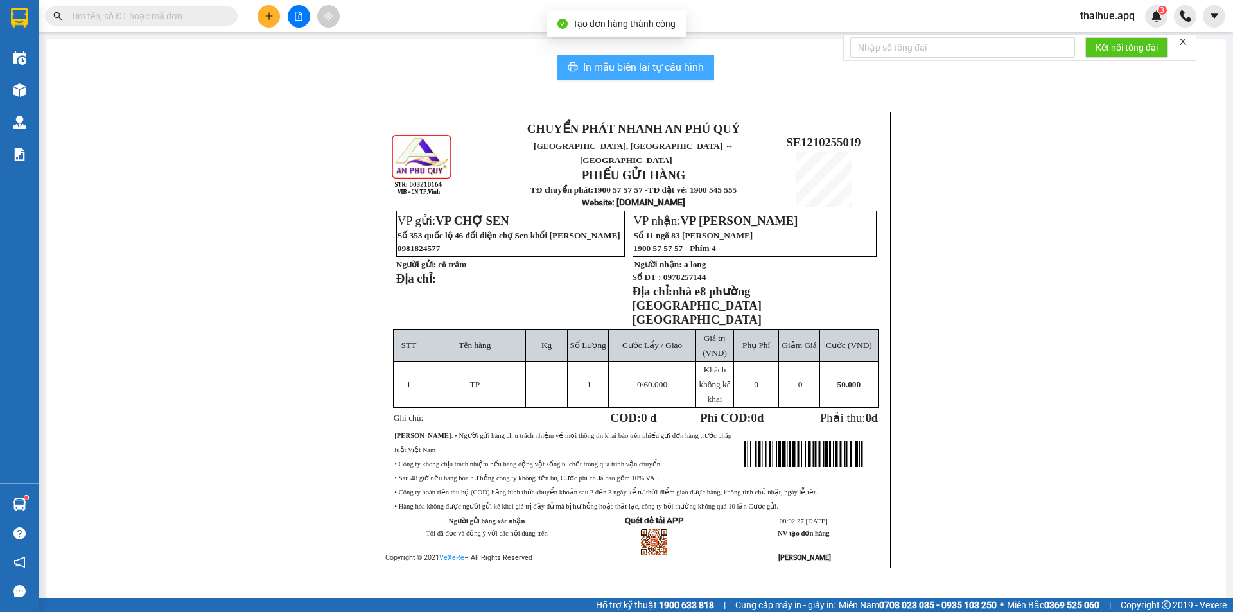
click at [666, 70] on span "In mẫu biên lai tự cấu hình" at bounding box center [643, 67] width 121 height 16
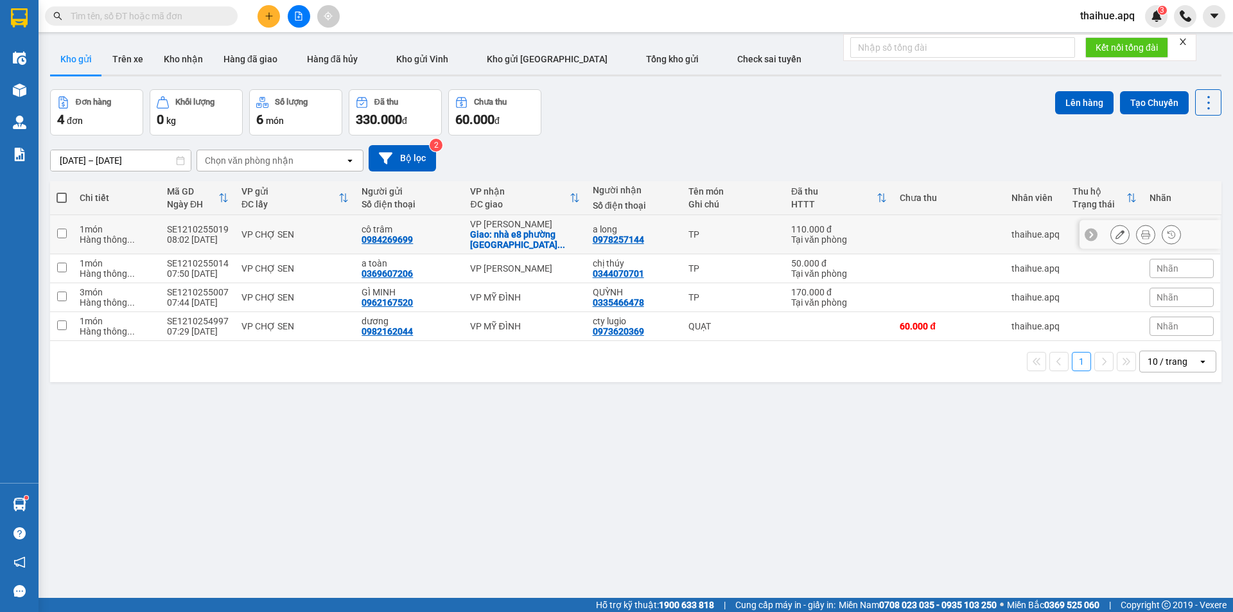
click at [1141, 236] on icon at bounding box center [1145, 234] width 9 height 9
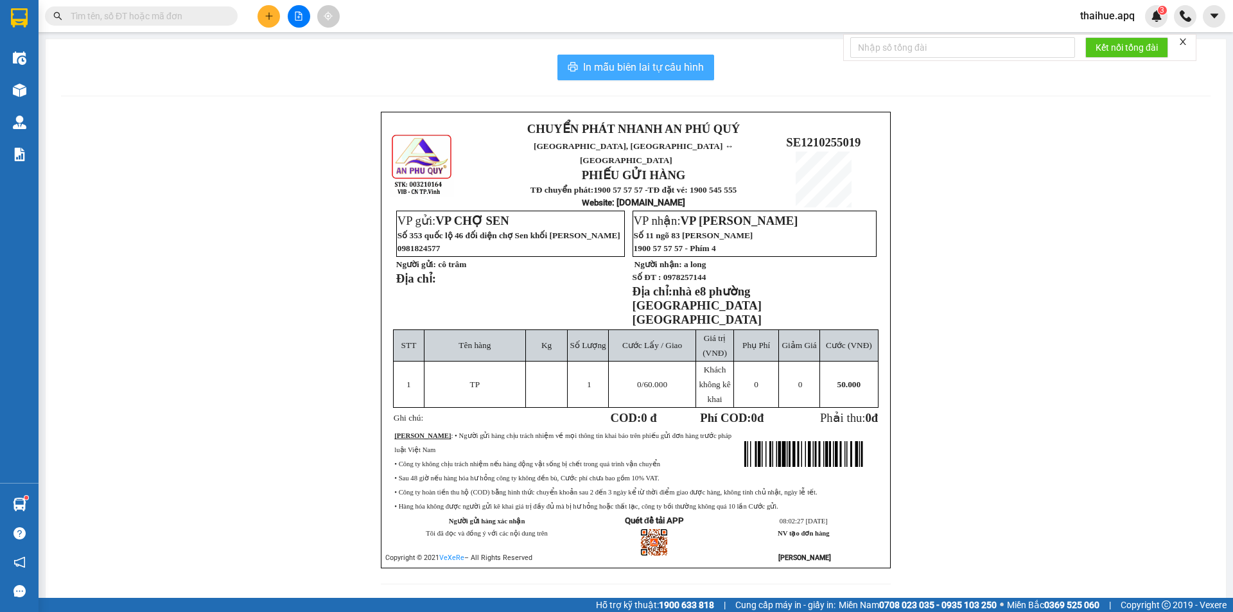
click at [619, 71] on span "In mẫu biên lai tự cấu hình" at bounding box center [643, 67] width 121 height 16
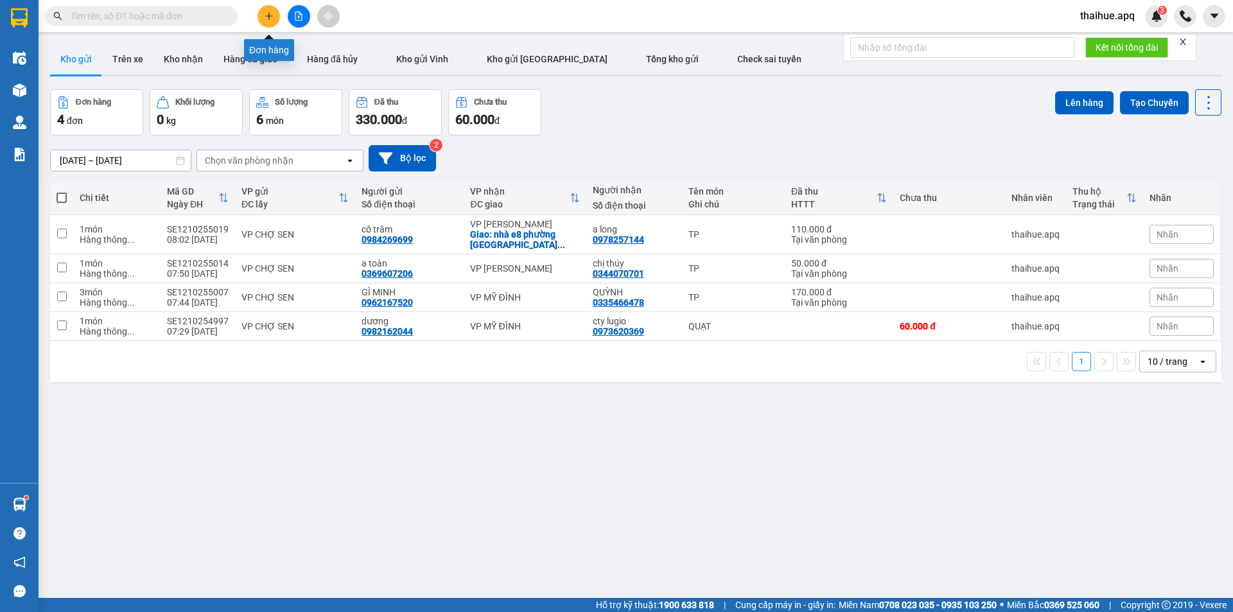
click at [261, 17] on button at bounding box center [268, 16] width 22 height 22
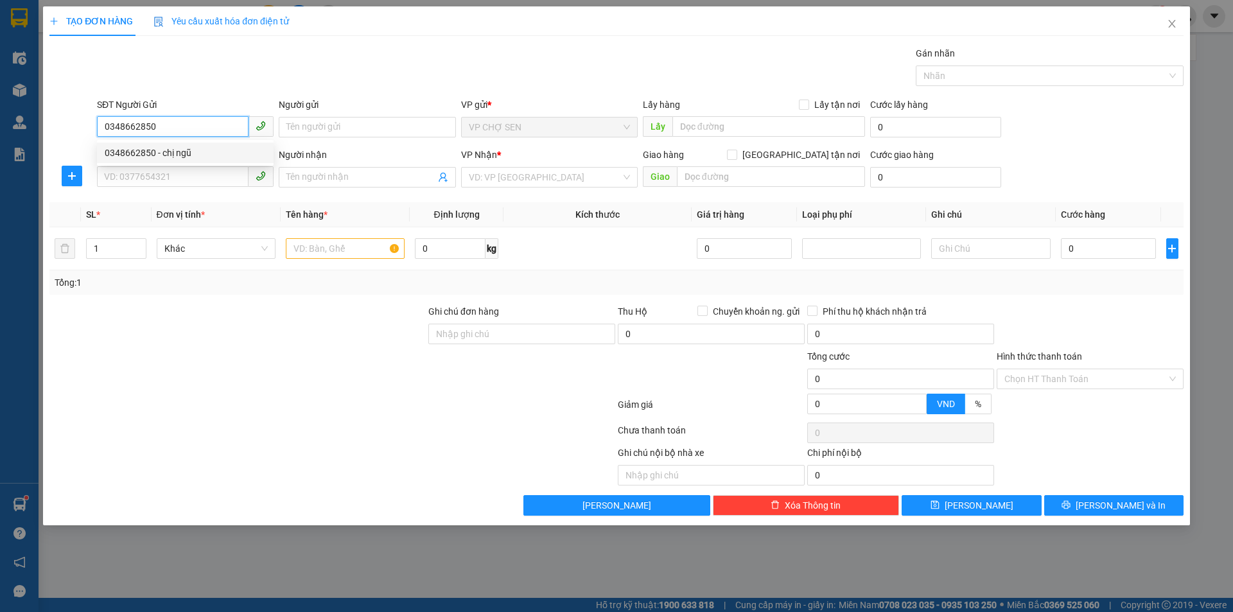
click at [170, 155] on div "0348662850 - chị ngũ" at bounding box center [185, 153] width 161 height 14
click at [170, 173] on input "SĐT Người Nhận" at bounding box center [173, 176] width 152 height 21
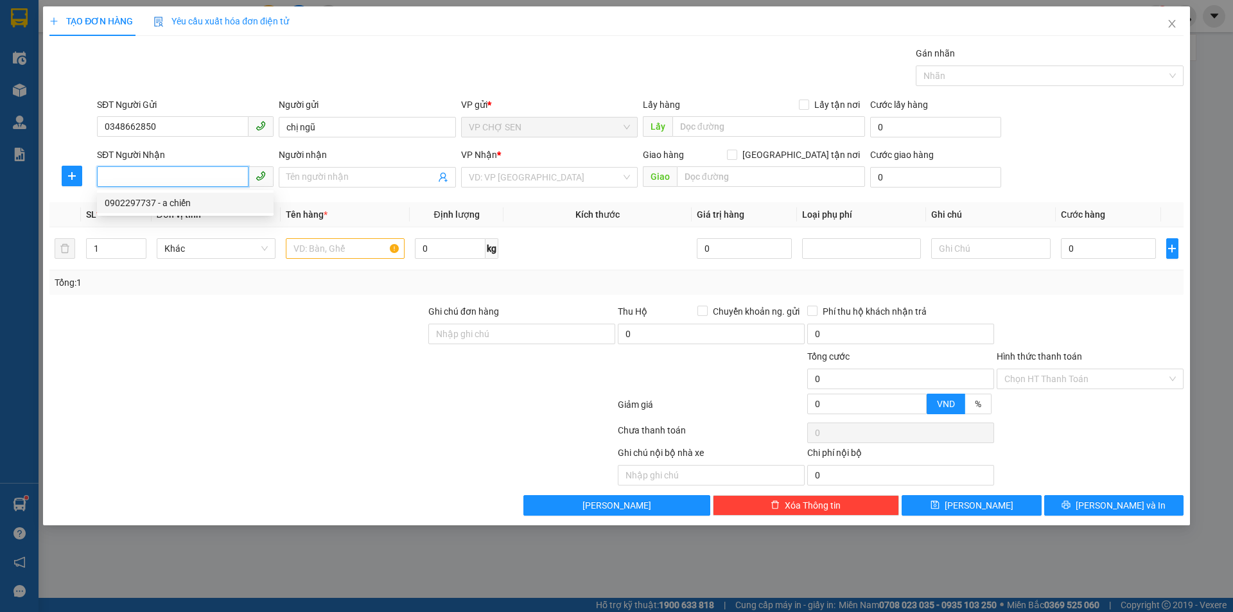
click at [167, 201] on div "0902297737 - a chiến" at bounding box center [185, 203] width 161 height 14
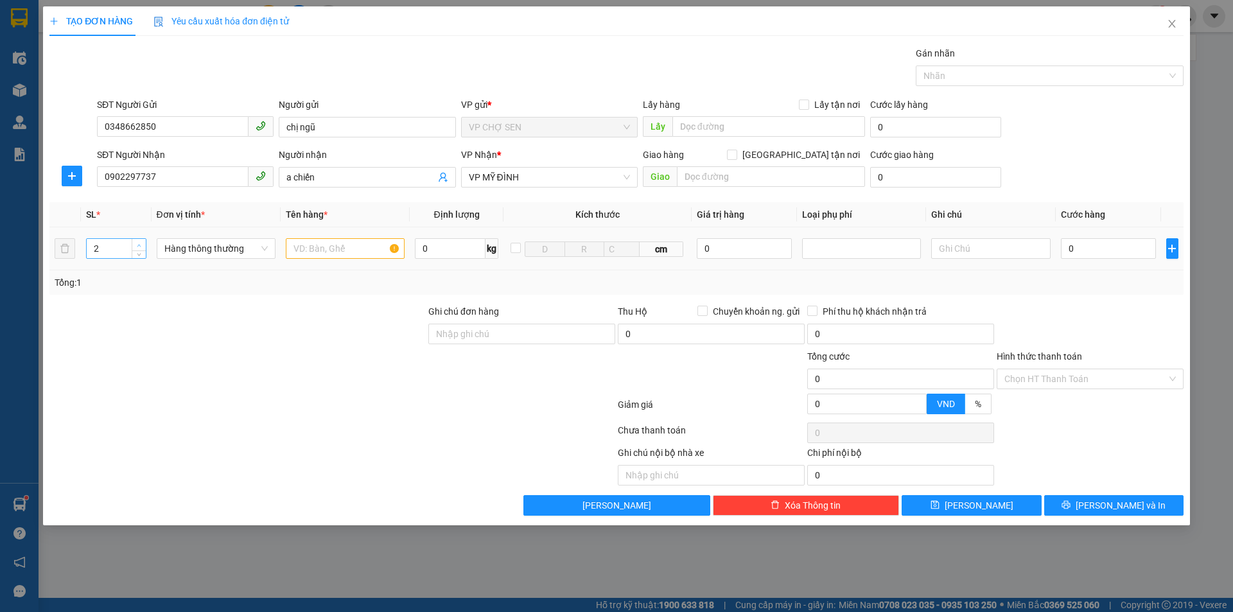
click at [139, 244] on icon "up" at bounding box center [139, 245] width 4 height 4
click at [308, 252] on input "text" at bounding box center [345, 248] width 119 height 21
click at [1128, 248] on input "0" at bounding box center [1109, 248] width 96 height 21
click at [1061, 380] on input "Hình thức thanh toán" at bounding box center [1085, 378] width 162 height 19
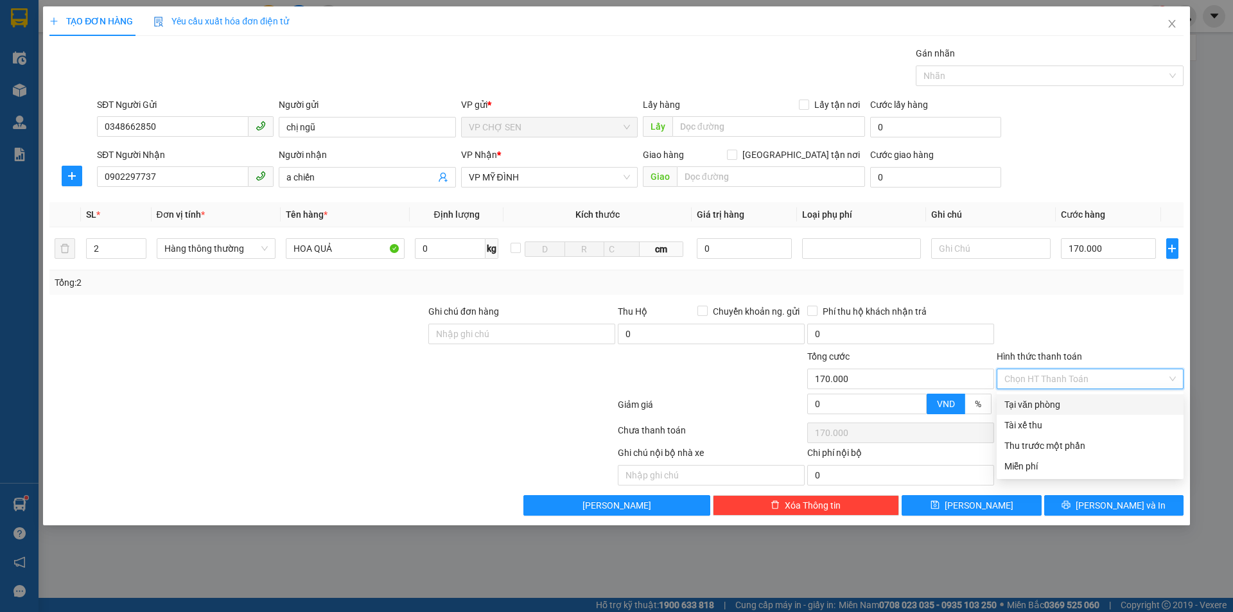
click at [1048, 403] on div "Tại văn phòng" at bounding box center [1089, 404] width 171 height 14
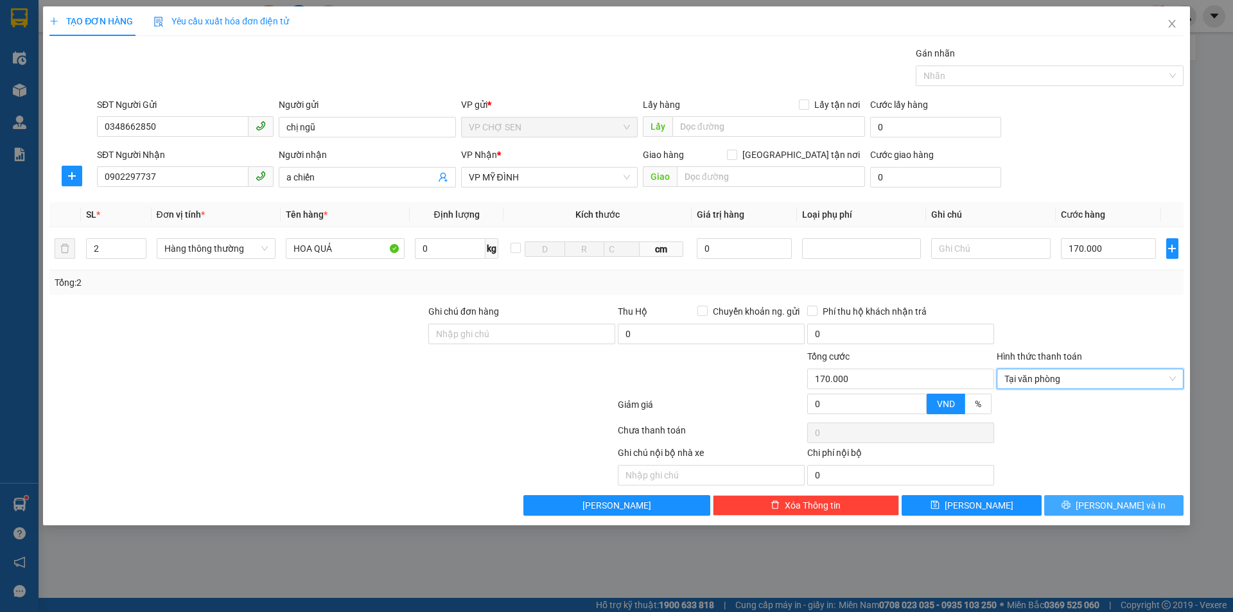
click at [1079, 511] on button "[PERSON_NAME] và In" at bounding box center [1113, 505] width 139 height 21
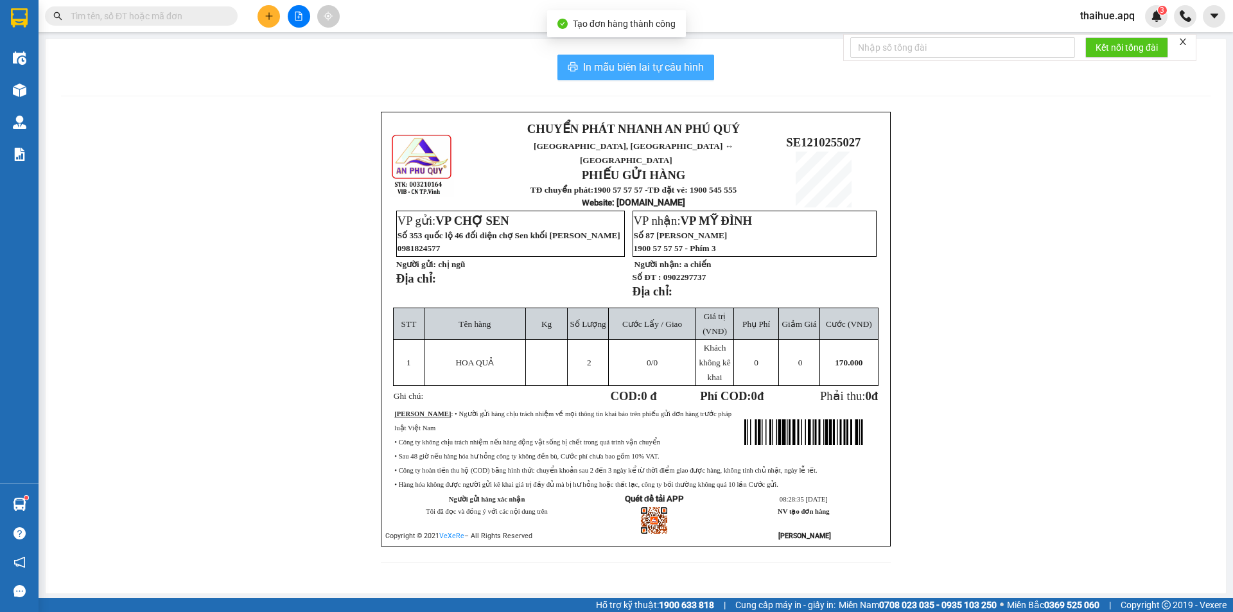
click at [647, 65] on span "In mẫu biên lai tự cấu hình" at bounding box center [643, 67] width 121 height 16
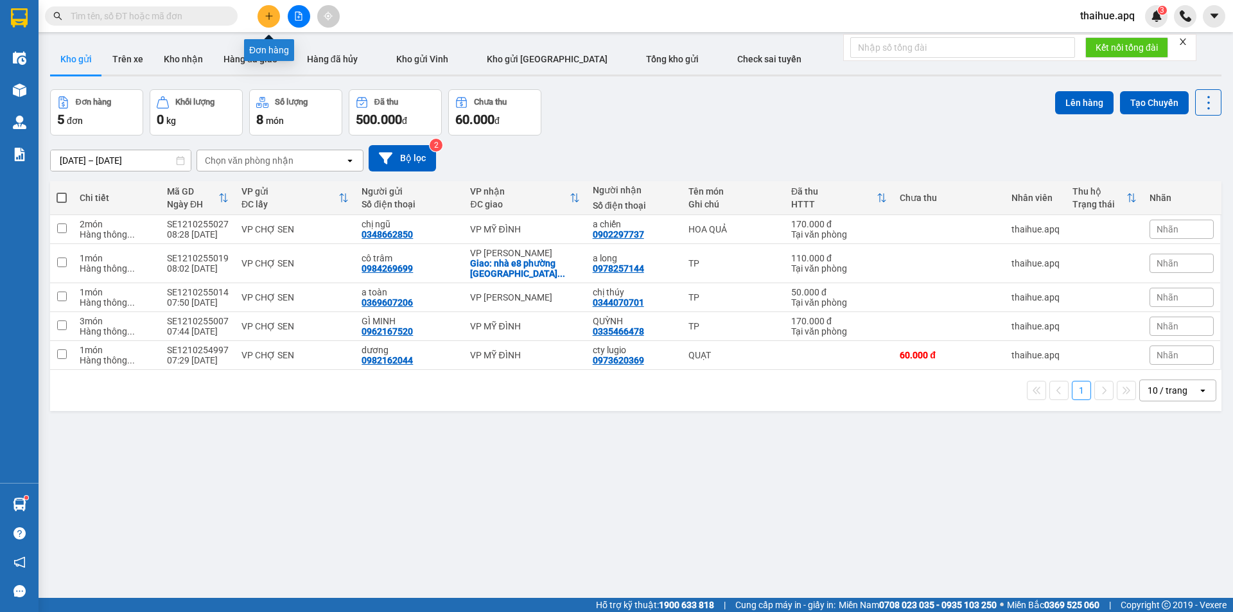
click at [265, 18] on icon "plus" at bounding box center [269, 16] width 9 height 9
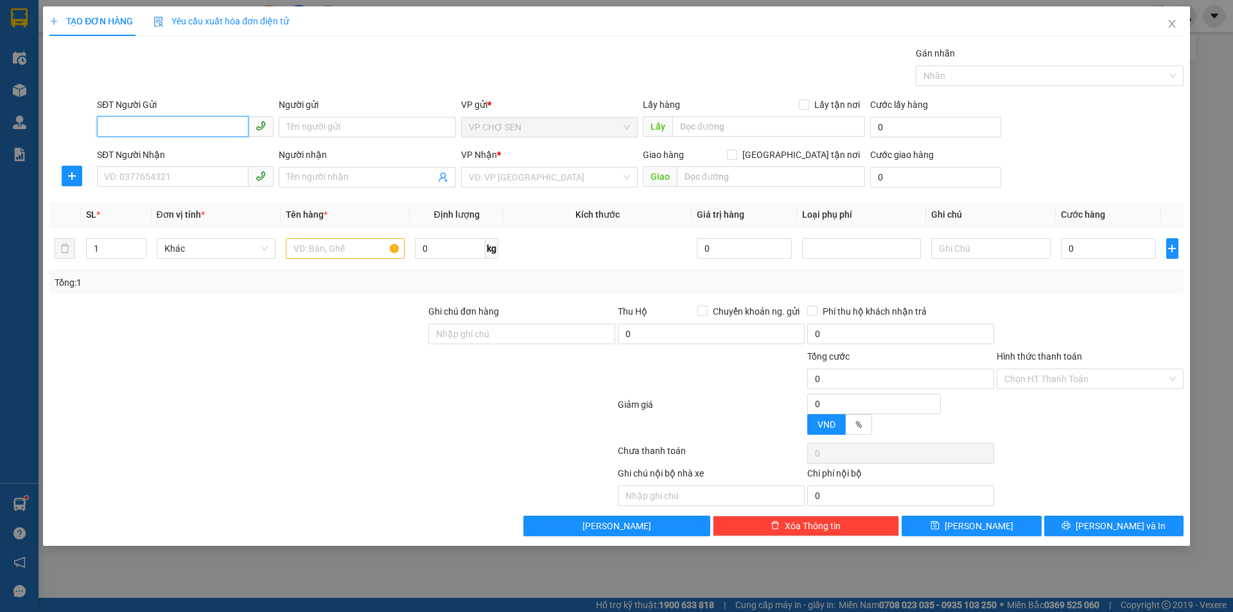
click at [232, 125] on input "SĐT Người Gửi" at bounding box center [173, 126] width 152 height 21
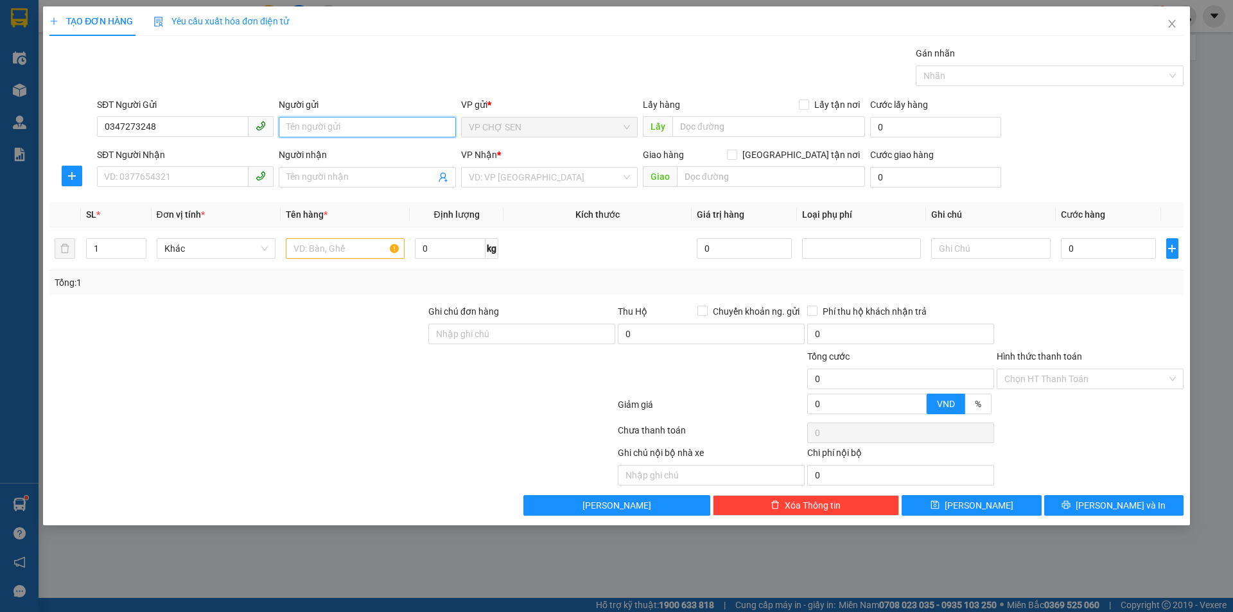
click at [310, 123] on input "Người gửi" at bounding box center [367, 127] width 177 height 21
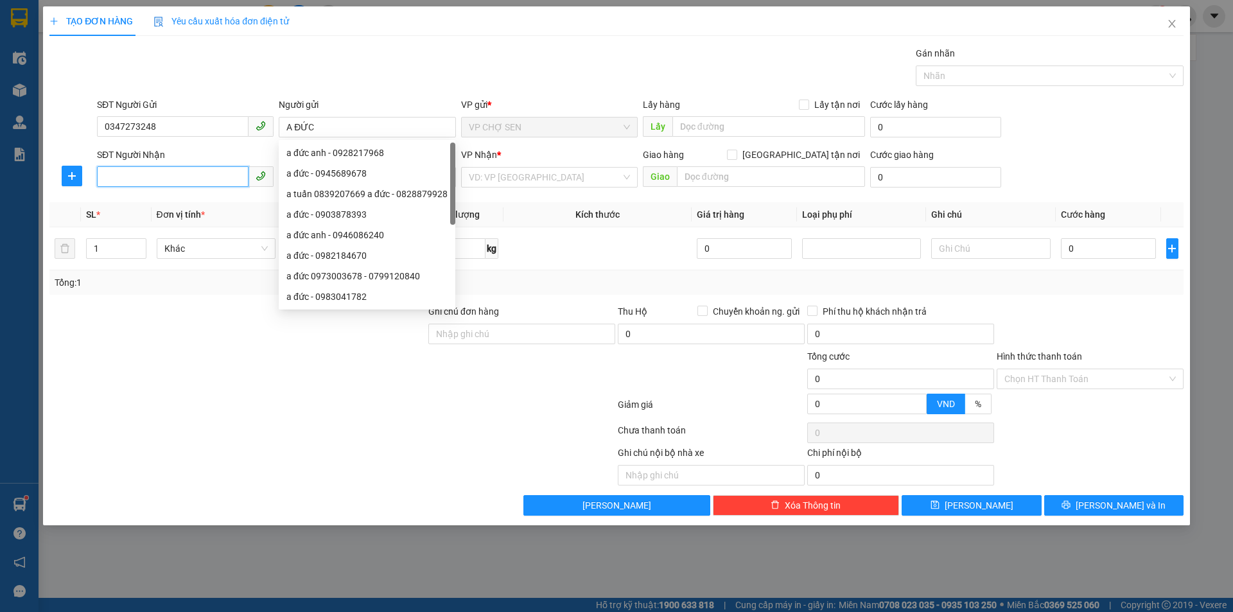
click at [179, 173] on input "SĐT Người Nhận" at bounding box center [173, 176] width 152 height 21
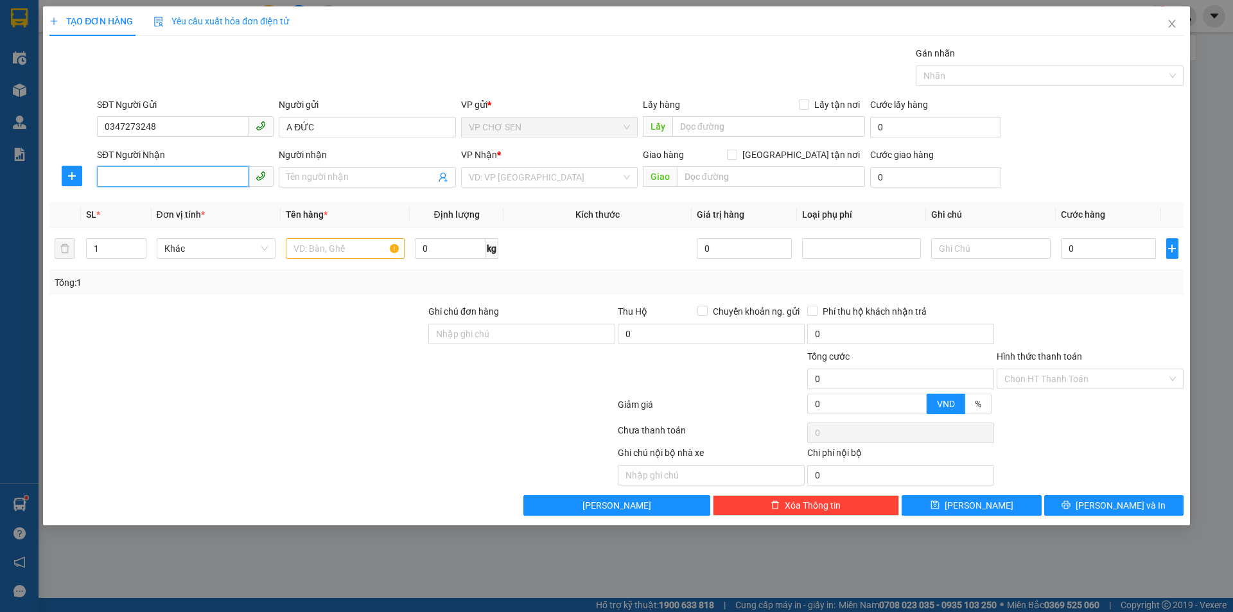
click at [179, 173] on input "SĐT Người Nhận" at bounding box center [173, 176] width 152 height 21
click at [297, 172] on input "Người nhận" at bounding box center [360, 177] width 148 height 14
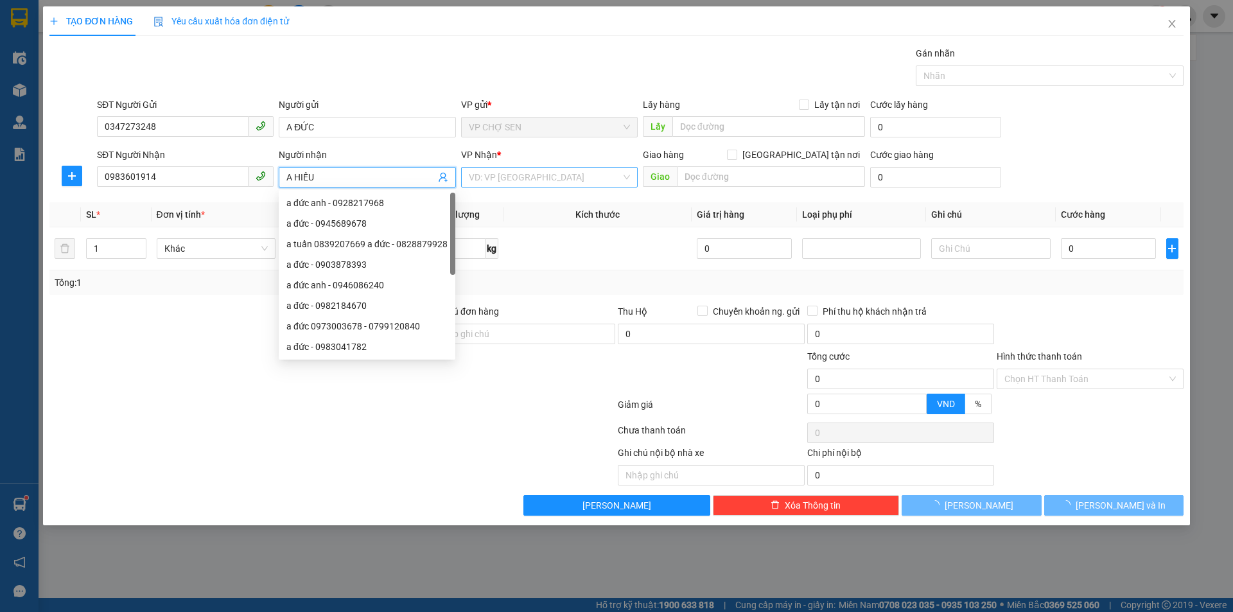
click at [563, 184] on input "search" at bounding box center [545, 177] width 152 height 19
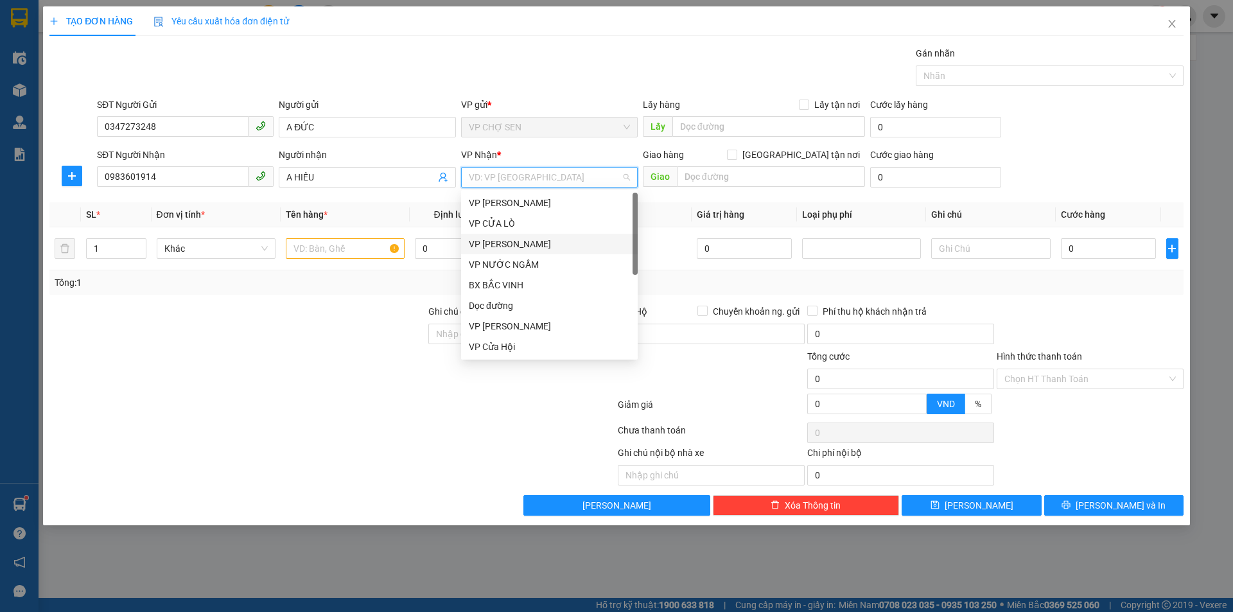
scroll to position [205, 0]
click at [528, 243] on div "VP [PERSON_NAME]" at bounding box center [549, 244] width 161 height 14
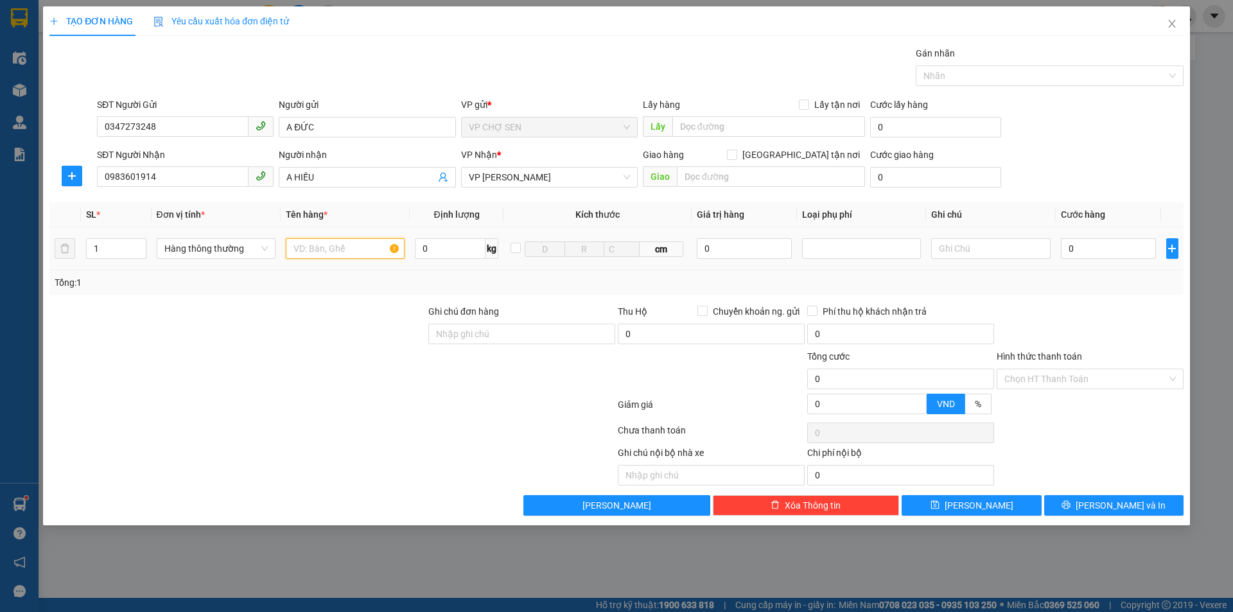
click at [360, 245] on input "text" at bounding box center [345, 248] width 119 height 21
click at [1126, 240] on input "0" at bounding box center [1109, 248] width 96 height 21
click at [1038, 372] on input "Hình thức thanh toán" at bounding box center [1085, 378] width 162 height 19
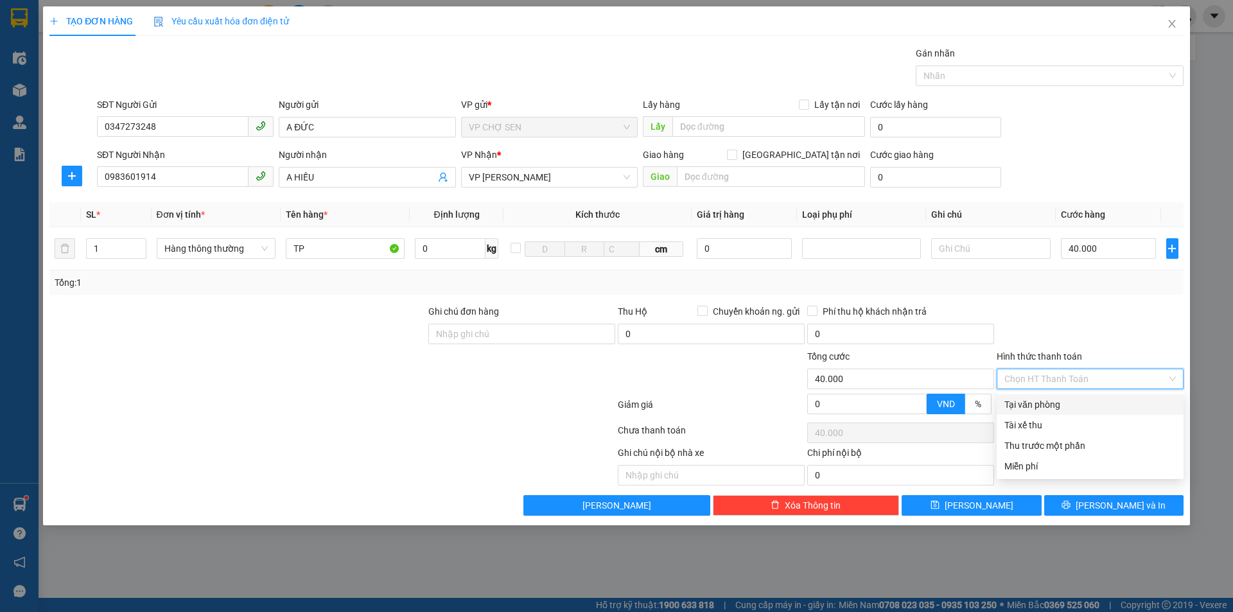
click at [1032, 399] on div "Tại văn phòng" at bounding box center [1089, 404] width 171 height 14
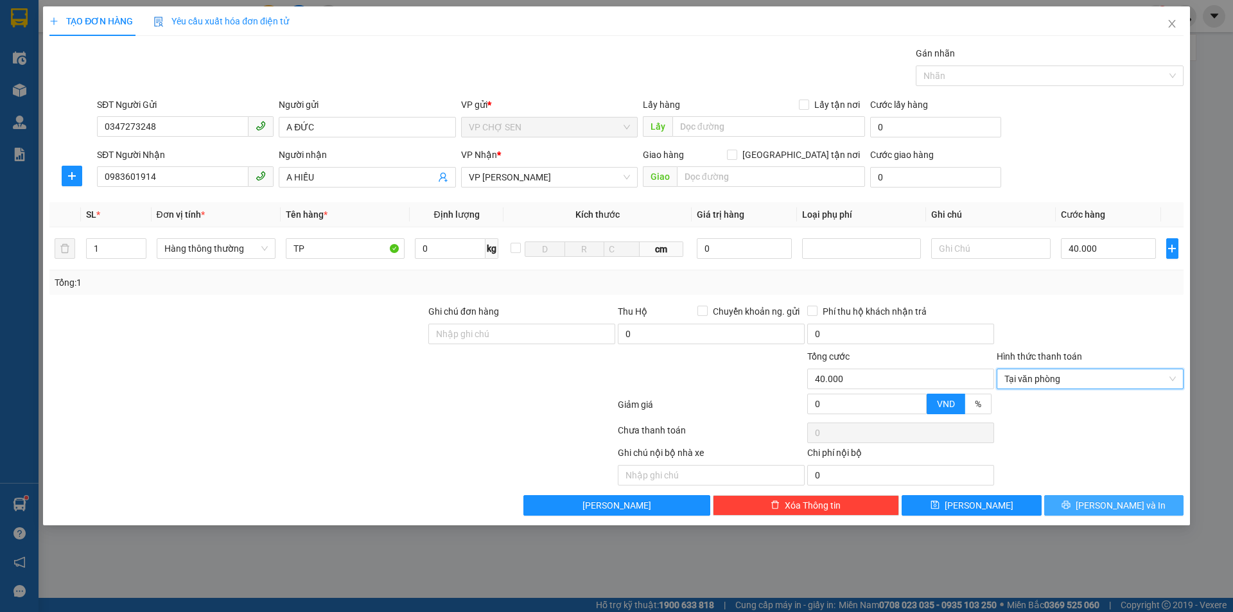
click at [1108, 500] on span "[PERSON_NAME] và In" at bounding box center [1121, 505] width 90 height 14
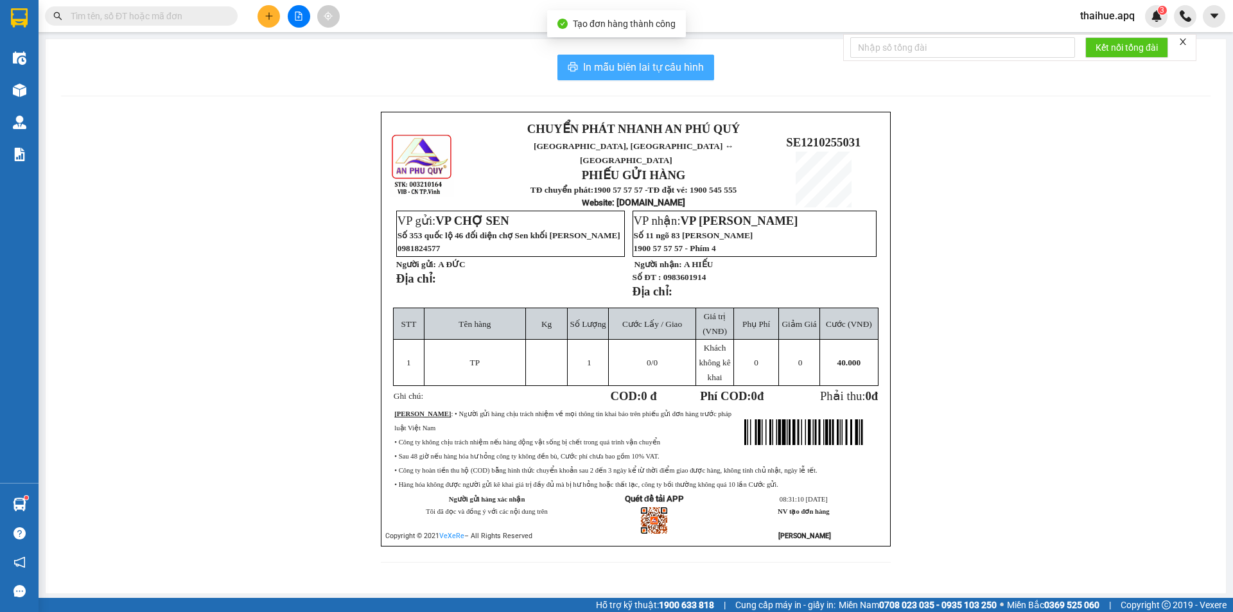
click at [570, 67] on icon "printer" at bounding box center [573, 67] width 10 height 10
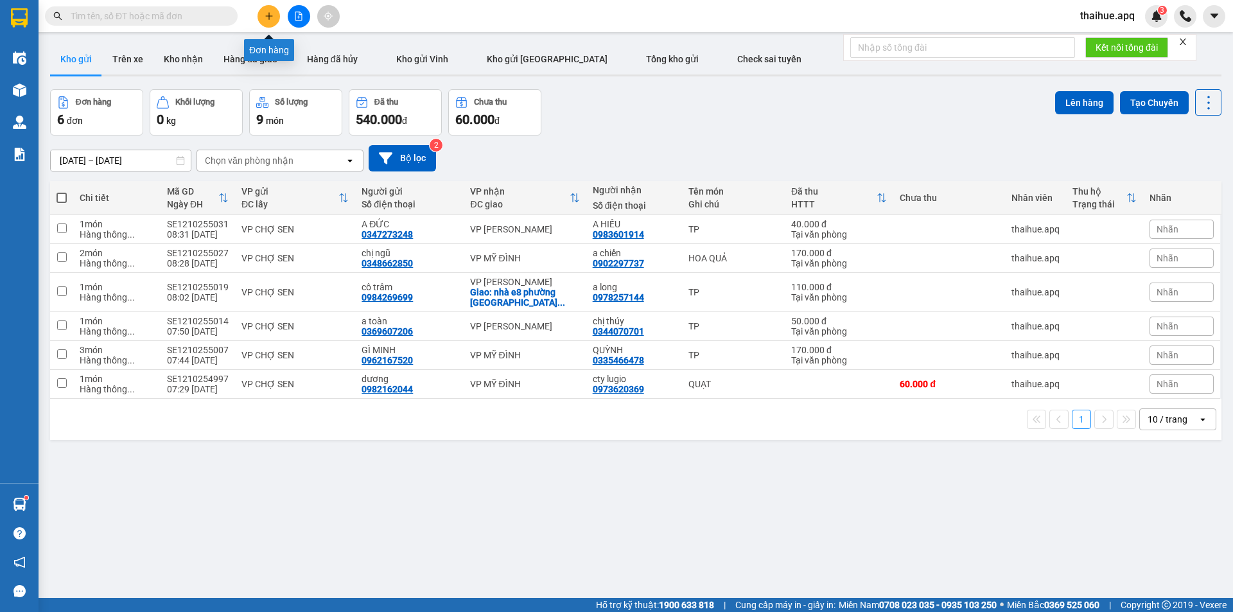
click at [268, 13] on icon "plus" at bounding box center [269, 16] width 9 height 9
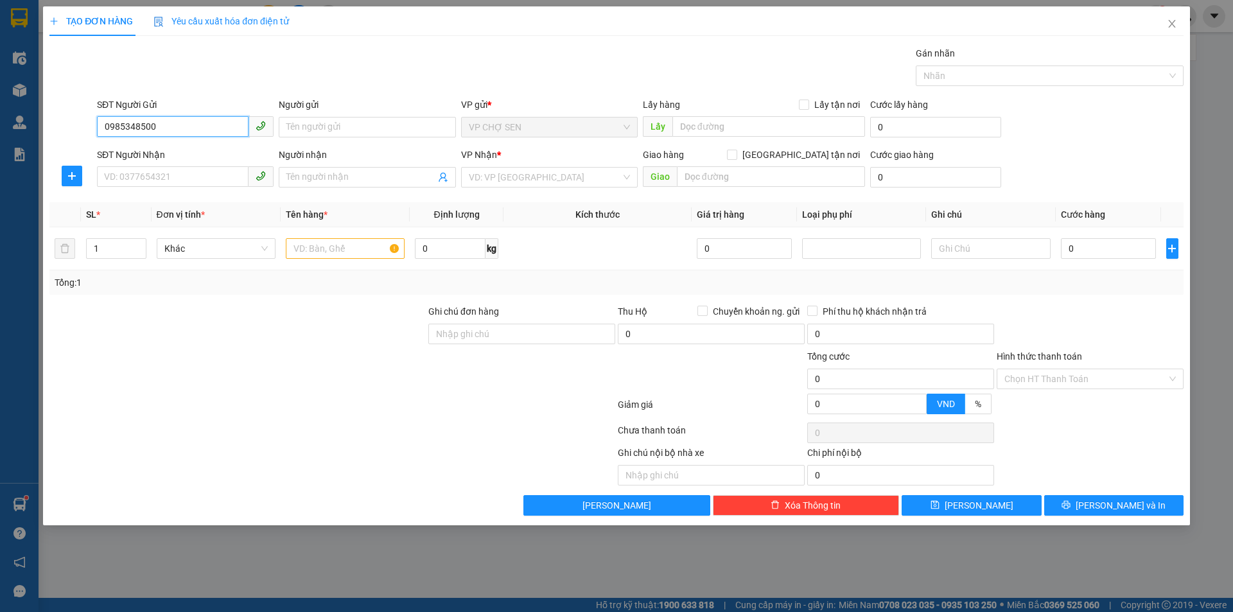
click at [186, 126] on input "0985348500" at bounding box center [173, 126] width 152 height 21
click at [417, 124] on input "Người gửi" at bounding box center [367, 127] width 177 height 21
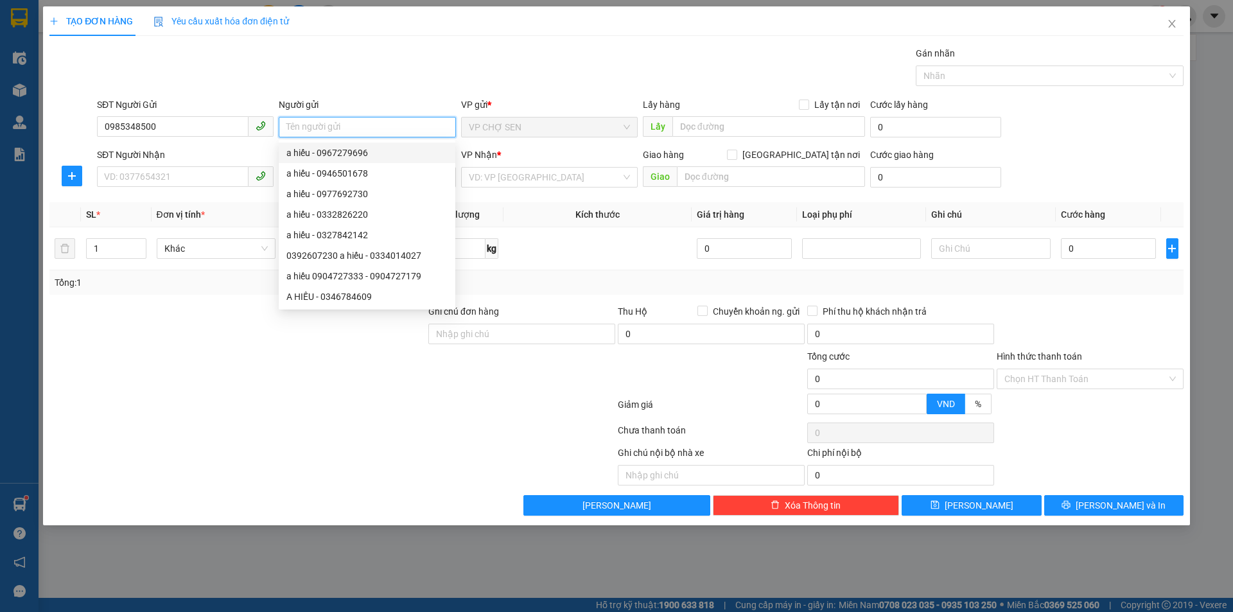
click at [333, 131] on input "Người gửi" at bounding box center [367, 127] width 177 height 21
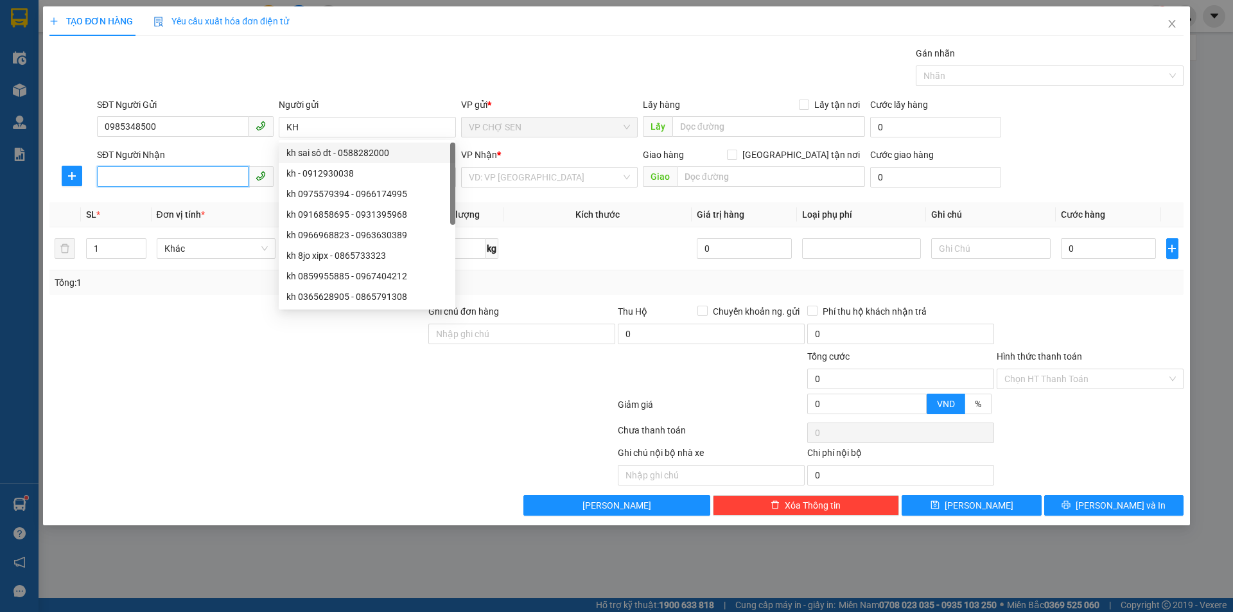
click at [186, 183] on input "SĐT Người Nhận" at bounding box center [173, 176] width 152 height 21
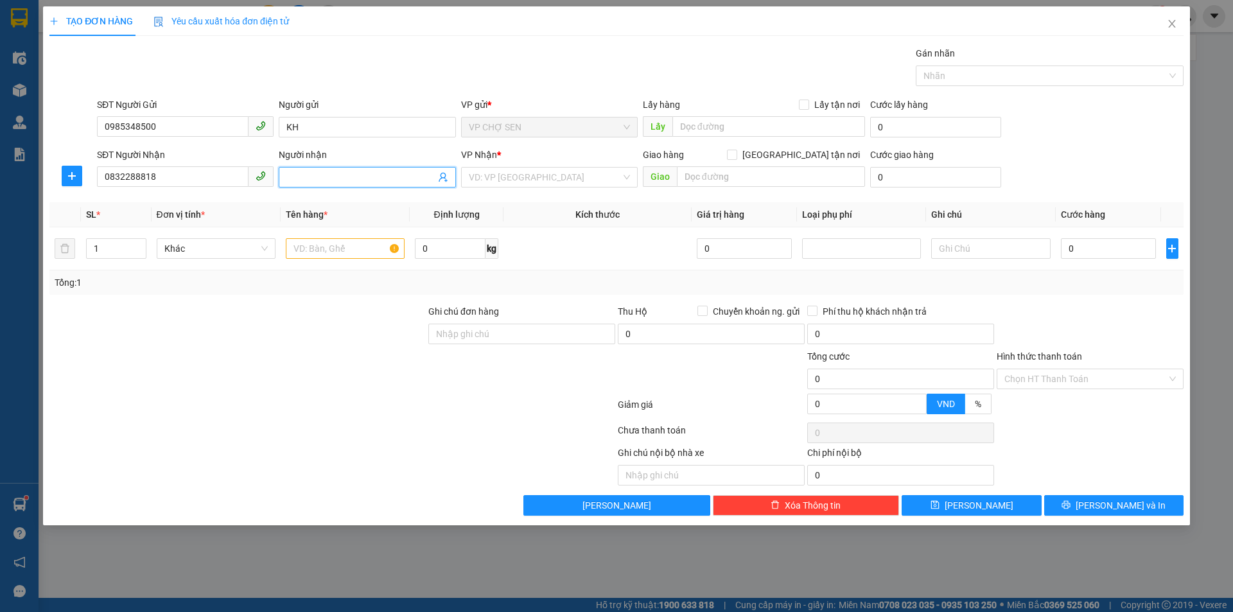
click at [310, 176] on input "Người nhận" at bounding box center [360, 177] width 148 height 14
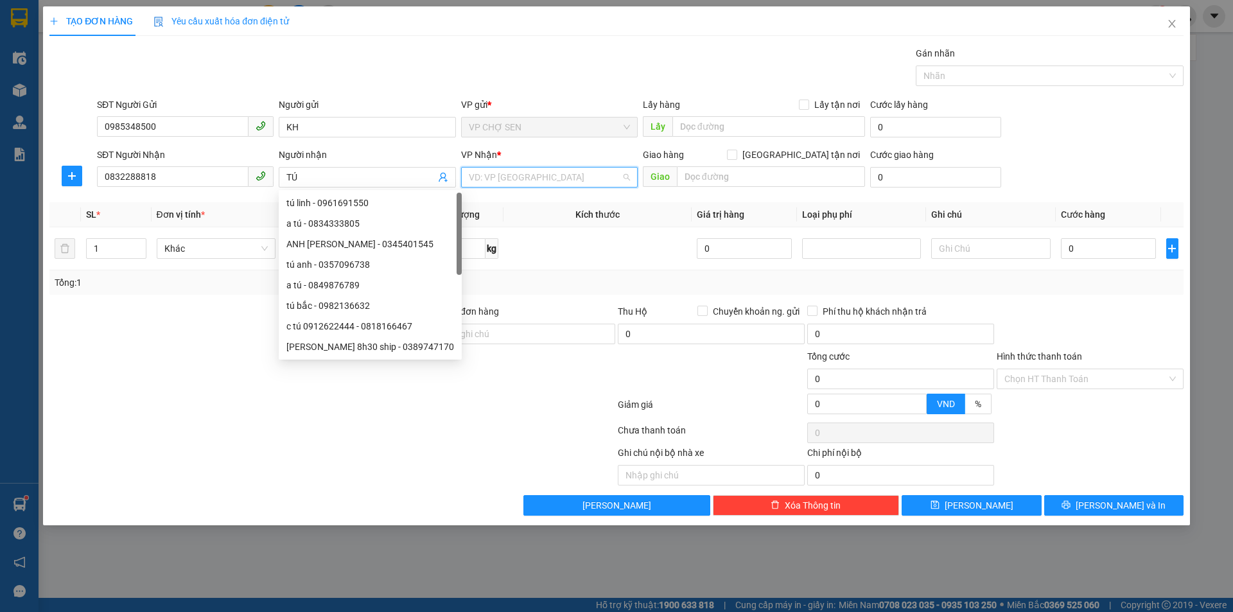
click at [511, 172] on input "search" at bounding box center [545, 177] width 152 height 19
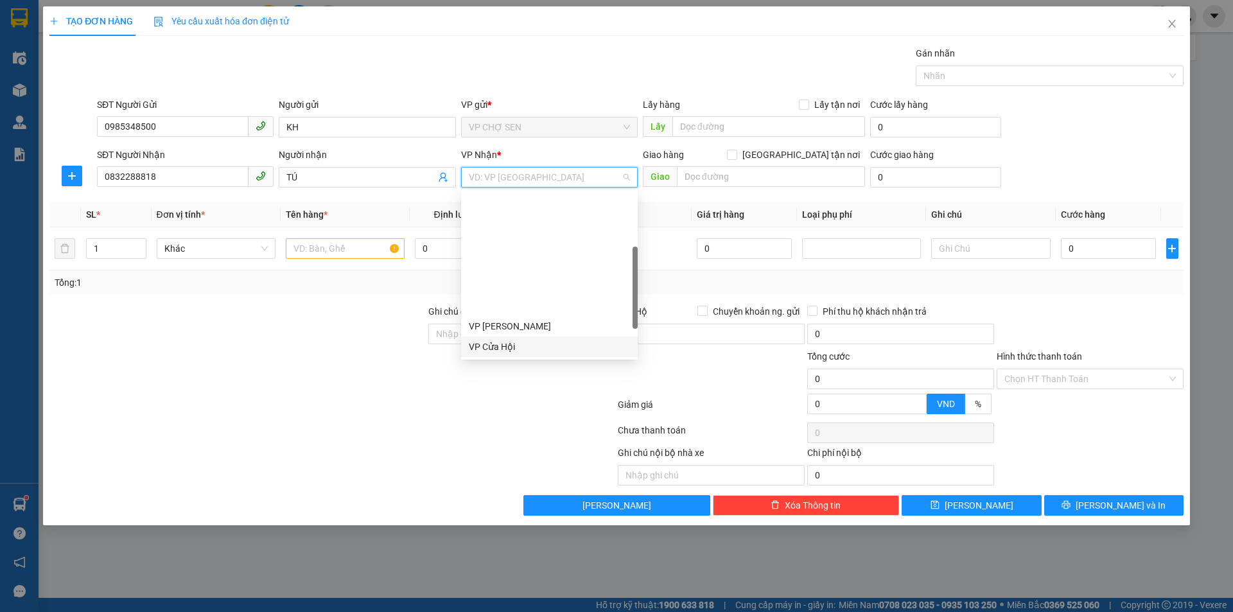
scroll to position [128, 0]
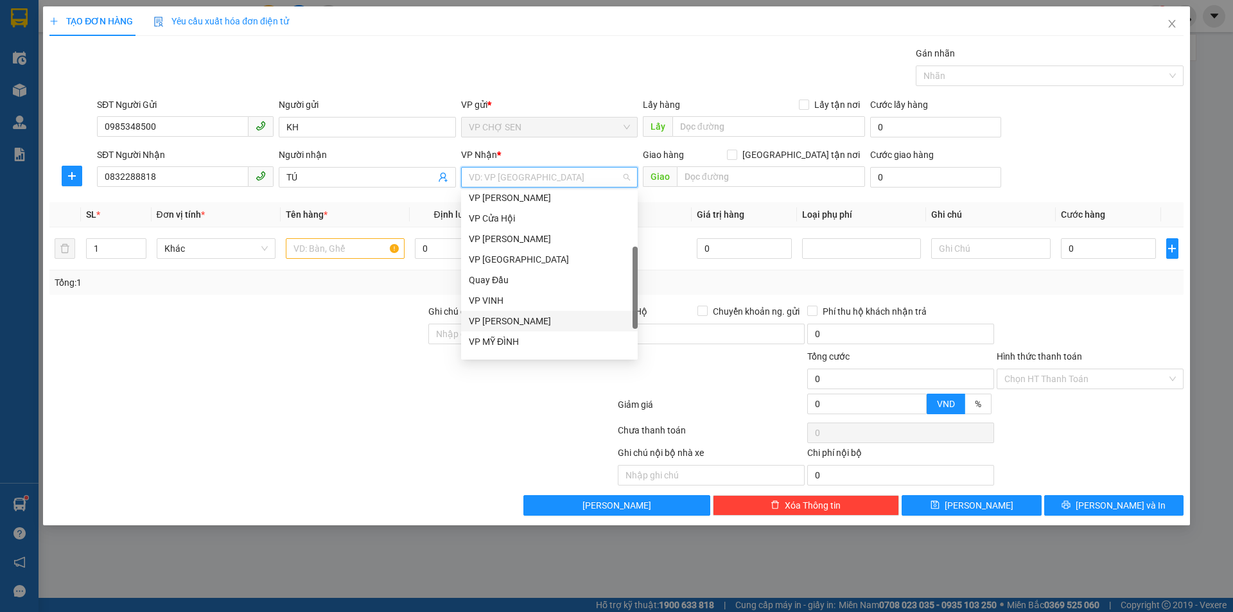
click at [487, 314] on div "VP [PERSON_NAME]" at bounding box center [549, 321] width 161 height 14
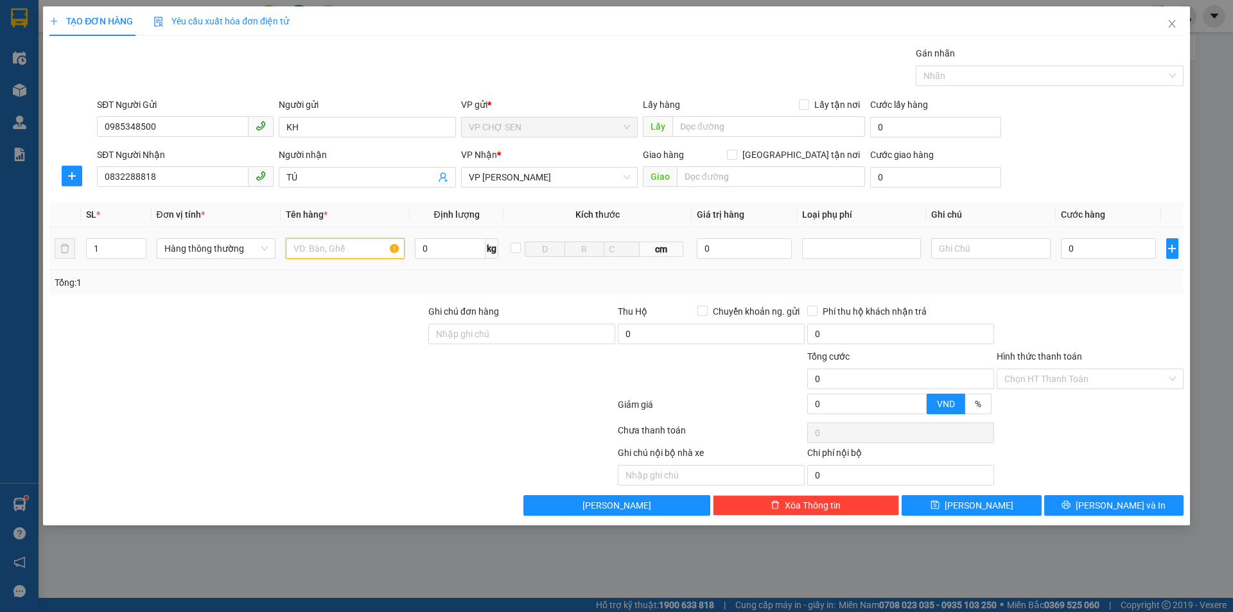
click at [357, 245] on input "text" at bounding box center [345, 248] width 119 height 21
drag, startPoint x: 116, startPoint y: 249, endPoint x: 85, endPoint y: 252, distance: 30.9
click at [86, 252] on div "1" at bounding box center [116, 248] width 60 height 21
click at [1087, 258] on input "0" at bounding box center [1109, 248] width 96 height 21
click at [775, 166] on input "text" at bounding box center [771, 176] width 188 height 21
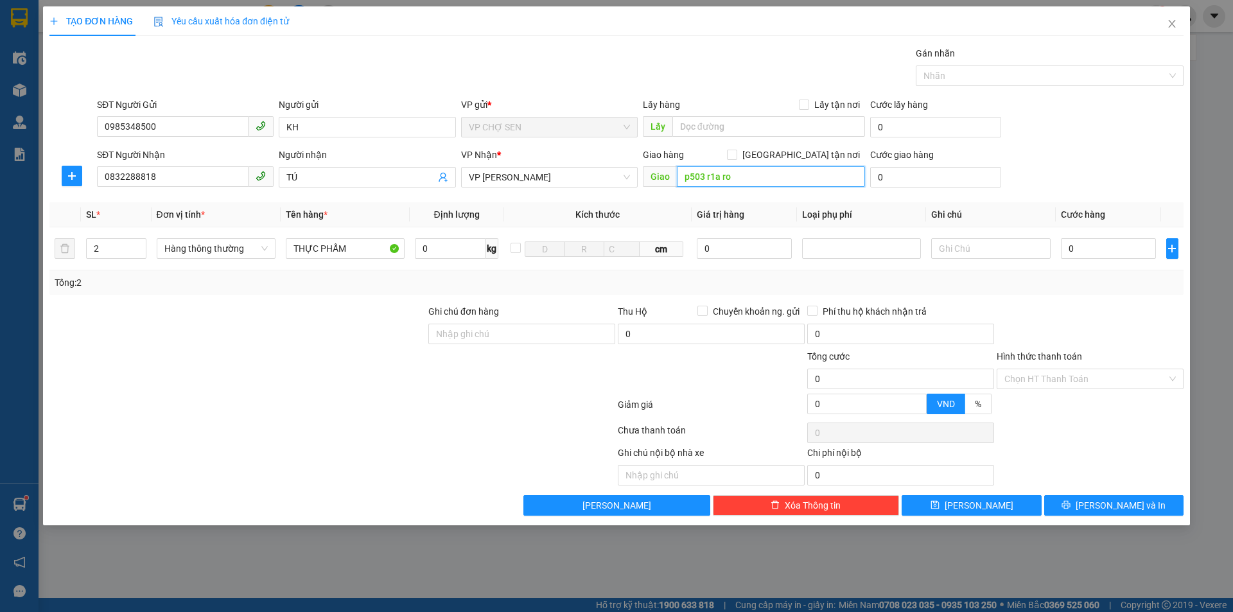
click at [686, 181] on input "p503 r1a ro" at bounding box center [771, 176] width 188 height 21
click at [687, 180] on input "p503 r1a ro" at bounding box center [771, 176] width 188 height 21
click at [691, 177] on input "p503 r1a ro" at bounding box center [771, 176] width 188 height 21
click at [711, 180] on input "P503 r1a ro" at bounding box center [771, 176] width 188 height 21
click at [720, 179] on input "P503 R1a ro" at bounding box center [771, 176] width 188 height 21
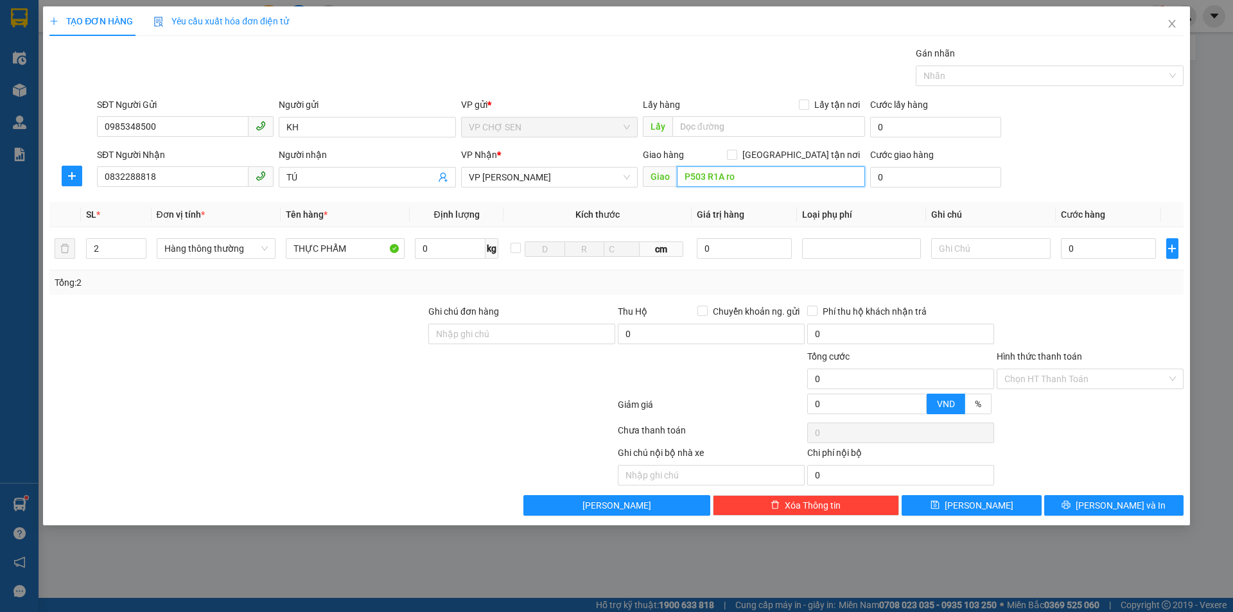
drag, startPoint x: 760, startPoint y: 184, endPoint x: 726, endPoint y: 186, distance: 34.1
click at [726, 186] on input "P503 R1A ro" at bounding box center [771, 176] width 188 height 21
drag, startPoint x: 751, startPoint y: 179, endPoint x: 677, endPoint y: 184, distance: 74.1
click at [677, 184] on input "P503 R1A RO" at bounding box center [771, 176] width 188 height 21
click at [1127, 253] on input "0" at bounding box center [1109, 248] width 96 height 21
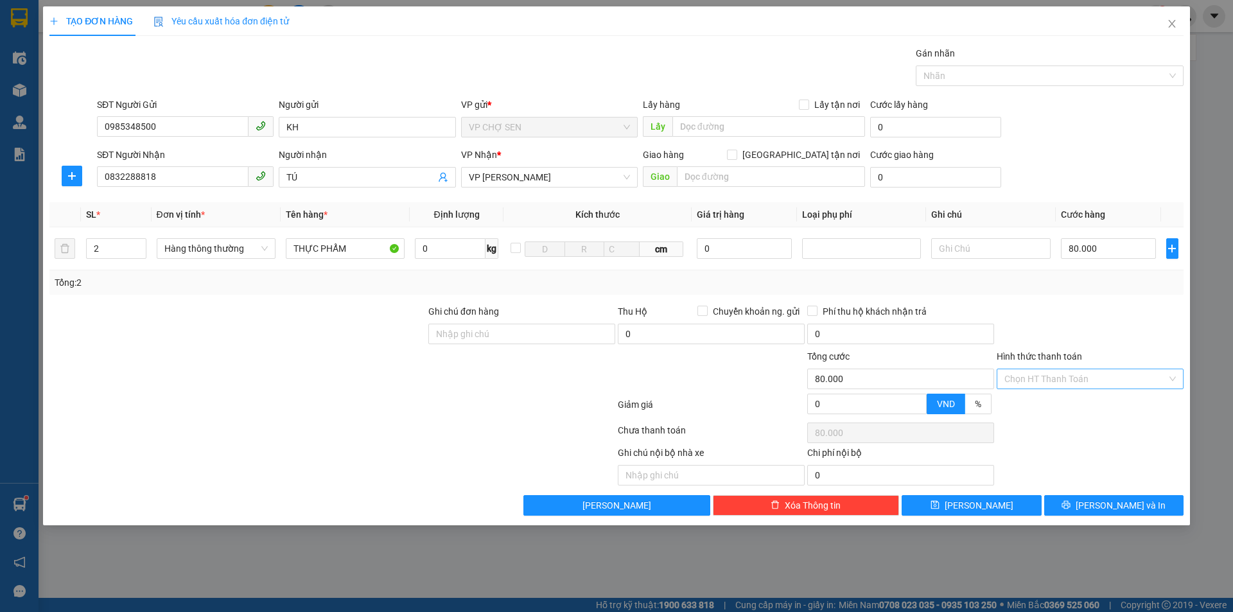
click at [1042, 385] on input "Hình thức thanh toán" at bounding box center [1085, 378] width 162 height 19
click at [1033, 407] on div "Tại văn phòng" at bounding box center [1089, 404] width 171 height 14
click at [1033, 330] on div at bounding box center [1089, 326] width 189 height 45
click at [1081, 501] on button "[PERSON_NAME] và In" at bounding box center [1113, 505] width 139 height 21
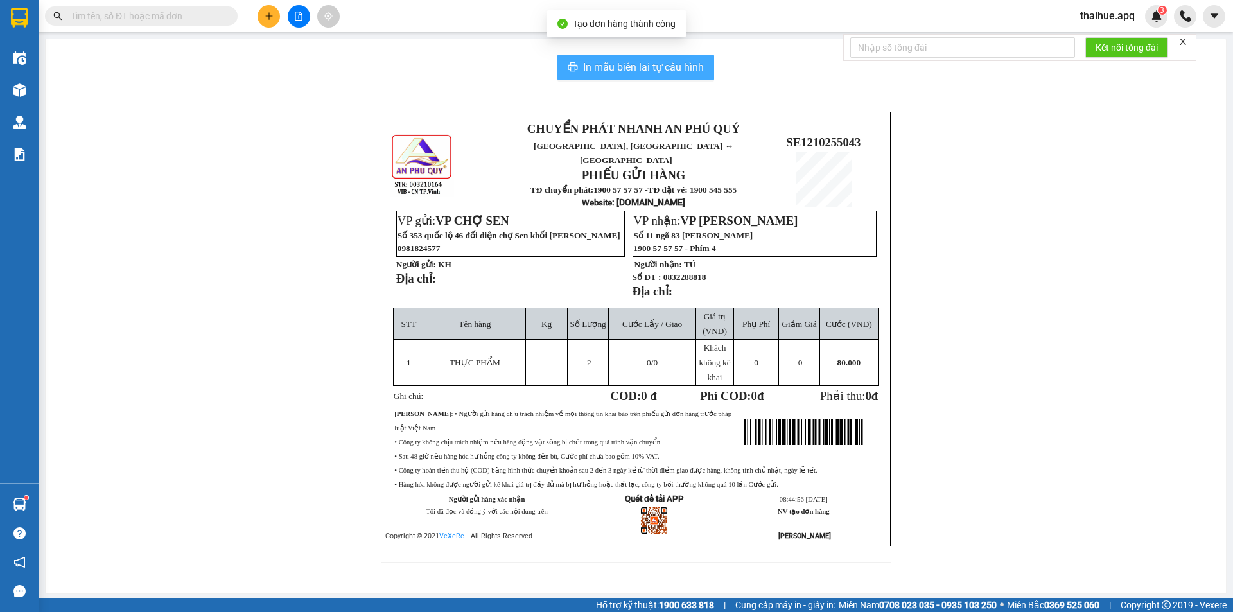
click at [679, 77] on button "In mẫu biên lai tự cấu hình" at bounding box center [635, 68] width 157 height 26
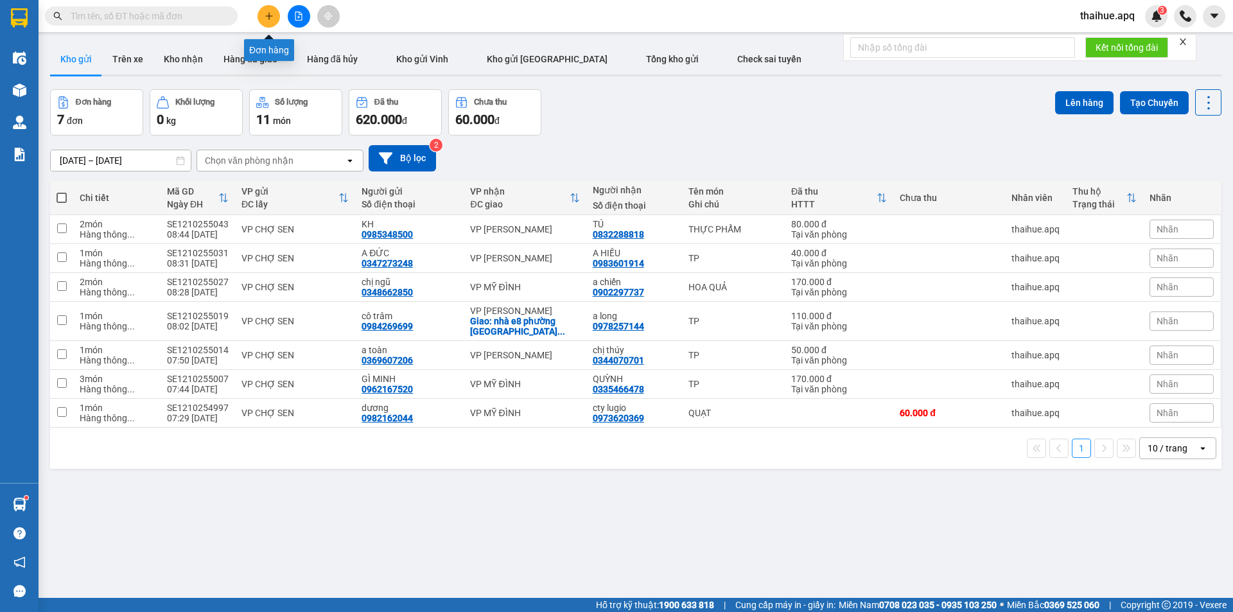
click at [279, 17] on button at bounding box center [268, 16] width 22 height 22
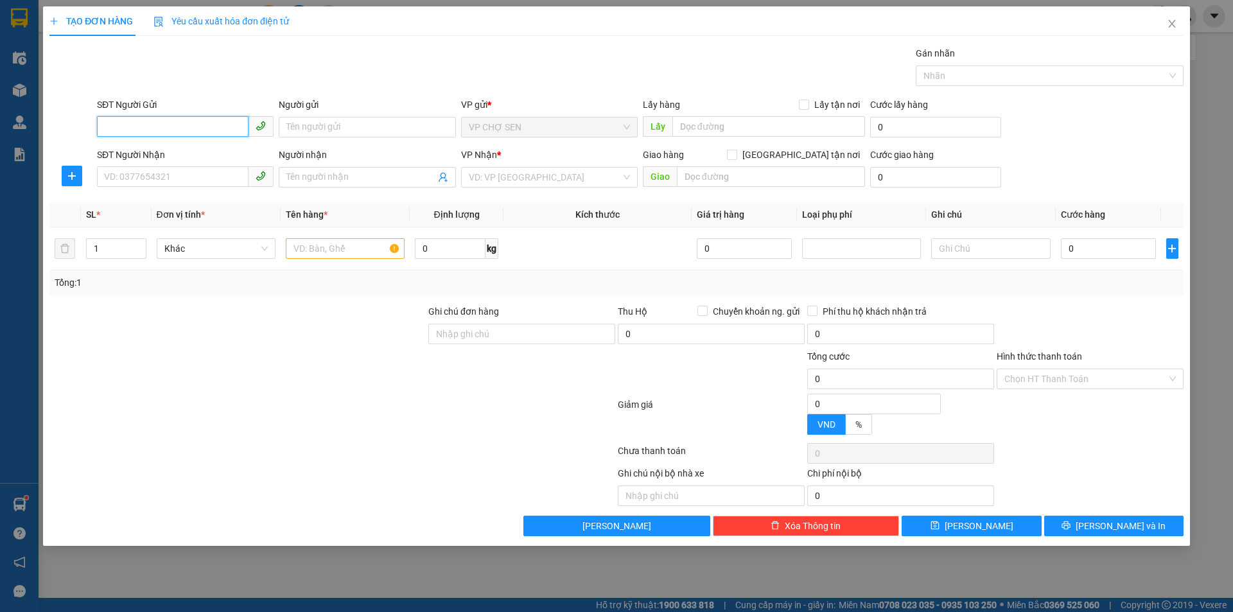
click at [167, 131] on input "SĐT Người Gửi" at bounding box center [173, 126] width 152 height 21
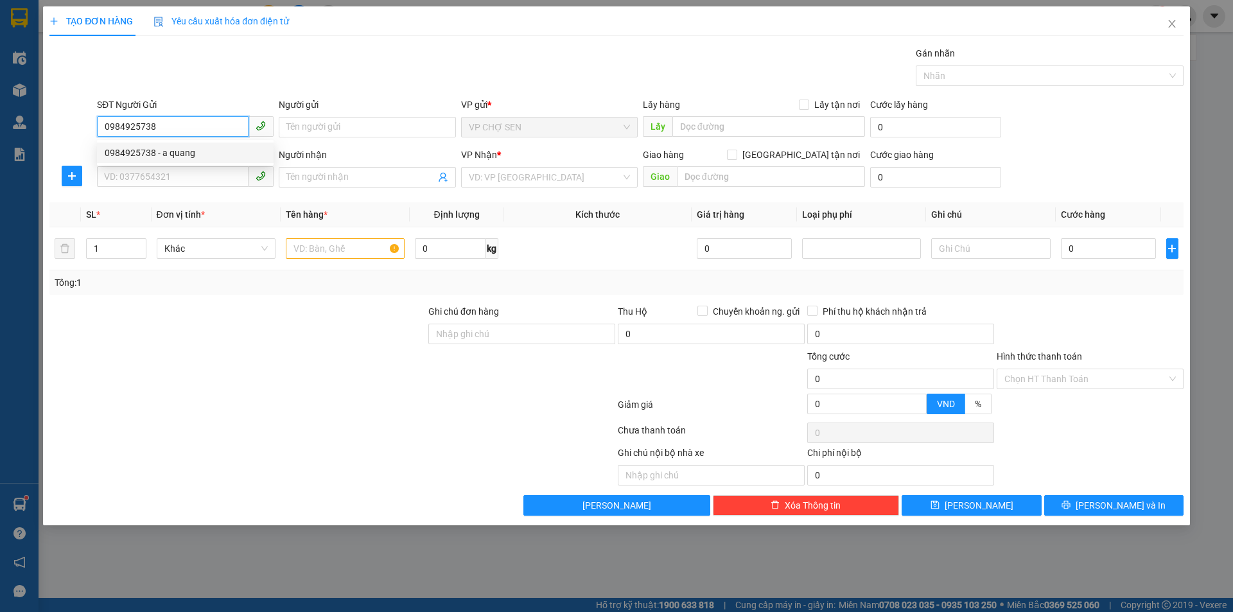
click at [167, 150] on div "0984925738 - a quang" at bounding box center [185, 153] width 161 height 14
drag, startPoint x: 180, startPoint y: 133, endPoint x: 94, endPoint y: 139, distance: 86.2
click at [94, 139] on div "SĐT Người Gửi 0984925738" at bounding box center [185, 120] width 182 height 45
click at [132, 179] on input "SĐT Người Nhận" at bounding box center [173, 176] width 152 height 21
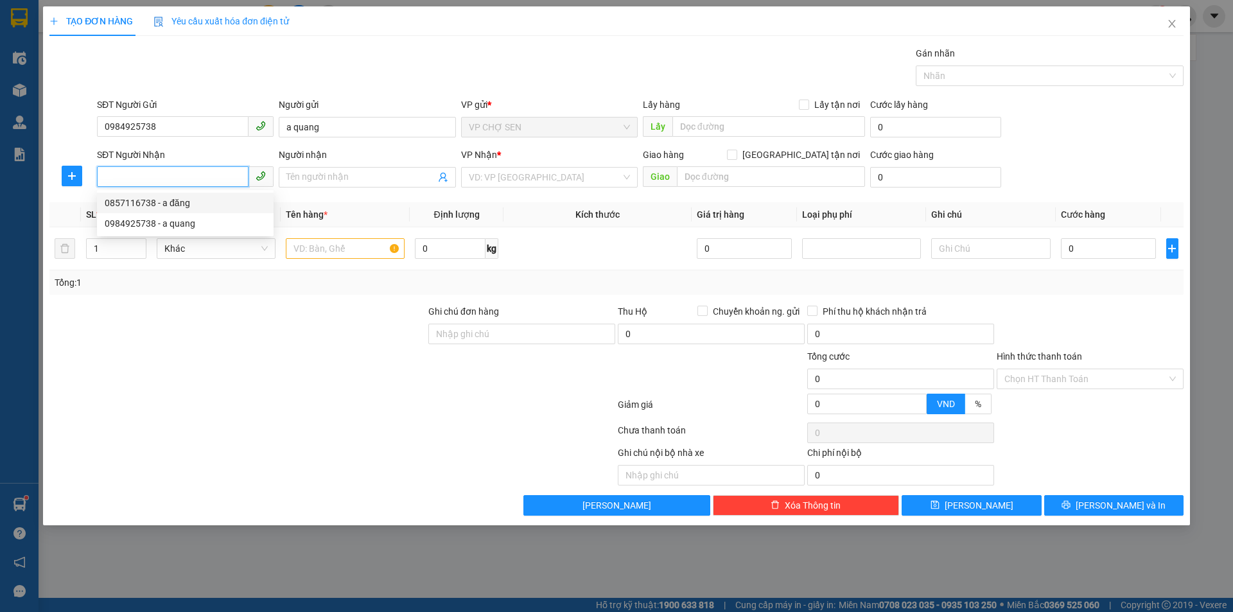
click at [139, 200] on div "0857116738 - a đăng" at bounding box center [185, 203] width 161 height 14
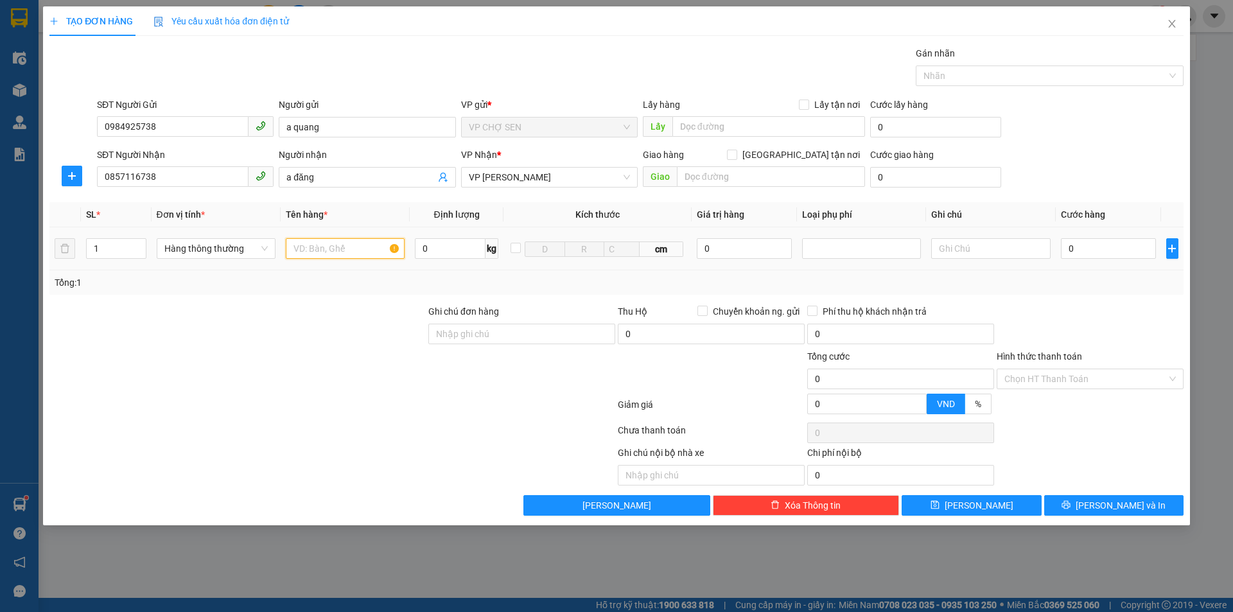
click at [350, 253] on input "text" at bounding box center [345, 248] width 119 height 21
click at [1126, 253] on input "0" at bounding box center [1109, 248] width 96 height 21
click at [1044, 378] on input "Hình thức thanh toán" at bounding box center [1085, 378] width 162 height 19
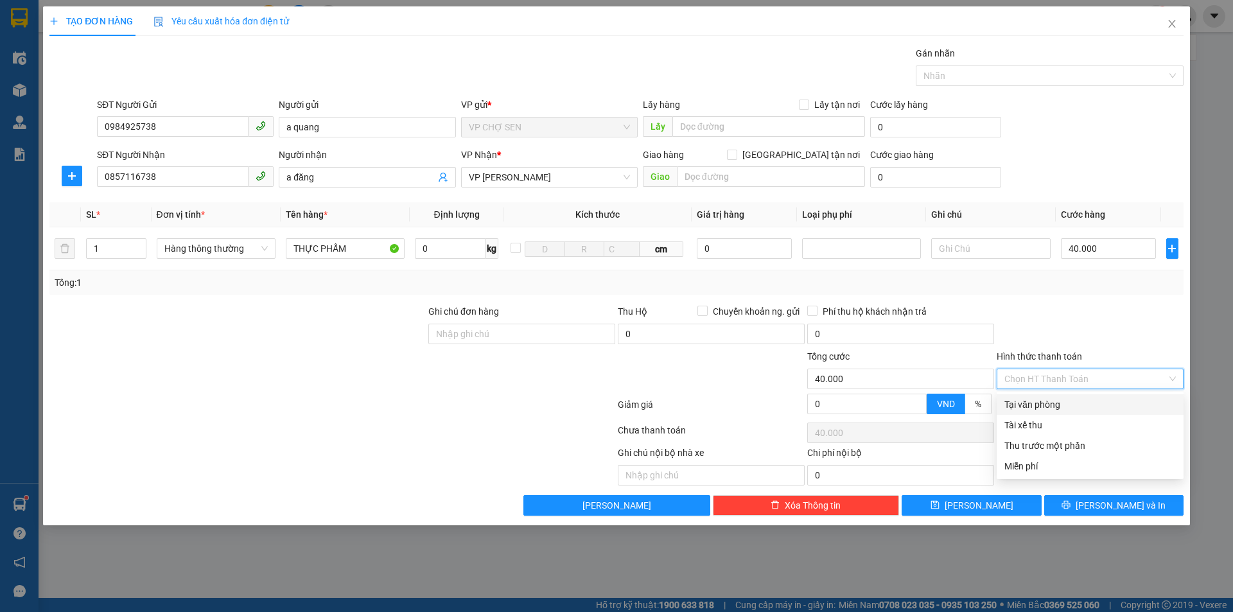
click at [1026, 414] on div "Tại văn phòng" at bounding box center [1090, 404] width 187 height 21
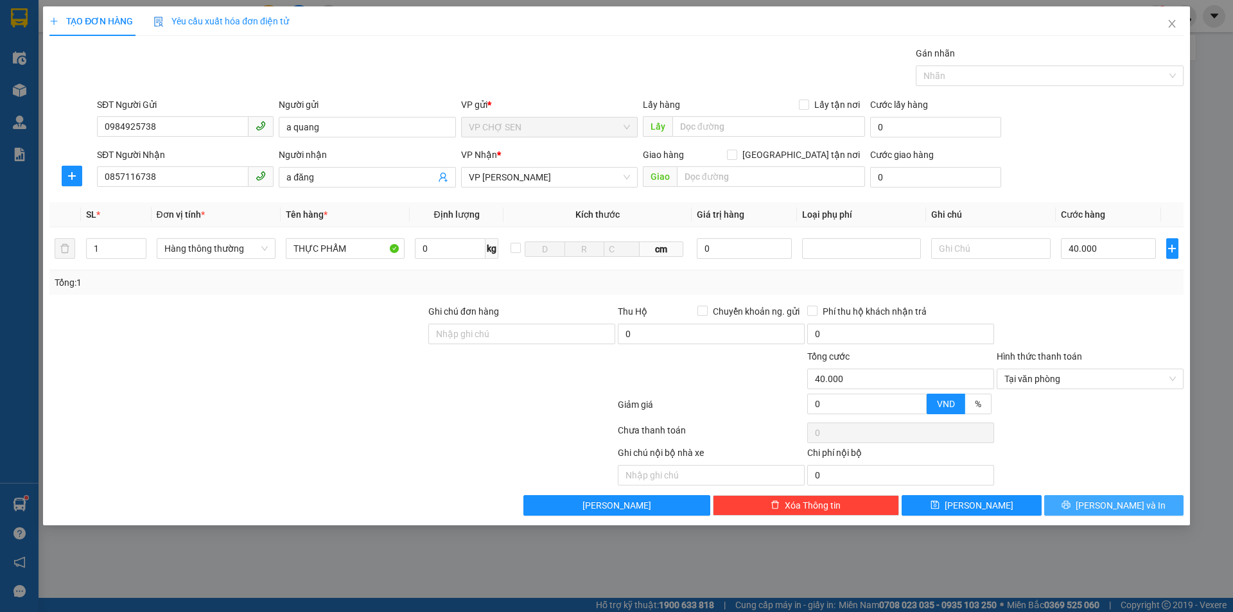
click at [1087, 507] on button "[PERSON_NAME] và In" at bounding box center [1113, 505] width 139 height 21
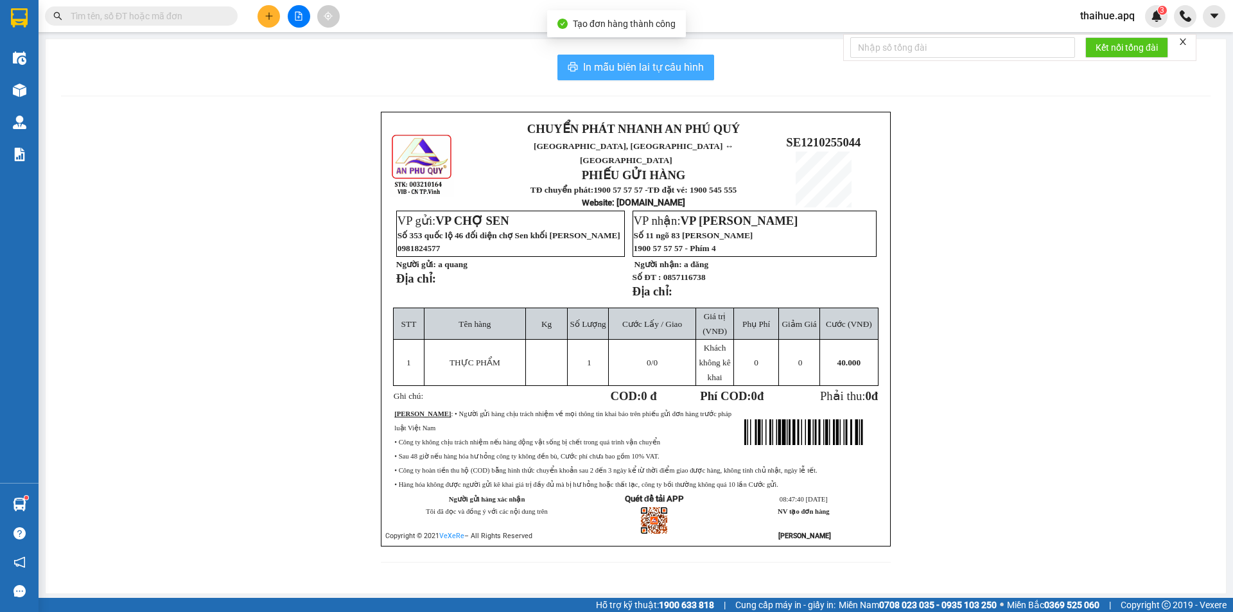
click at [687, 76] on button "In mẫu biên lai tự cấu hình" at bounding box center [635, 68] width 157 height 26
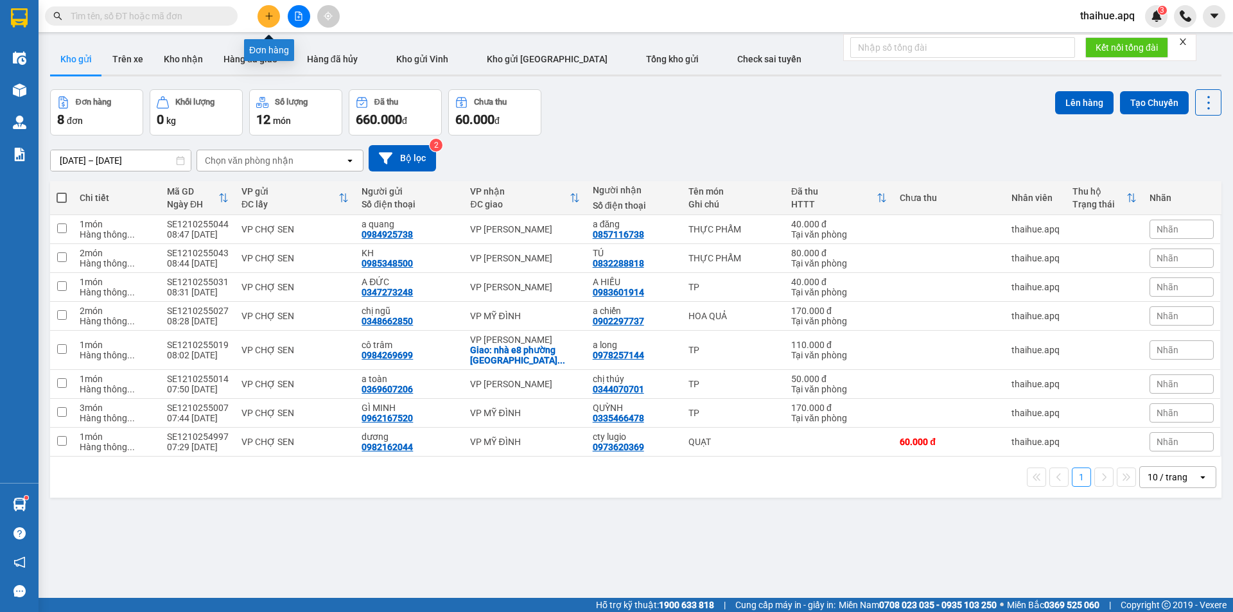
click at [278, 17] on button at bounding box center [268, 16] width 22 height 22
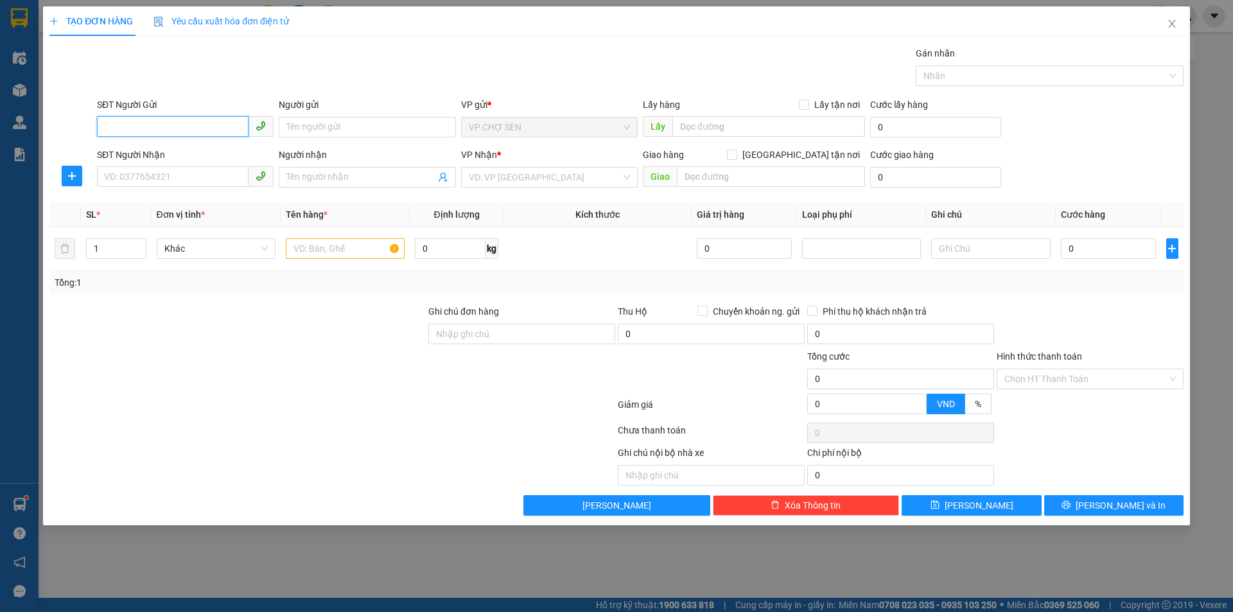
click at [163, 136] on input "SĐT Người Gửi" at bounding box center [173, 126] width 152 height 21
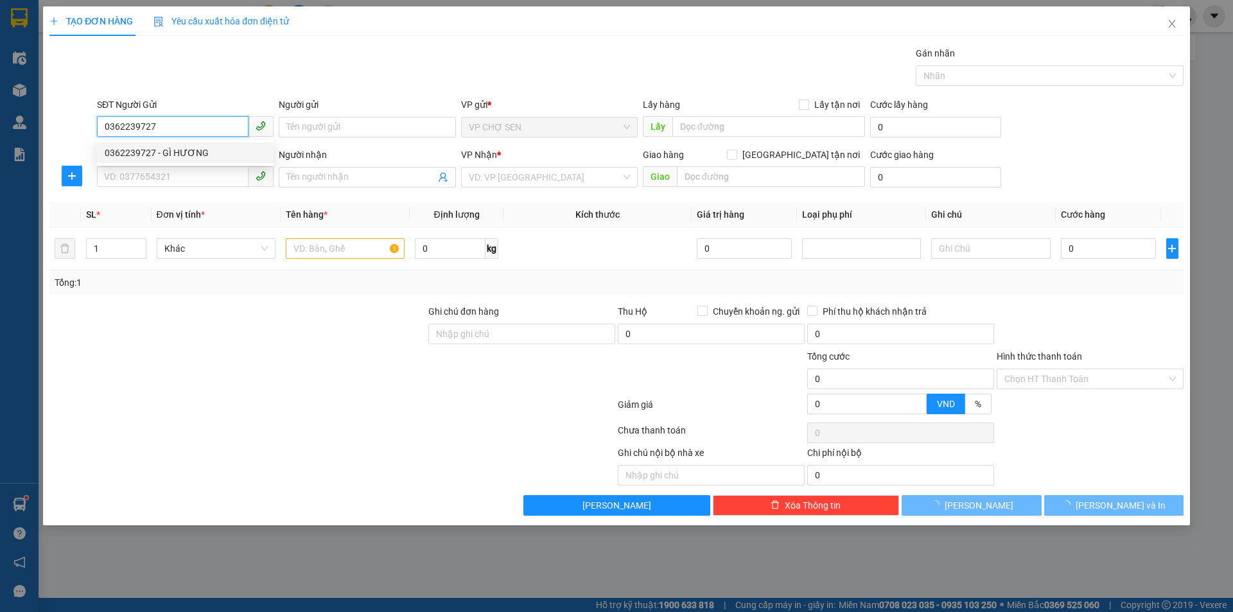
click at [168, 146] on div "0362239727 - GÌ HƯƠNG" at bounding box center [185, 153] width 161 height 14
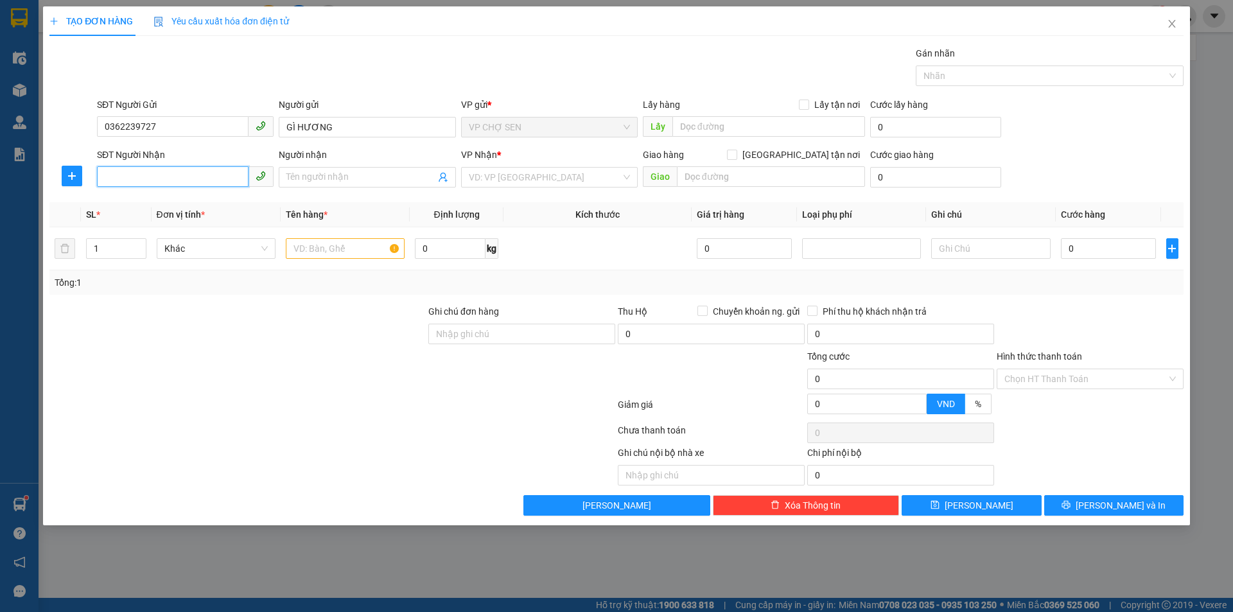
click at [173, 182] on input "SĐT Người Nhận" at bounding box center [173, 176] width 152 height 21
click at [146, 223] on div "0379973118 - HUYỀN" at bounding box center [185, 223] width 161 height 14
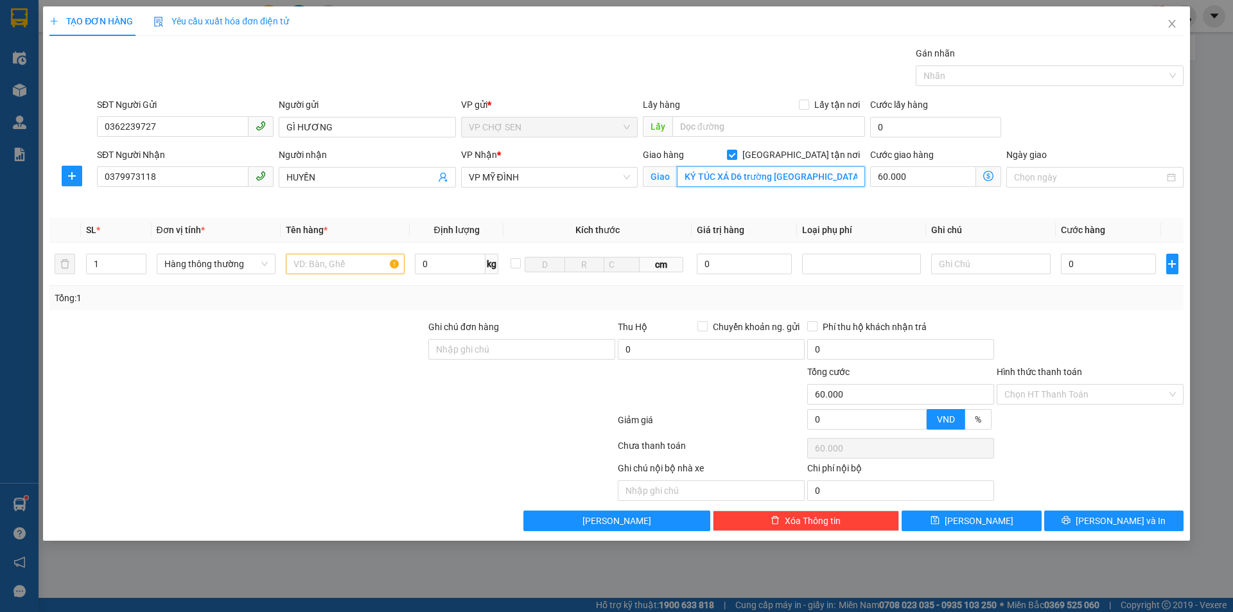
click at [767, 186] on input "KÝ TÚC XÁ D6 trường [GEOGRAPHIC_DATA] , [GEOGRAPHIC_DATA] ,[GEOGRAPHIC_DATA],[G…" at bounding box center [771, 176] width 188 height 21
click at [771, 183] on input "KÝ TÚC XÁ D6 trường [GEOGRAPHIC_DATA] , [GEOGRAPHIC_DATA] ,[GEOGRAPHIC_DATA],[G…" at bounding box center [771, 176] width 188 height 21
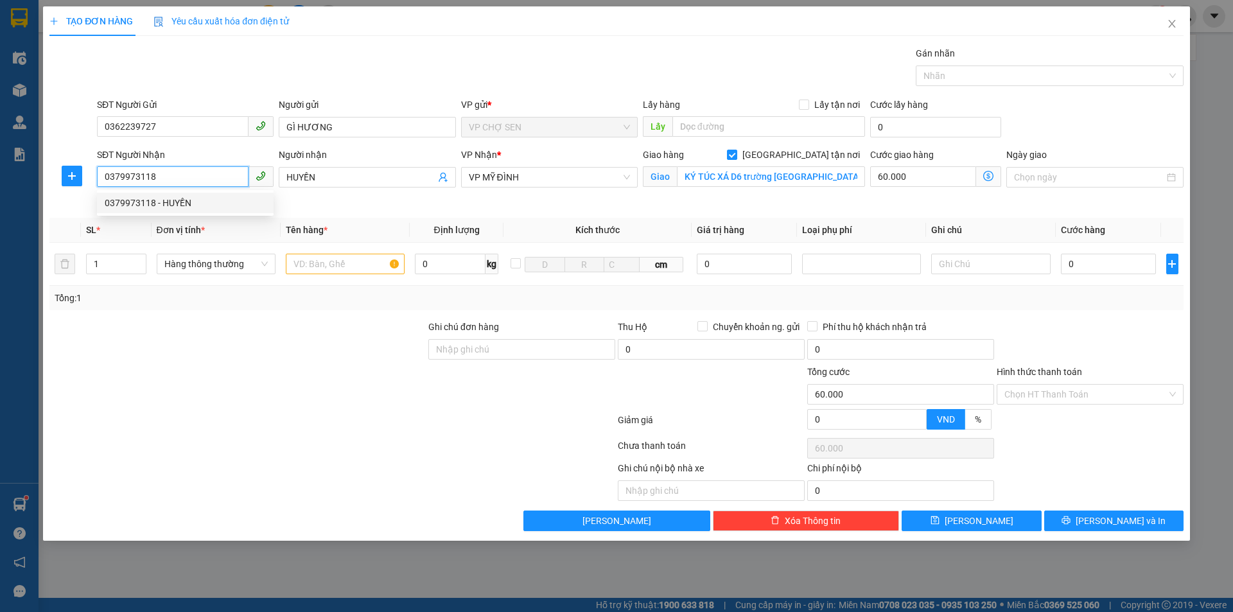
drag, startPoint x: 169, startPoint y: 170, endPoint x: 87, endPoint y: 169, distance: 82.2
click at [87, 169] on div "SĐT Người Nhận 0379973118 Người nhận HUYỀN VP Nhận * VP MỸ ĐÌNH Giao hàng [GEOG…" at bounding box center [616, 178] width 1137 height 60
click at [141, 196] on div "0326168176 - huyền" at bounding box center [185, 203] width 161 height 14
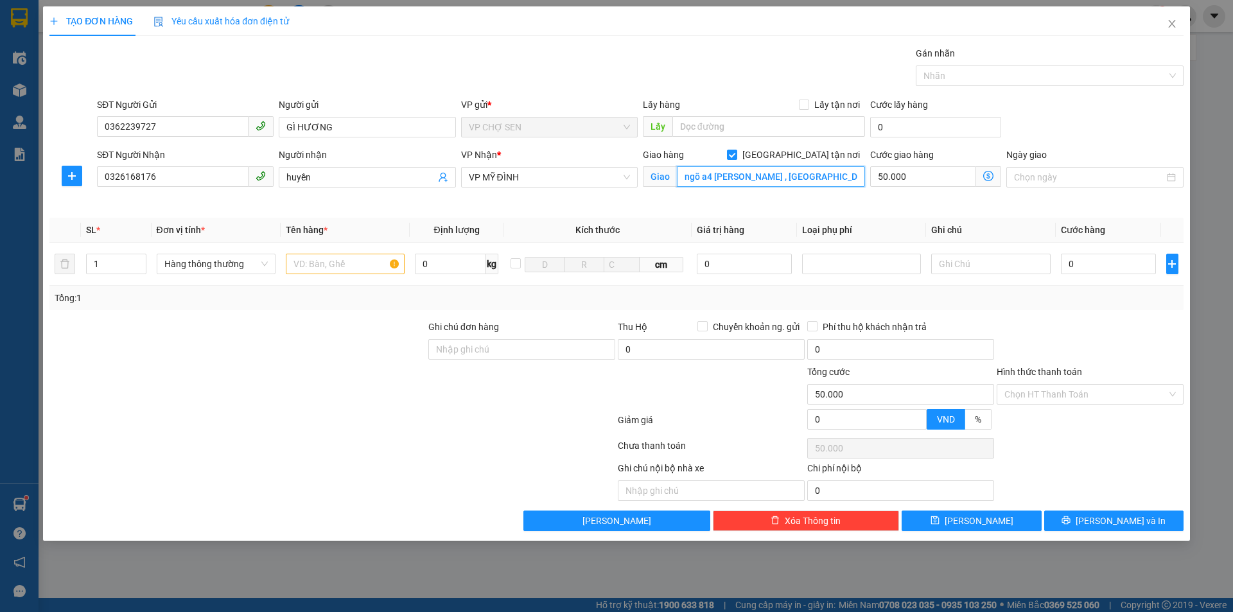
click at [748, 173] on input "ngõ a4 [PERSON_NAME] , [GEOGRAPHIC_DATA] , nam từ [GEOGRAPHIC_DATA] (phía sau […" at bounding box center [771, 176] width 188 height 21
click at [746, 173] on input "ngõ a4 [PERSON_NAME] , [GEOGRAPHIC_DATA] , nam từ [GEOGRAPHIC_DATA] (phía sau […" at bounding box center [771, 176] width 188 height 21
drag, startPoint x: 1171, startPoint y: 24, endPoint x: 91, endPoint y: 173, distance: 1089.6
click at [91, 173] on div "TẠO ĐƠN HÀNG Yêu cầu xuất hóa đơn điện tử Transit Pickup Surcharge Ids Transit …" at bounding box center [616, 273] width 1147 height 534
drag, startPoint x: 170, startPoint y: 130, endPoint x: 92, endPoint y: 129, distance: 77.1
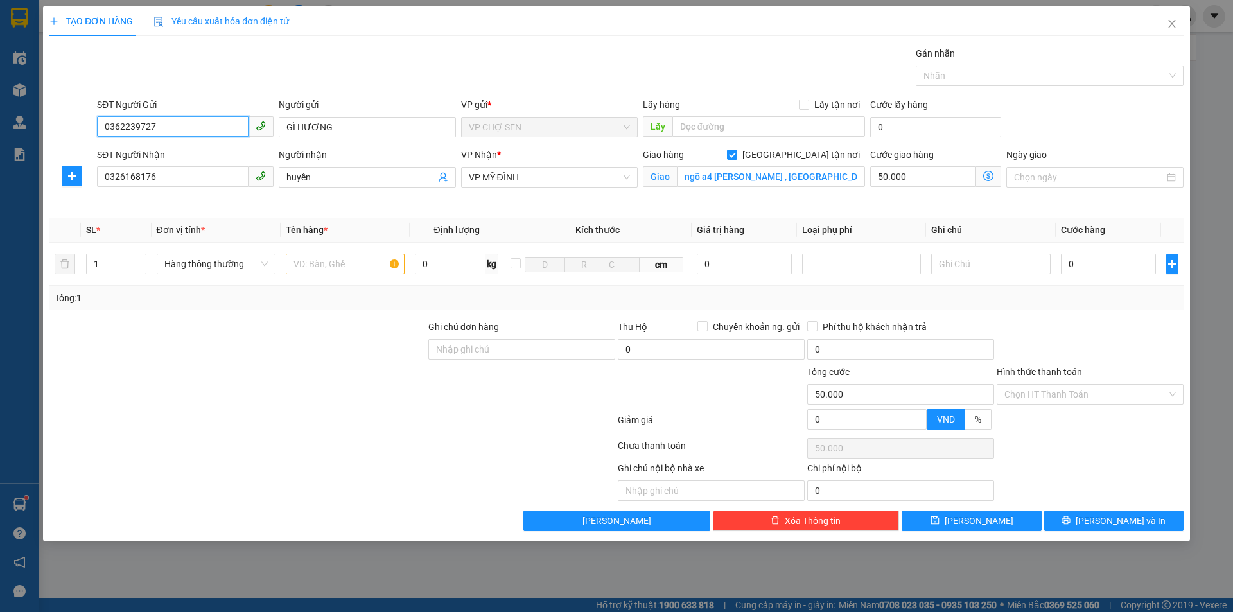
click at [92, 129] on div "SĐT Người Gửi 0362239727 0362239727 Người gửi GÌ HƯƠNG VP gửi * VP CHỢ SEN Lấy …" at bounding box center [616, 120] width 1137 height 45
click at [1169, 35] on span "Close" at bounding box center [1172, 24] width 36 height 36
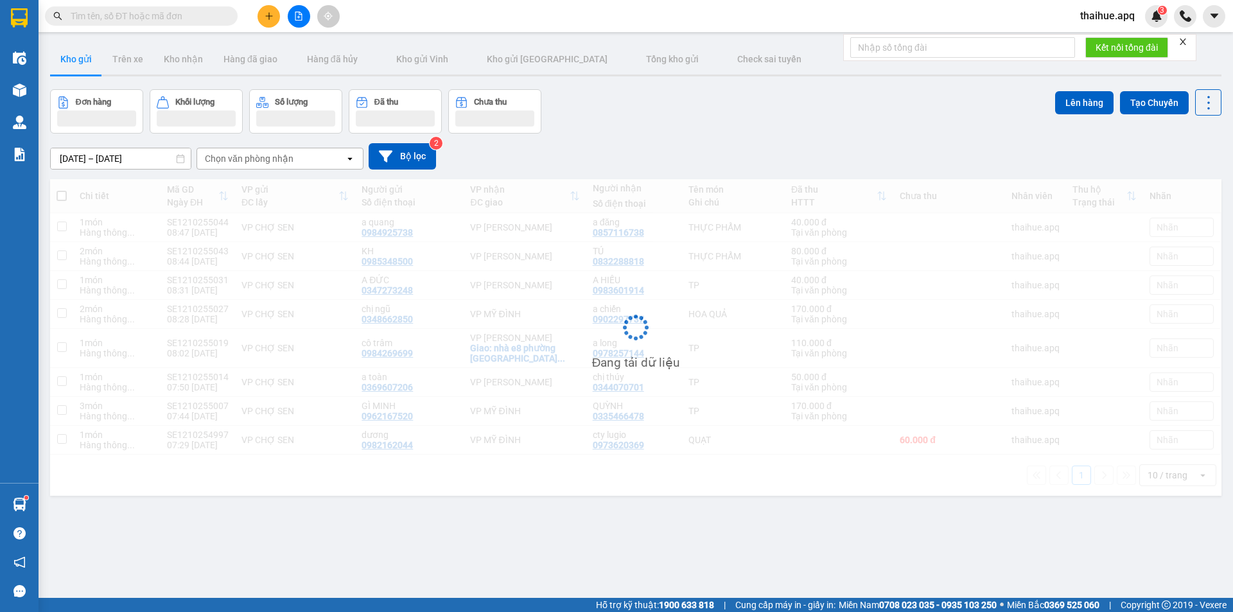
click at [259, 16] on button at bounding box center [268, 16] width 22 height 22
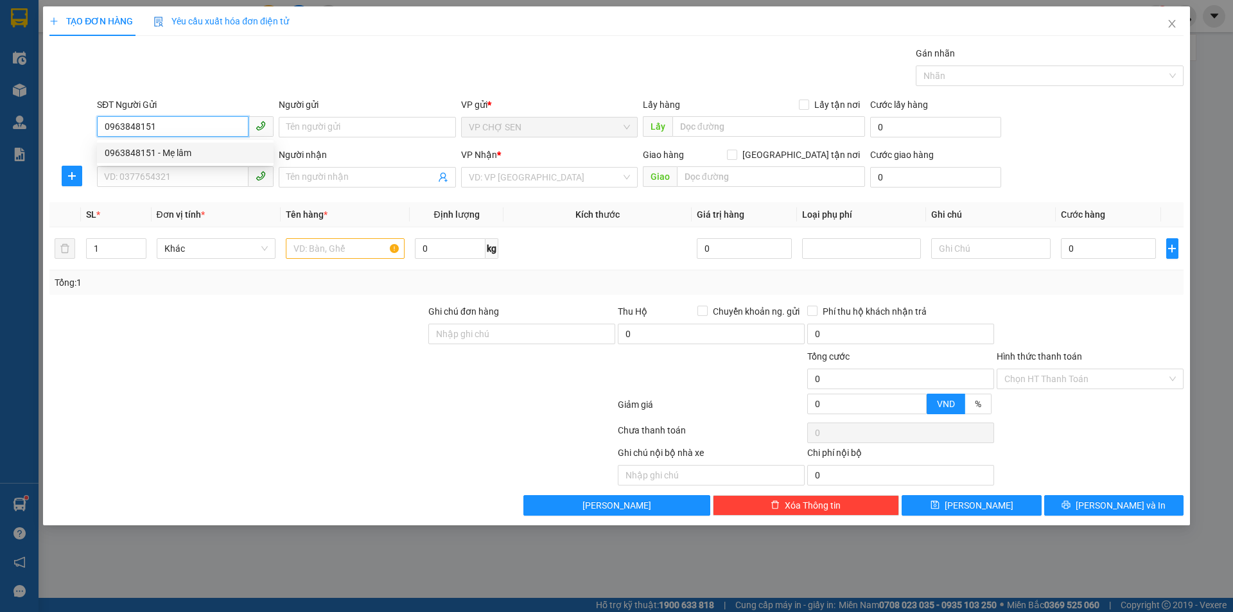
click at [193, 153] on div "0963848151 - Mẹ lâm" at bounding box center [185, 153] width 161 height 14
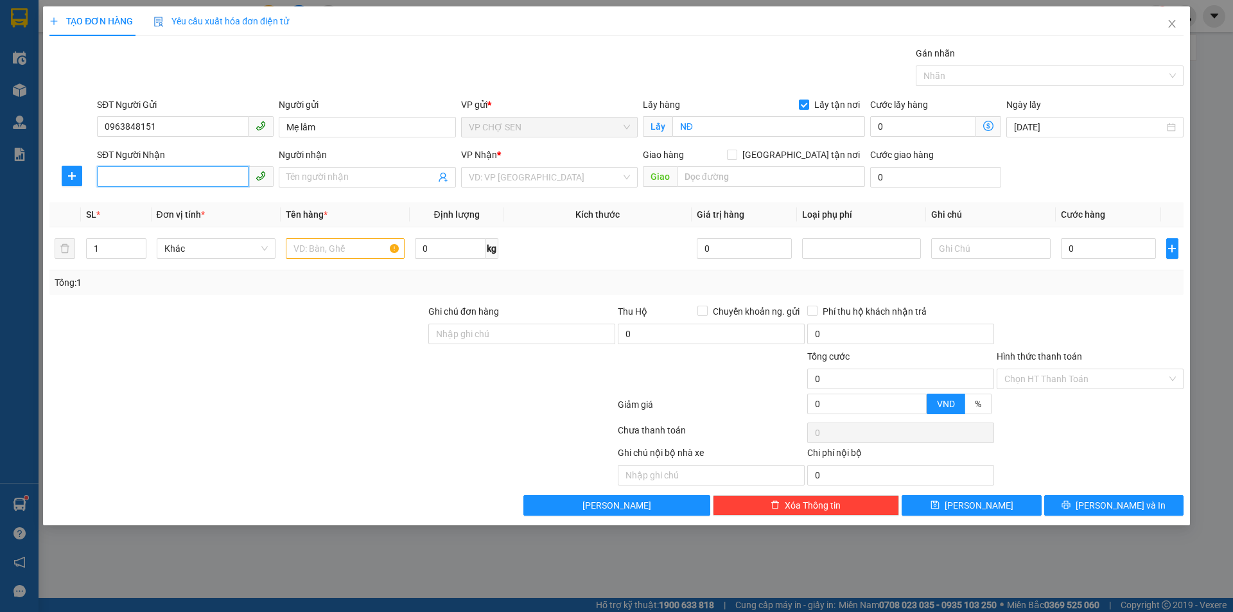
click at [190, 171] on input "SĐT Người Nhận" at bounding box center [173, 176] width 152 height 21
click at [189, 193] on div "0975072567 - [PERSON_NAME]" at bounding box center [185, 203] width 177 height 21
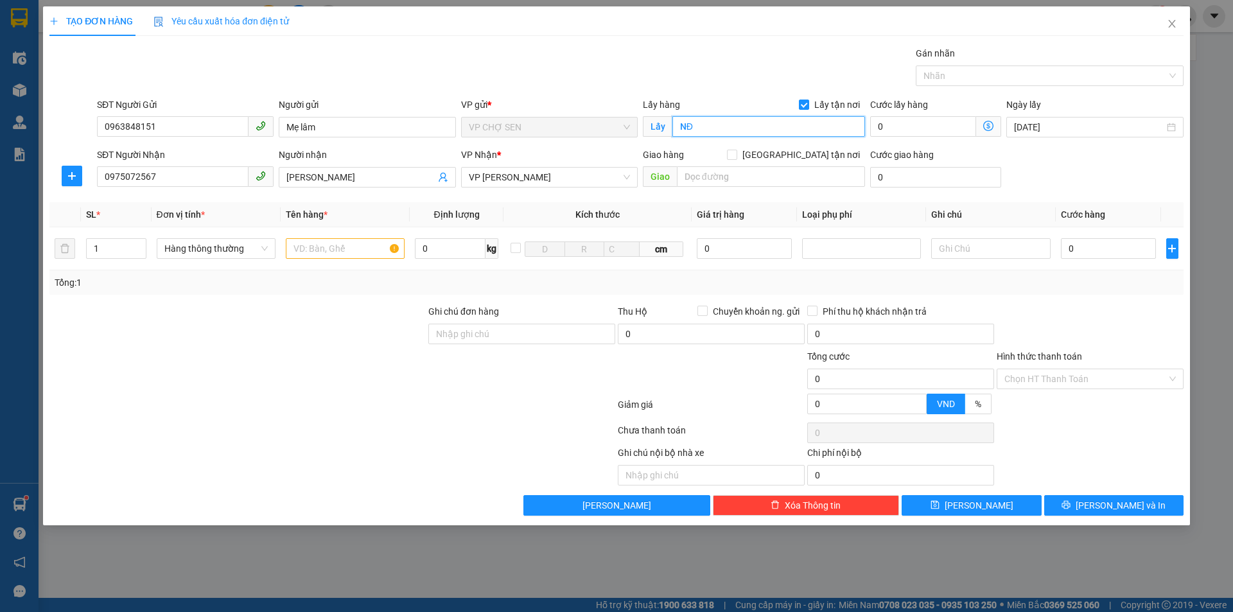
click at [724, 129] on input "NĐ" at bounding box center [768, 126] width 193 height 21
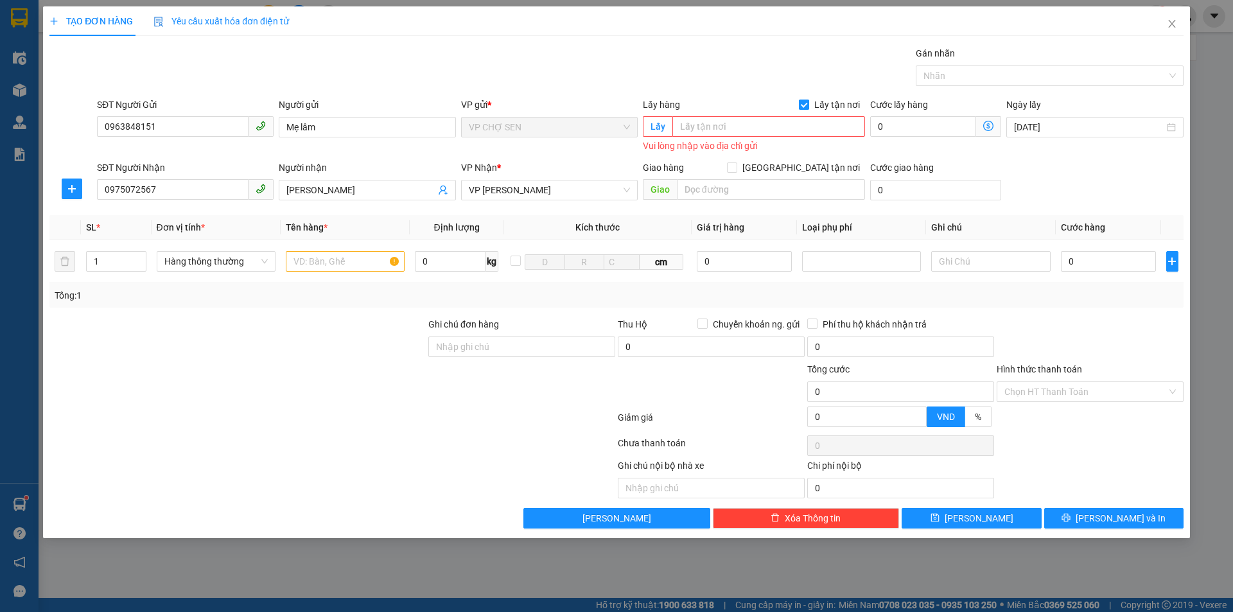
click at [805, 103] on input "Lấy tận nơi" at bounding box center [803, 104] width 9 height 9
click at [378, 259] on input "text" at bounding box center [345, 261] width 119 height 21
click at [500, 185] on span "VP [PERSON_NAME]" at bounding box center [549, 189] width 161 height 19
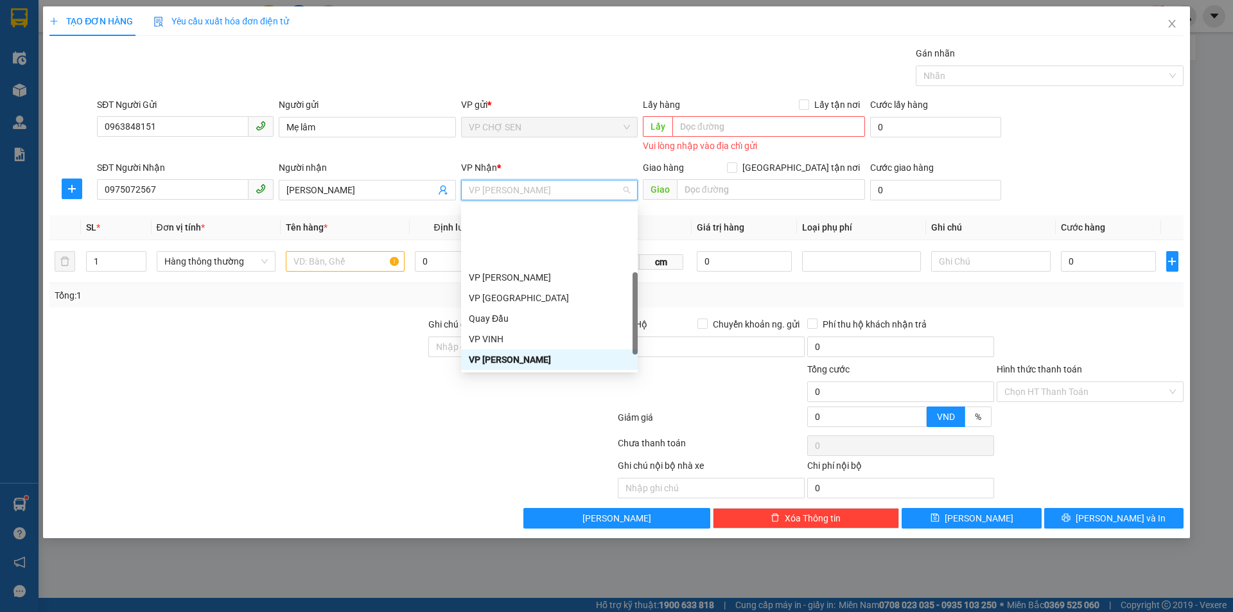
scroll to position [205, 0]
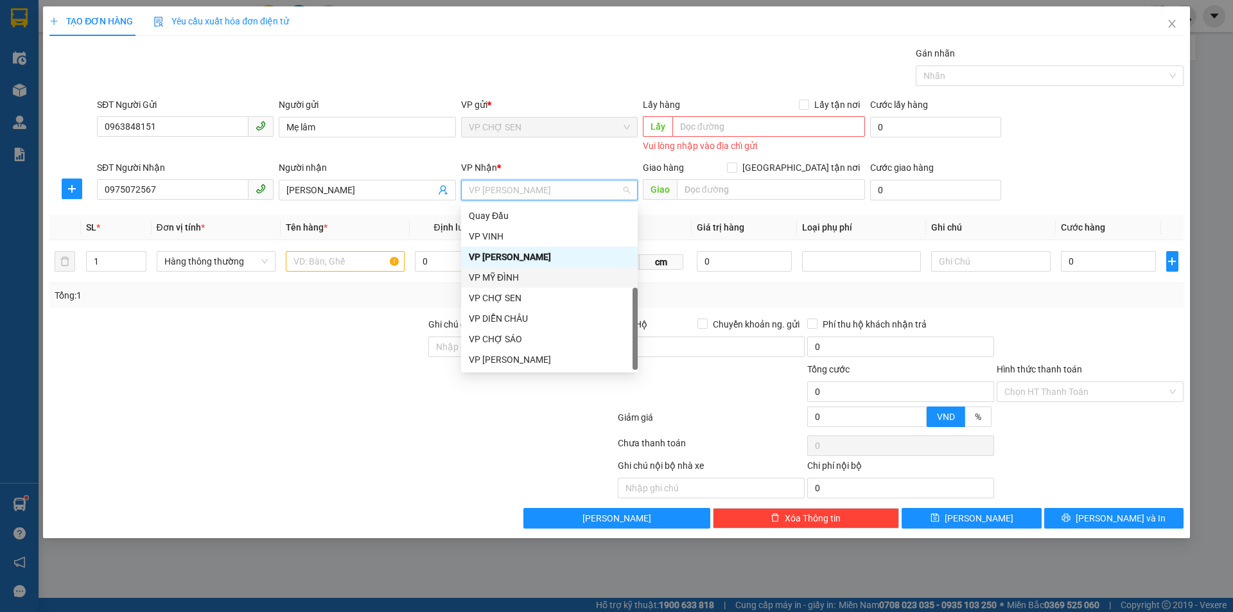
click at [512, 281] on div "VP MỸ ĐÌNH" at bounding box center [549, 277] width 161 height 14
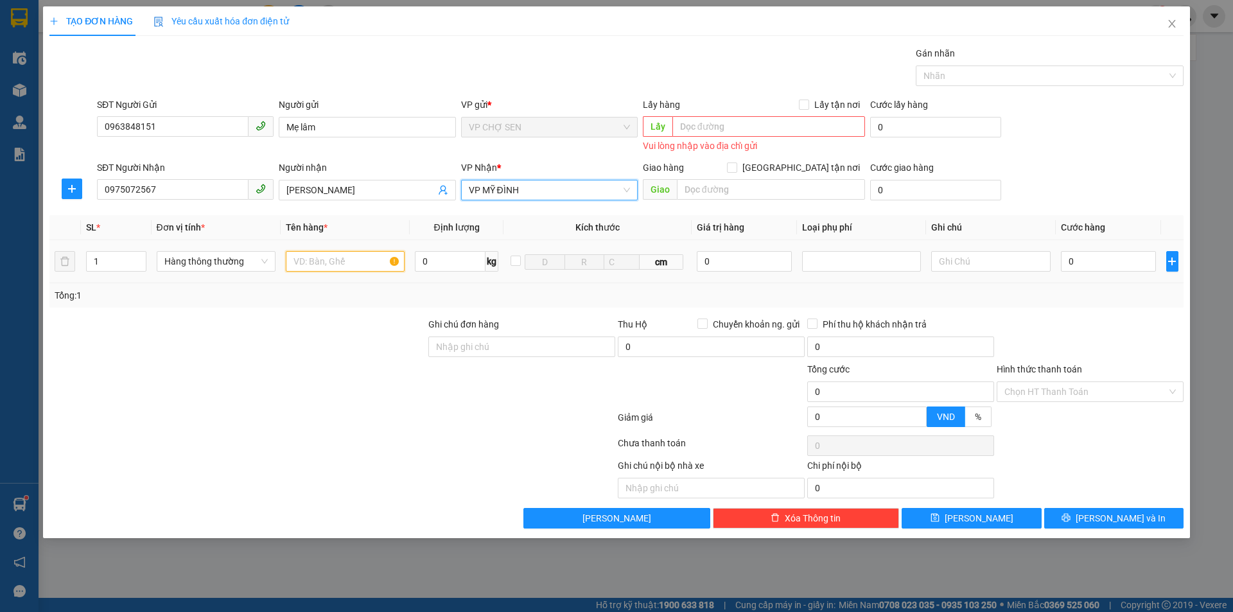
click at [339, 266] on input "text" at bounding box center [345, 261] width 119 height 21
drag, startPoint x: 1106, startPoint y: 248, endPoint x: 1095, endPoint y: 265, distance: 20.3
click at [1105, 251] on td "0" at bounding box center [1109, 261] width 106 height 43
click at [1095, 265] on input "0" at bounding box center [1109, 261] width 96 height 21
click at [1063, 394] on input "Hình thức thanh toán" at bounding box center [1085, 391] width 162 height 19
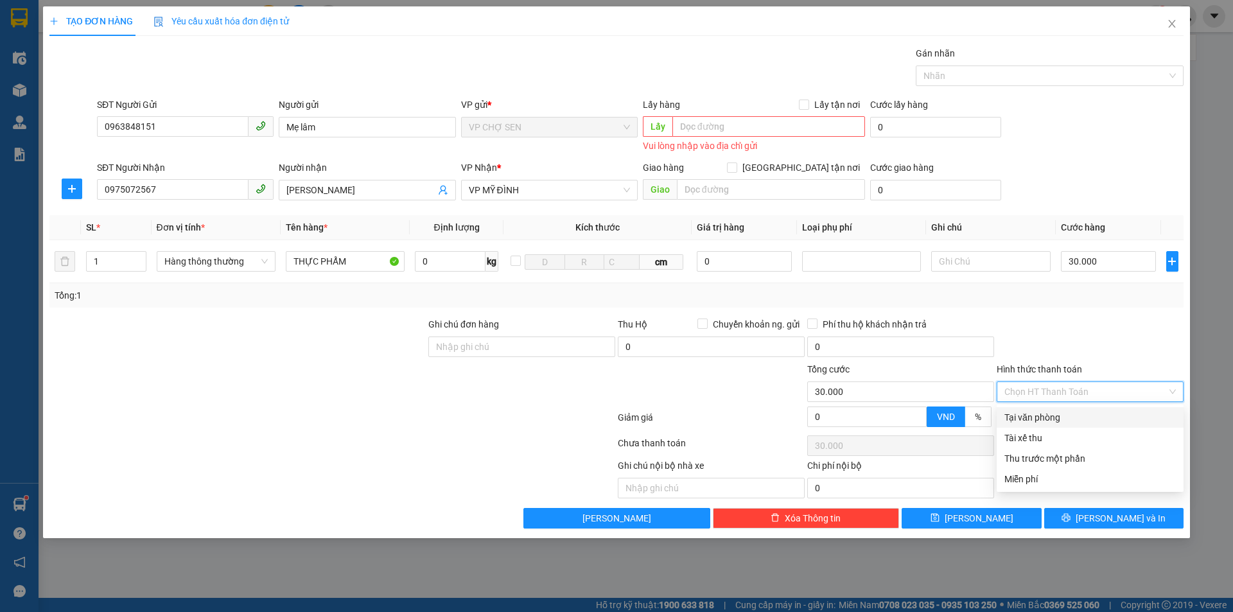
click at [1043, 406] on div "Transit Pickup Surcharge Ids Transit Deliver Surcharge Ids Transit Deliver Surc…" at bounding box center [616, 287] width 1134 height 482
click at [1042, 412] on div at bounding box center [1089, 421] width 189 height 22
click at [1044, 400] on input "Hình thức thanh toán" at bounding box center [1085, 391] width 162 height 19
click at [1034, 418] on div "Tại văn phòng" at bounding box center [1089, 417] width 171 height 14
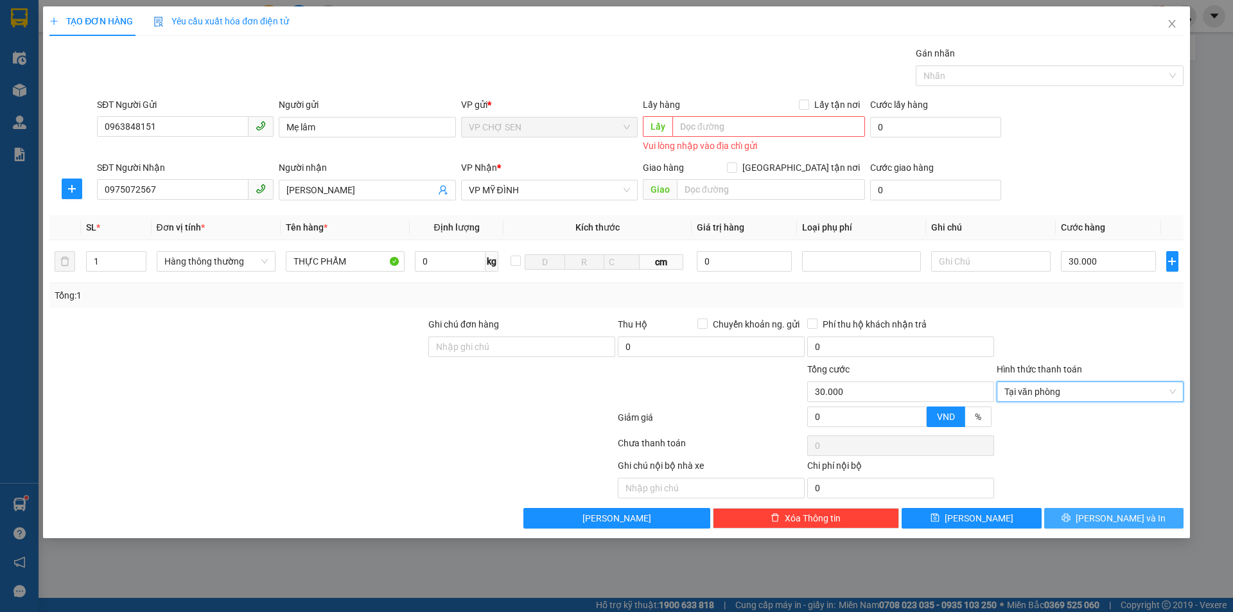
click at [1122, 515] on span "[PERSON_NAME] và In" at bounding box center [1121, 518] width 90 height 14
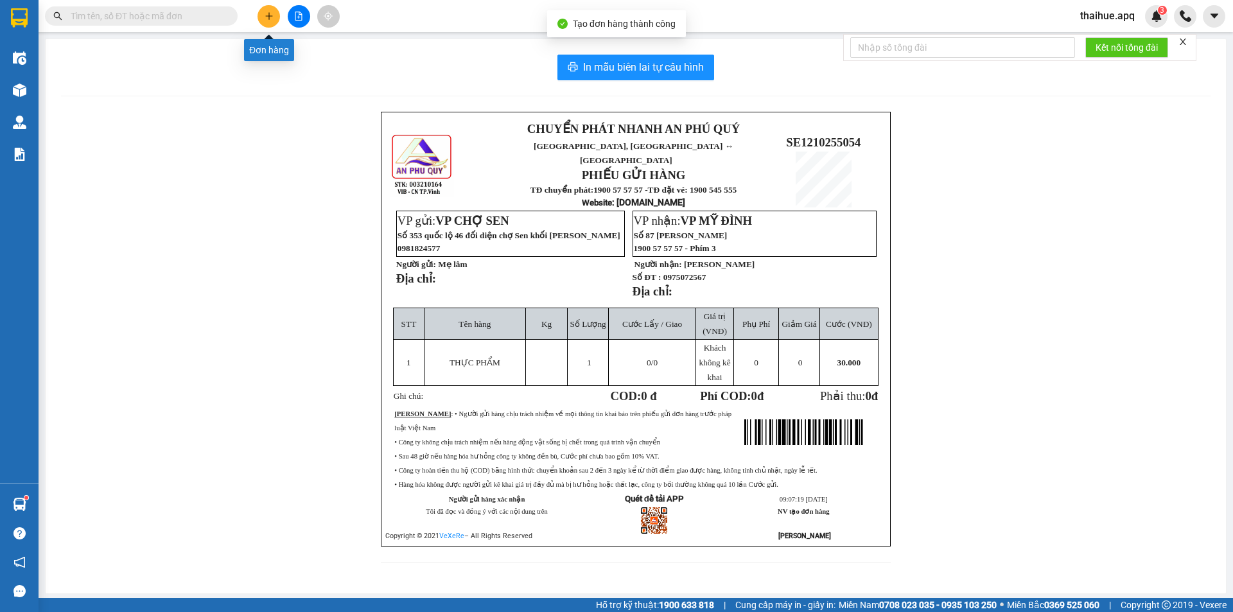
click at [261, 15] on button at bounding box center [268, 16] width 22 height 22
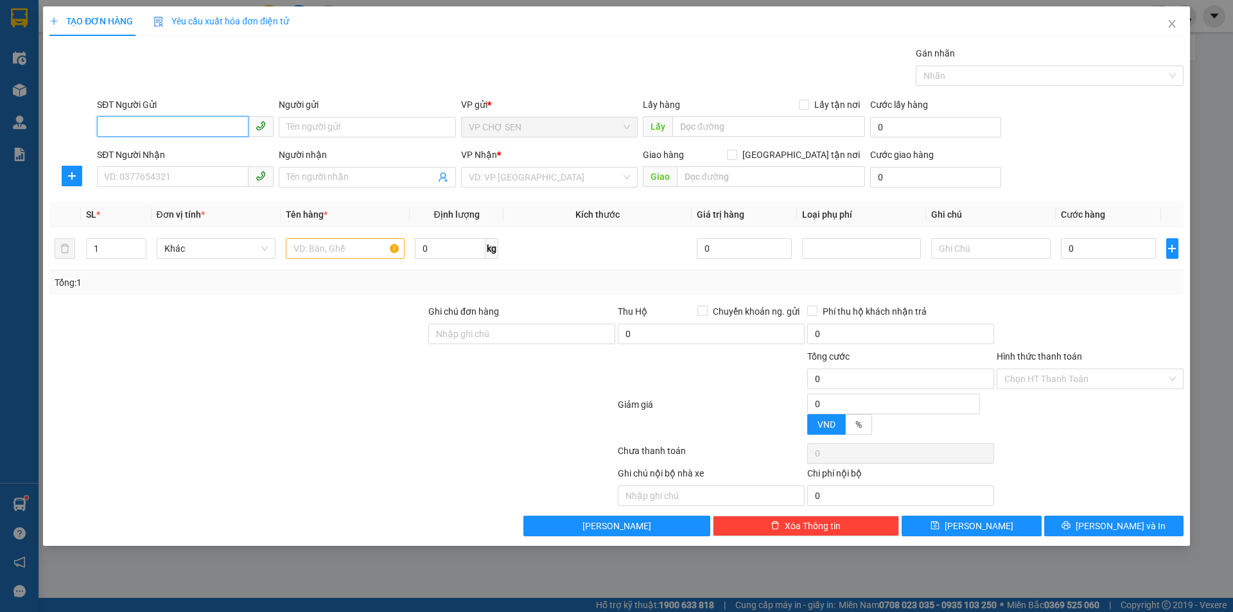
paste input "0362239727"
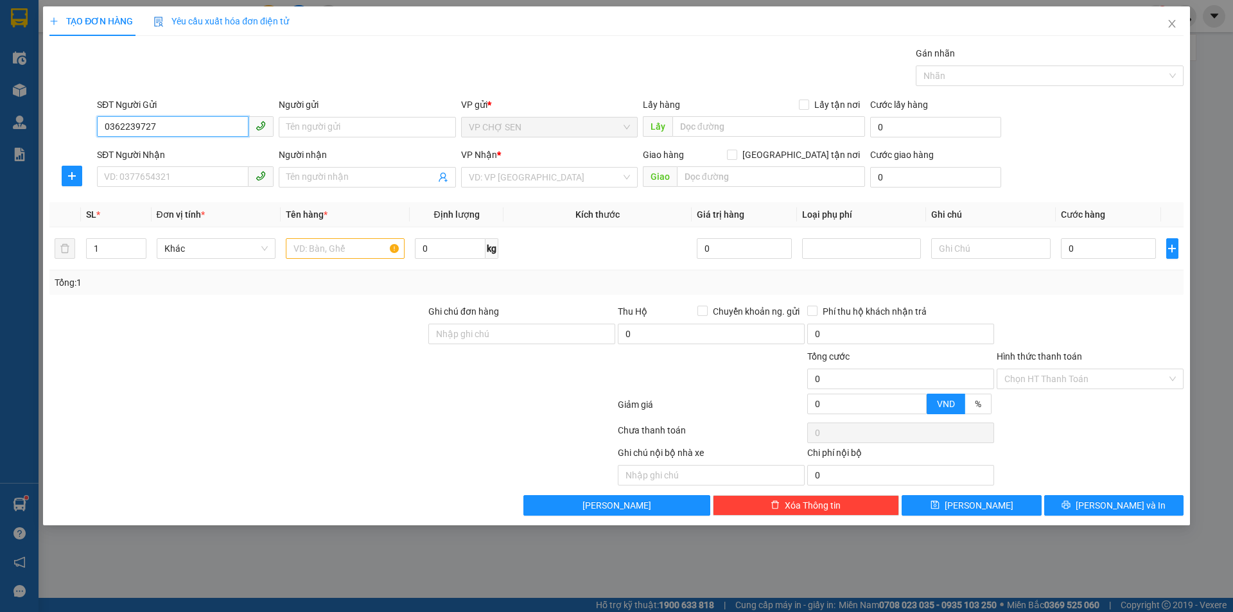
click at [193, 132] on input "0362239727" at bounding box center [173, 126] width 152 height 21
click at [178, 153] on div "0362239727 - GÌ HƯƠNG" at bounding box center [185, 153] width 161 height 14
click at [176, 180] on input "SĐT Người Nhận" at bounding box center [173, 176] width 152 height 21
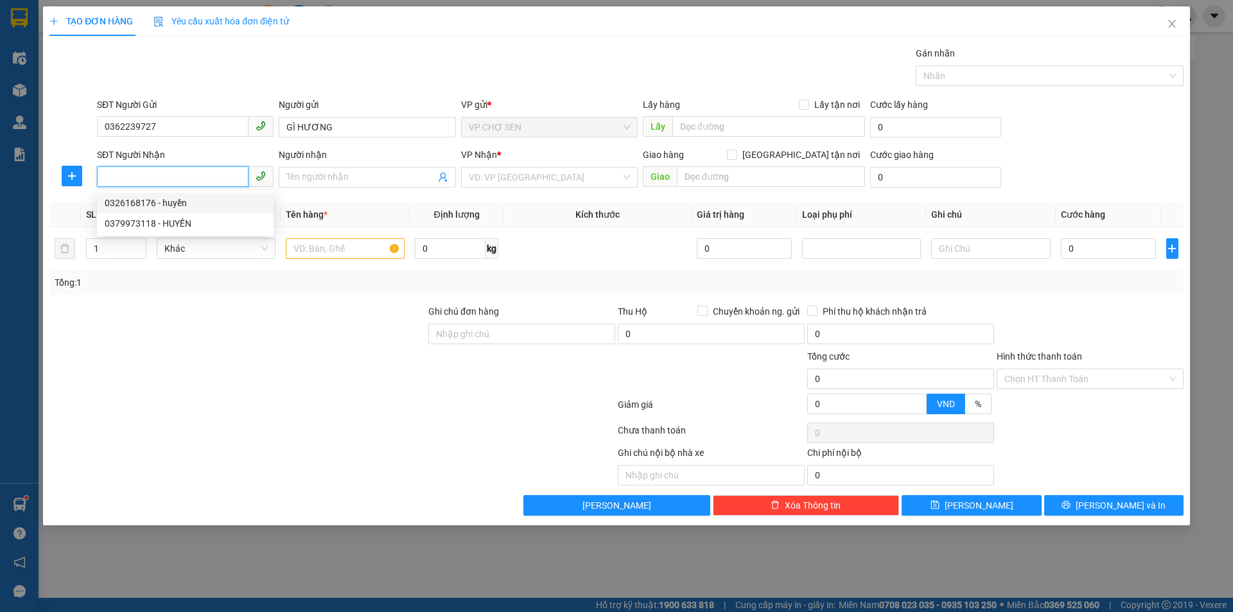
click at [161, 207] on div "0326168176 - huyền" at bounding box center [185, 203] width 161 height 14
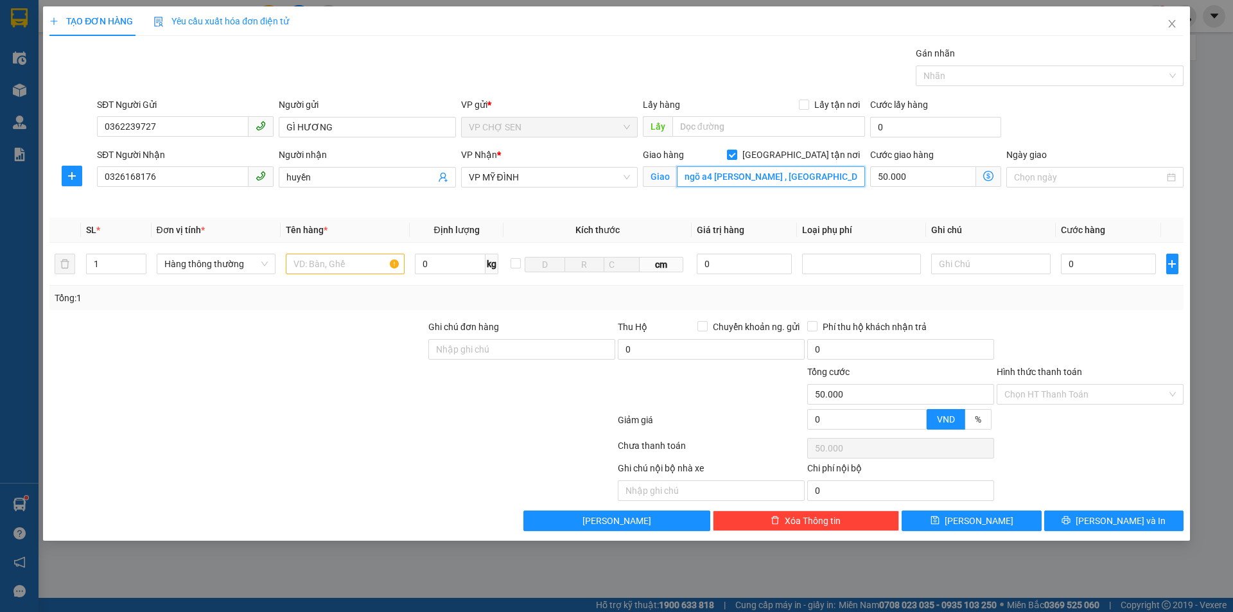
click at [717, 182] on input "ngõ a4 [PERSON_NAME] , [GEOGRAPHIC_DATA] , nam từ [GEOGRAPHIC_DATA] (phía sau […" at bounding box center [771, 176] width 188 height 21
click at [730, 176] on input "ngõ a4 [PERSON_NAME] , [GEOGRAPHIC_DATA] , nam từ [GEOGRAPHIC_DATA] (phía sau […" at bounding box center [771, 176] width 188 height 21
click at [985, 177] on icon "dollar-circle" at bounding box center [988, 176] width 10 height 10
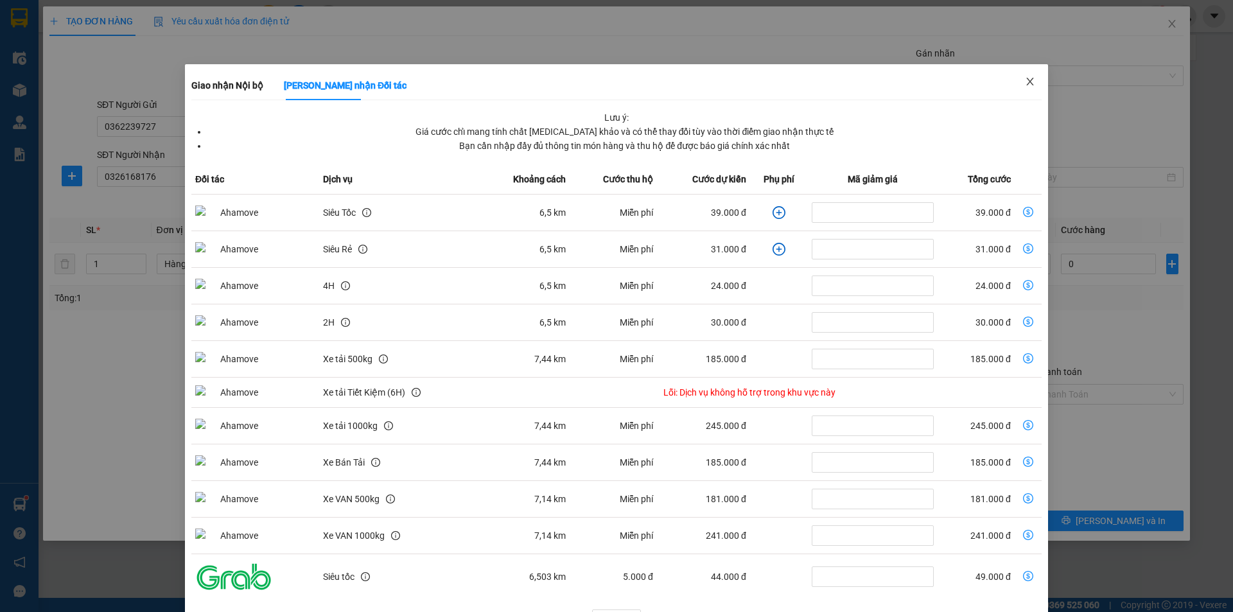
click at [1027, 87] on icon "close" at bounding box center [1030, 81] width 10 height 10
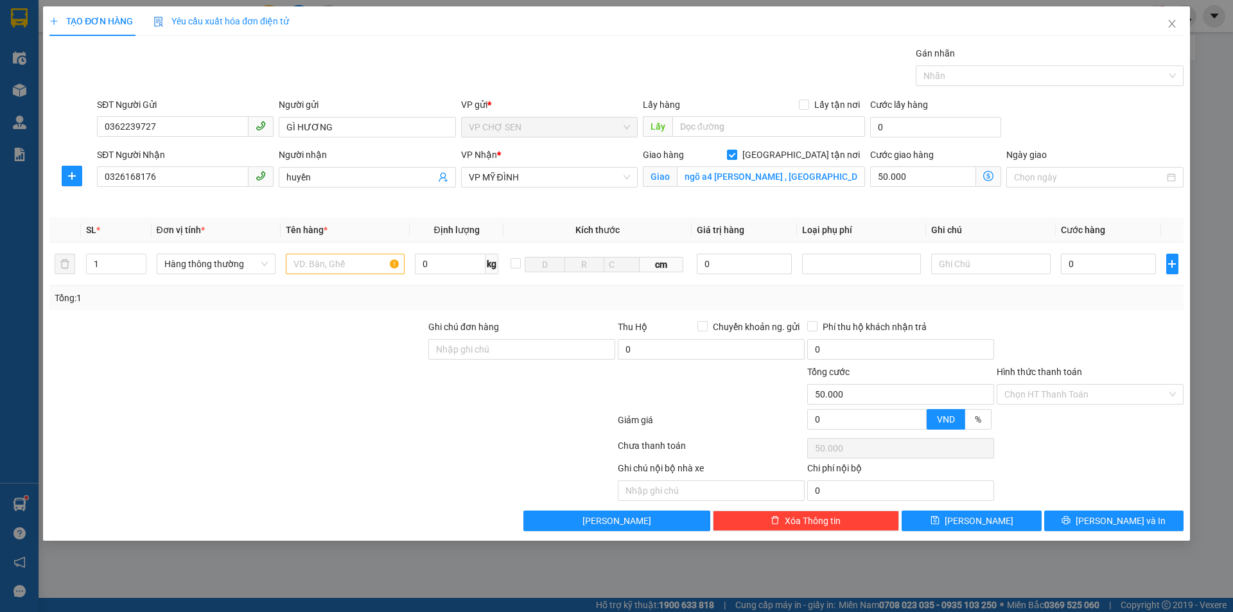
click at [985, 177] on icon "dollar-circle" at bounding box center [988, 176] width 10 height 10
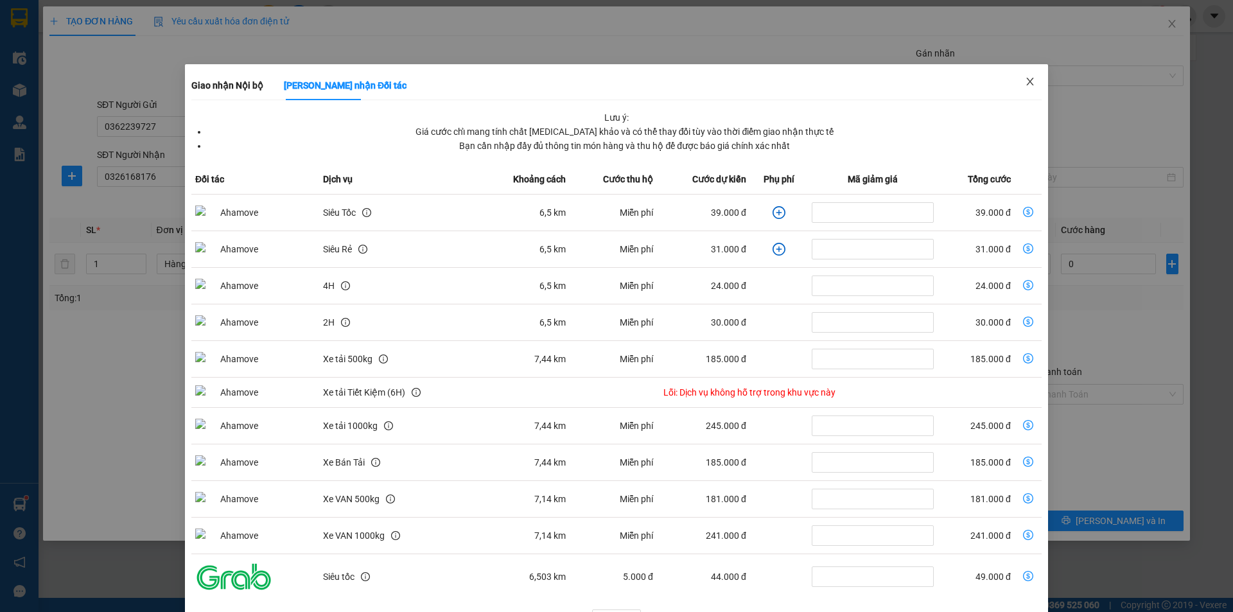
click at [1030, 71] on span "Close" at bounding box center [1030, 82] width 36 height 36
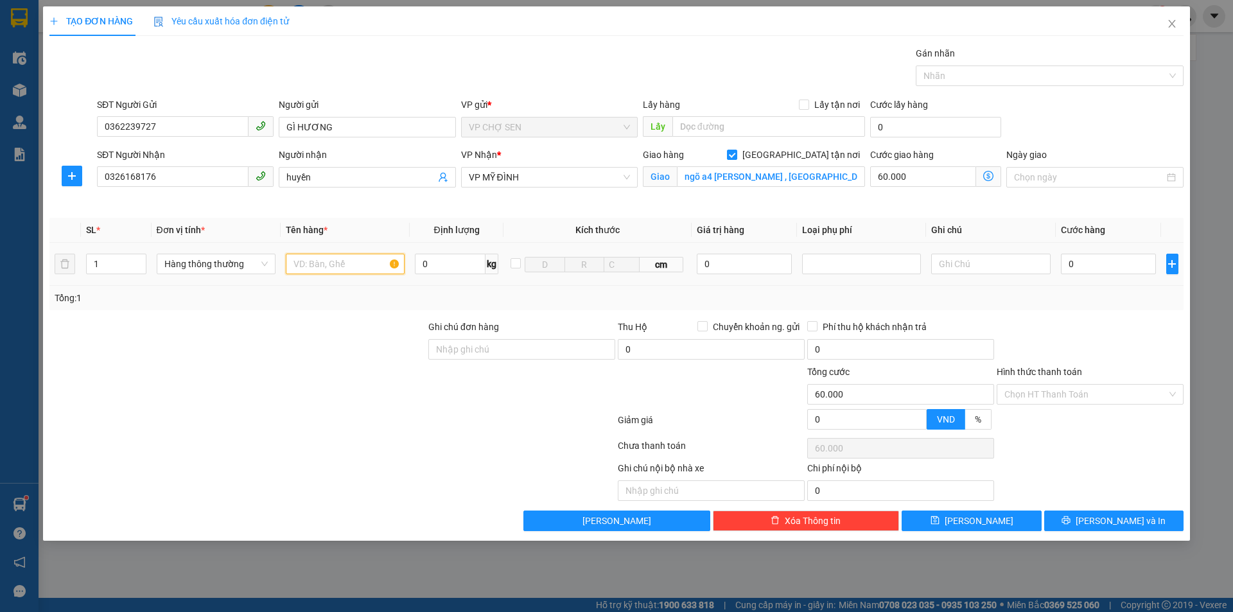
click at [320, 272] on input "text" at bounding box center [345, 264] width 119 height 21
click at [1081, 273] on input "0" at bounding box center [1109, 264] width 96 height 21
click at [1035, 392] on input "Hình thức thanh toán" at bounding box center [1085, 394] width 162 height 19
click at [1056, 399] on input "Hình thức thanh toán" at bounding box center [1085, 394] width 162 height 19
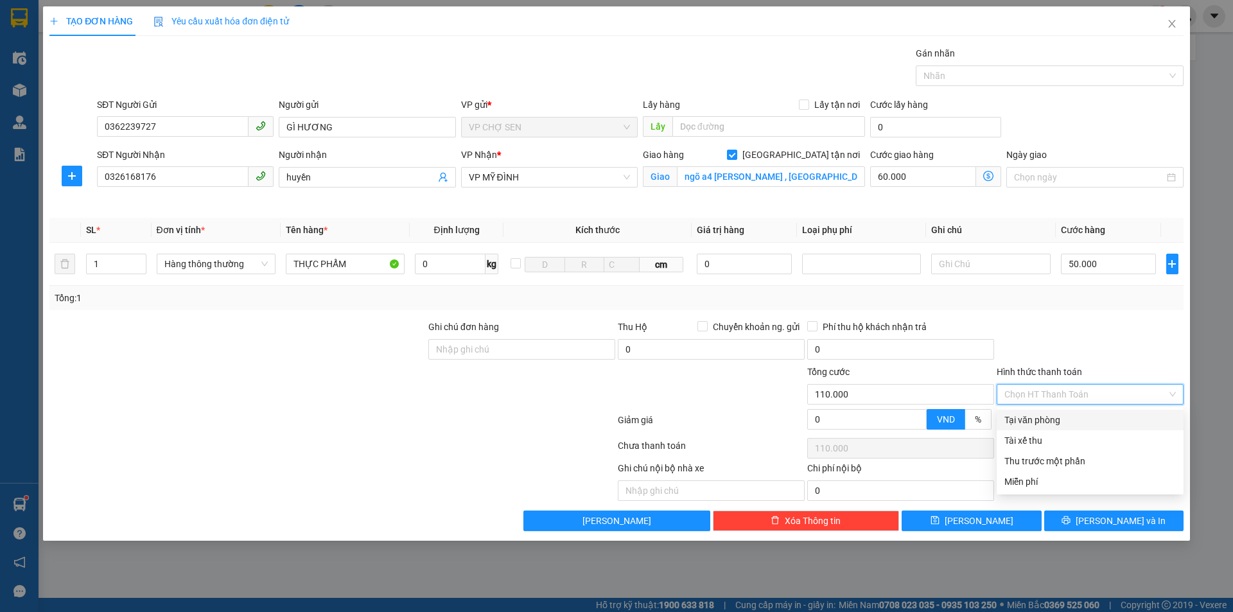
click at [1050, 416] on div "Tại văn phòng" at bounding box center [1089, 420] width 171 height 14
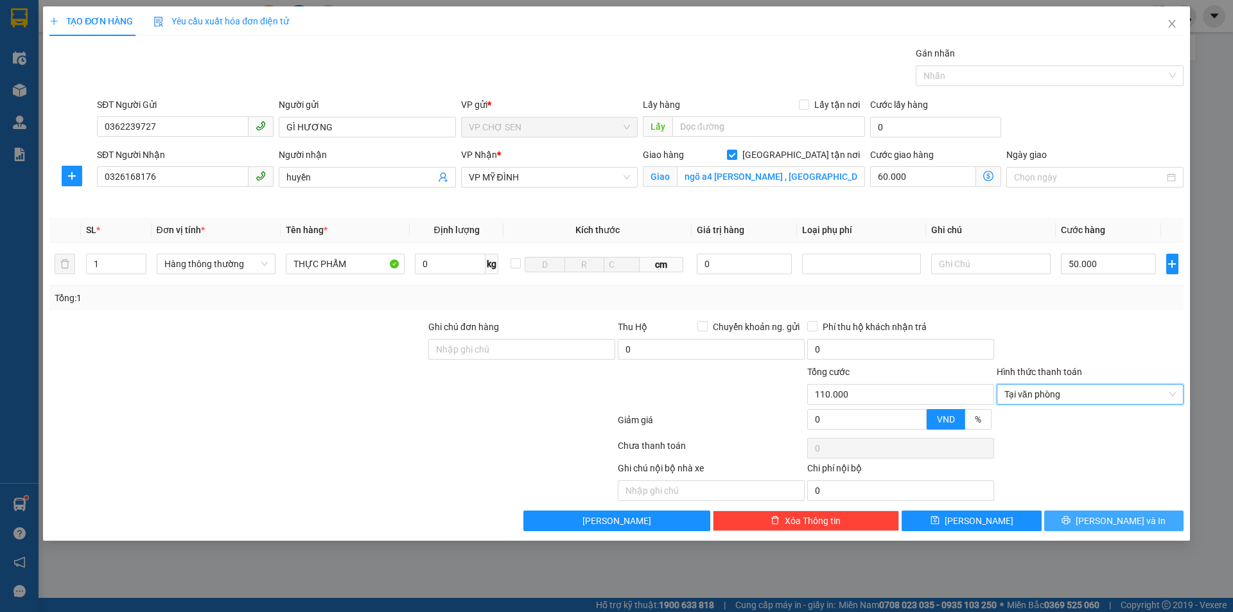
click at [1104, 518] on span "[PERSON_NAME] và In" at bounding box center [1121, 521] width 90 height 14
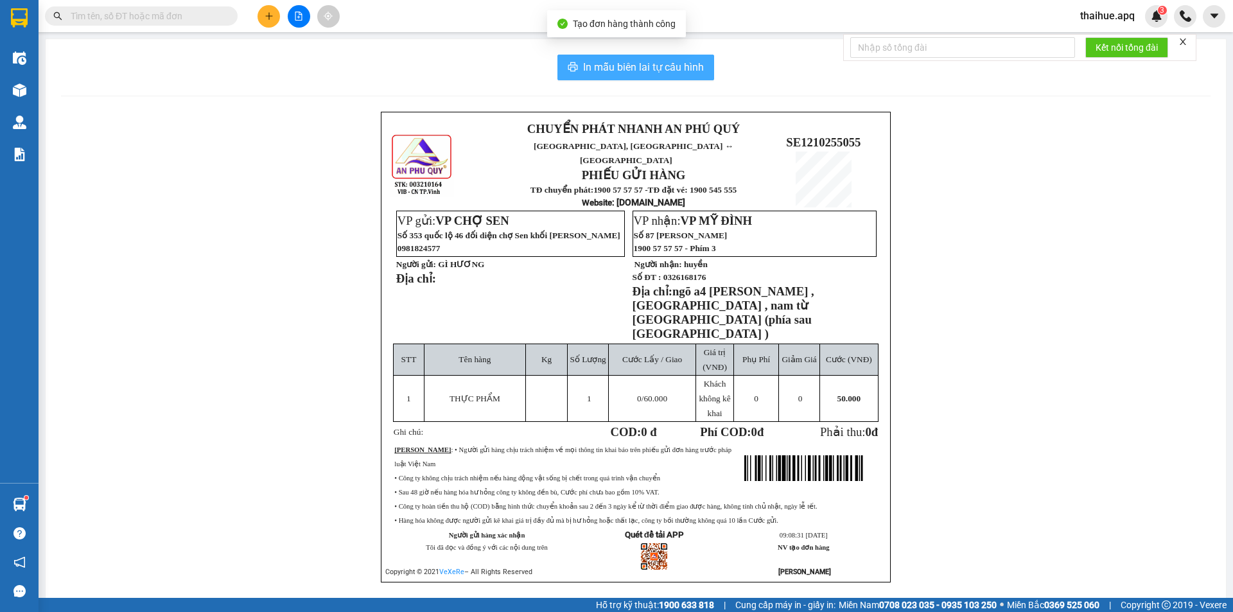
click at [670, 67] on span "In mẫu biên lai tự cấu hình" at bounding box center [643, 67] width 121 height 16
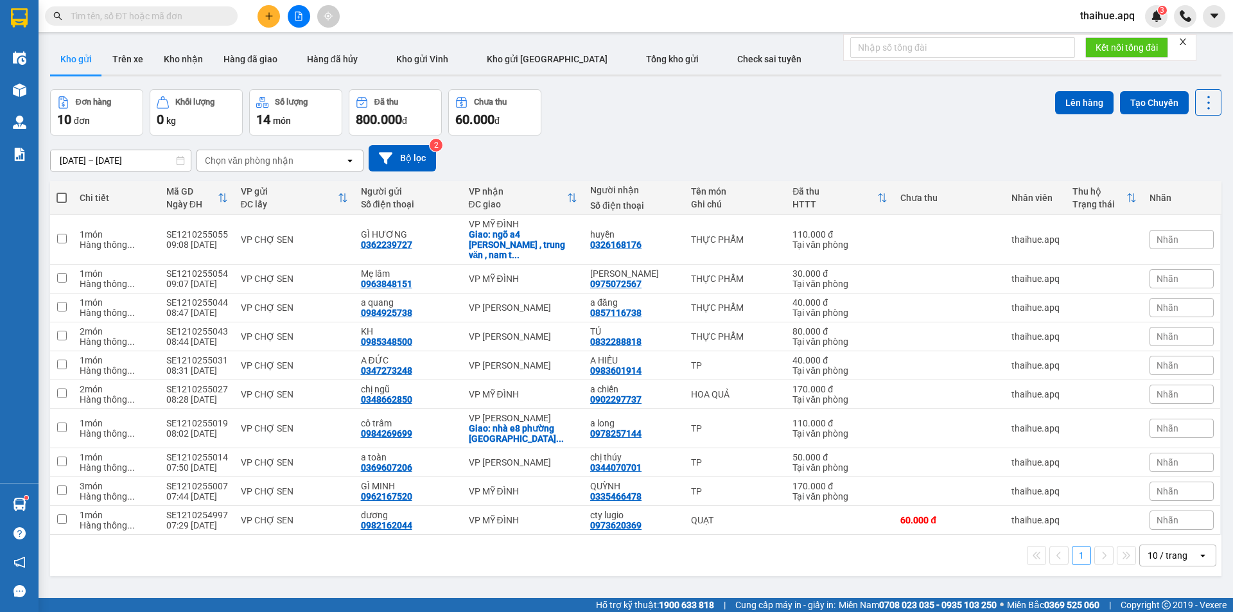
click at [275, 22] on button at bounding box center [268, 16] width 22 height 22
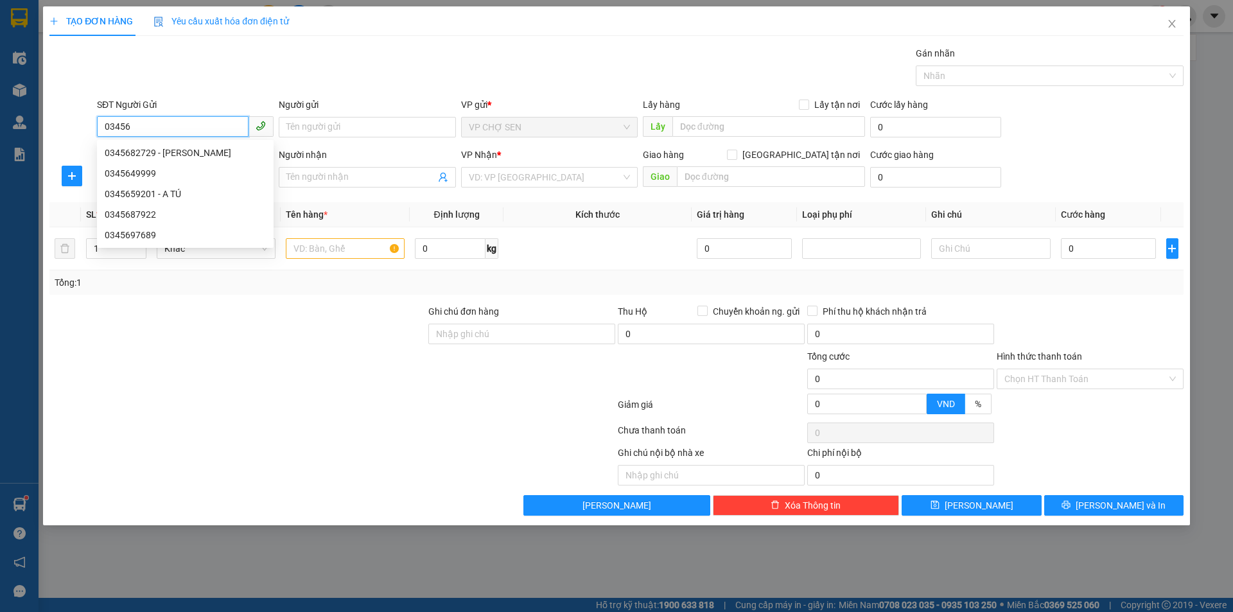
drag, startPoint x: 141, startPoint y: 126, endPoint x: 113, endPoint y: 133, distance: 28.5
click at [113, 133] on input "03456" at bounding box center [173, 126] width 152 height 21
click at [187, 128] on input "0356224521" at bounding box center [173, 126] width 152 height 21
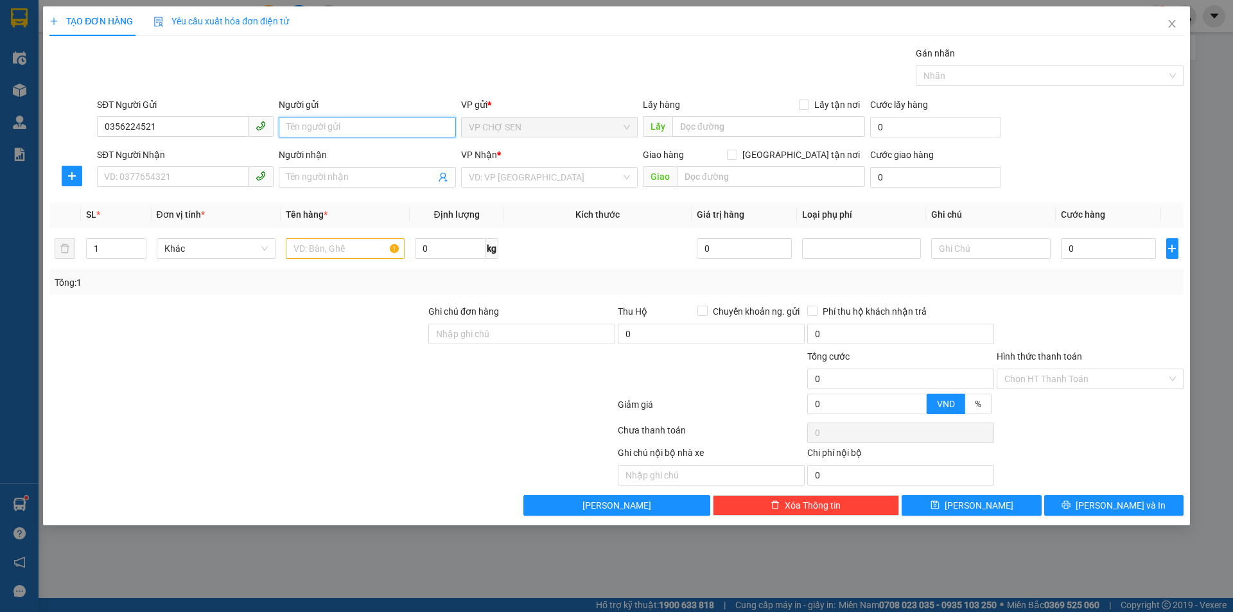
click at [326, 124] on input "Người gửi" at bounding box center [367, 127] width 177 height 21
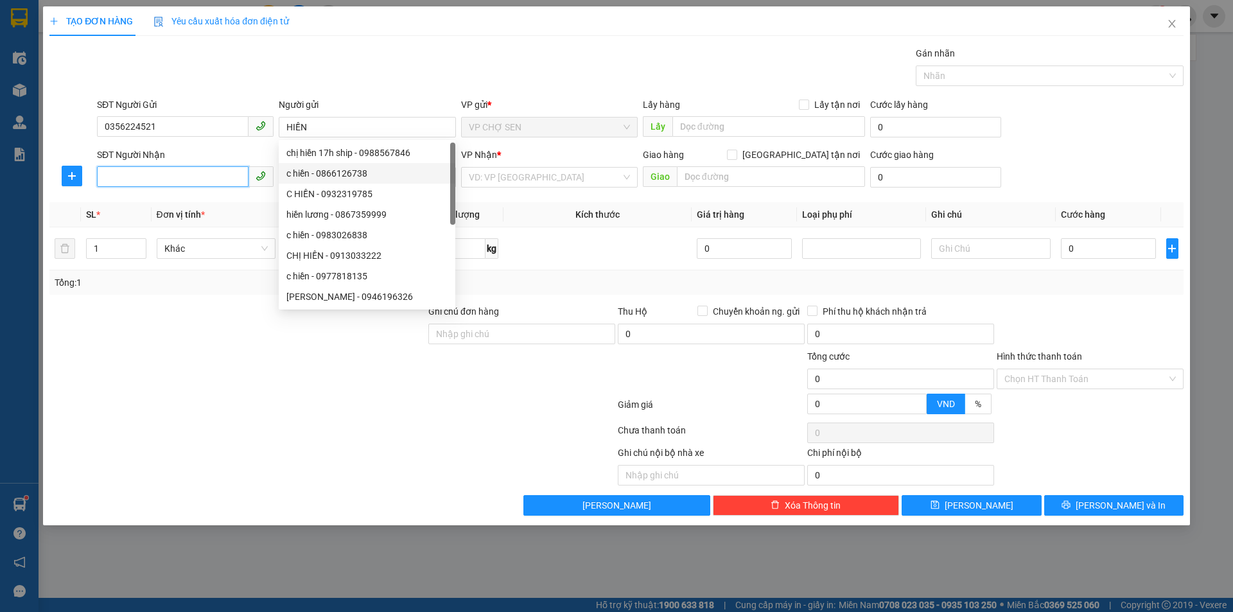
click at [121, 183] on input "SĐT Người Nhận" at bounding box center [173, 176] width 152 height 21
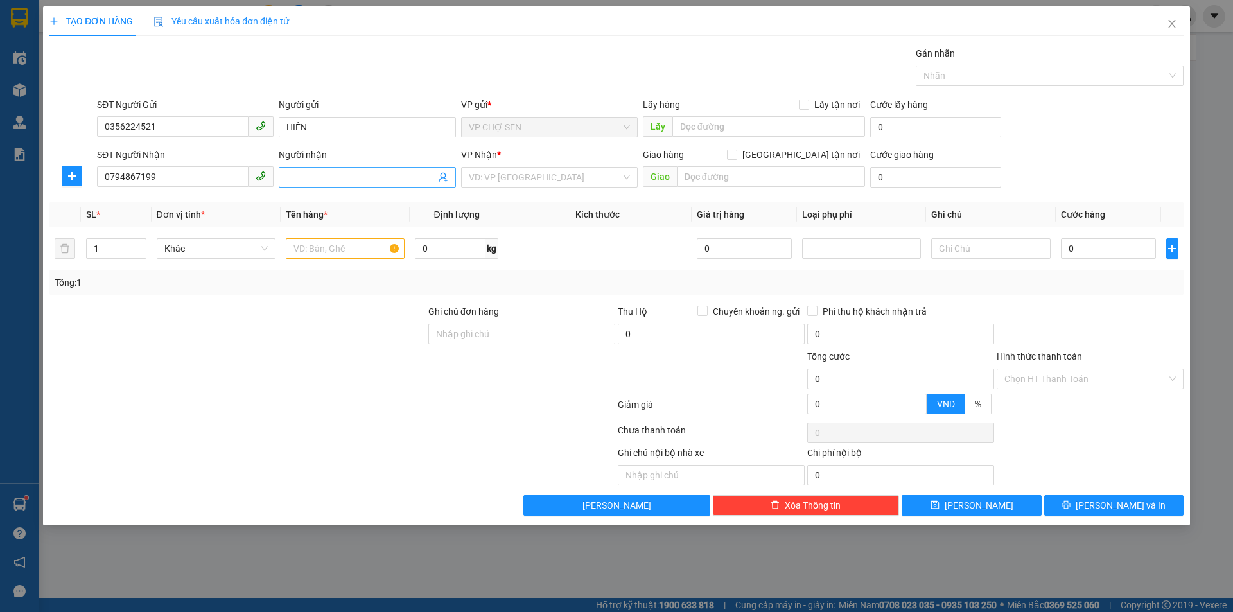
click at [336, 179] on input "Người nhận" at bounding box center [360, 177] width 148 height 14
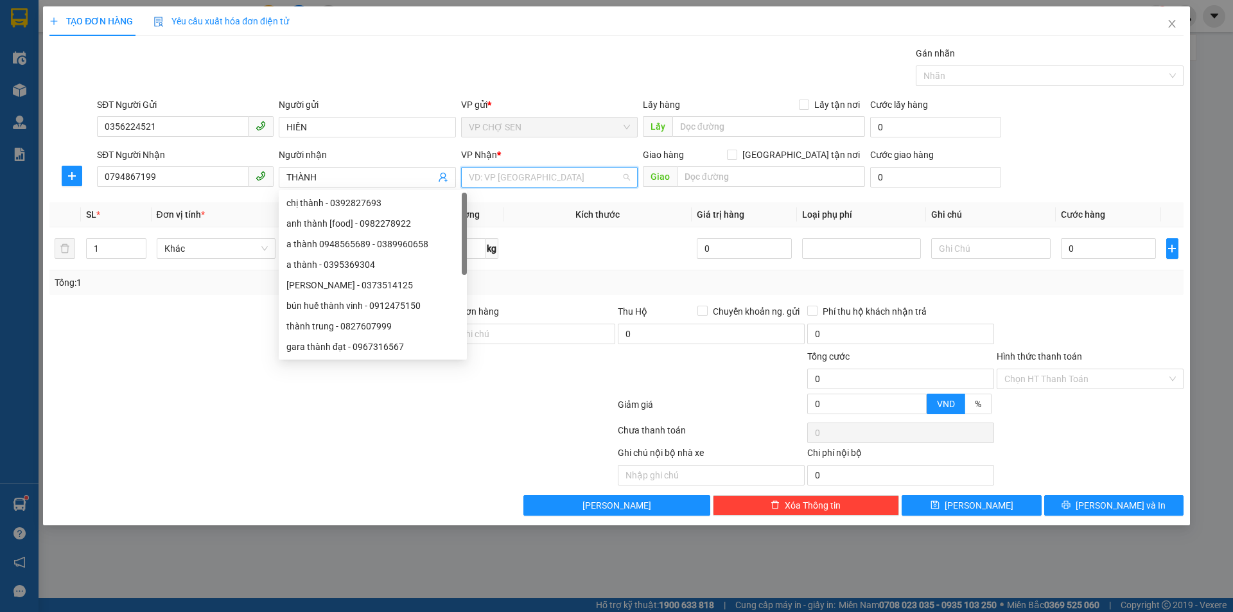
click at [495, 182] on input "search" at bounding box center [545, 177] width 152 height 19
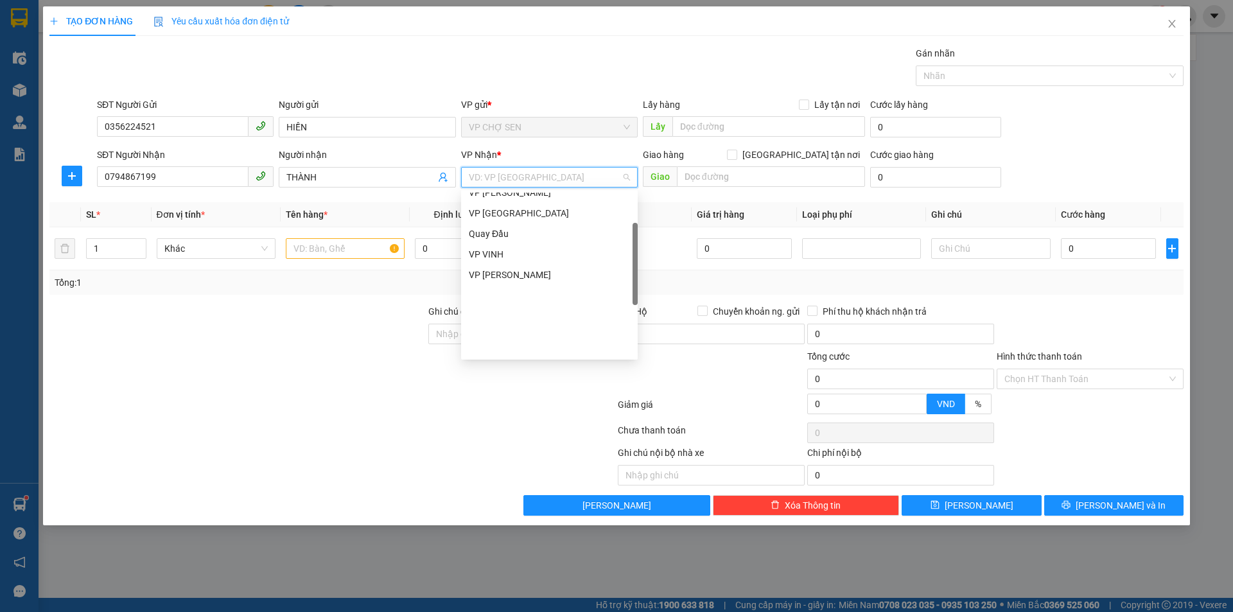
scroll to position [193, 0]
click at [512, 279] on div "VP MỸ ĐÌNH" at bounding box center [549, 277] width 161 height 14
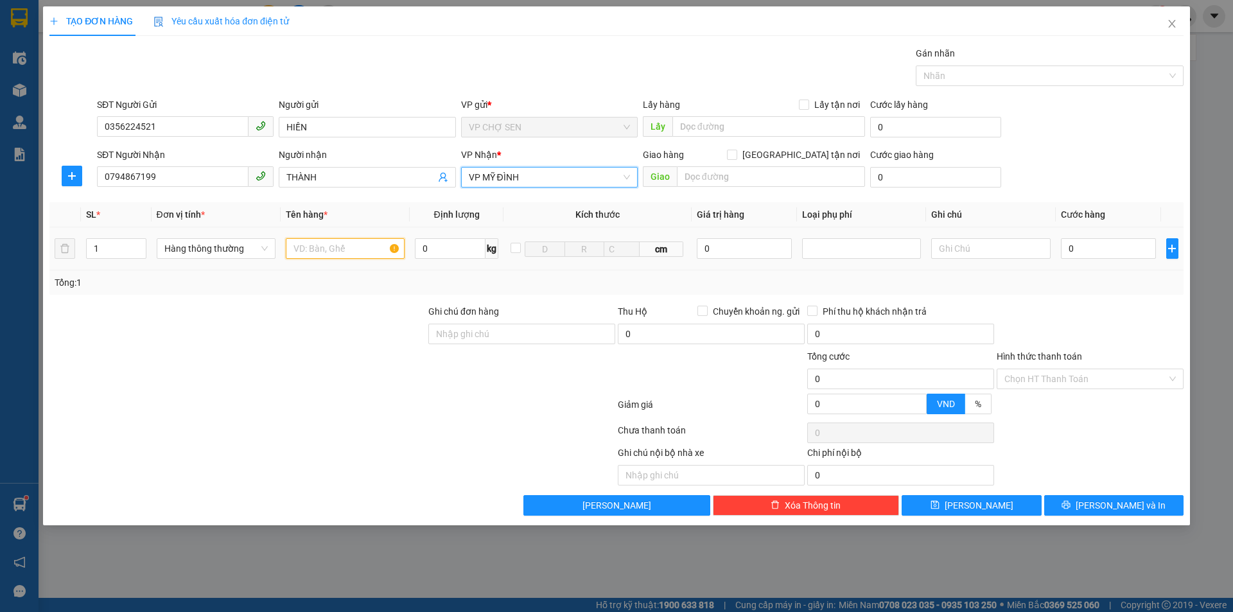
click at [324, 246] on input "text" at bounding box center [345, 248] width 119 height 21
drag, startPoint x: 109, startPoint y: 244, endPoint x: 84, endPoint y: 251, distance: 25.4
click at [84, 251] on td "1" at bounding box center [116, 248] width 71 height 43
click at [1082, 242] on input "0" at bounding box center [1109, 248] width 96 height 21
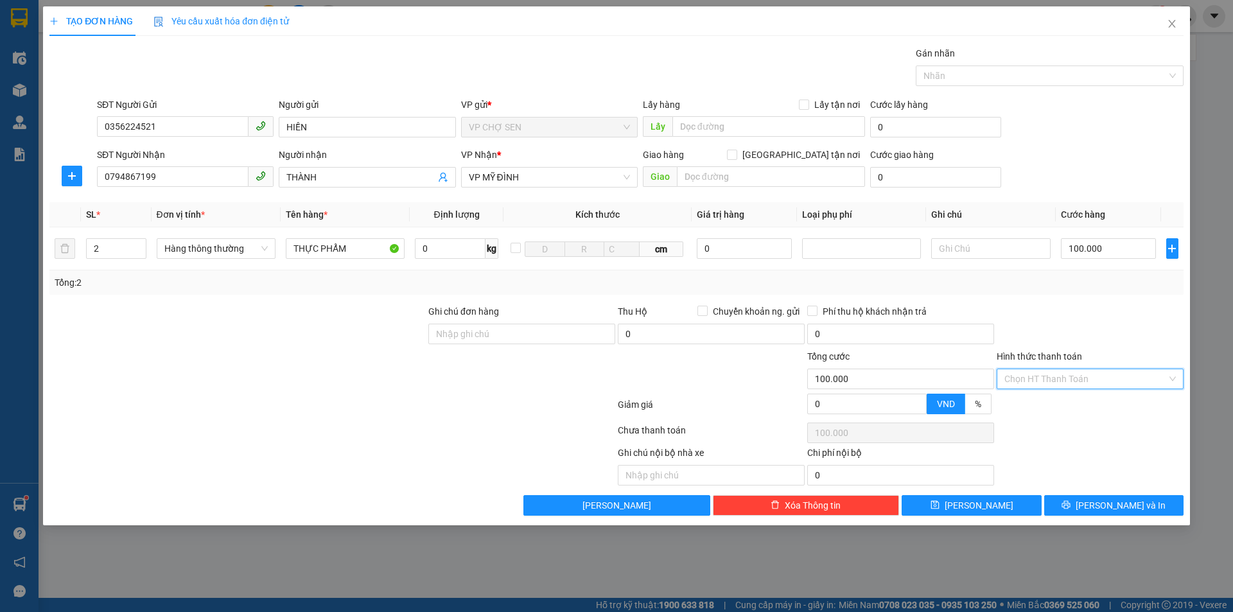
click at [1025, 388] on input "Hình thức thanh toán" at bounding box center [1085, 378] width 162 height 19
click at [1015, 403] on div "Tại văn phòng" at bounding box center [1089, 404] width 171 height 14
click at [1070, 510] on span "printer" at bounding box center [1065, 505] width 9 height 10
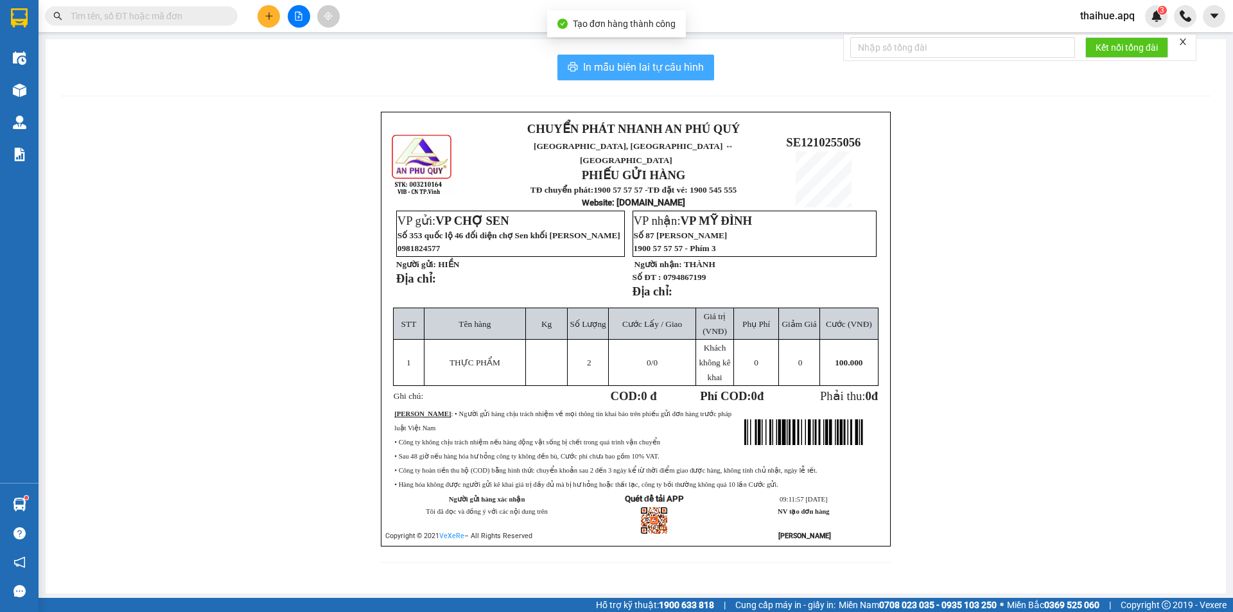
drag, startPoint x: 641, startPoint y: 58, endPoint x: 641, endPoint y: 67, distance: 8.3
click at [641, 62] on button "In mẫu biên lai tự cấu hình" at bounding box center [635, 68] width 157 height 26
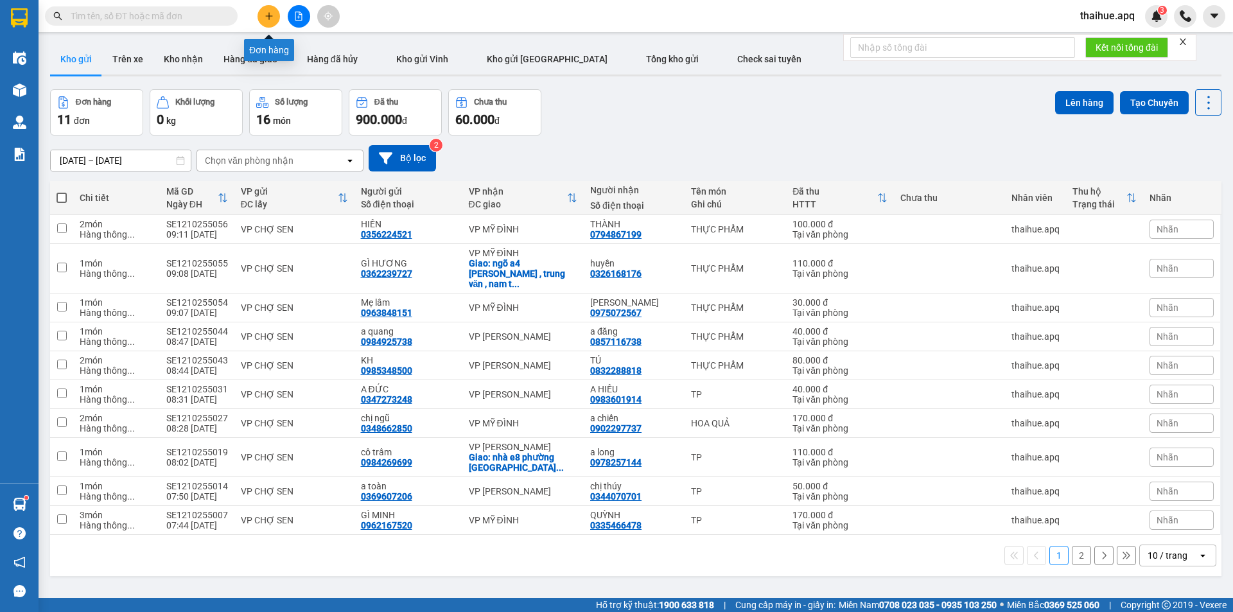
click at [272, 21] on button at bounding box center [268, 16] width 22 height 22
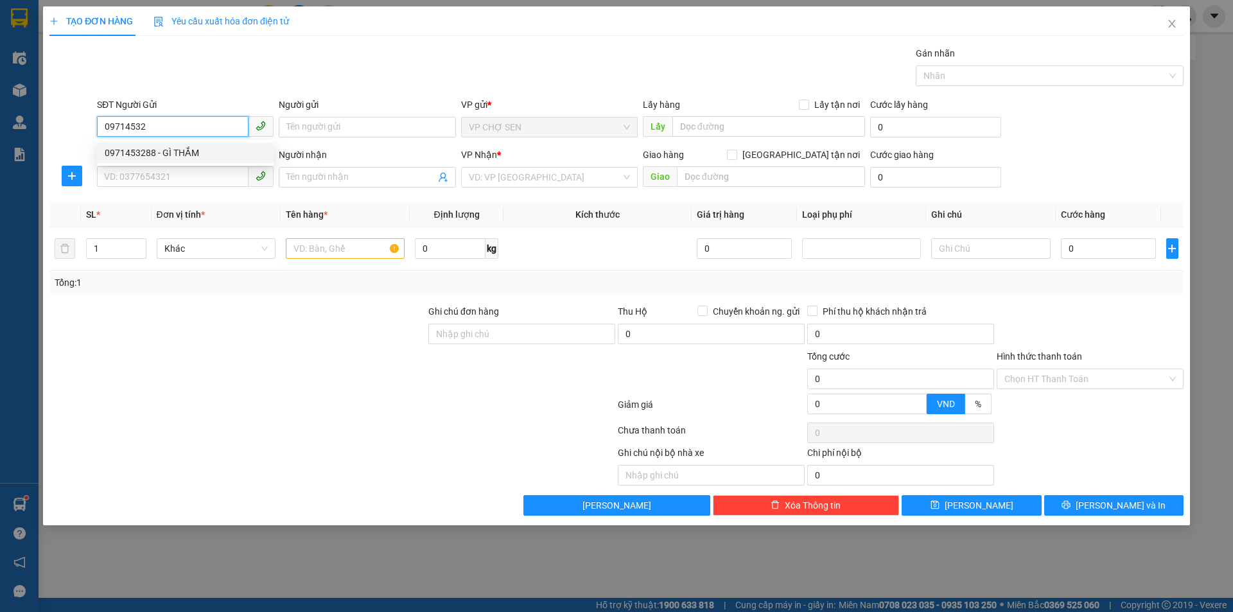
click at [198, 152] on div "0971453288 - GÌ THẮM" at bounding box center [185, 153] width 161 height 14
click at [198, 173] on input "SĐT Người Nhận" at bounding box center [173, 176] width 152 height 21
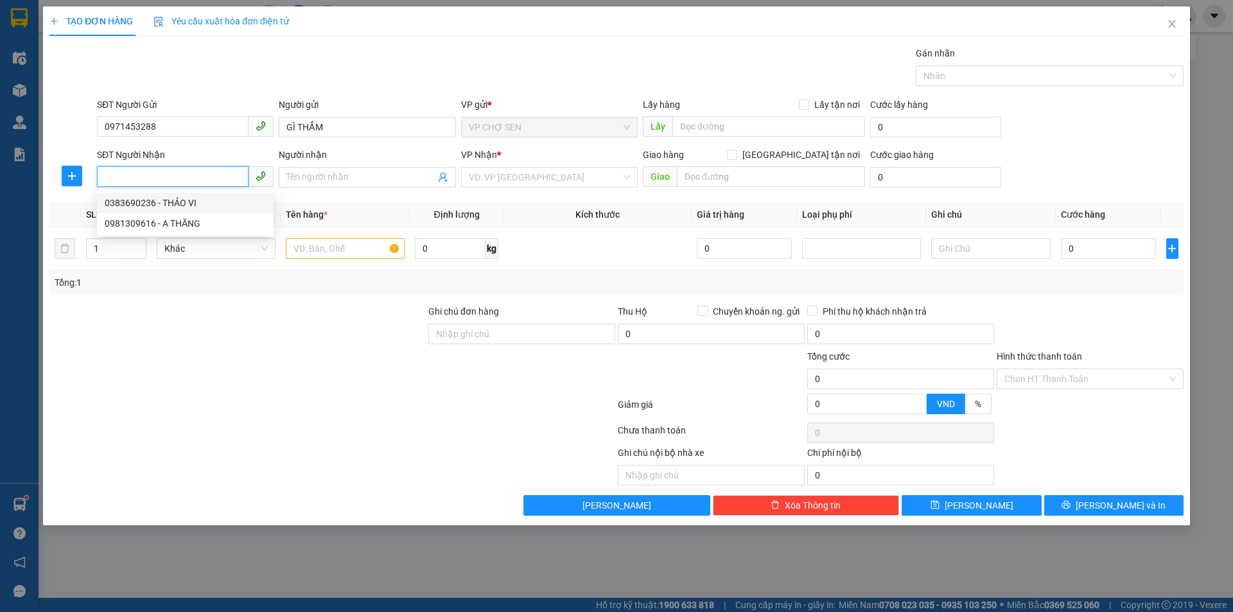
click at [200, 204] on div "0383690236 - THẢO VI" at bounding box center [185, 203] width 161 height 14
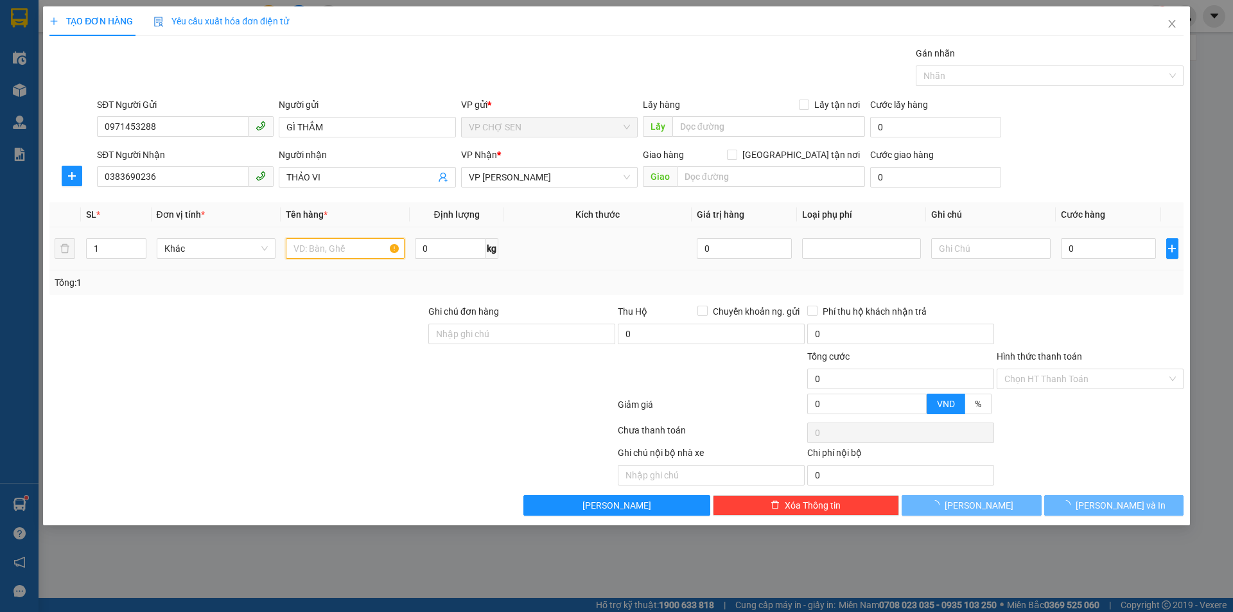
click at [360, 249] on input "text" at bounding box center [345, 248] width 119 height 21
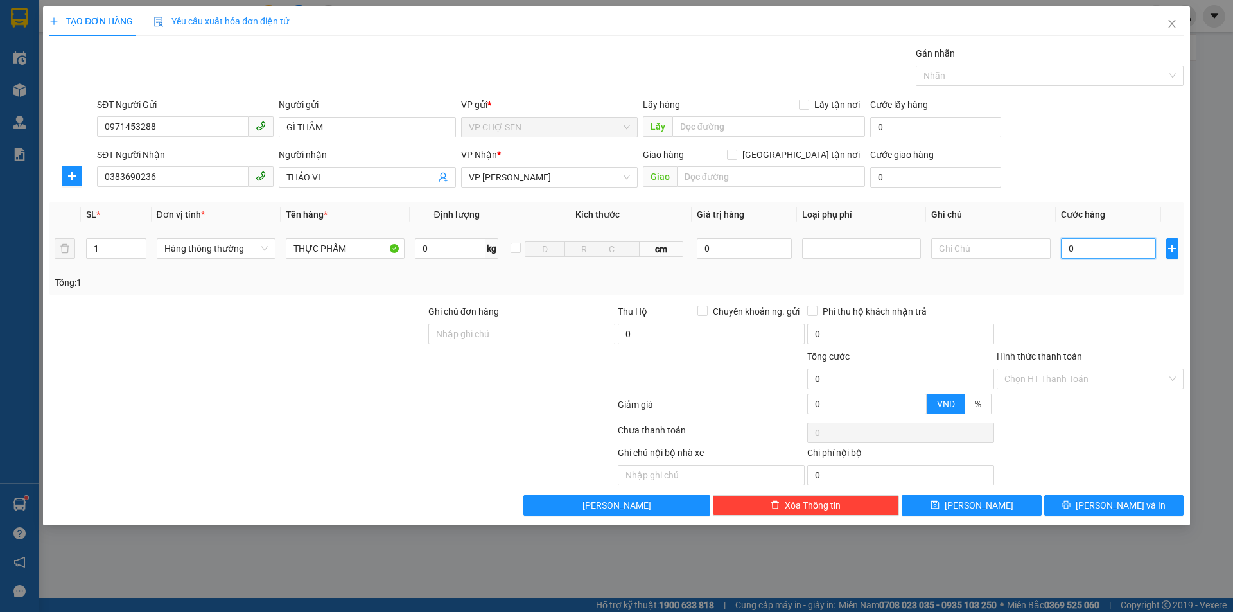
click at [1101, 257] on input "0" at bounding box center [1109, 248] width 96 height 21
click at [1050, 383] on input "Hình thức thanh toán" at bounding box center [1085, 378] width 162 height 19
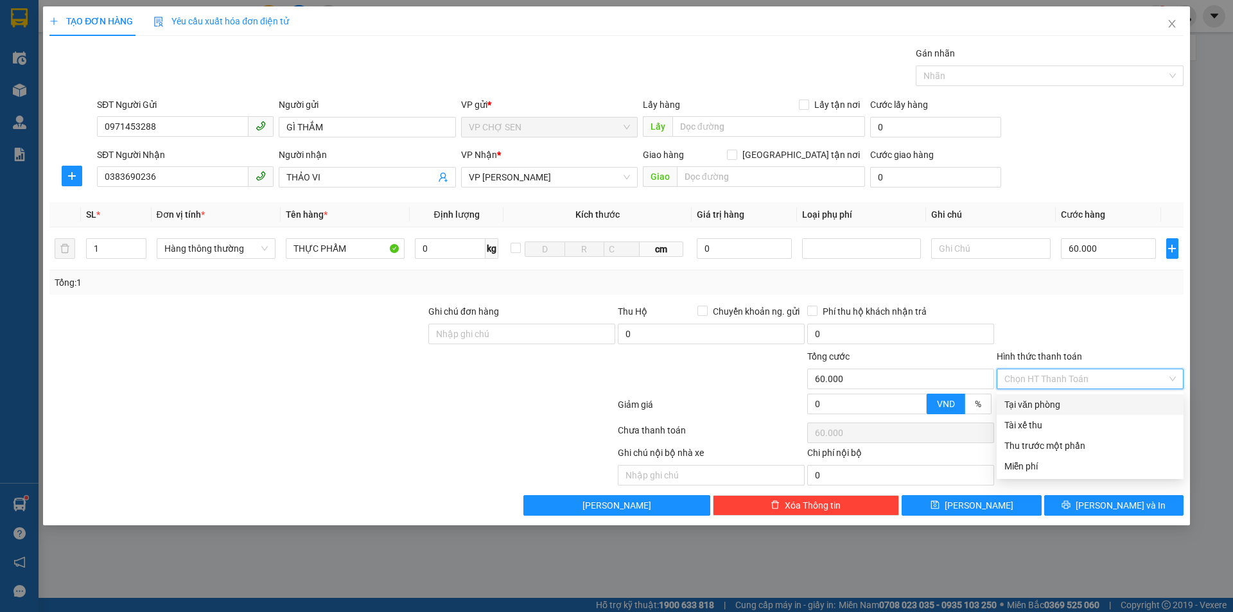
click at [1048, 398] on div "Tại văn phòng" at bounding box center [1089, 404] width 171 height 14
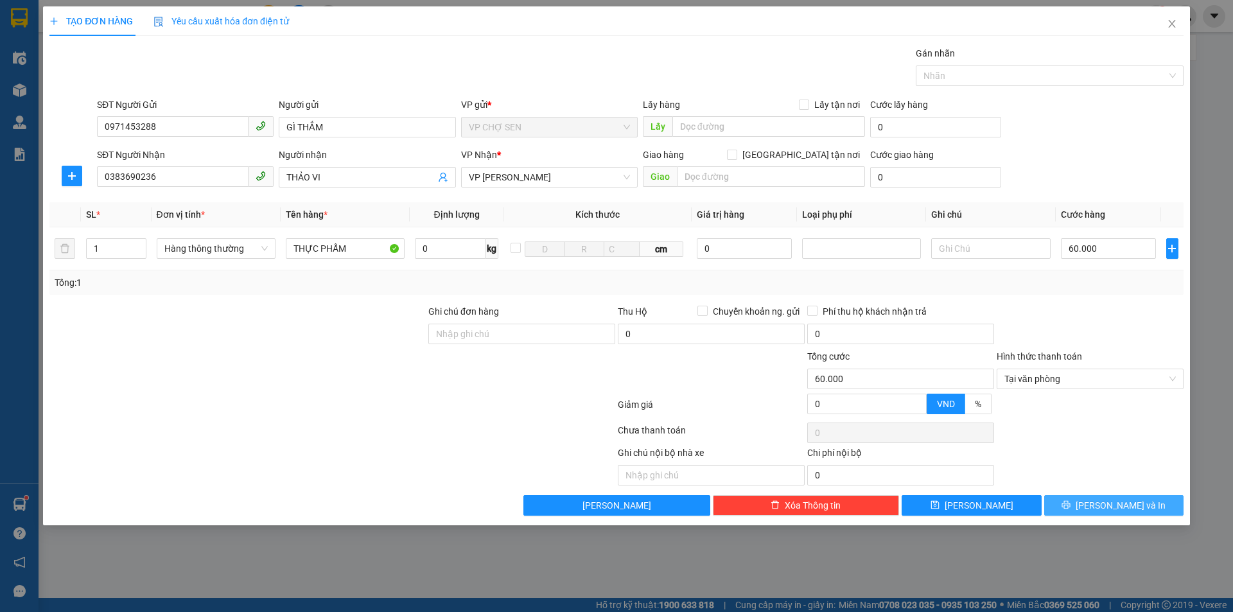
click at [1077, 505] on button "[PERSON_NAME] và In" at bounding box center [1113, 505] width 139 height 21
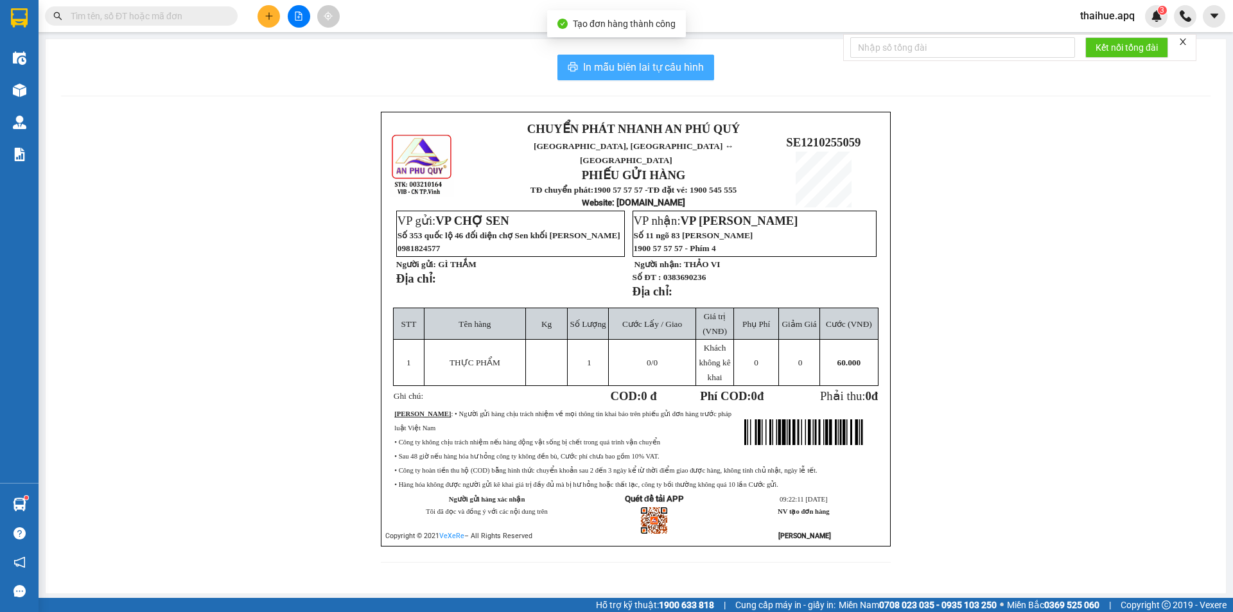
click at [615, 58] on button "In mẫu biên lai tự cấu hình" at bounding box center [635, 68] width 157 height 26
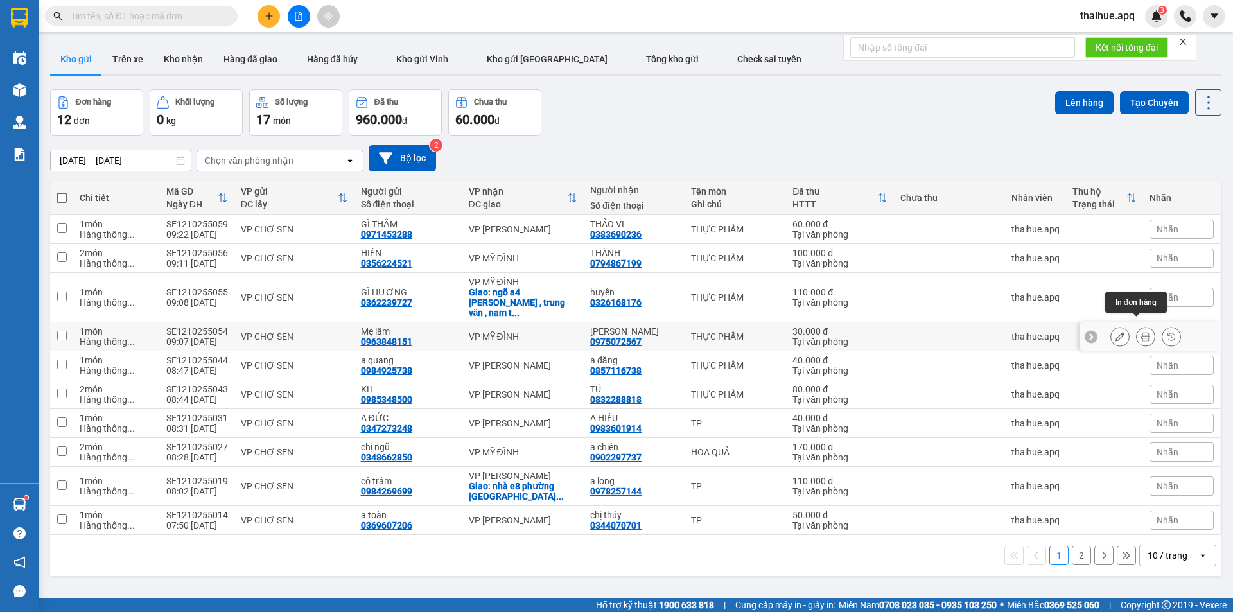
click at [1140, 326] on button at bounding box center [1146, 337] width 18 height 22
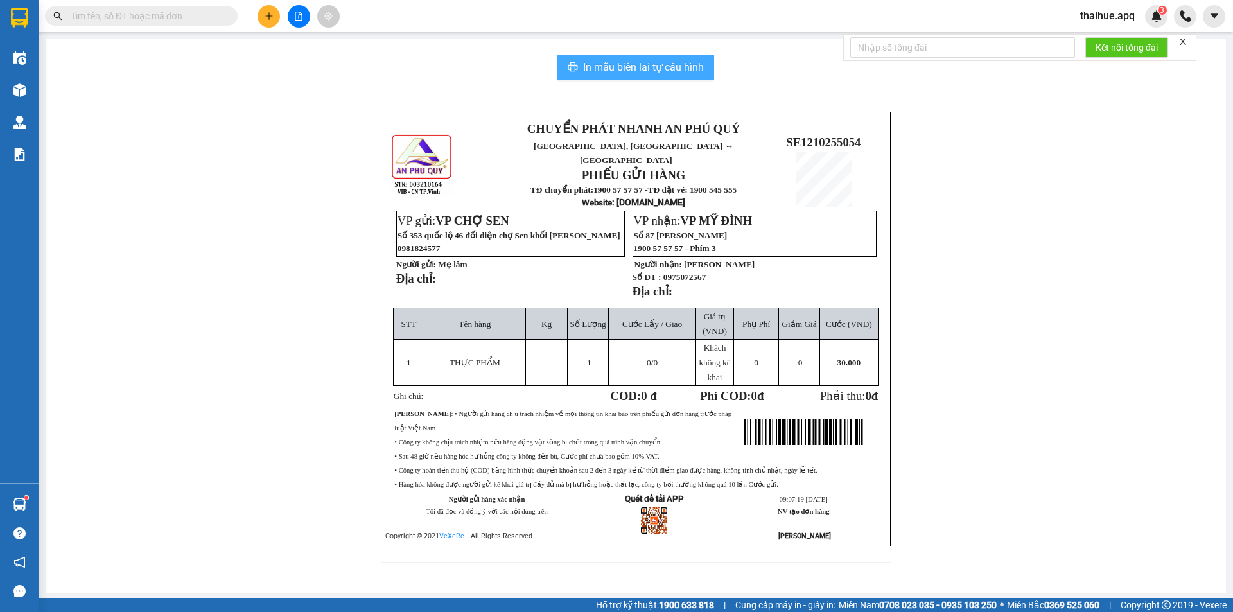
click at [638, 62] on span "In mẫu biên lai tự cấu hình" at bounding box center [643, 67] width 121 height 16
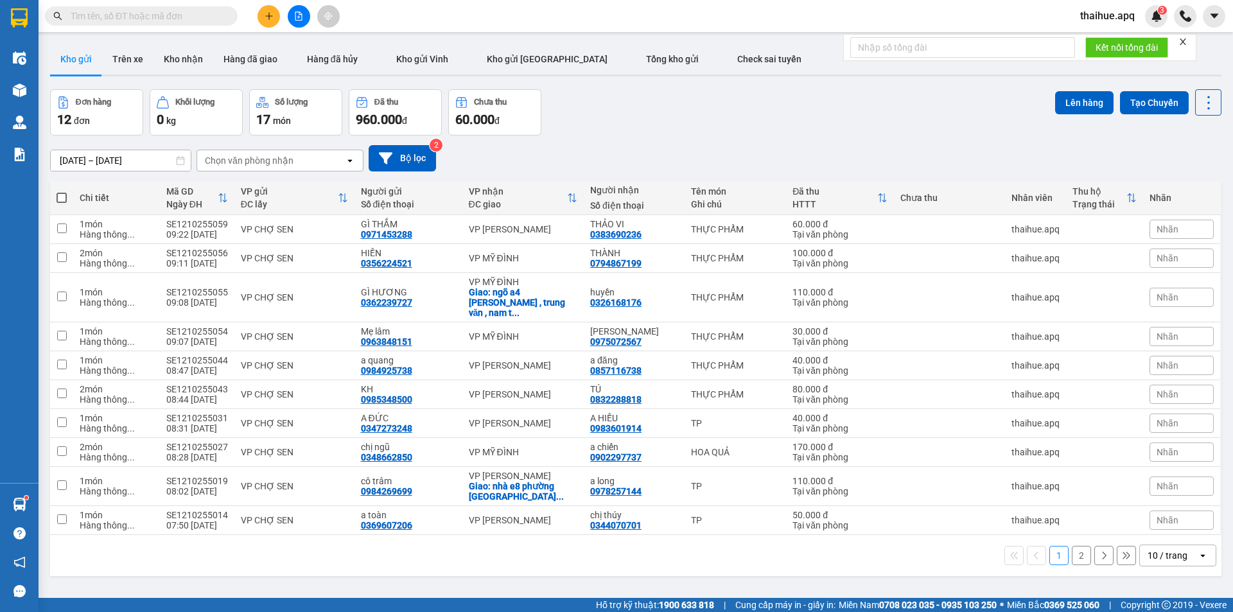
click at [890, 168] on div "10/10/2025 – 12/10/2025 Press the down arrow key to interact with the calendar …" at bounding box center [635, 158] width 1171 height 26
click at [265, 16] on icon "plus" at bounding box center [269, 16] width 9 height 9
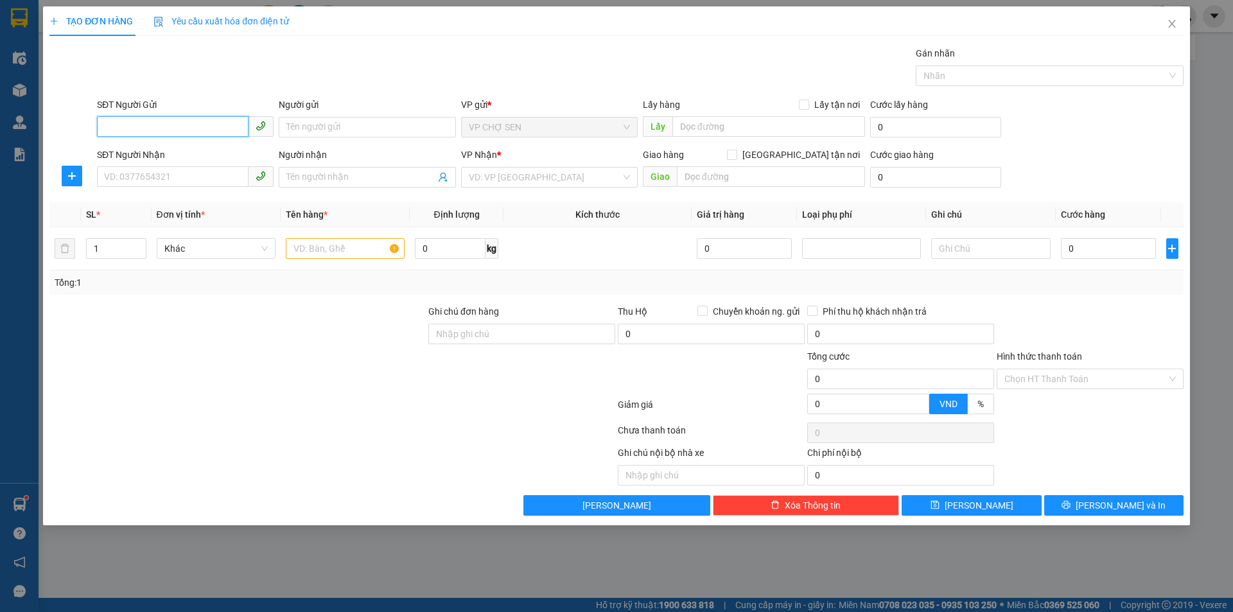
click at [170, 128] on input "SĐT Người Gửi" at bounding box center [173, 126] width 152 height 21
click at [1176, 24] on icon "close" at bounding box center [1172, 24] width 10 height 10
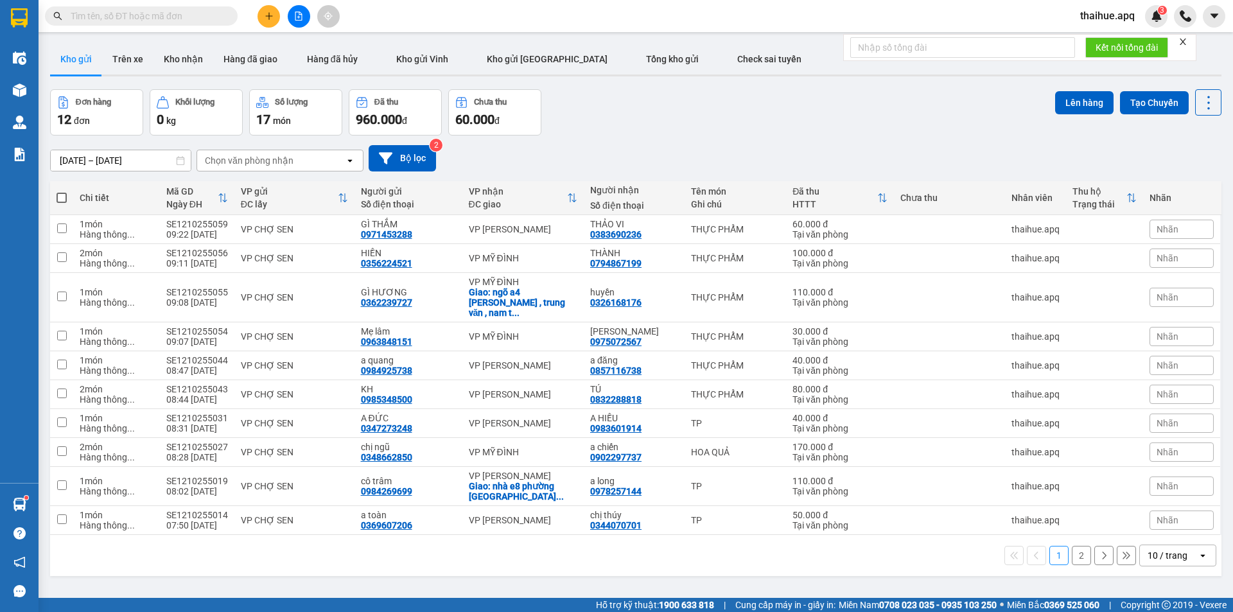
click at [88, 200] on div "Chi tiết" at bounding box center [117, 198] width 74 height 10
click at [53, 197] on th at bounding box center [61, 198] width 23 height 34
click at [62, 196] on span at bounding box center [62, 198] width 10 height 10
click at [62, 191] on input "checkbox" at bounding box center [62, 191] width 0 height 0
checkbox input "true"
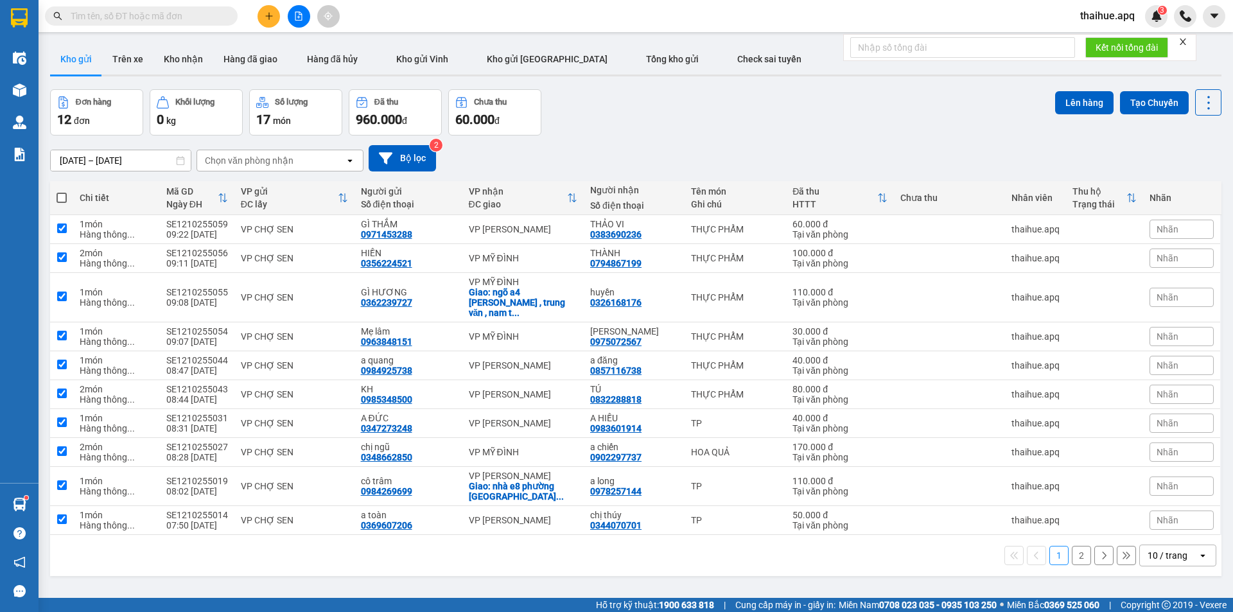
checkbox input "true"
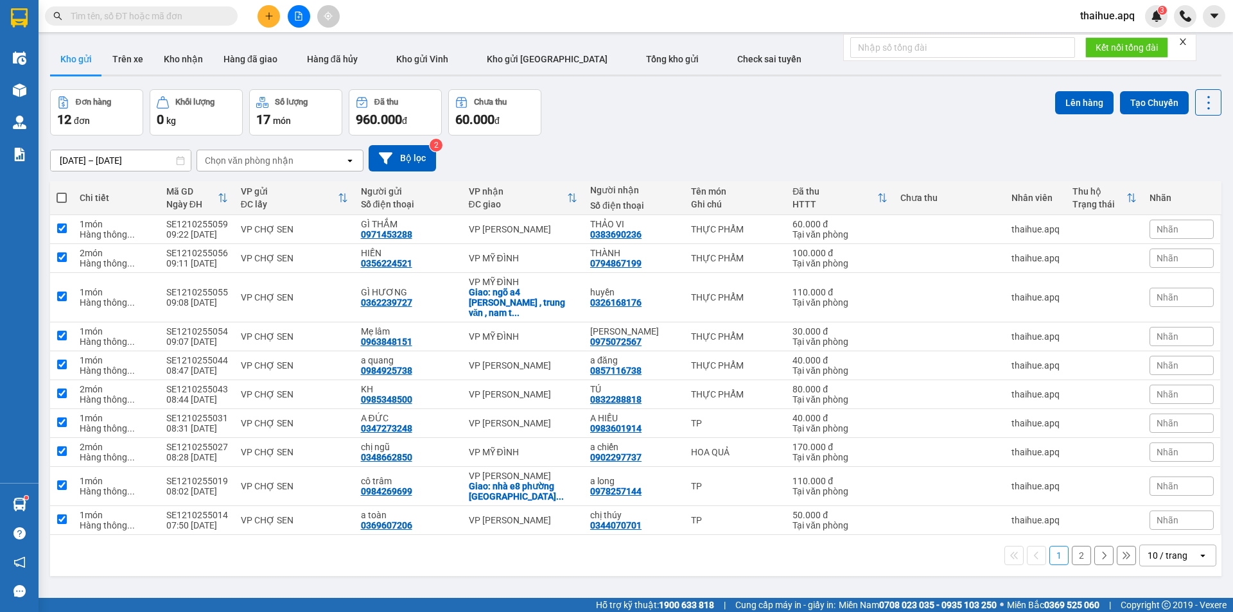
checkbox input "true"
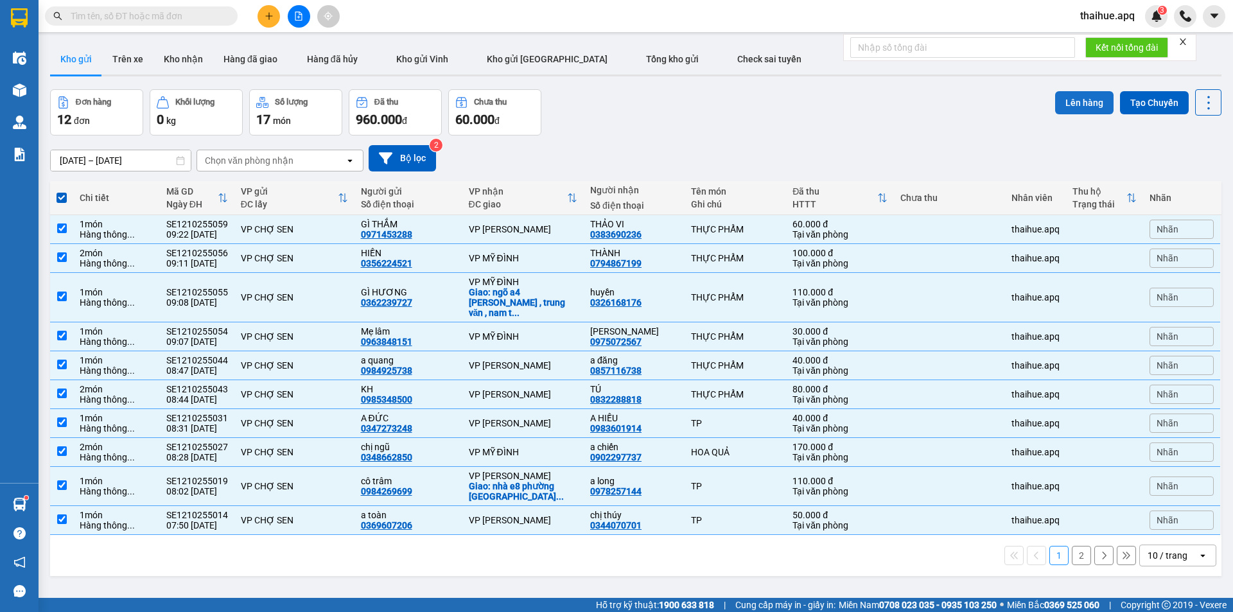
click at [1055, 104] on button "Lên hàng" at bounding box center [1084, 102] width 58 height 23
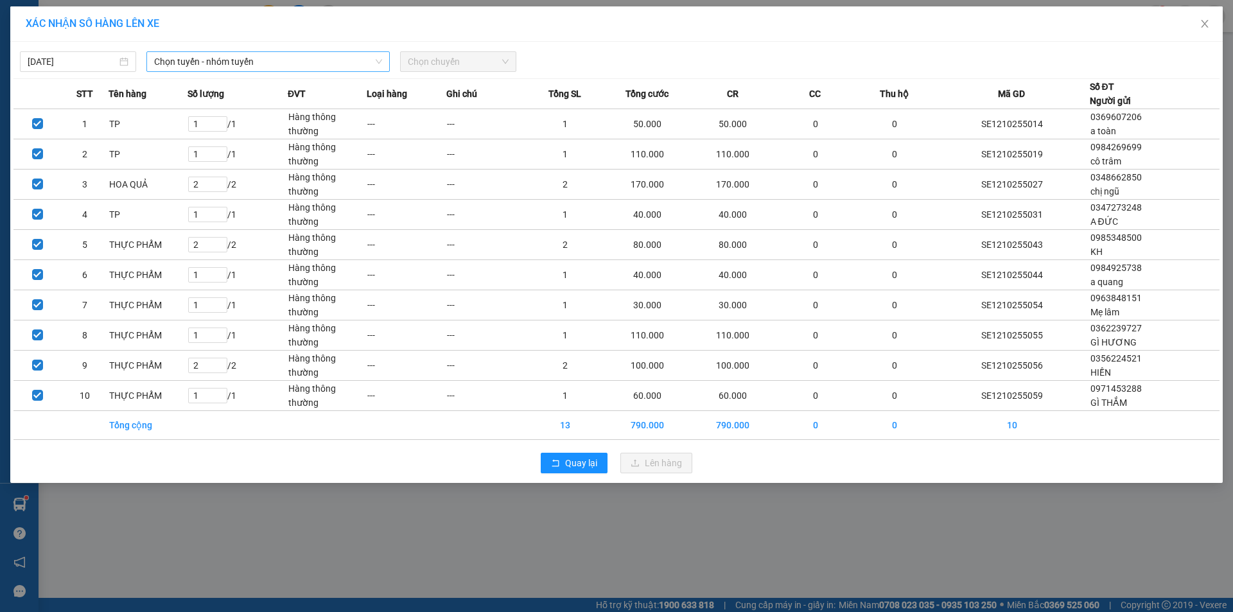
click at [253, 55] on span "Chọn tuyến - nhóm tuyến" at bounding box center [268, 61] width 228 height 19
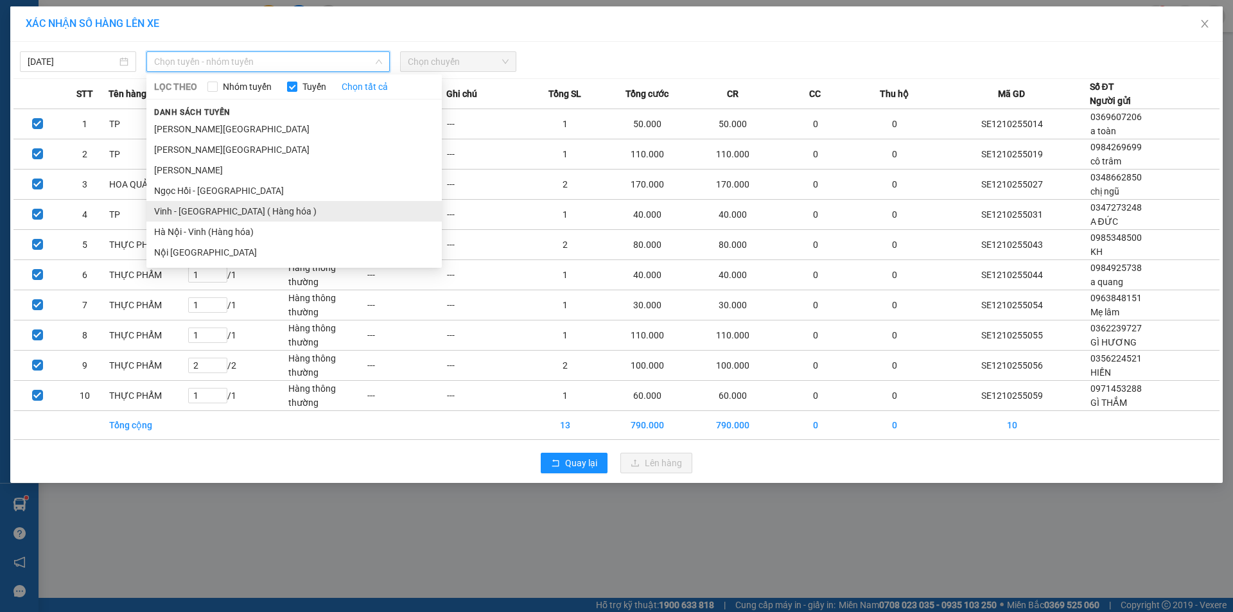
click at [214, 213] on li "Vinh - [GEOGRAPHIC_DATA] ( Hàng hóa )" at bounding box center [293, 211] width 295 height 21
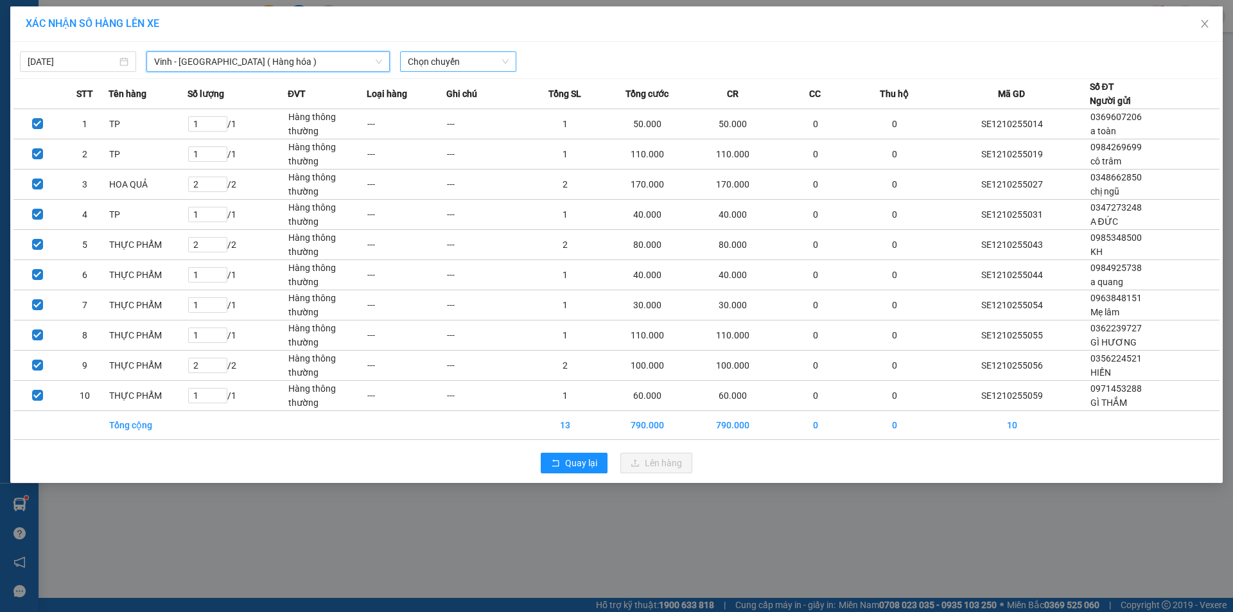
click at [428, 64] on span "Chọn chuyến" at bounding box center [458, 61] width 101 height 19
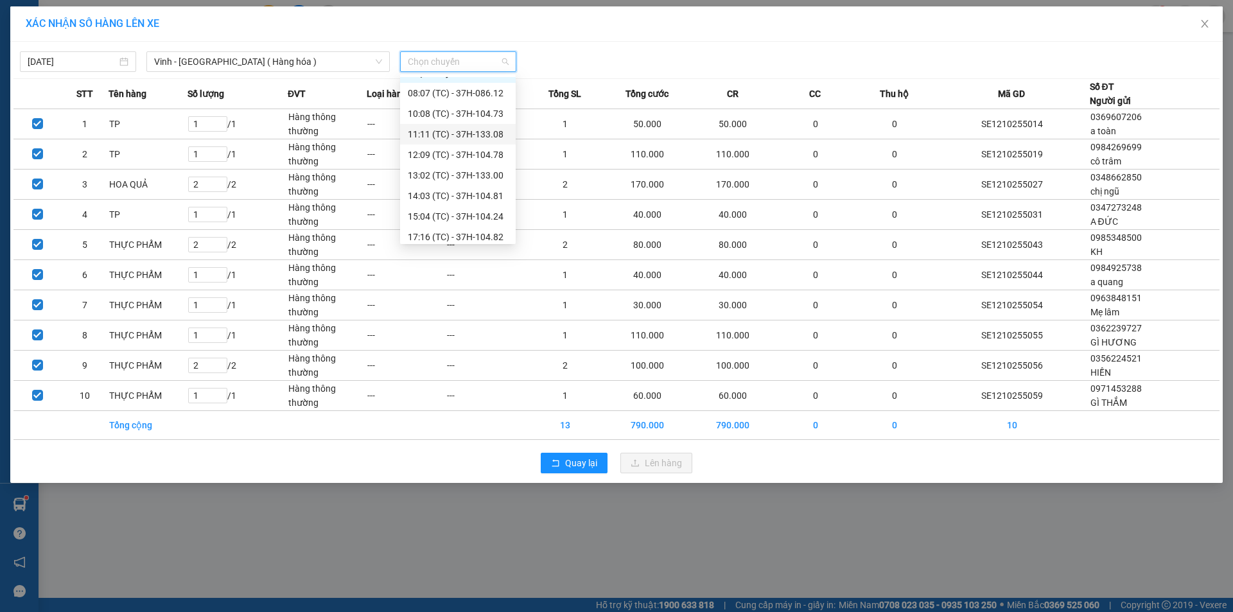
scroll to position [21, 0]
click at [480, 123] on div "11:11 (TC) - 37H-133.08" at bounding box center [458, 128] width 100 height 14
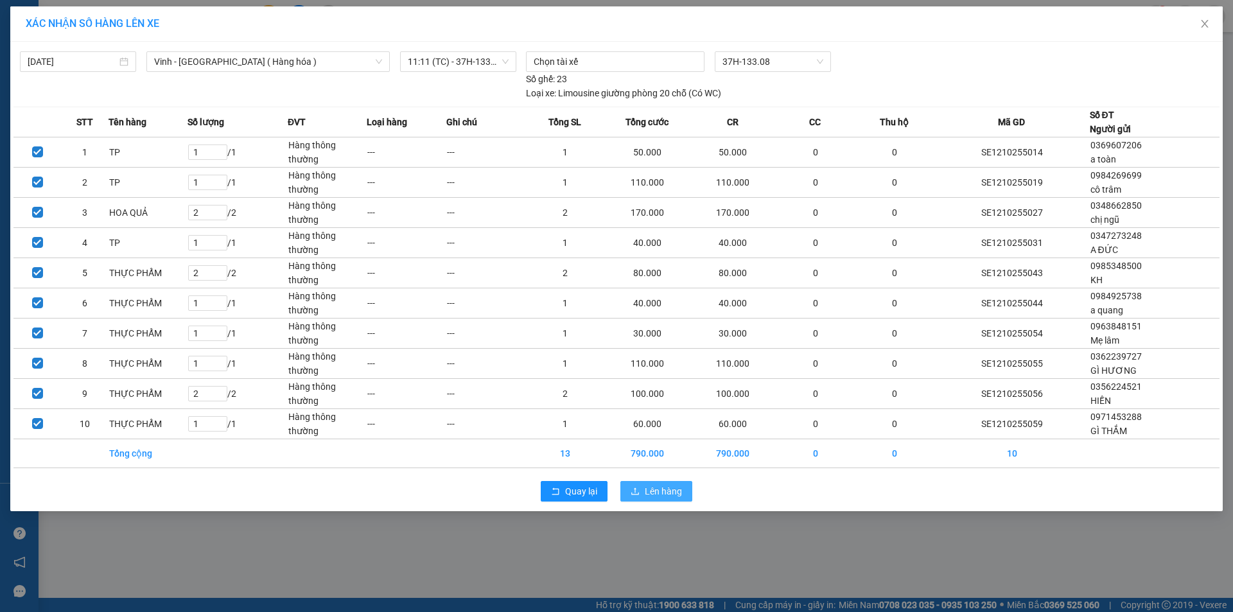
click at [646, 496] on span "Lên hàng" at bounding box center [663, 491] width 37 height 14
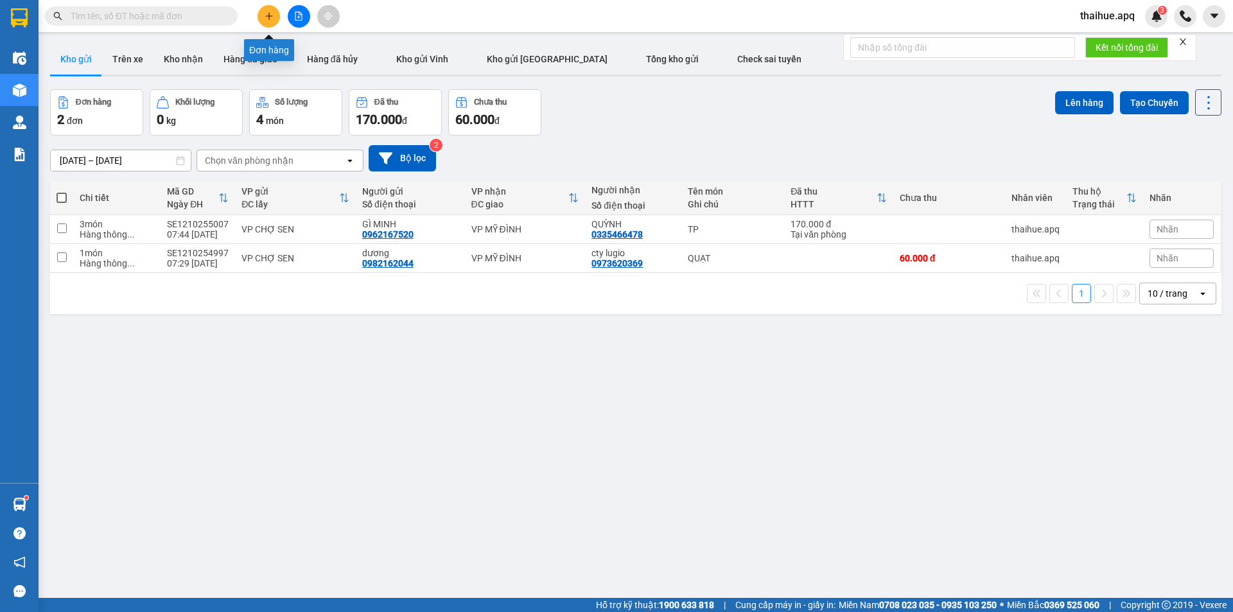
drag, startPoint x: 269, startPoint y: 15, endPoint x: 254, endPoint y: 412, distance: 397.7
click at [254, 412] on section "Kết quả tìm kiếm ( 0 ) Bộ lọc No Data thaihue.apq 3 Điều hành xe Kho hàng mới Q…" at bounding box center [616, 306] width 1233 height 612
click at [254, 412] on div "ver 1.8.146 Kho gửi Trên xe Kho nhận Hàng đã giao Hàng đã hủy Kho gửi Vinh Kho …" at bounding box center [635, 345] width 1181 height 612
click at [265, 19] on icon "plus" at bounding box center [269, 16] width 9 height 9
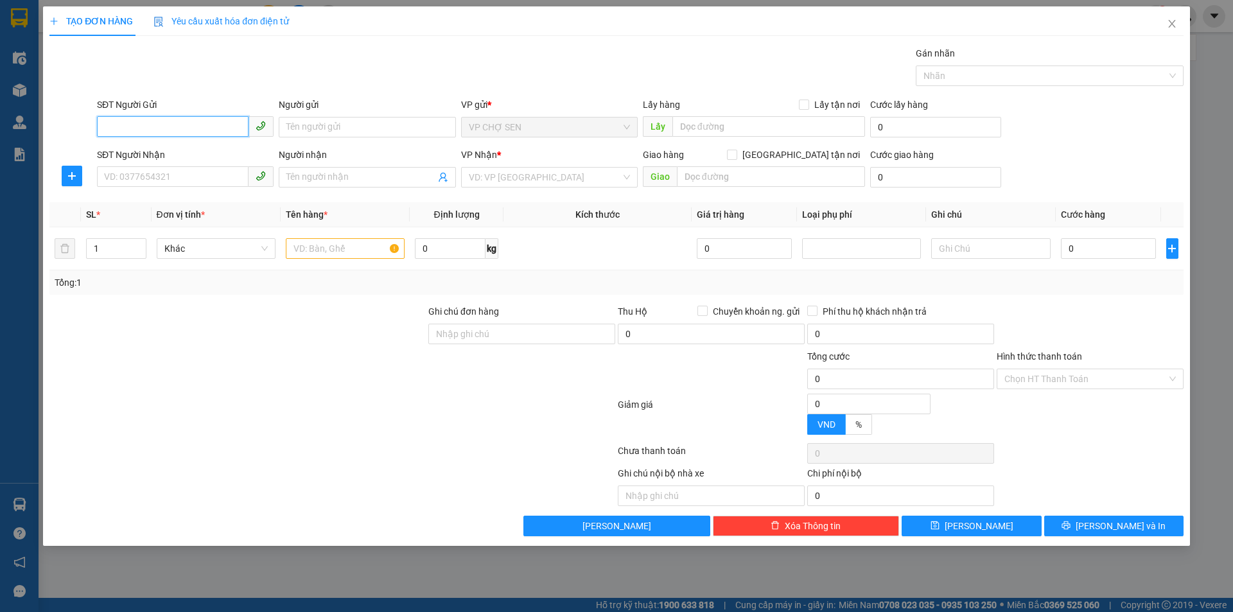
click at [149, 122] on input "SĐT Người Gửi" at bounding box center [173, 126] width 152 height 21
click at [141, 179] on input "SĐT Người Nhận" at bounding box center [173, 176] width 152 height 21
click at [126, 134] on input "SĐT Người Gửi" at bounding box center [173, 126] width 152 height 21
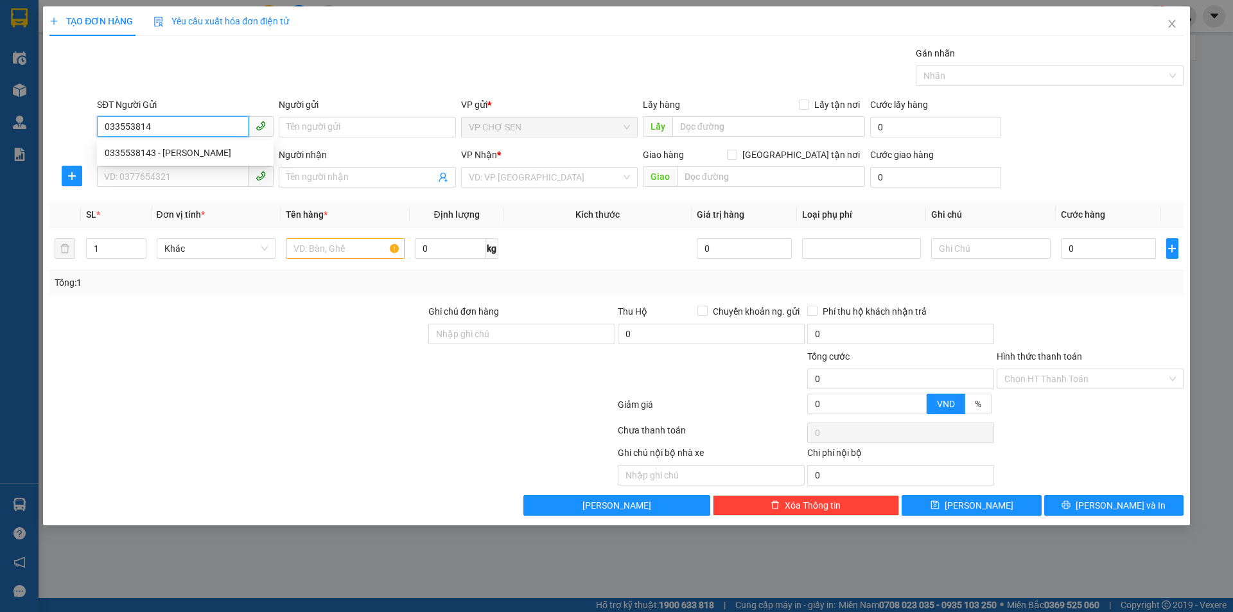
type input "0335538143"
click at [125, 157] on div "0335538143 - BÁC HUYỀN" at bounding box center [185, 153] width 161 height 14
type input "BÁC HUYỀN"
type input "0335538143"
click at [123, 172] on input "SĐT Người Nhận" at bounding box center [173, 176] width 152 height 21
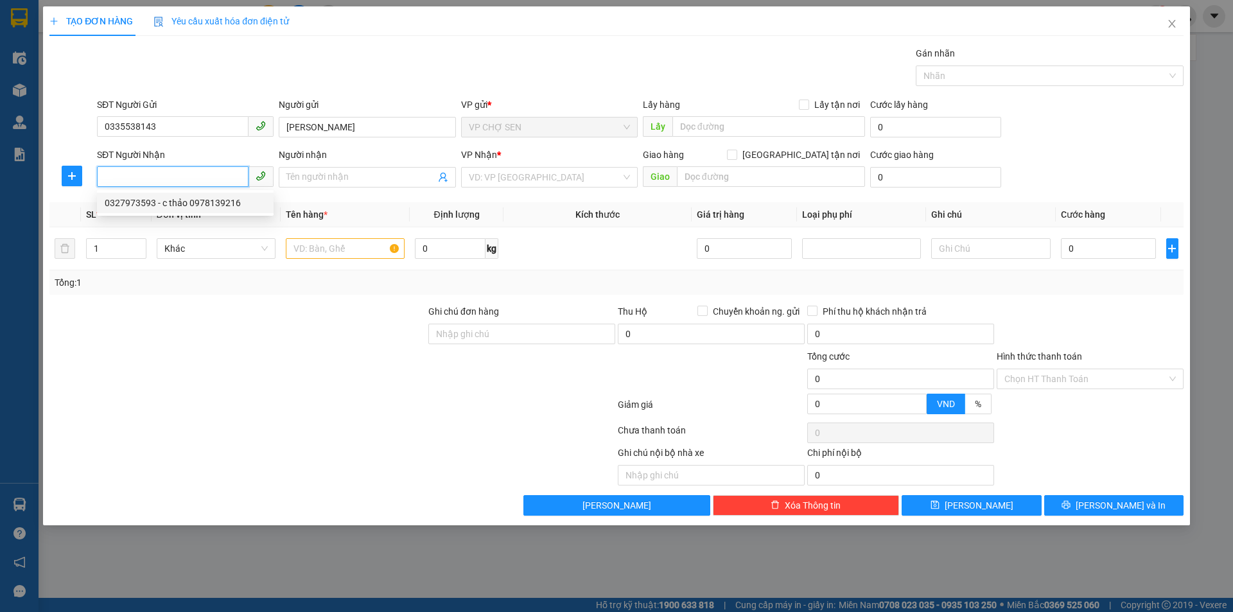
click at [126, 203] on div "0327973593 - c thảo 0978139216" at bounding box center [185, 203] width 161 height 14
type input "0327973593"
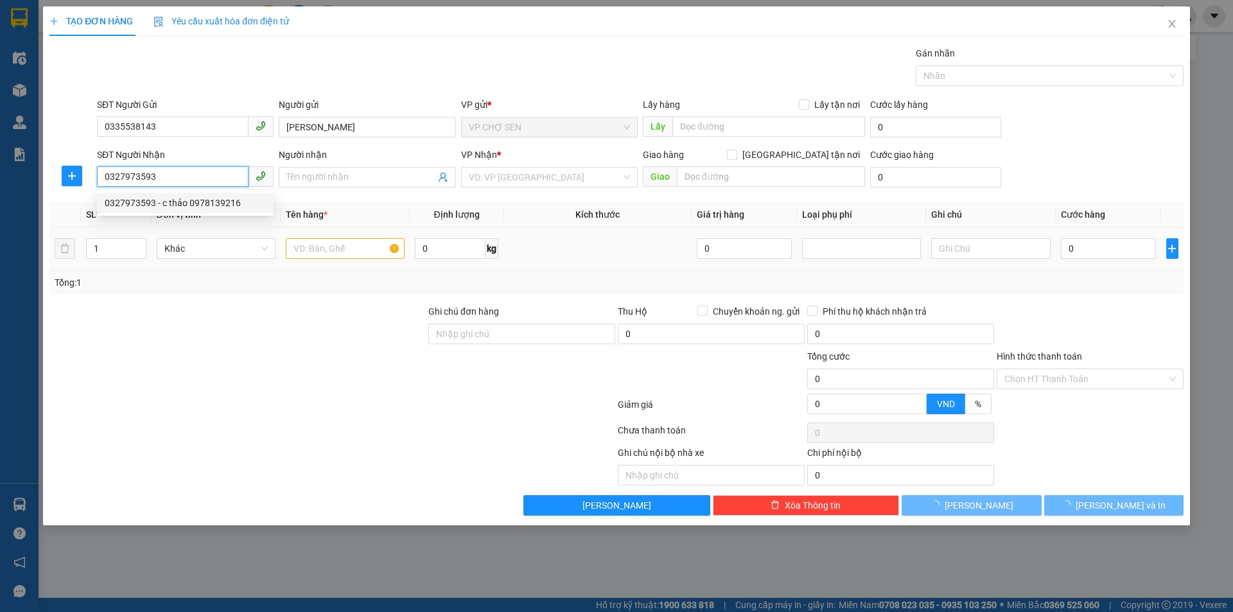
type input "c thảo 0978139216"
checkbox input "true"
type input "34/85 xuân thủy,dịch vọng hậu,cầu giấy"
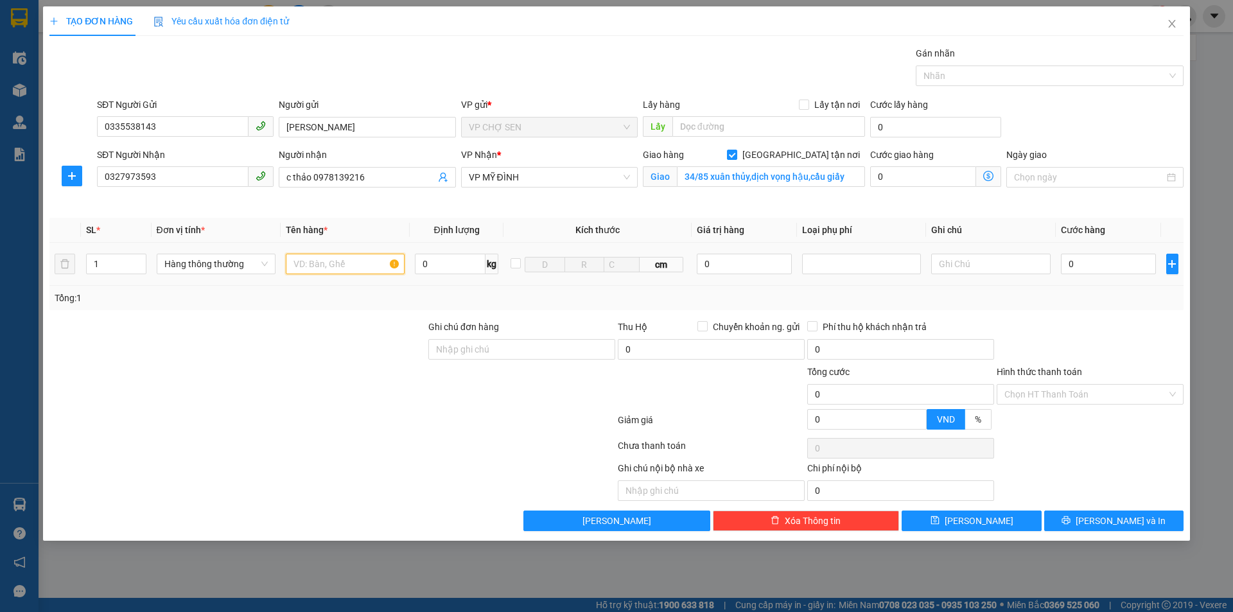
click at [338, 260] on input "text" at bounding box center [345, 264] width 119 height 21
click at [318, 269] on input "text" at bounding box center [345, 264] width 119 height 21
type input "THỰC PHẨM"
click at [1099, 263] on input "0" at bounding box center [1109, 264] width 96 height 21
type input "5"
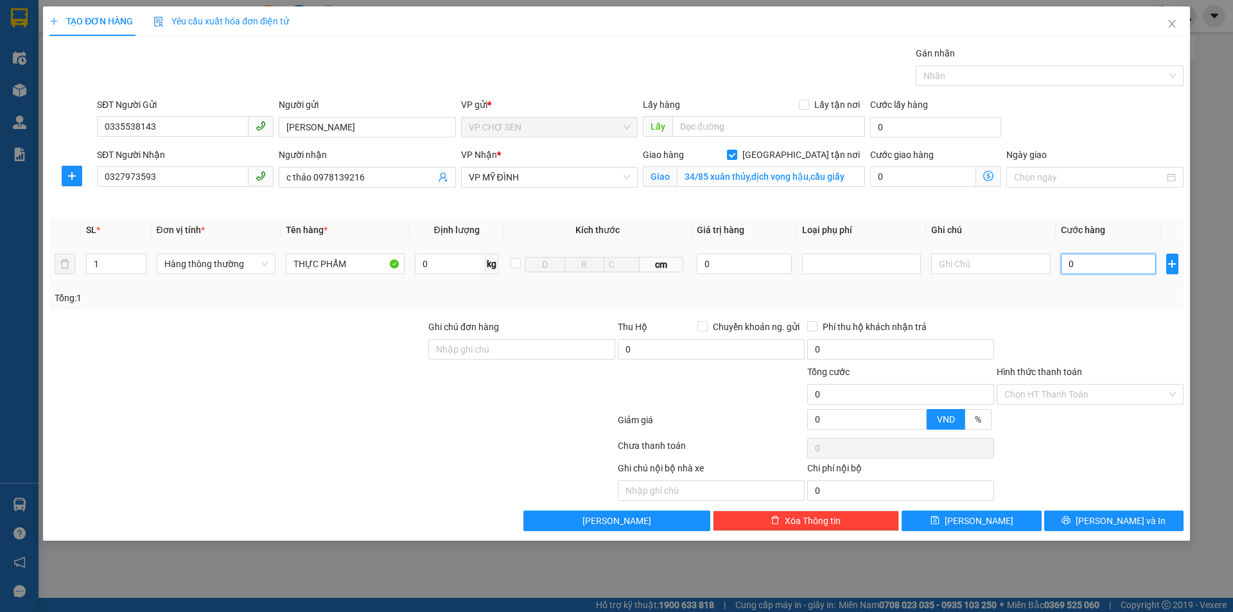
type input "5"
type input "50"
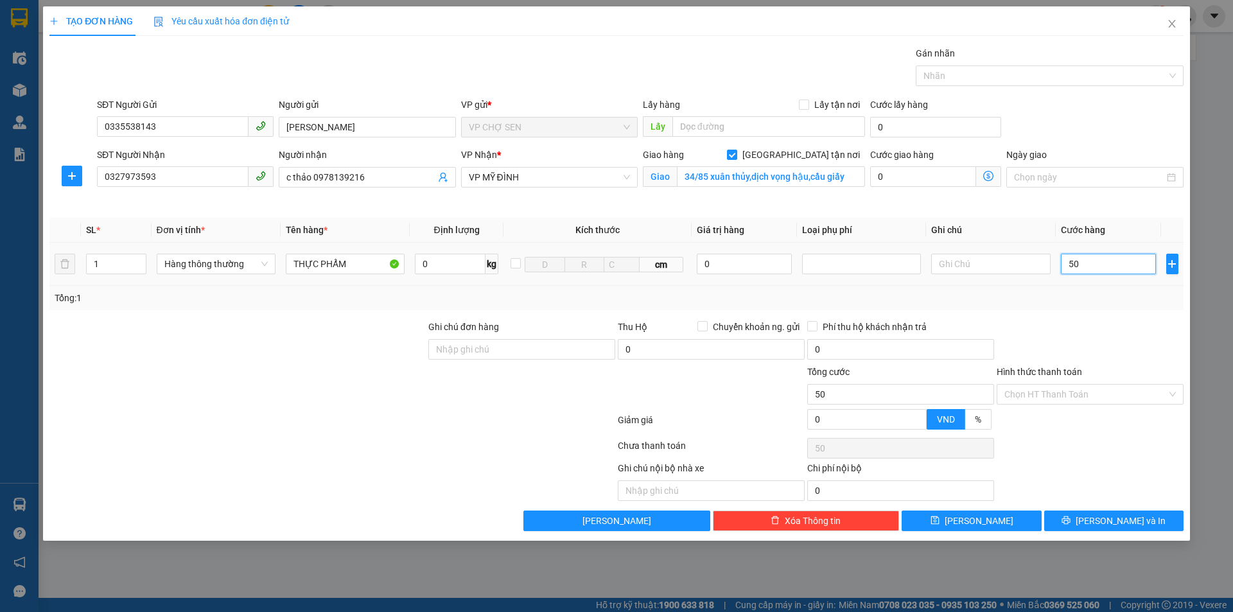
type input "500"
type input "5.000"
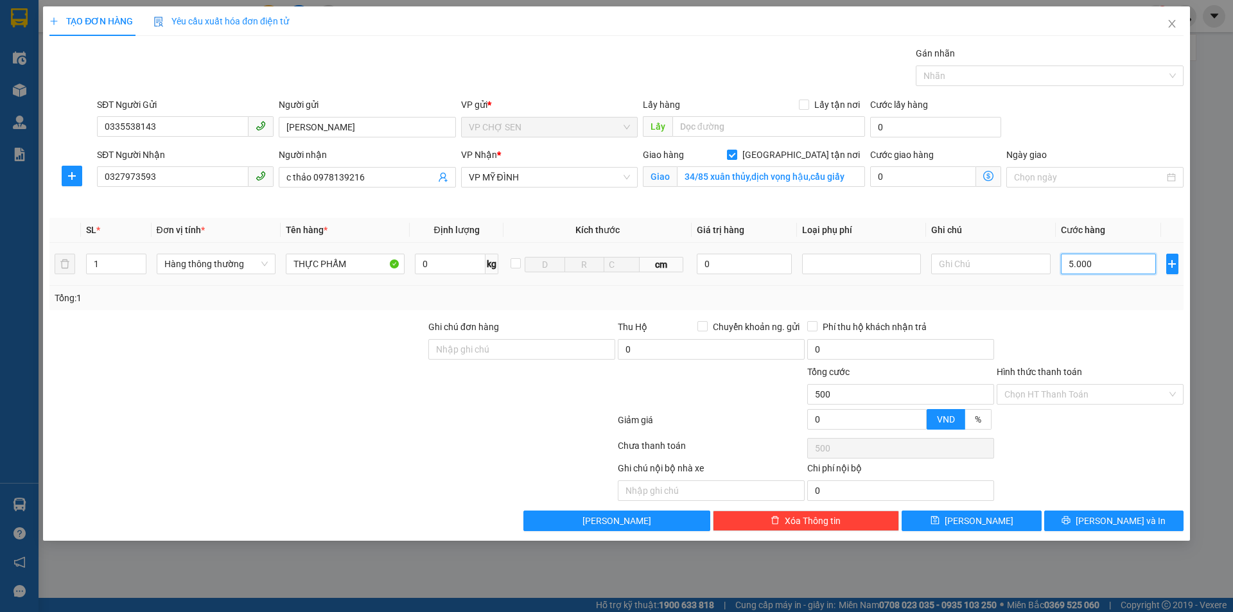
type input "5.000"
type input "50.000"
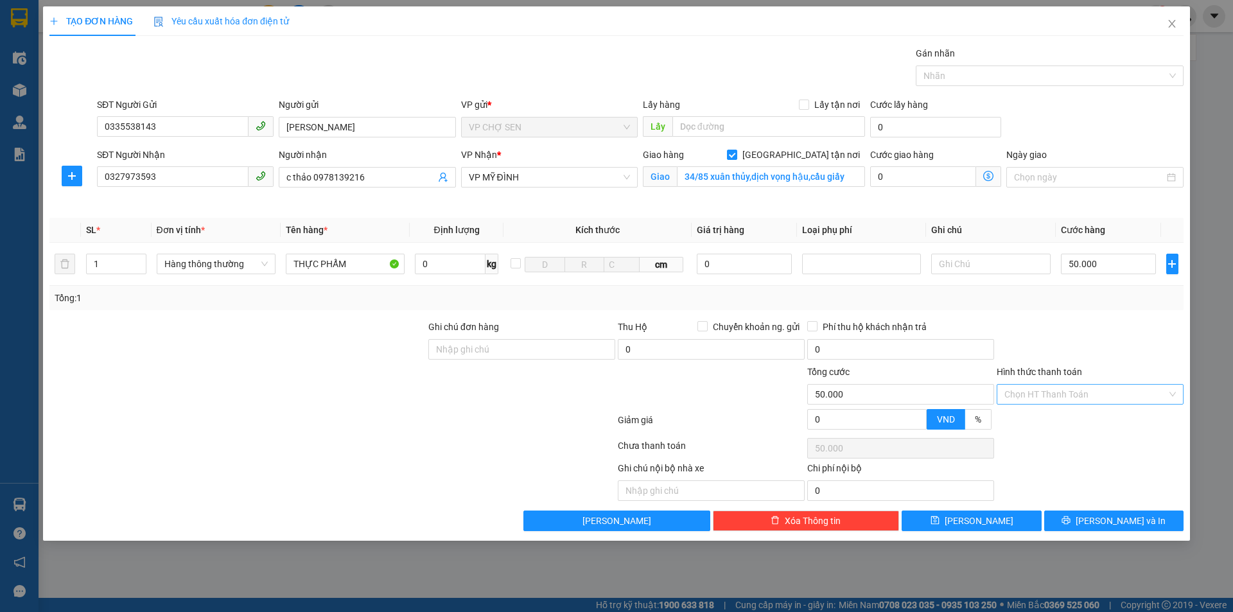
click at [1036, 399] on input "Hình thức thanh toán" at bounding box center [1085, 394] width 162 height 19
click at [1029, 420] on div "Tại văn phòng" at bounding box center [1089, 420] width 171 height 14
type input "0"
click at [1079, 514] on button "[PERSON_NAME] và In" at bounding box center [1113, 520] width 139 height 21
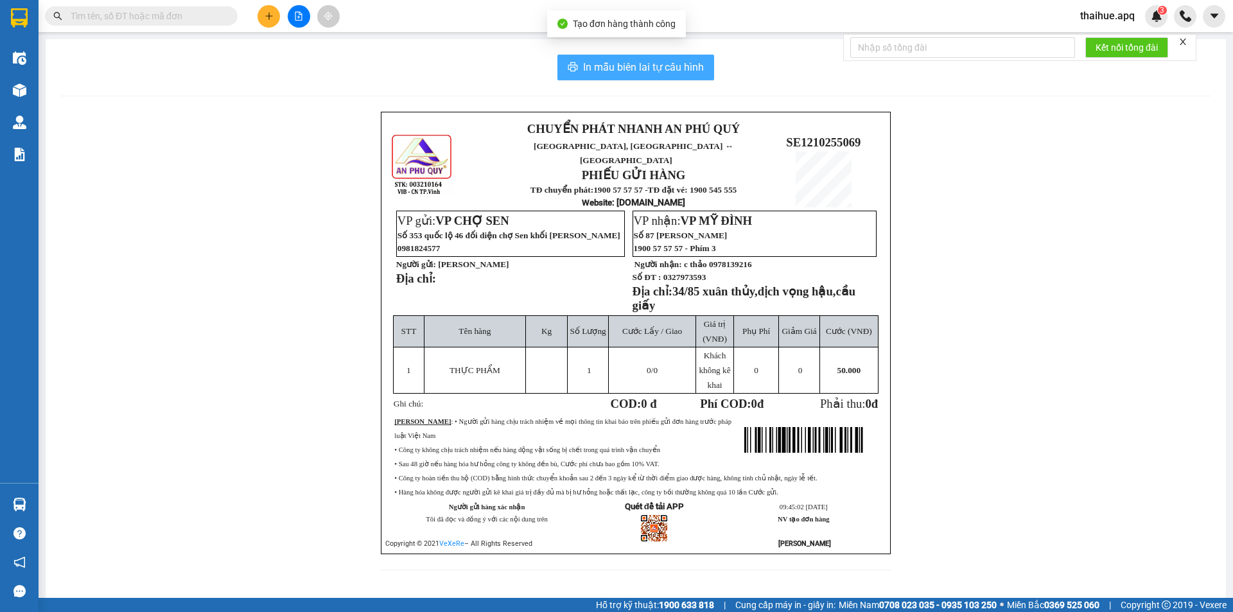
click at [685, 71] on span "In mẫu biên lai tự cấu hình" at bounding box center [643, 67] width 121 height 16
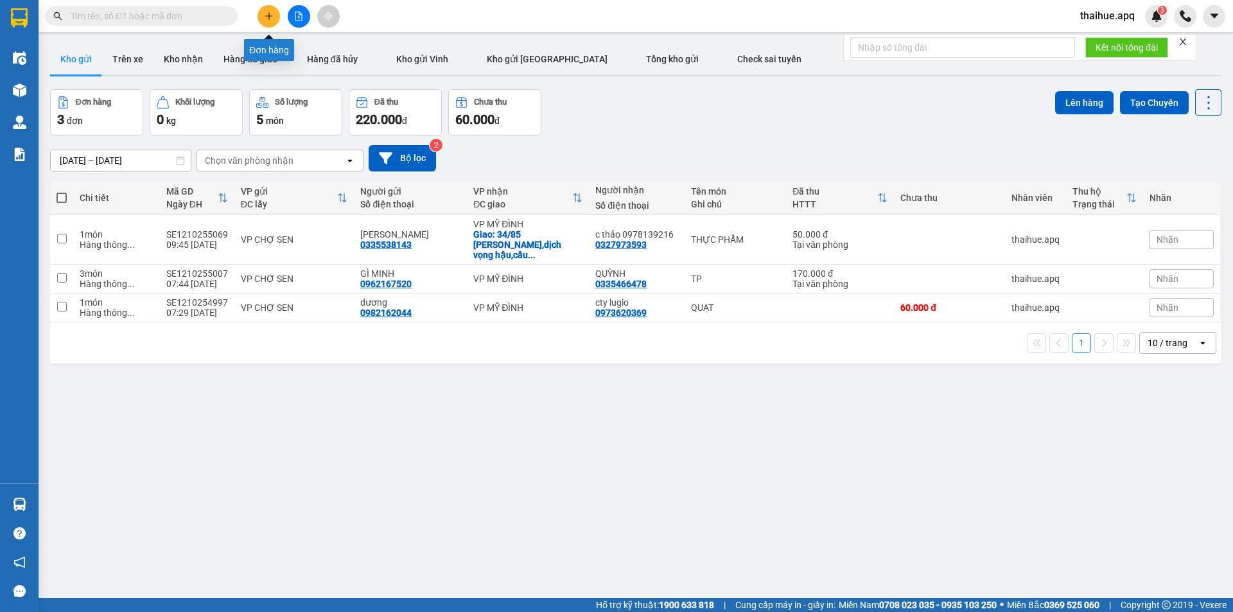
click at [270, 21] on button at bounding box center [268, 16] width 22 height 22
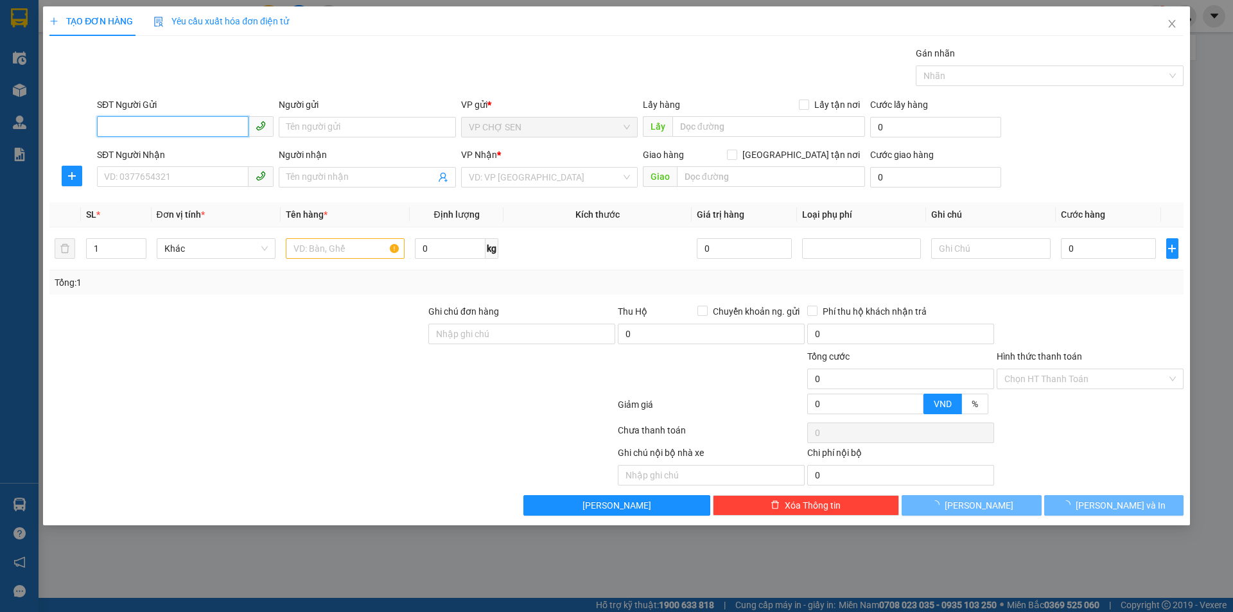
click at [161, 130] on input "SĐT Người Gửi" at bounding box center [173, 126] width 152 height 21
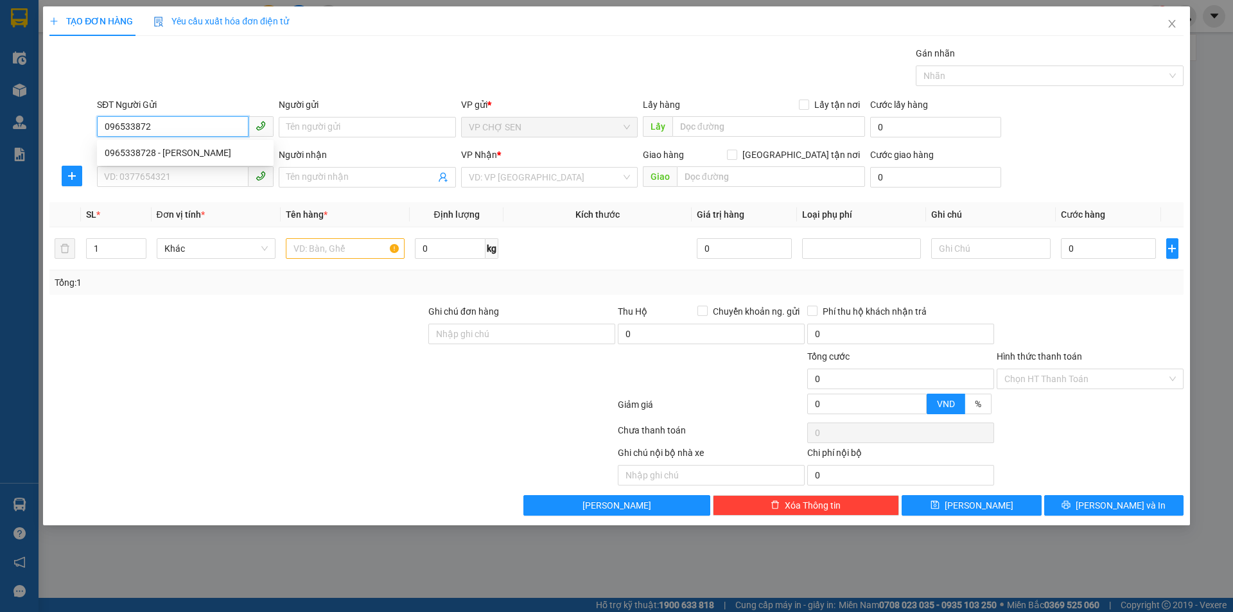
type input "0965338728"
click at [168, 147] on div "0965338728 - c giang" at bounding box center [185, 153] width 161 height 14
type input "c giang"
type input "0965338728"
click at [162, 179] on input "SĐT Người Nhận" at bounding box center [173, 176] width 152 height 21
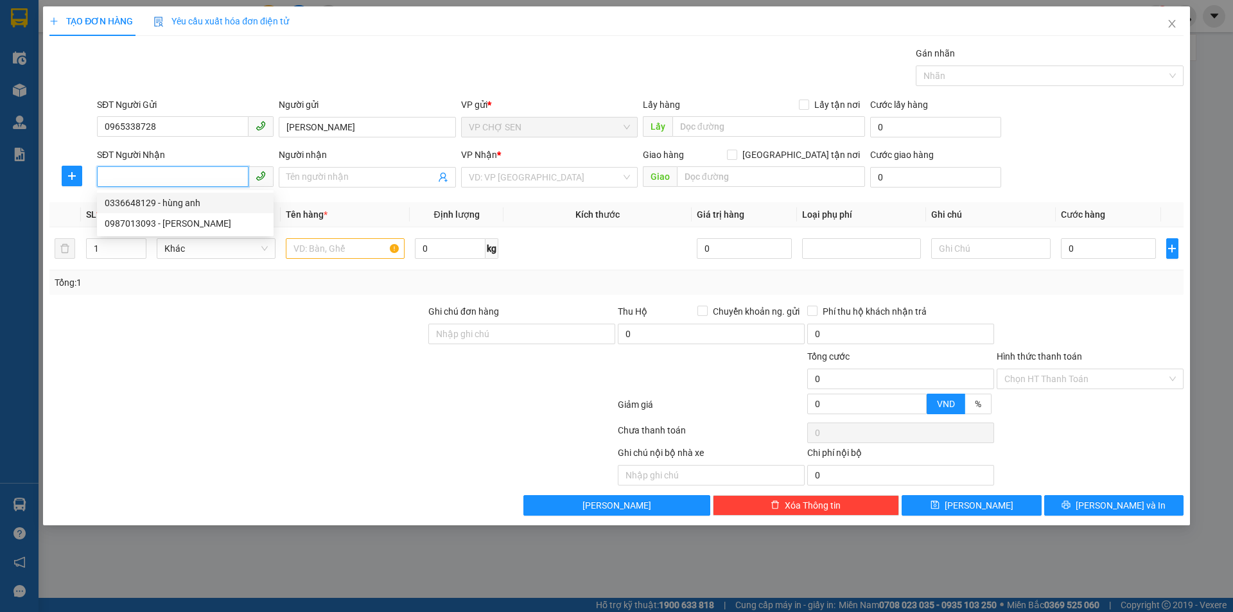
click at [207, 205] on div "0336648129 - hùng anh" at bounding box center [185, 203] width 161 height 14
type input "0336648129"
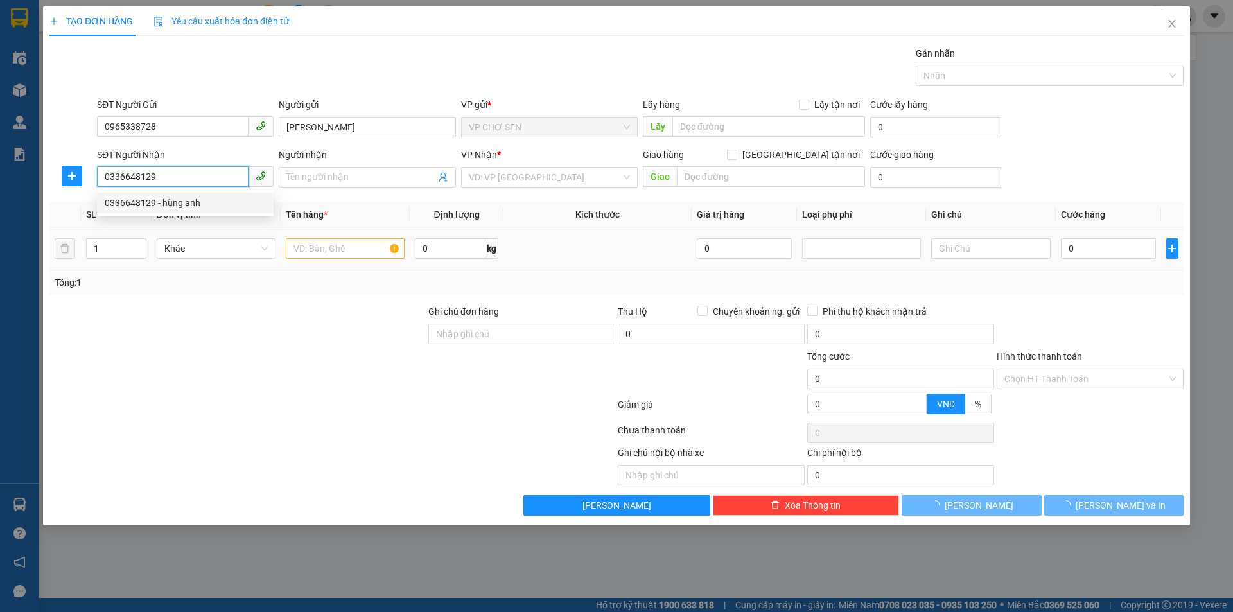
type input "hùng anh"
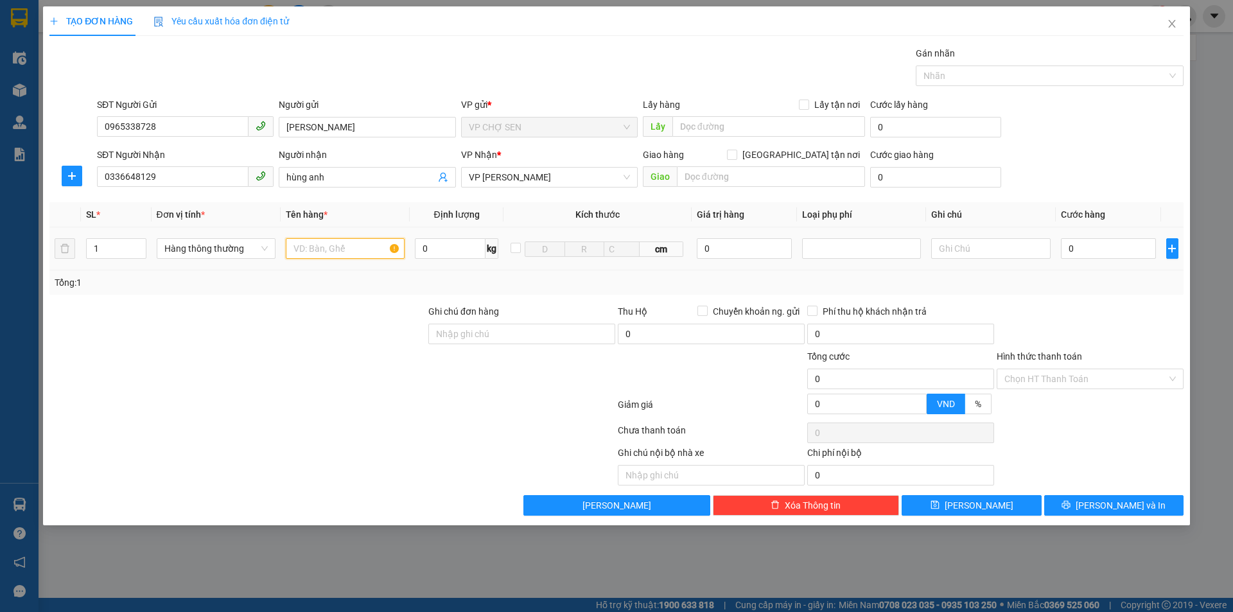
click at [371, 249] on input "text" at bounding box center [345, 248] width 119 height 21
type input "THỰC PHẨM"
click at [1094, 241] on input "0" at bounding box center [1109, 248] width 96 height 21
type input "5"
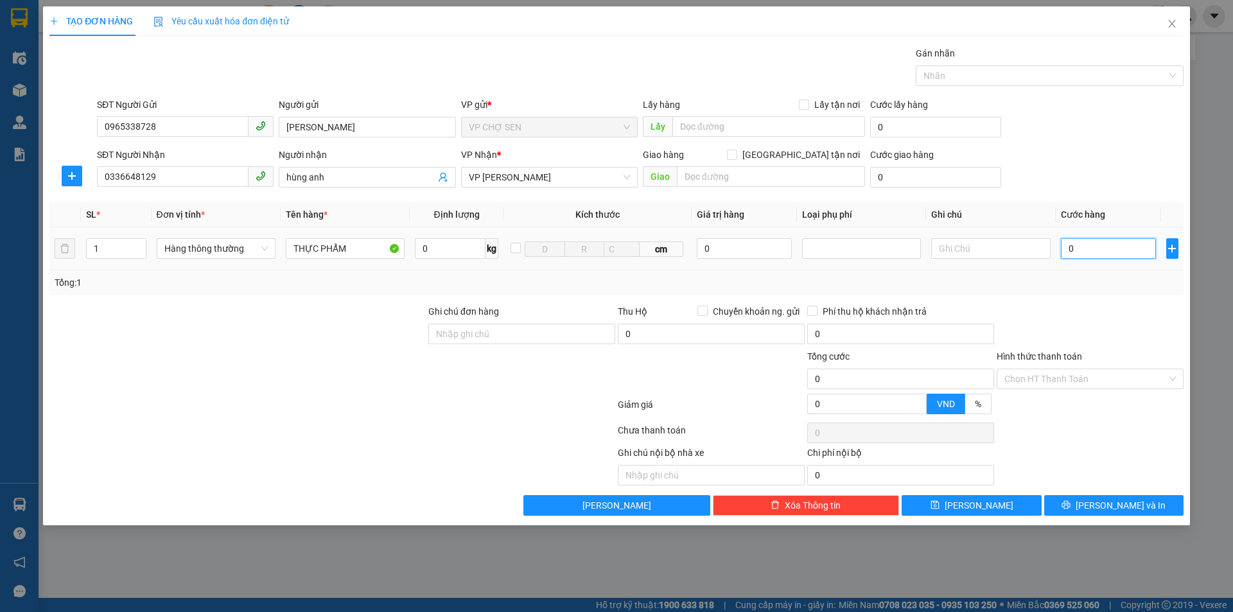
type input "5"
type input "50"
type input "500"
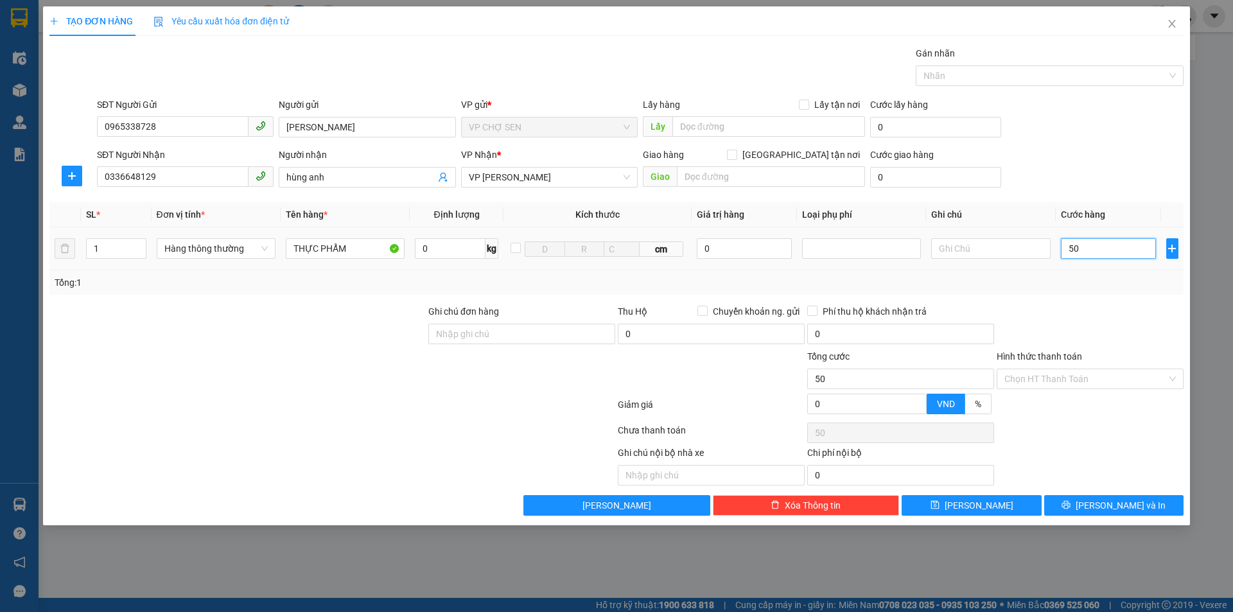
type input "500"
type input "5.000"
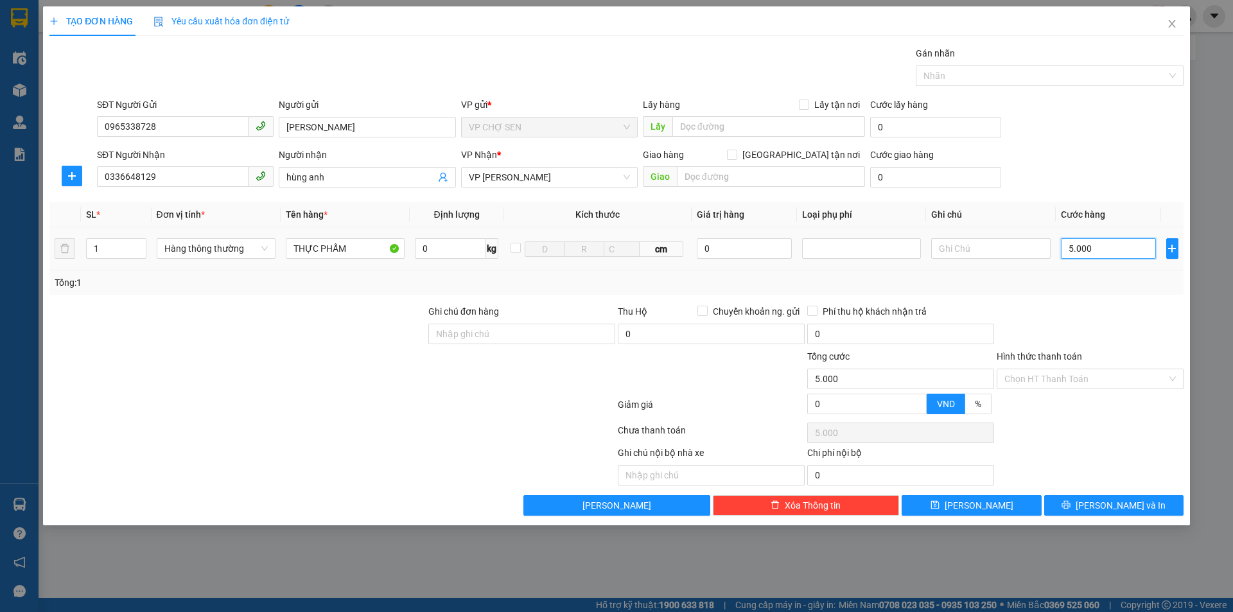
type input "50.000"
click at [1033, 373] on input "Hình thức thanh toán" at bounding box center [1085, 378] width 162 height 19
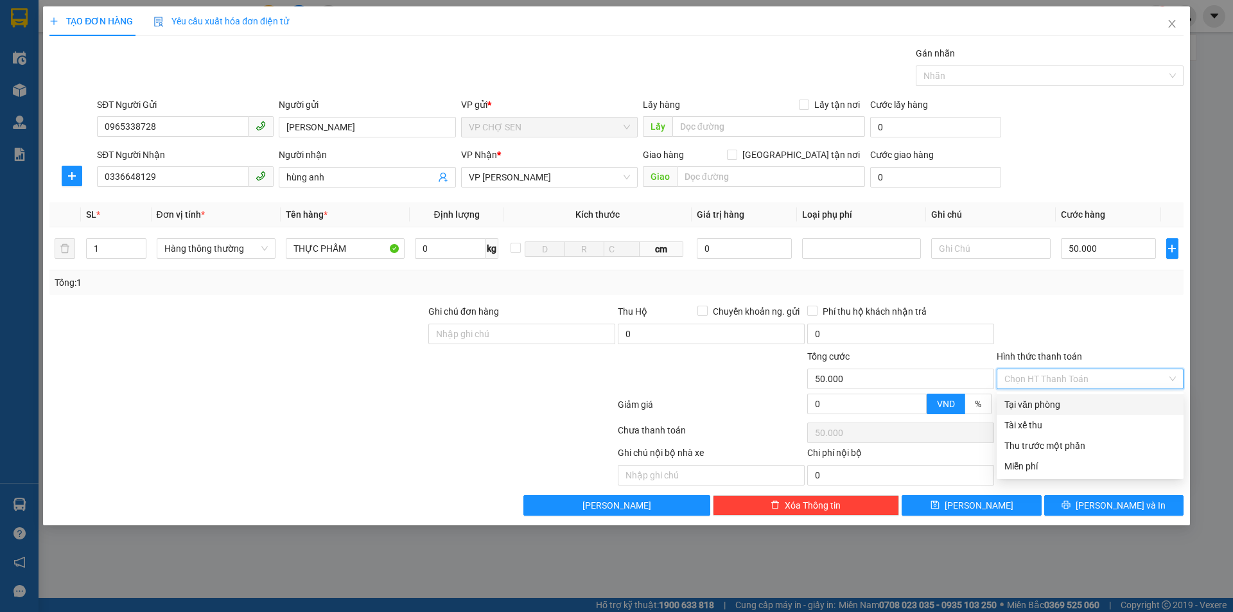
click at [1013, 403] on div "Tại văn phòng" at bounding box center [1089, 404] width 171 height 14
type input "0"
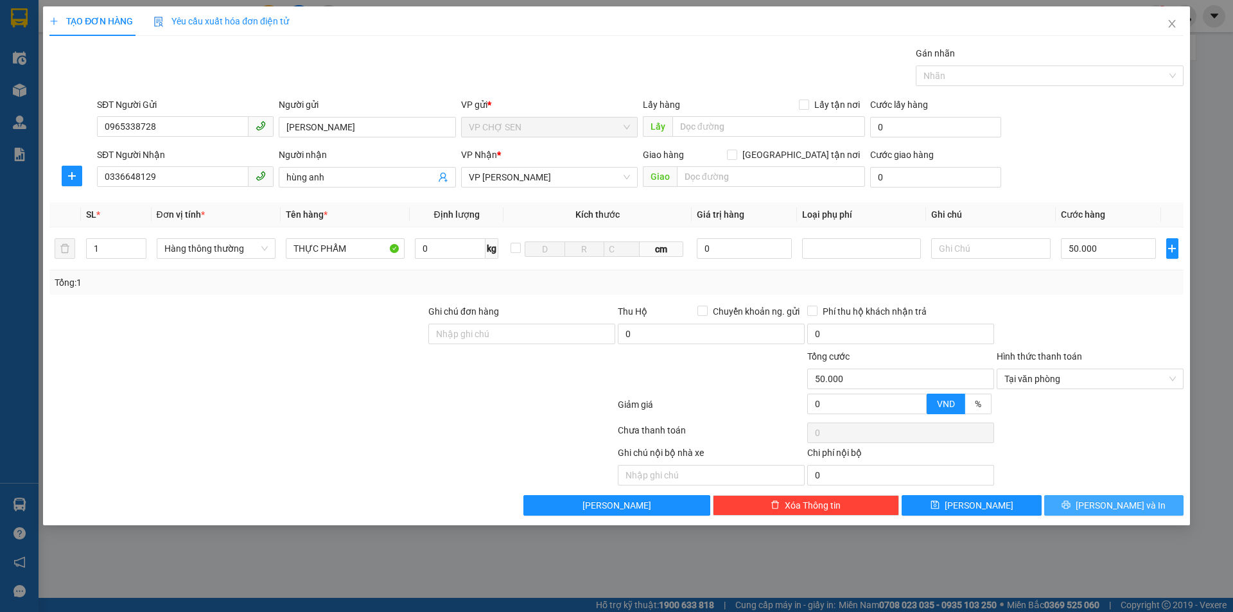
click at [1072, 508] on button "[PERSON_NAME] và In" at bounding box center [1113, 505] width 139 height 21
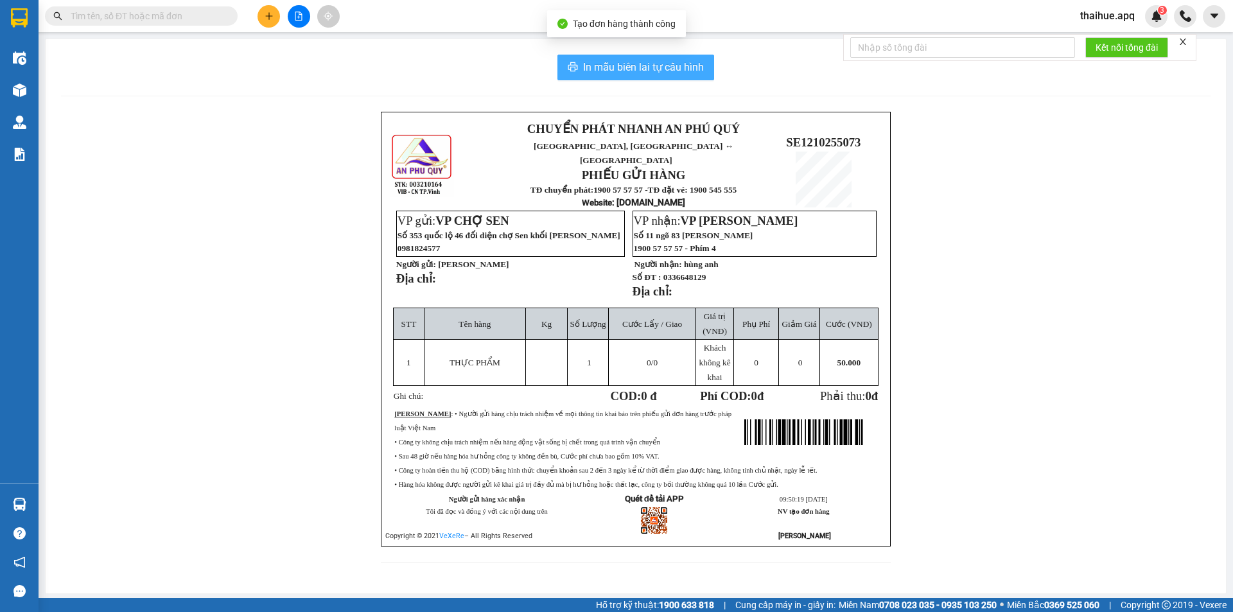
click at [647, 62] on span "In mẫu biên lai tự cấu hình" at bounding box center [643, 67] width 121 height 16
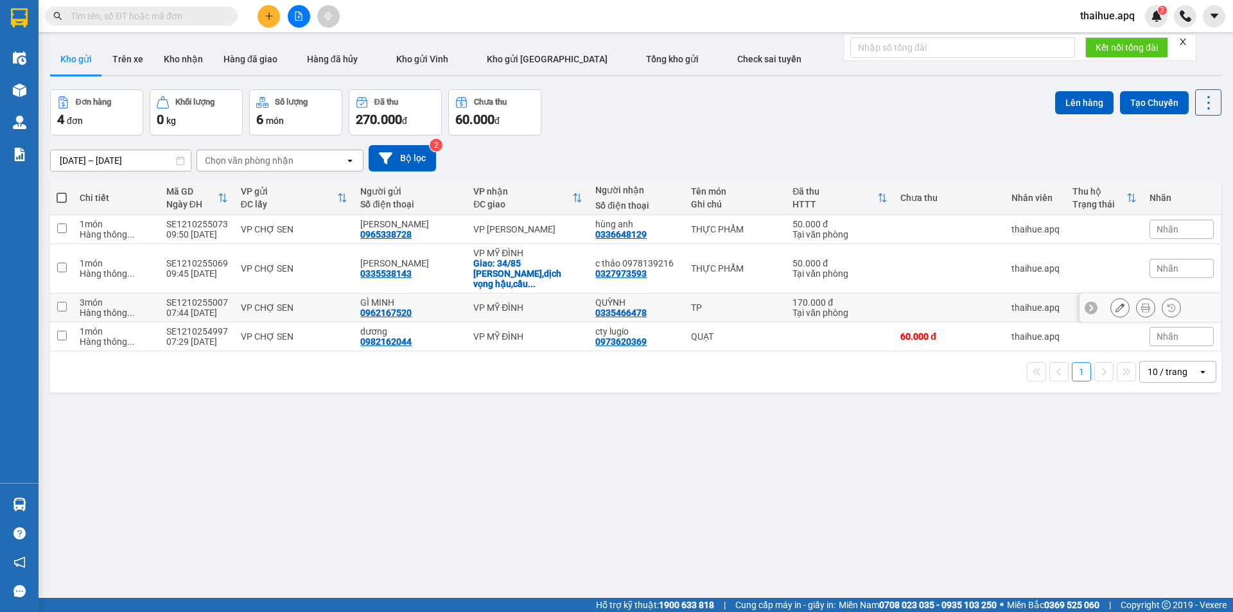
click at [64, 302] on input "checkbox" at bounding box center [62, 307] width 10 height 10
checkbox input "true"
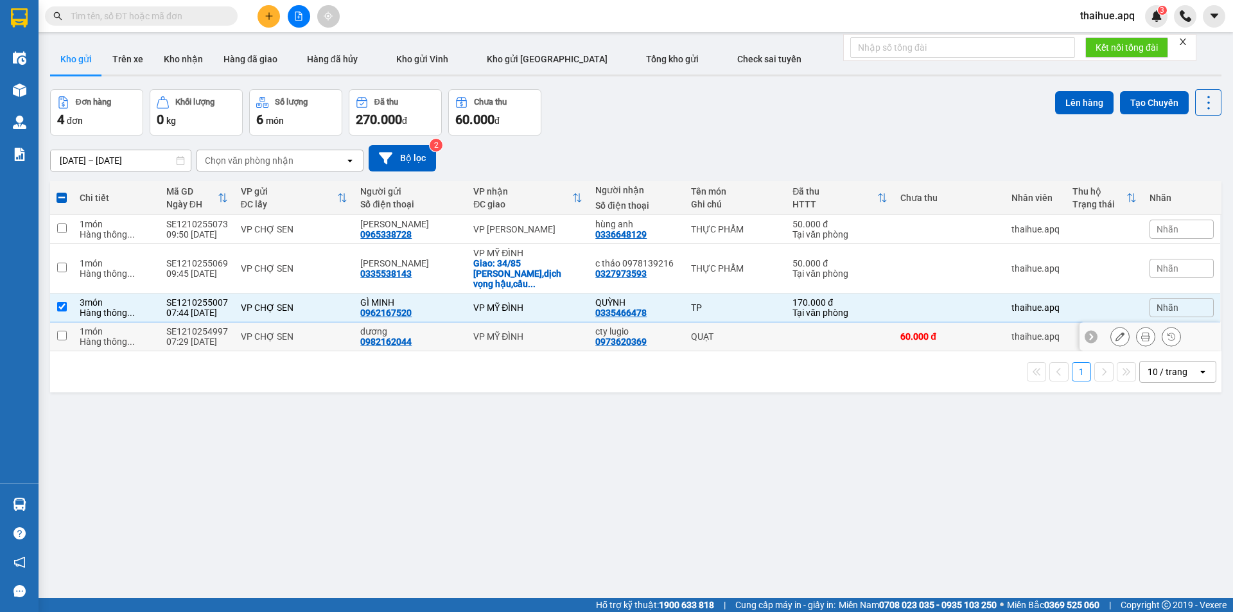
click at [63, 331] on input "checkbox" at bounding box center [62, 336] width 10 height 10
checkbox input "true"
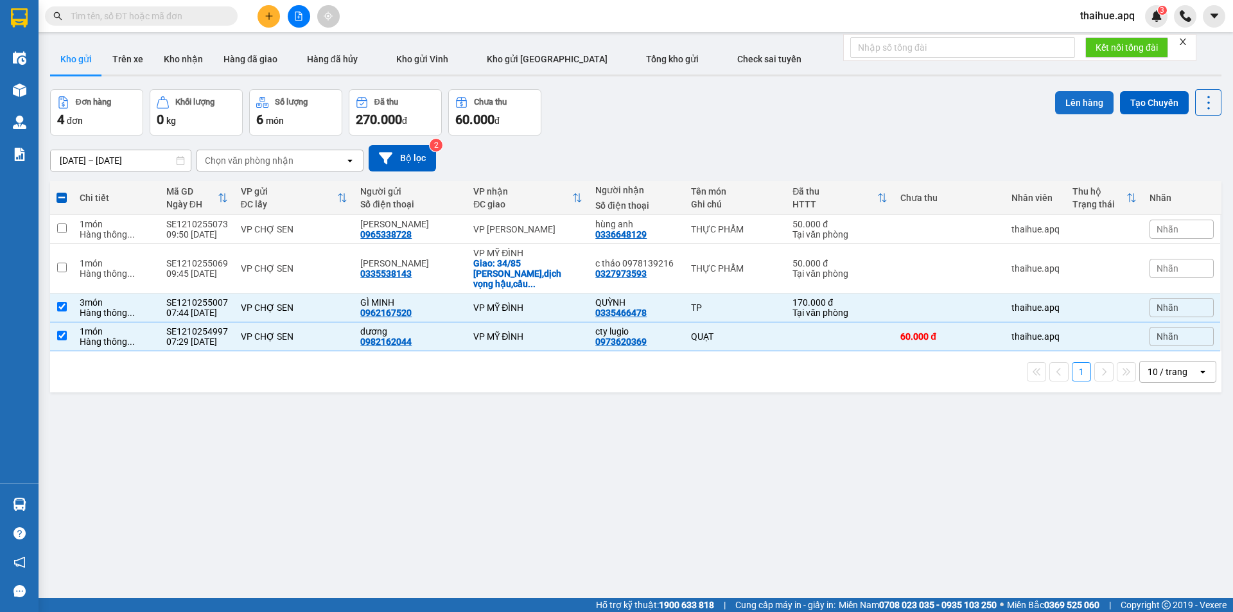
click at [1076, 100] on button "Lên hàng" at bounding box center [1084, 102] width 58 height 23
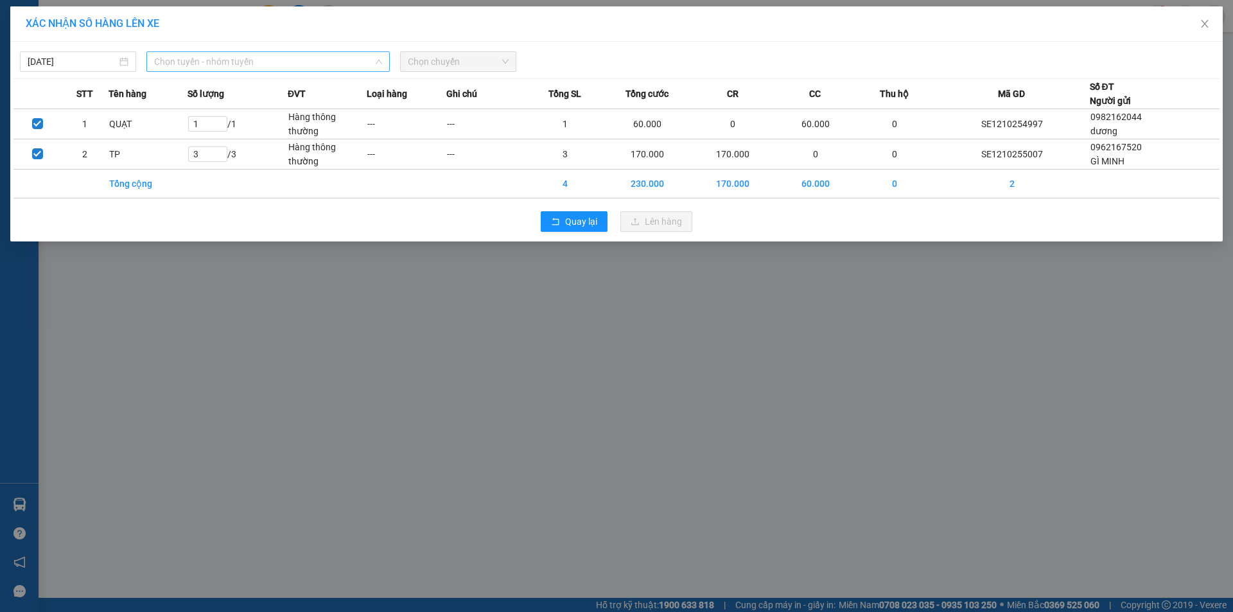
click at [259, 62] on span "Chọn tuyến - nhóm tuyến" at bounding box center [268, 61] width 228 height 19
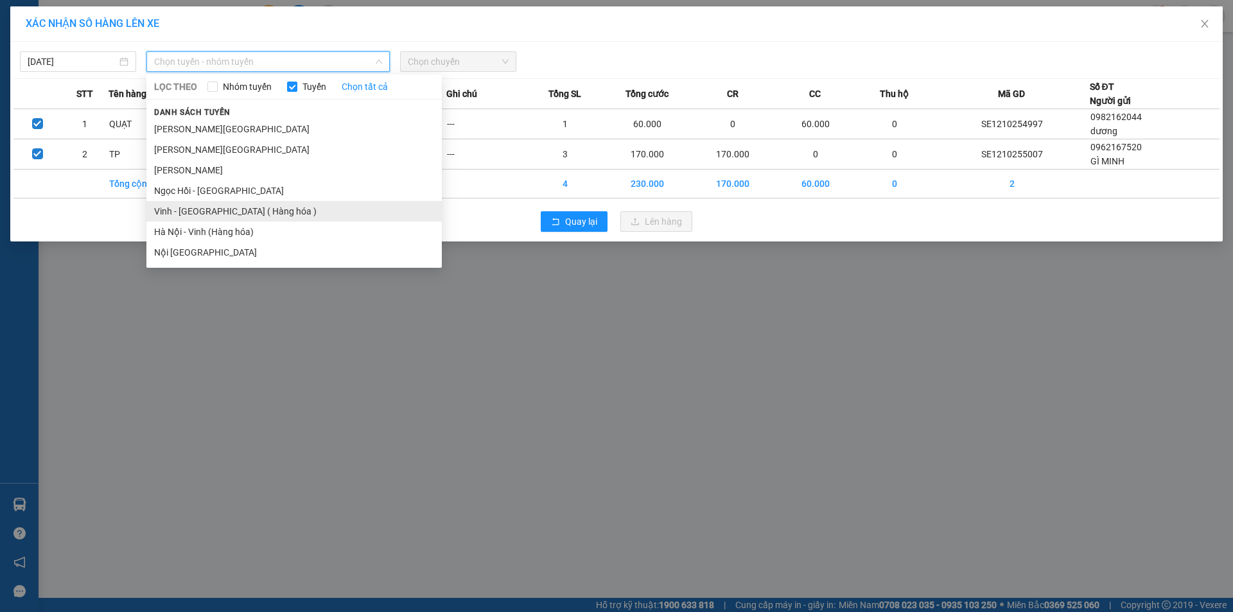
click at [207, 209] on li "Vinh - [GEOGRAPHIC_DATA] ( Hàng hóa )" at bounding box center [293, 211] width 295 height 21
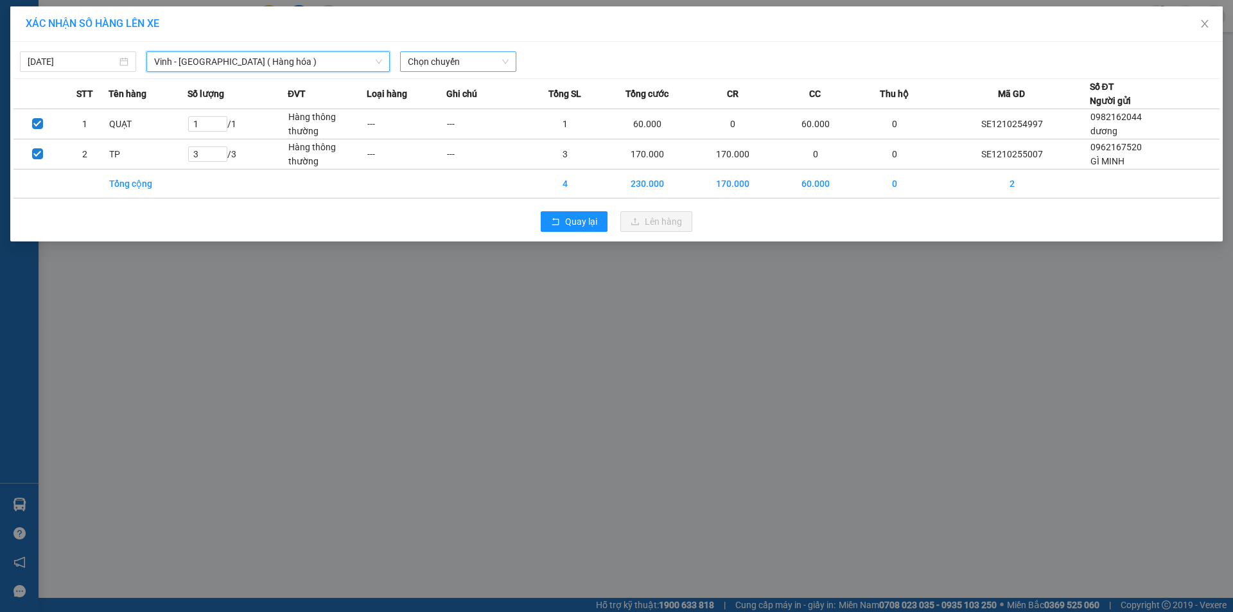
click at [488, 57] on span "Chọn chuyến" at bounding box center [458, 61] width 101 height 19
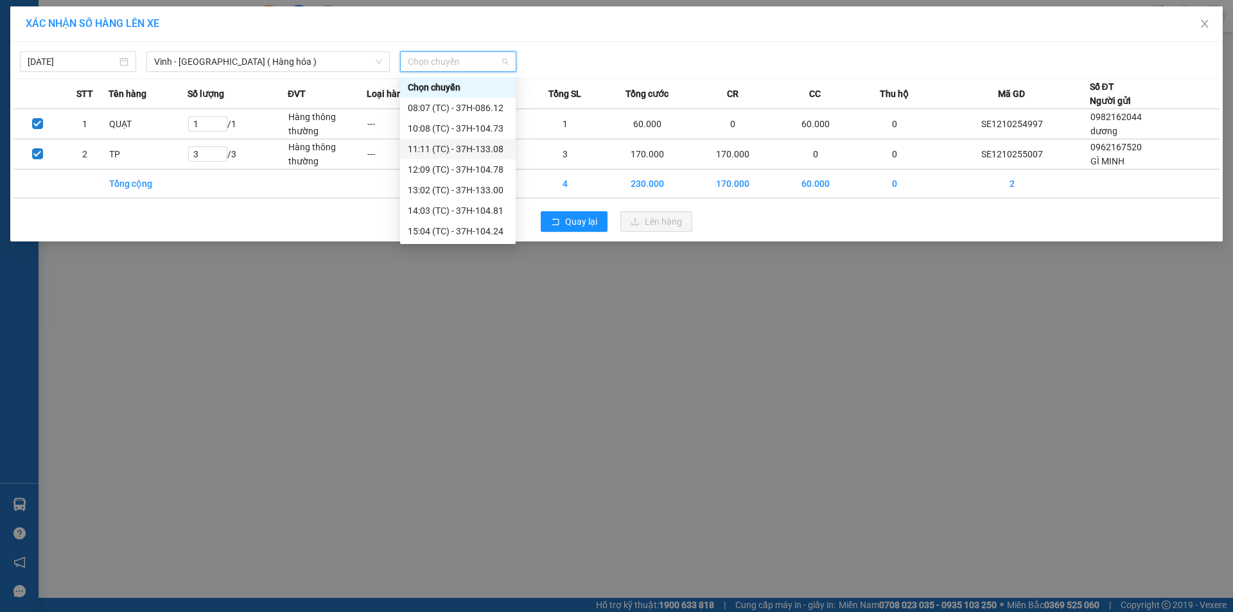
click at [483, 146] on div "11:11 (TC) - 37H-133.08" at bounding box center [458, 149] width 100 height 14
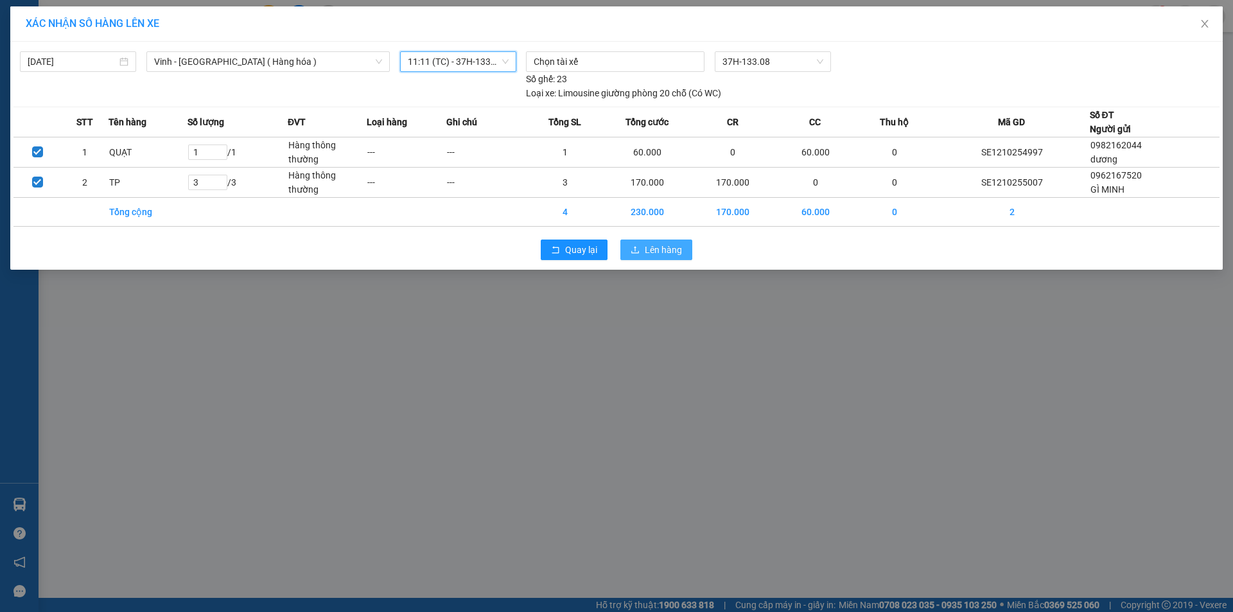
click at [652, 252] on span "Lên hàng" at bounding box center [663, 250] width 37 height 14
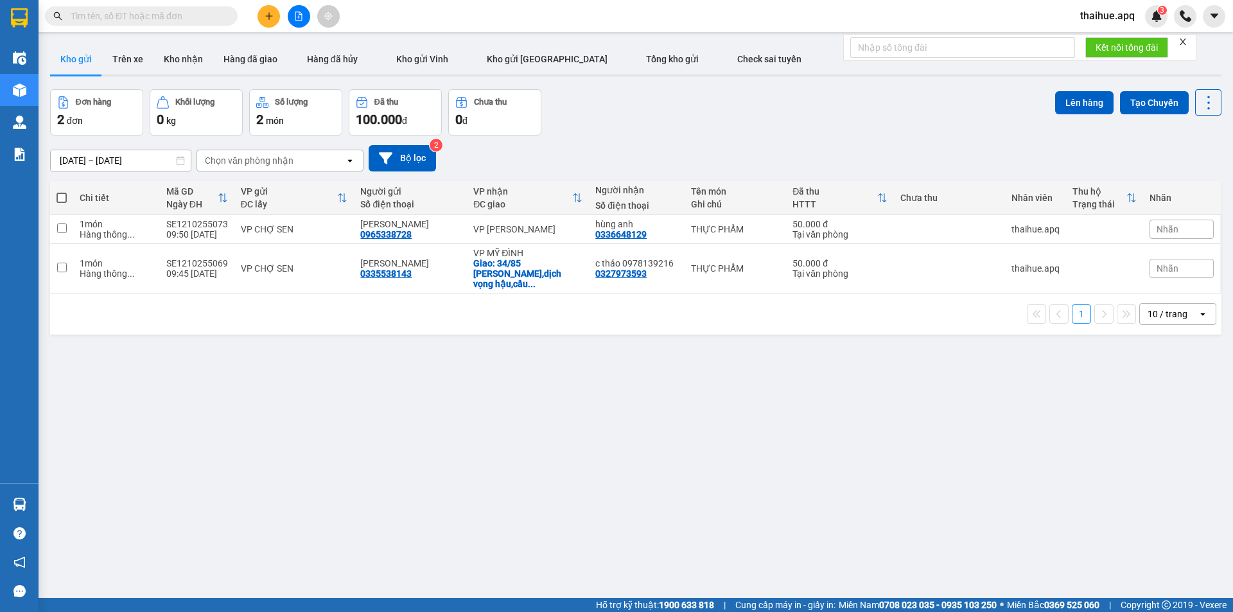
click at [263, 17] on button at bounding box center [268, 16] width 22 height 22
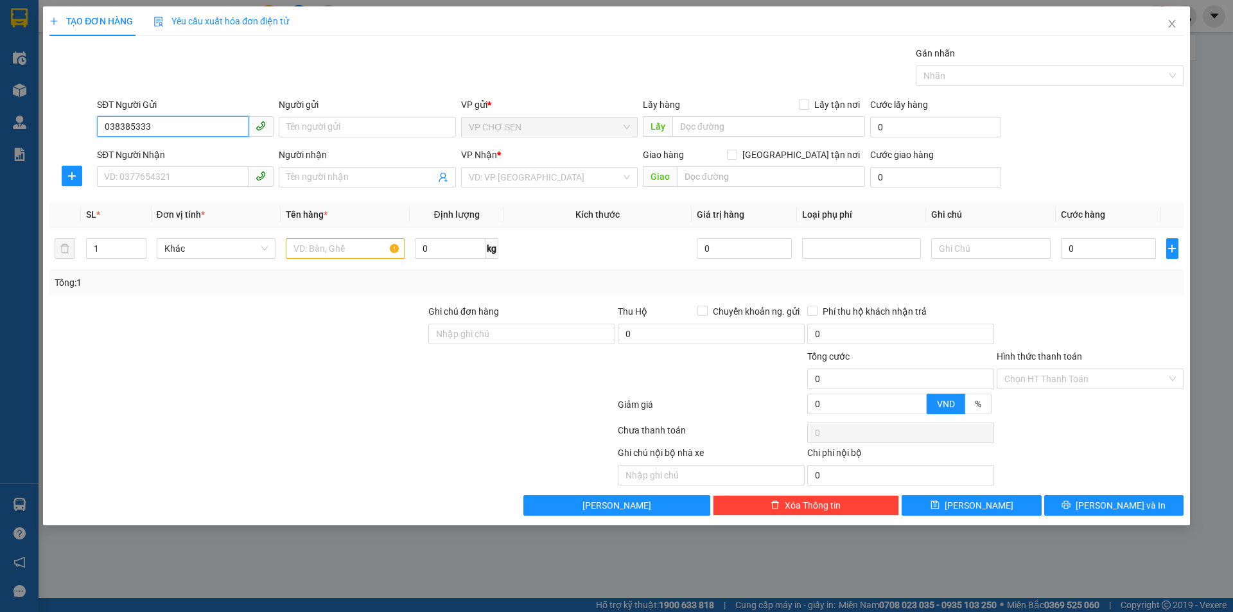
type input "0383853332"
click at [140, 151] on div "0383853332 - chị hoà" at bounding box center [185, 153] width 161 height 14
type input "chị hoà"
type input "0383853332"
click at [136, 177] on input "SĐT Người Nhận" at bounding box center [173, 176] width 152 height 21
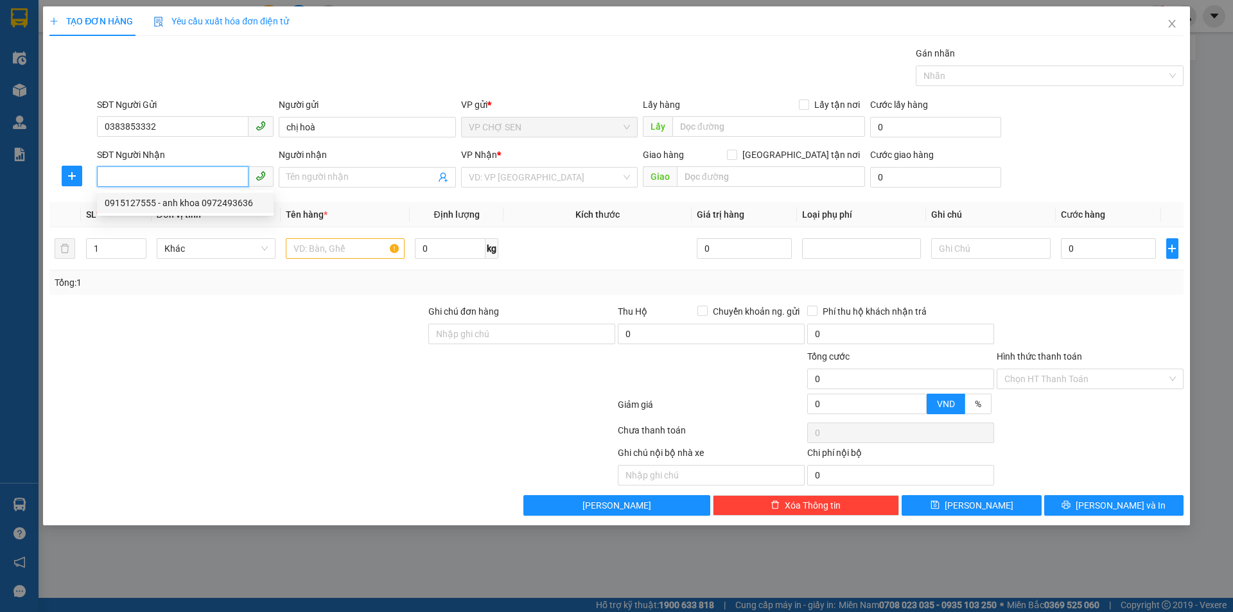
click at [127, 206] on div "0915127555 - anh khoa 0972493636" at bounding box center [185, 203] width 161 height 14
type input "0915127555"
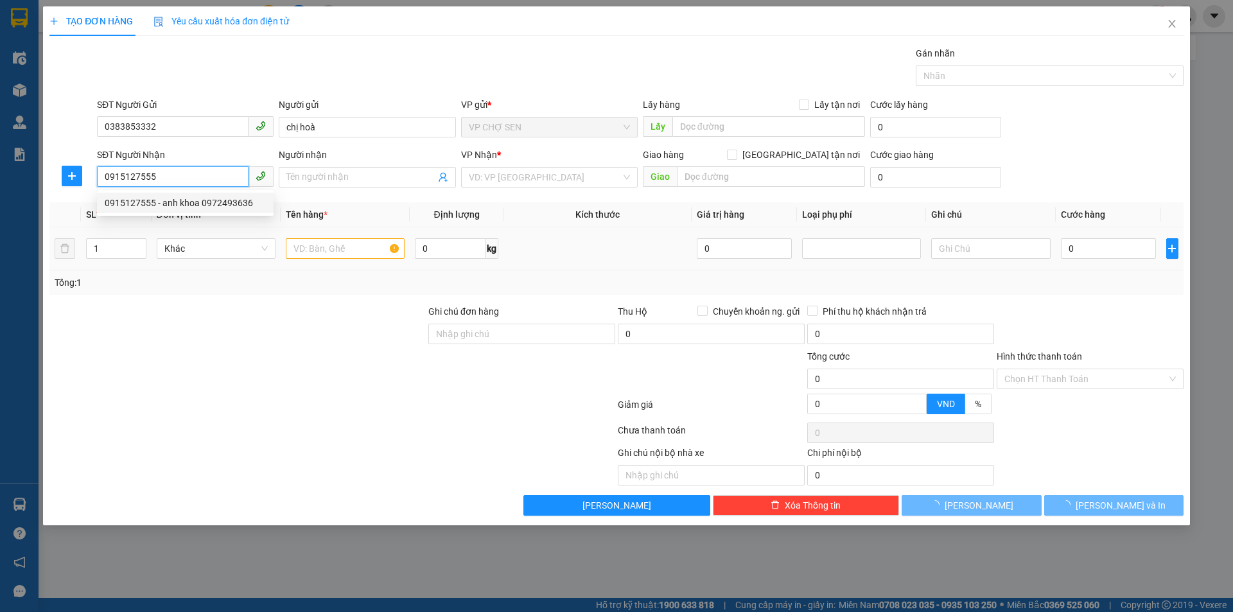
type input "anh khoa 0972493636"
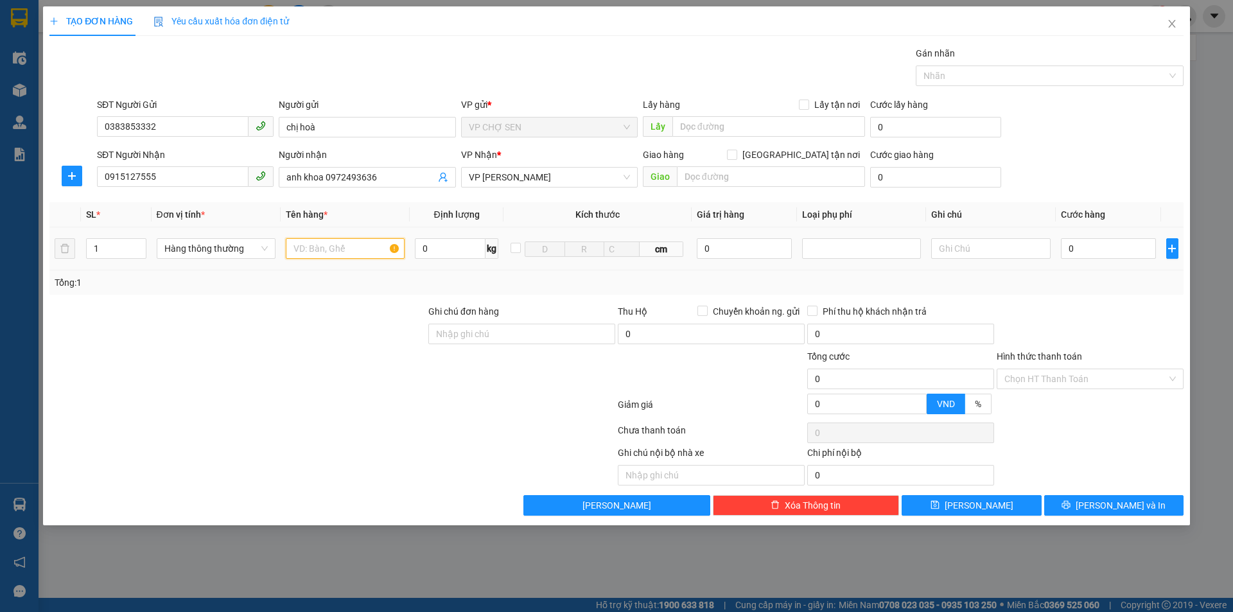
click at [312, 250] on input "text" at bounding box center [345, 248] width 119 height 21
type input "HỒ SƠ"
click at [1074, 254] on input "0" at bounding box center [1109, 248] width 96 height 21
type input "3"
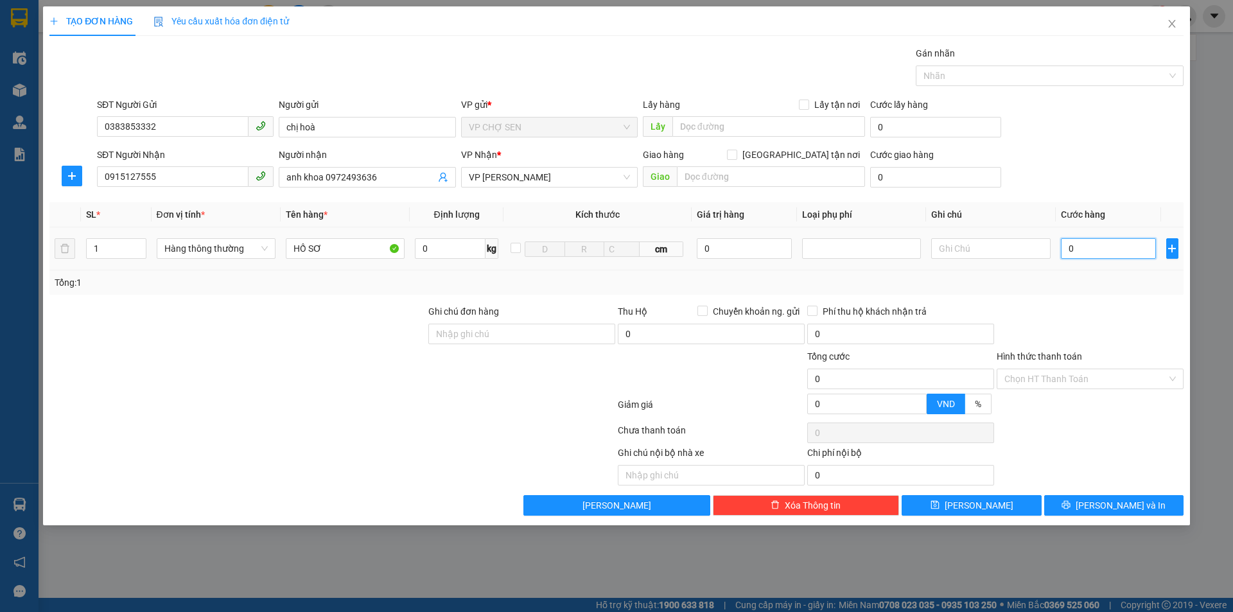
type input "3"
type input "30"
type input "300"
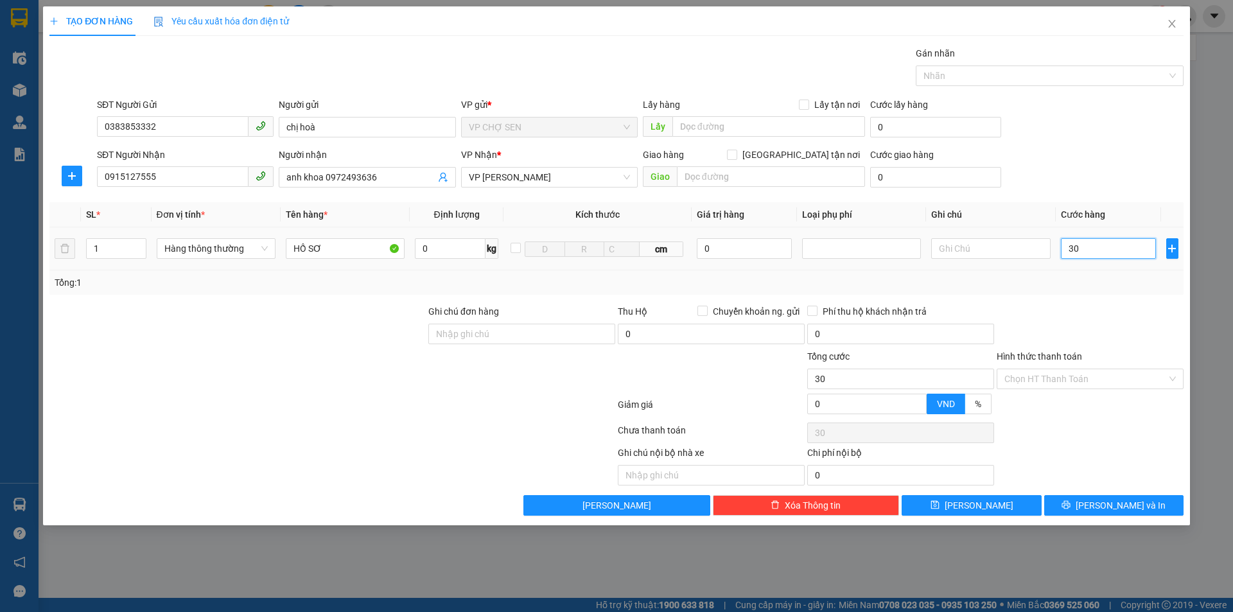
type input "300"
type input "3.000"
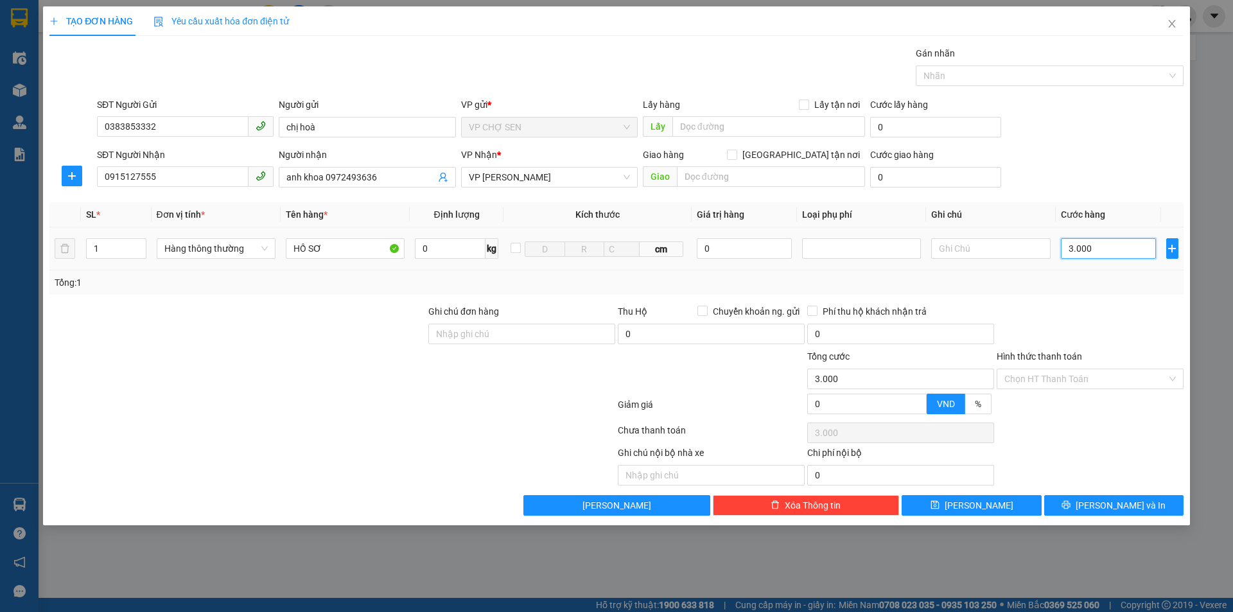
type input "30.000"
click at [1074, 381] on input "Hình thức thanh toán" at bounding box center [1085, 378] width 162 height 19
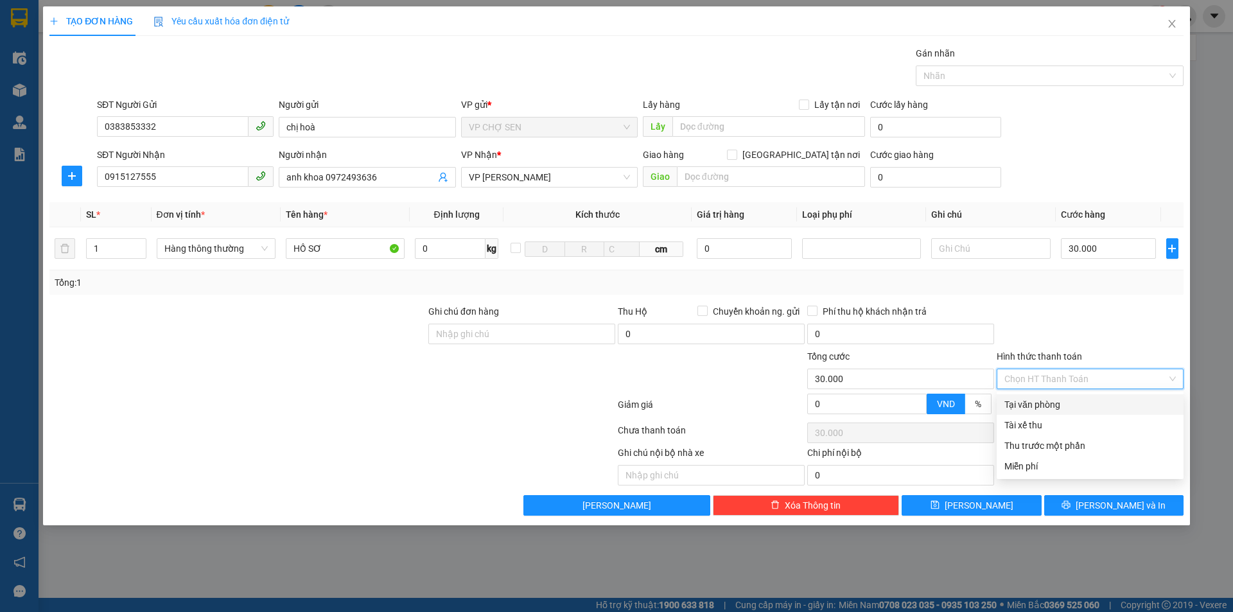
click at [1083, 403] on div "Tại văn phòng" at bounding box center [1089, 404] width 171 height 14
type input "0"
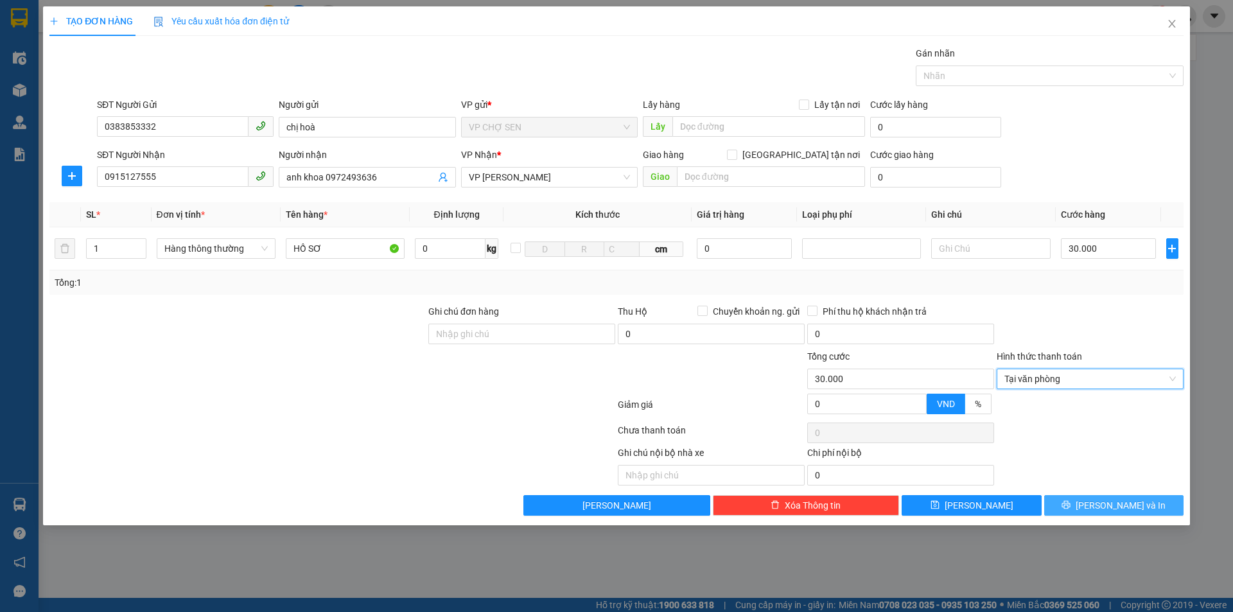
click at [1094, 499] on button "[PERSON_NAME] và In" at bounding box center [1113, 505] width 139 height 21
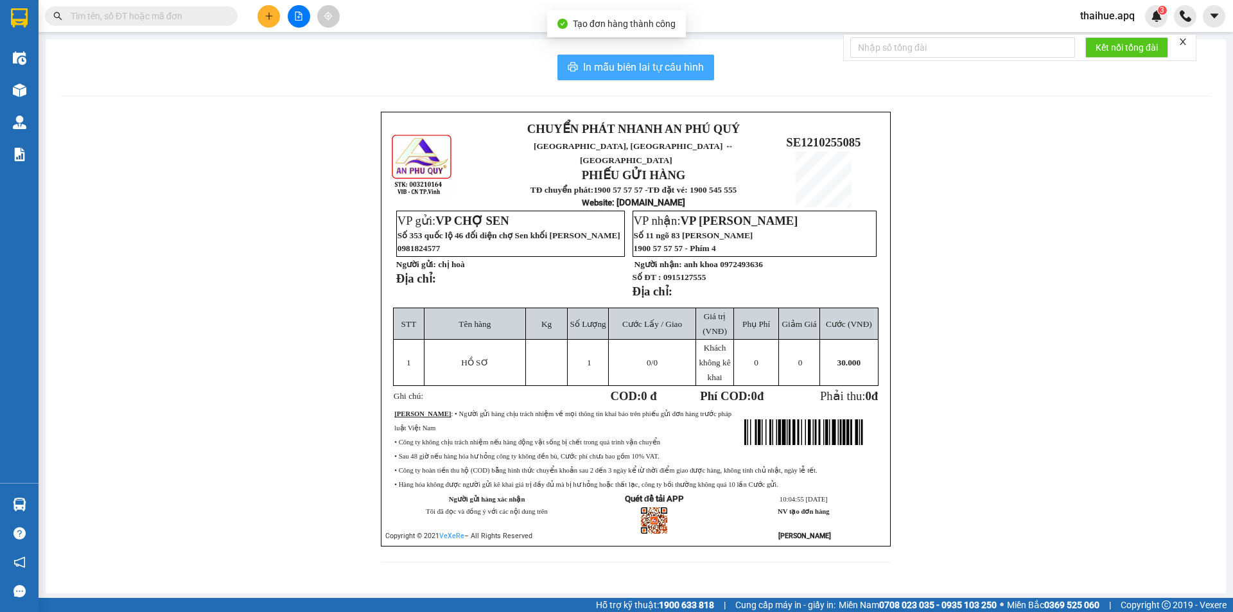
click at [622, 69] on span "In mẫu biên lai tự cấu hình" at bounding box center [643, 67] width 121 height 16
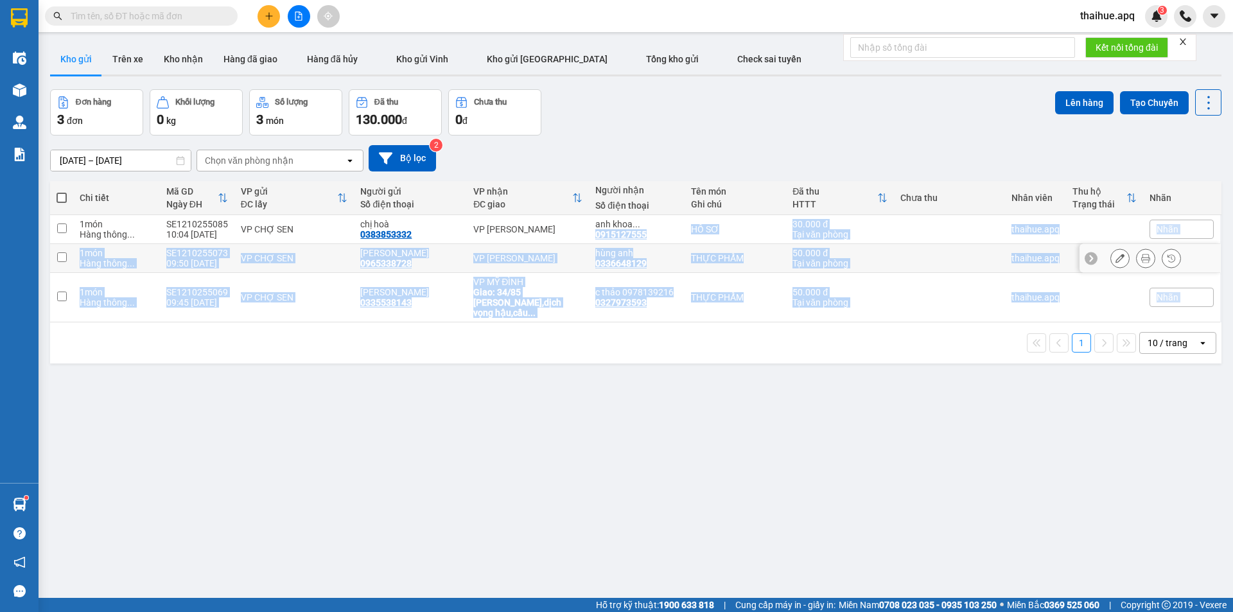
drag, startPoint x: 667, startPoint y: 223, endPoint x: 836, endPoint y: 331, distance: 201.3
click at [836, 331] on div "Chi tiết Mã GD Ngày ĐH VP gửi ĐC lấy Người gửi Số điện thoại VP nhận ĐC giao Ng…" at bounding box center [635, 272] width 1171 height 182
click at [469, 426] on div "ver 1.8.146 Kho gửi Trên xe Kho nhận Hàng đã giao Hàng đã hủy Kho gửi Vinh Kho …" at bounding box center [635, 345] width 1181 height 612
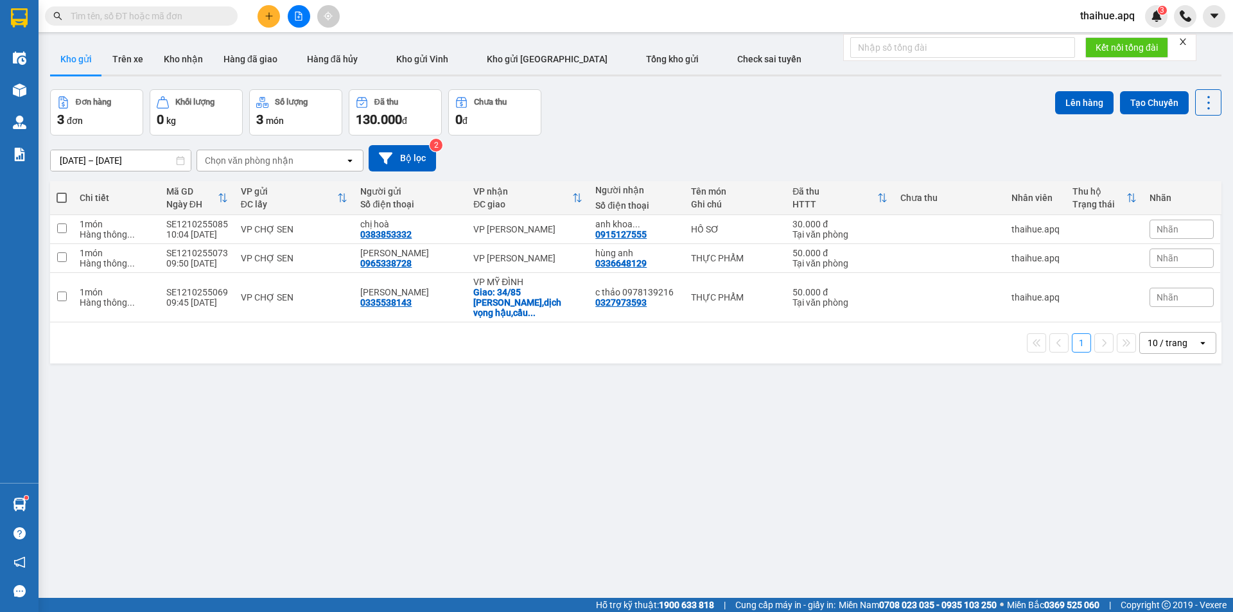
click at [121, 15] on input "text" at bounding box center [147, 16] width 152 height 14
click at [62, 198] on span at bounding box center [62, 198] width 10 height 10
click at [62, 191] on input "checkbox" at bounding box center [62, 191] width 0 height 0
checkbox input "true"
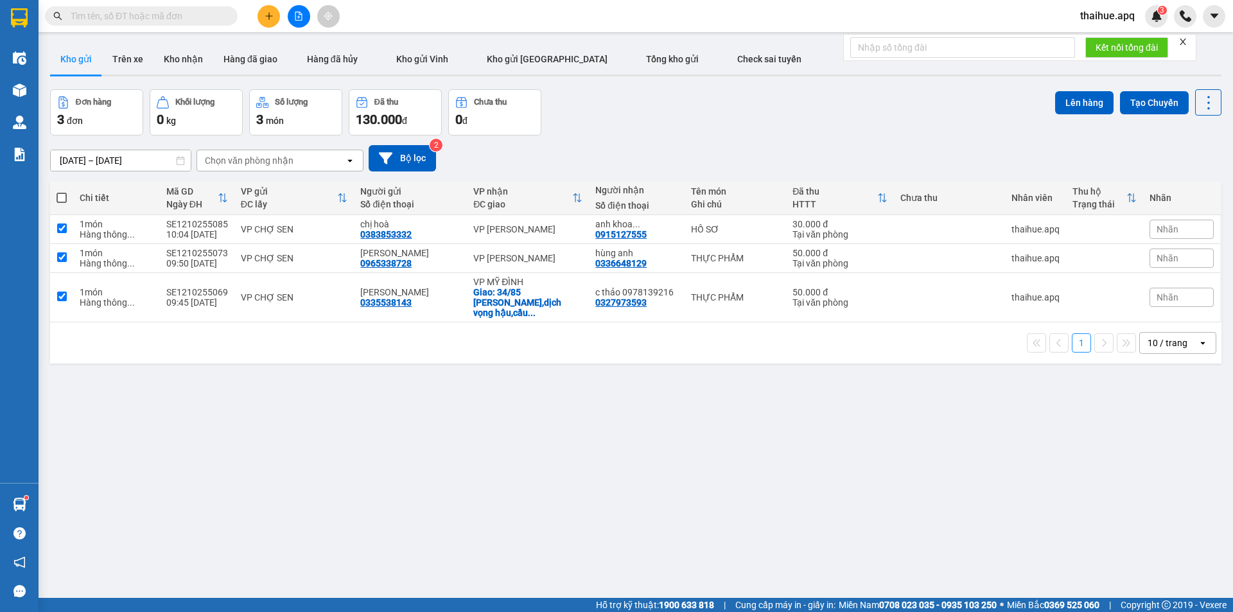
checkbox input "true"
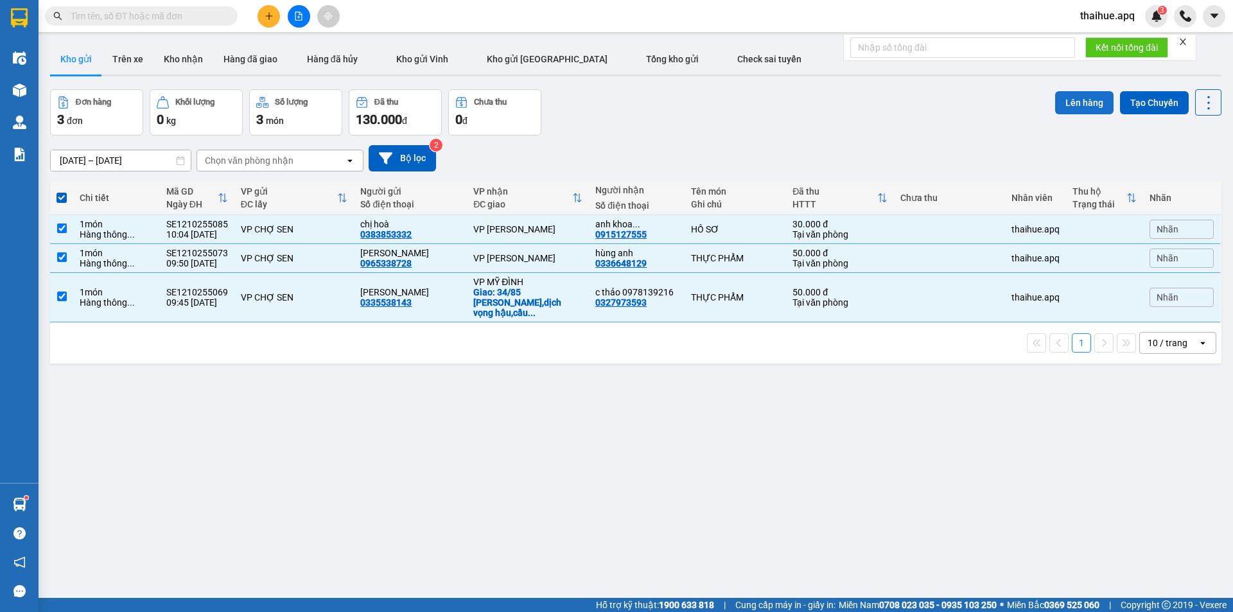
click at [1082, 100] on button "Lên hàng" at bounding box center [1084, 102] width 58 height 23
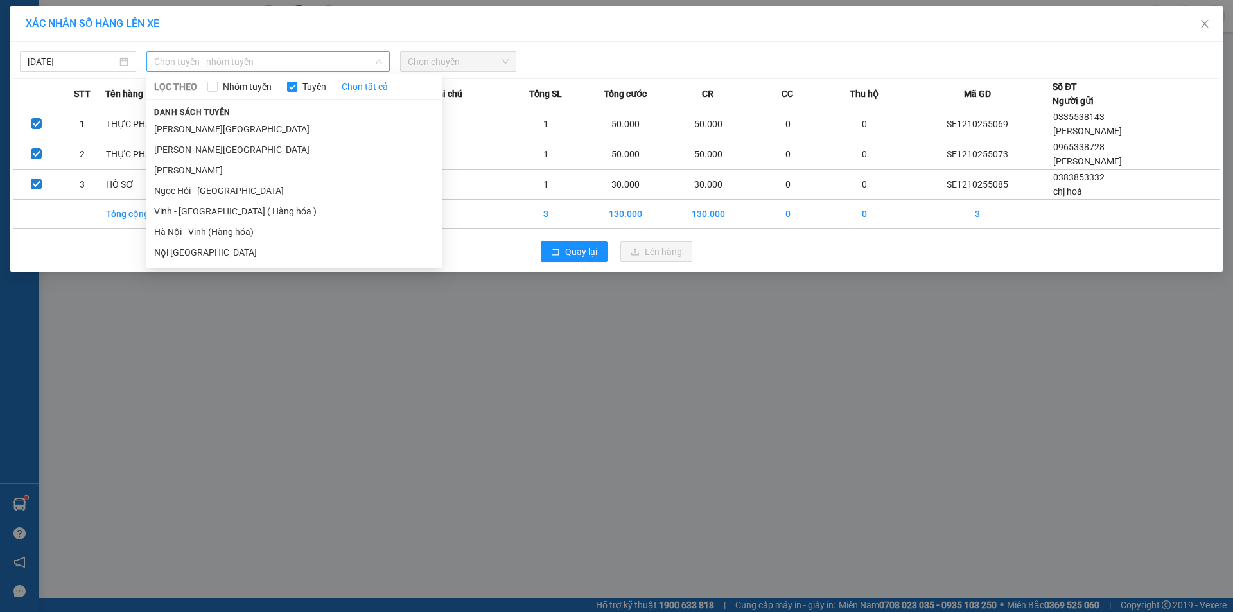
click at [268, 62] on span "Chọn tuyến - nhóm tuyến" at bounding box center [268, 61] width 228 height 19
click at [178, 214] on li "Vinh - [GEOGRAPHIC_DATA] ( Hàng hóa )" at bounding box center [293, 211] width 295 height 21
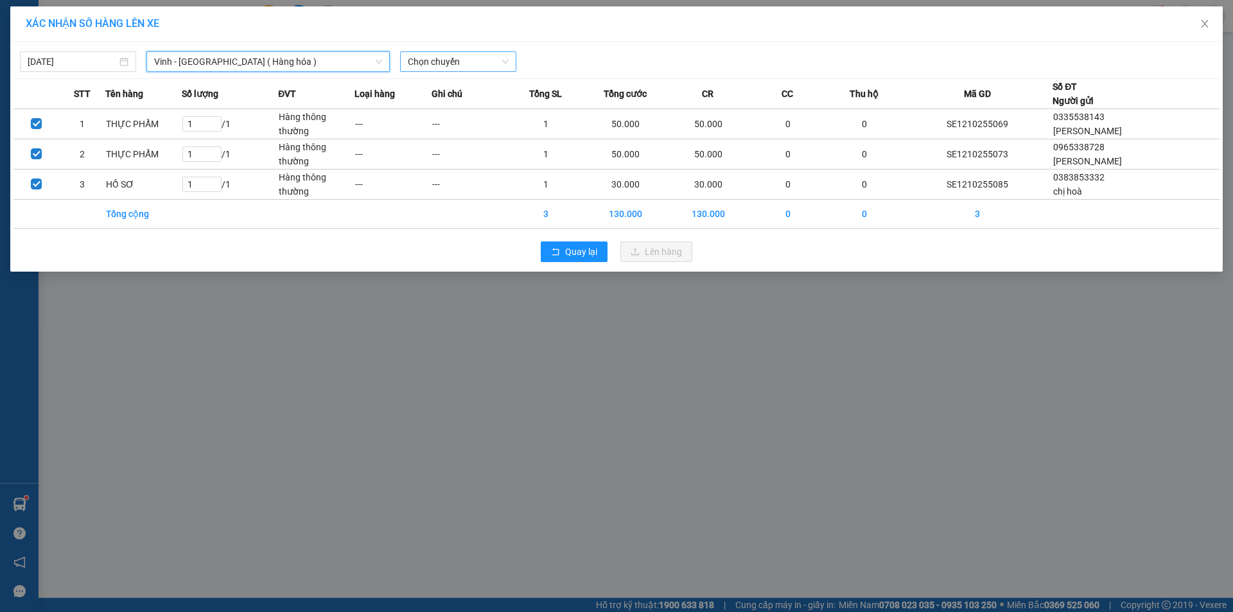
click at [482, 60] on span "Chọn chuyến" at bounding box center [458, 61] width 101 height 19
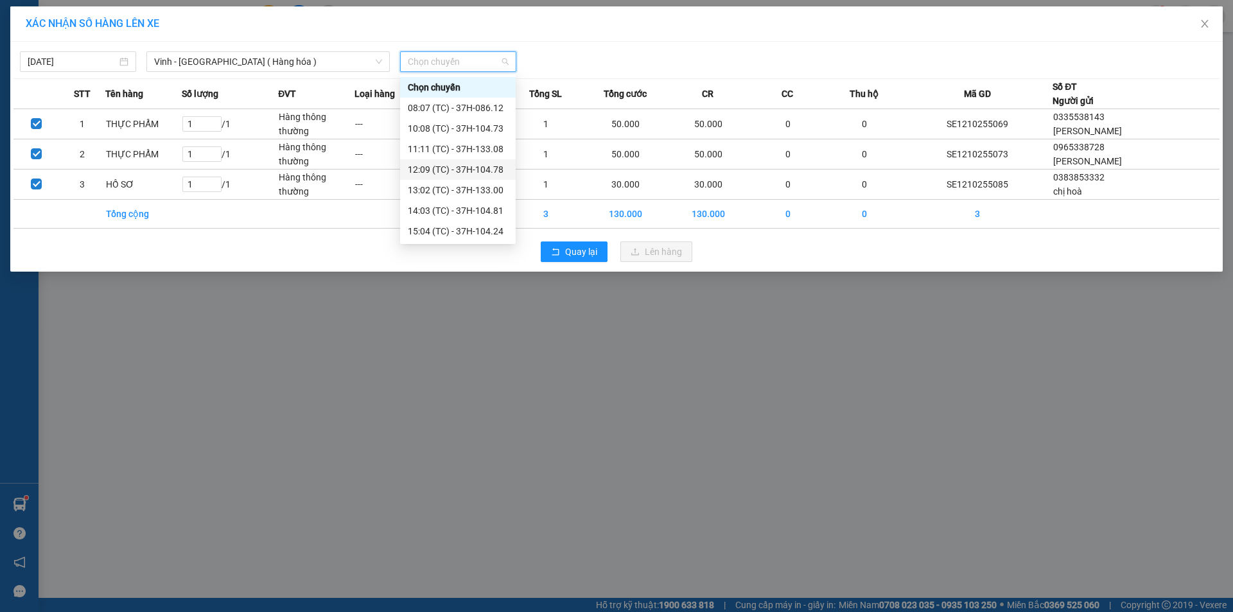
click at [487, 170] on div "12:09 (TC) - 37H-104.78" at bounding box center [458, 169] width 100 height 14
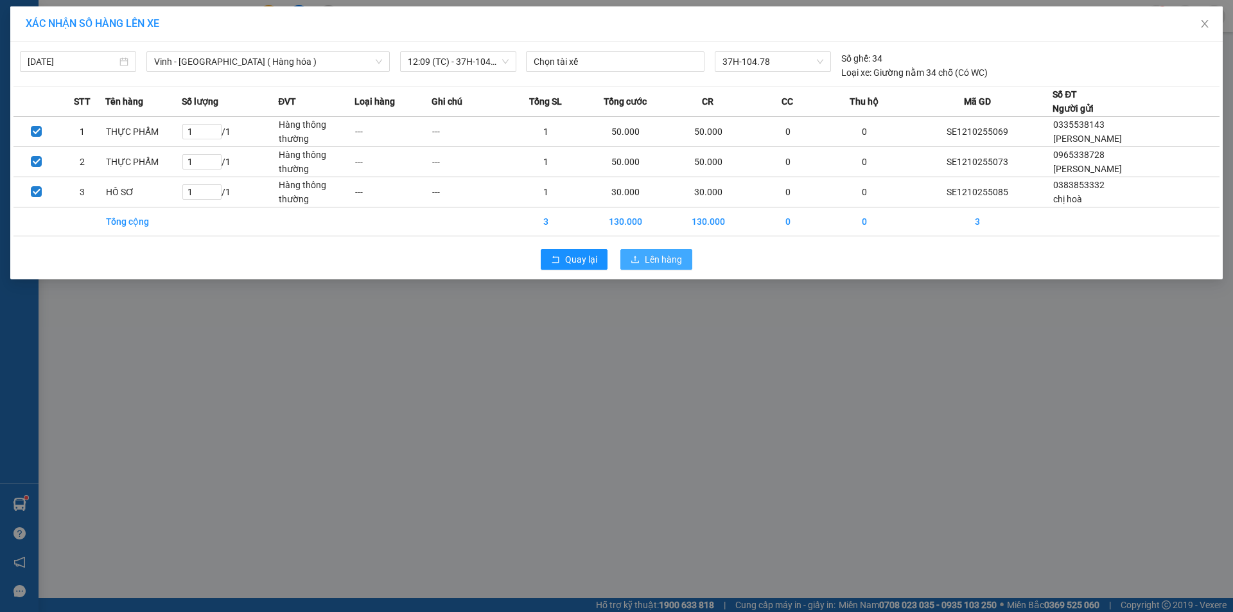
click at [668, 259] on span "Lên hàng" at bounding box center [663, 259] width 37 height 14
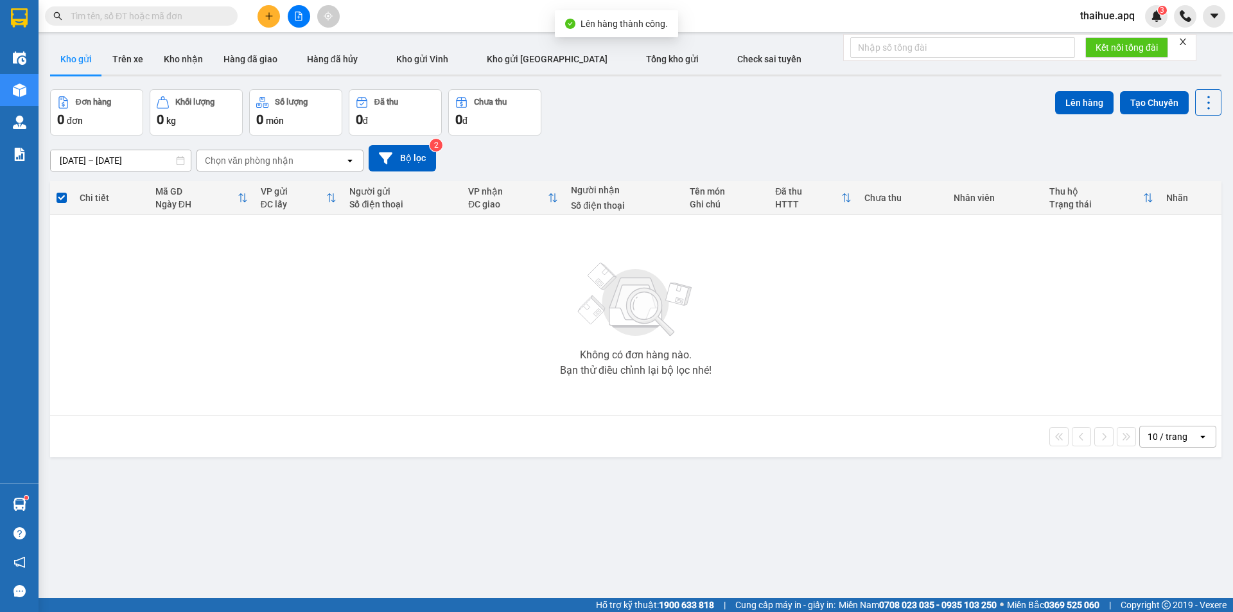
click at [1198, 435] on icon "open" at bounding box center [1203, 437] width 10 height 10
click at [1162, 530] on span "50 / trang" at bounding box center [1160, 533] width 41 height 13
